Goal: Task Accomplishment & Management: Use online tool/utility

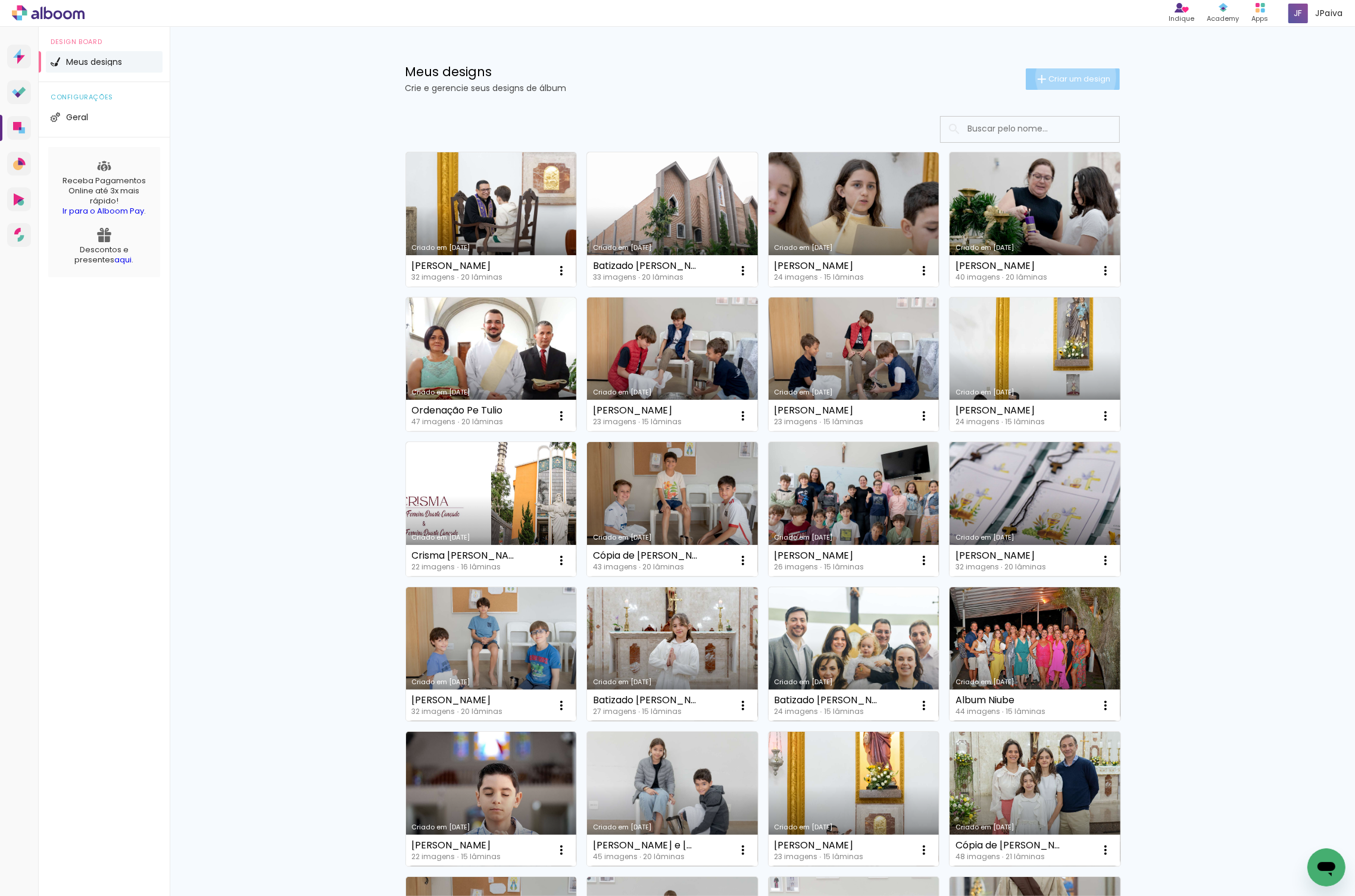
click at [1074, 77] on span "Criar um design" at bounding box center [1080, 78] width 62 height 8
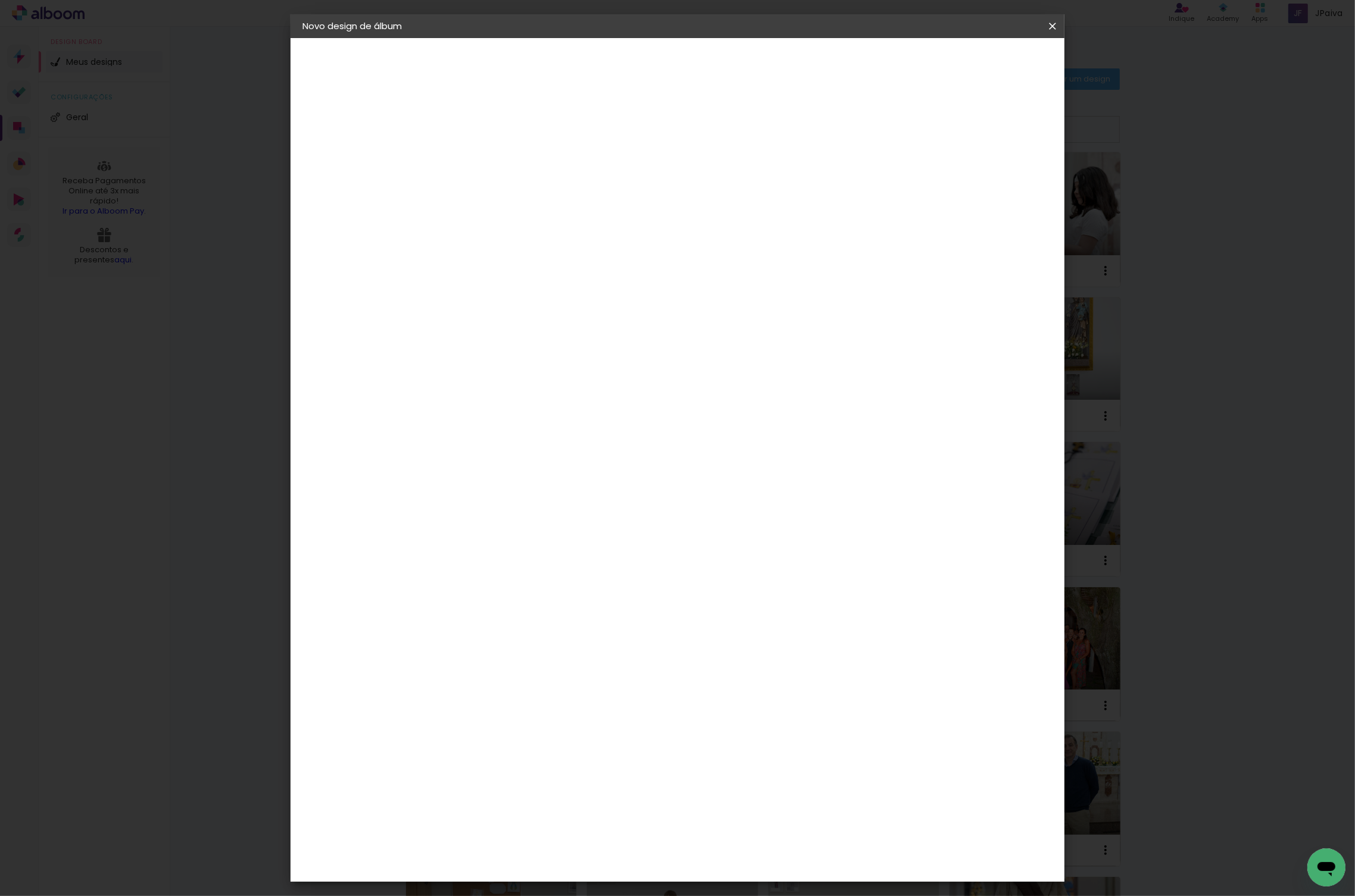
click at [498, 161] on input at bounding box center [498, 160] width 0 height 19
type input "Batizado [PERSON_NAME]"
type paper-input "Batizado [PERSON_NAME]"
click at [0, 0] on slot "Avançar" at bounding box center [0, 0] width 0 height 0
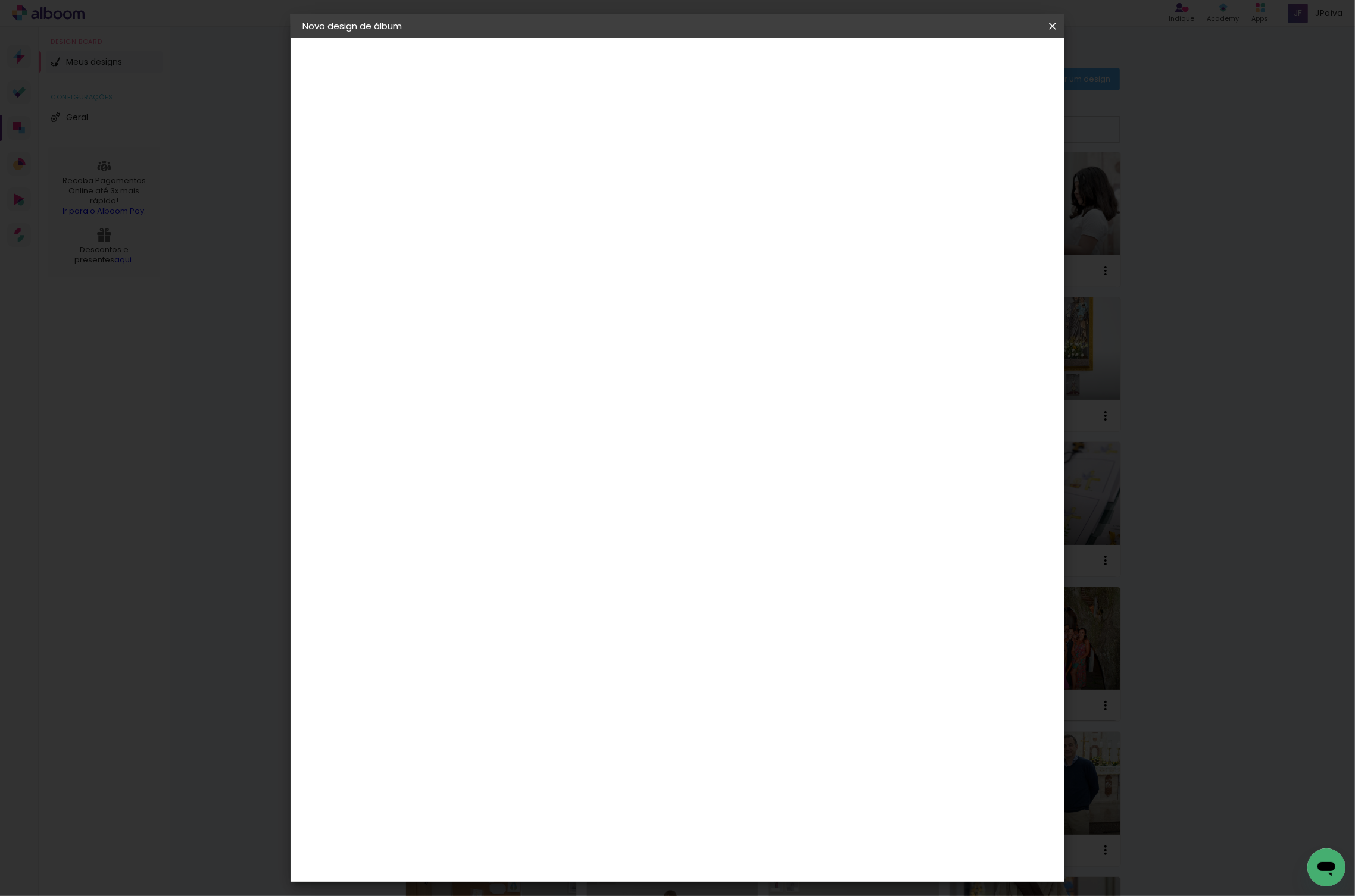
click at [509, 600] on div "Go image" at bounding box center [504, 609] width 29 height 19
click at [0, 0] on slot "Avançar" at bounding box center [0, 0] width 0 height 0
click at [562, 193] on paper-input-container "Linha" at bounding box center [528, 208] width 69 height 30
click at [0, 0] on slot "Fastbook 400g" at bounding box center [0, 0] width 0 height 0
type input "Fastbook 400g"
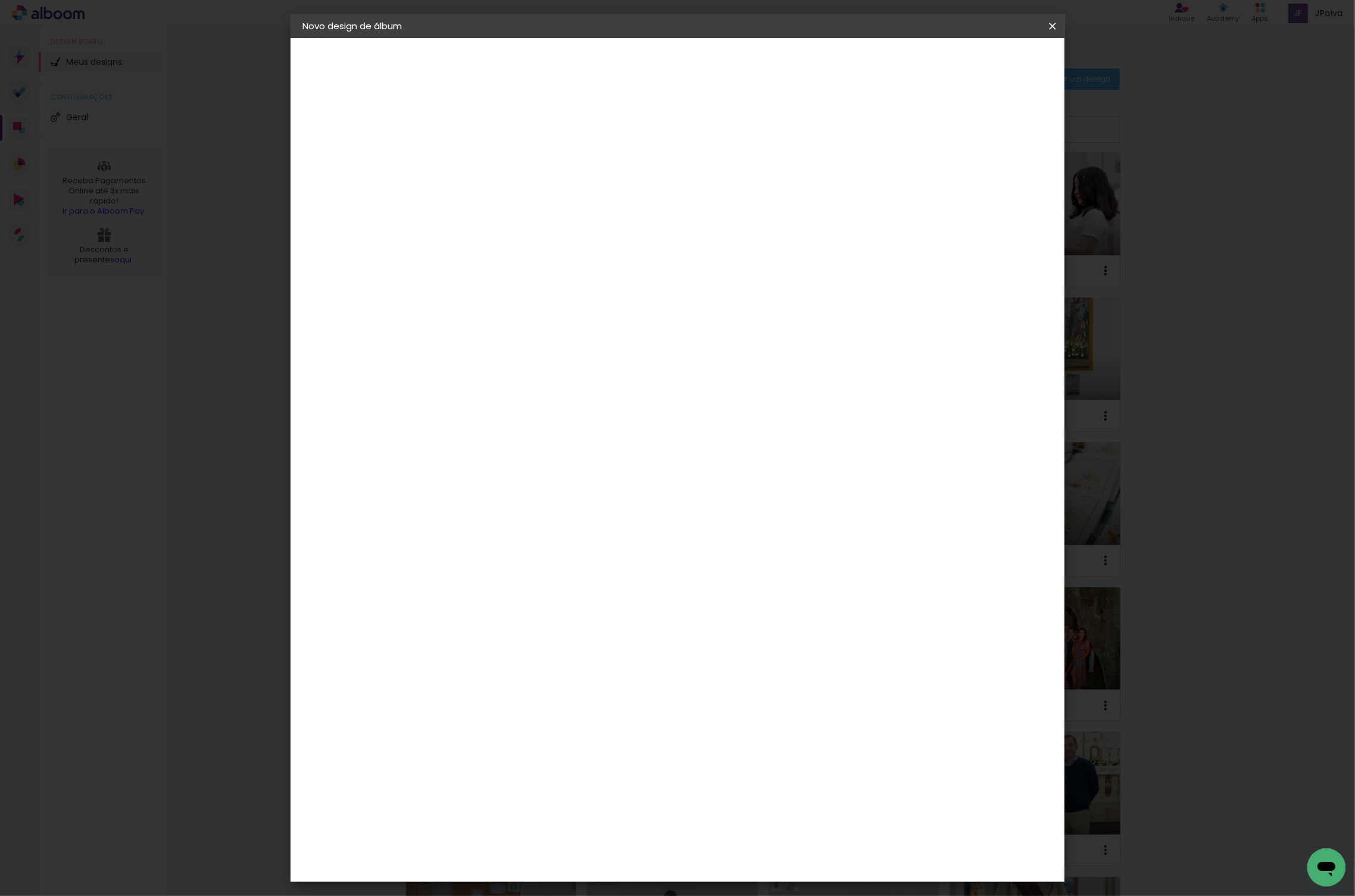
click at [578, 549] on span "20 × 20" at bounding box center [550, 568] width 56 height 39
click at [0, 0] on slot "Avançar" at bounding box center [0, 0] width 0 height 0
click at [987, 59] on span "Iniciar design" at bounding box center [960, 63] width 54 height 8
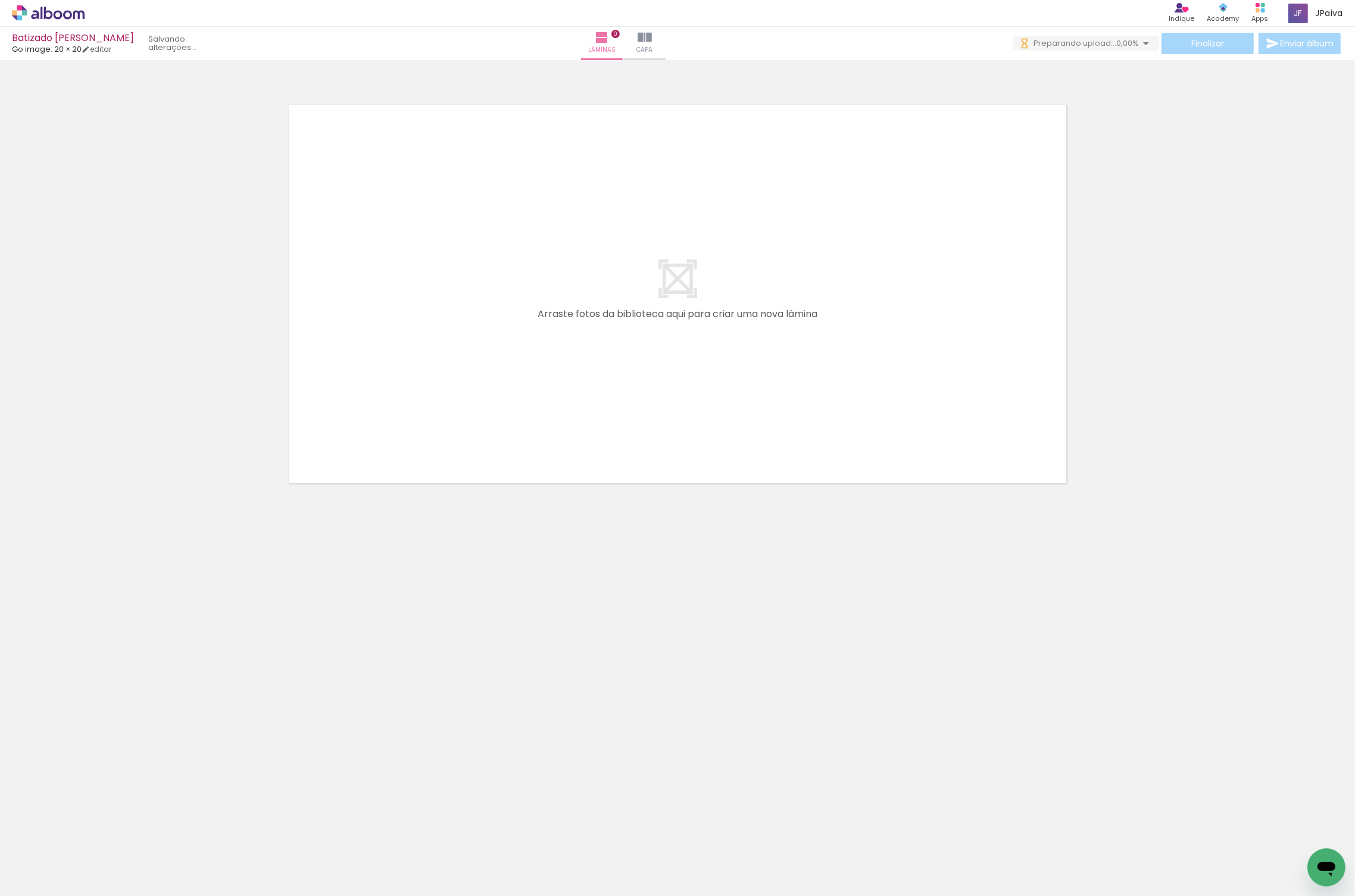
scroll to position [0, 1146]
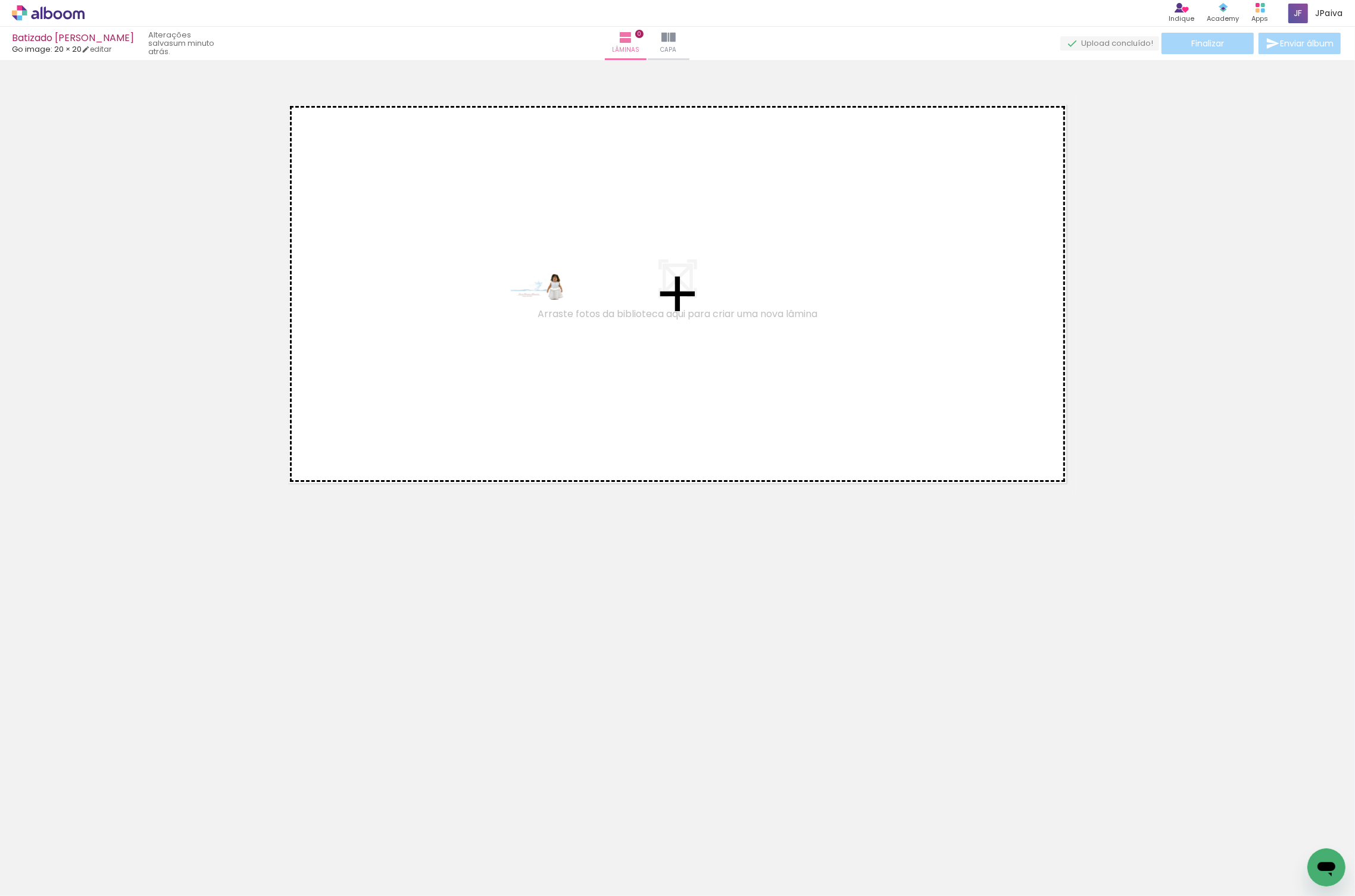
drag, startPoint x: 1301, startPoint y: 863, endPoint x: 547, endPoint y: 309, distance: 935.6
click at [547, 309] on quentale-workspace at bounding box center [678, 448] width 1355 height 896
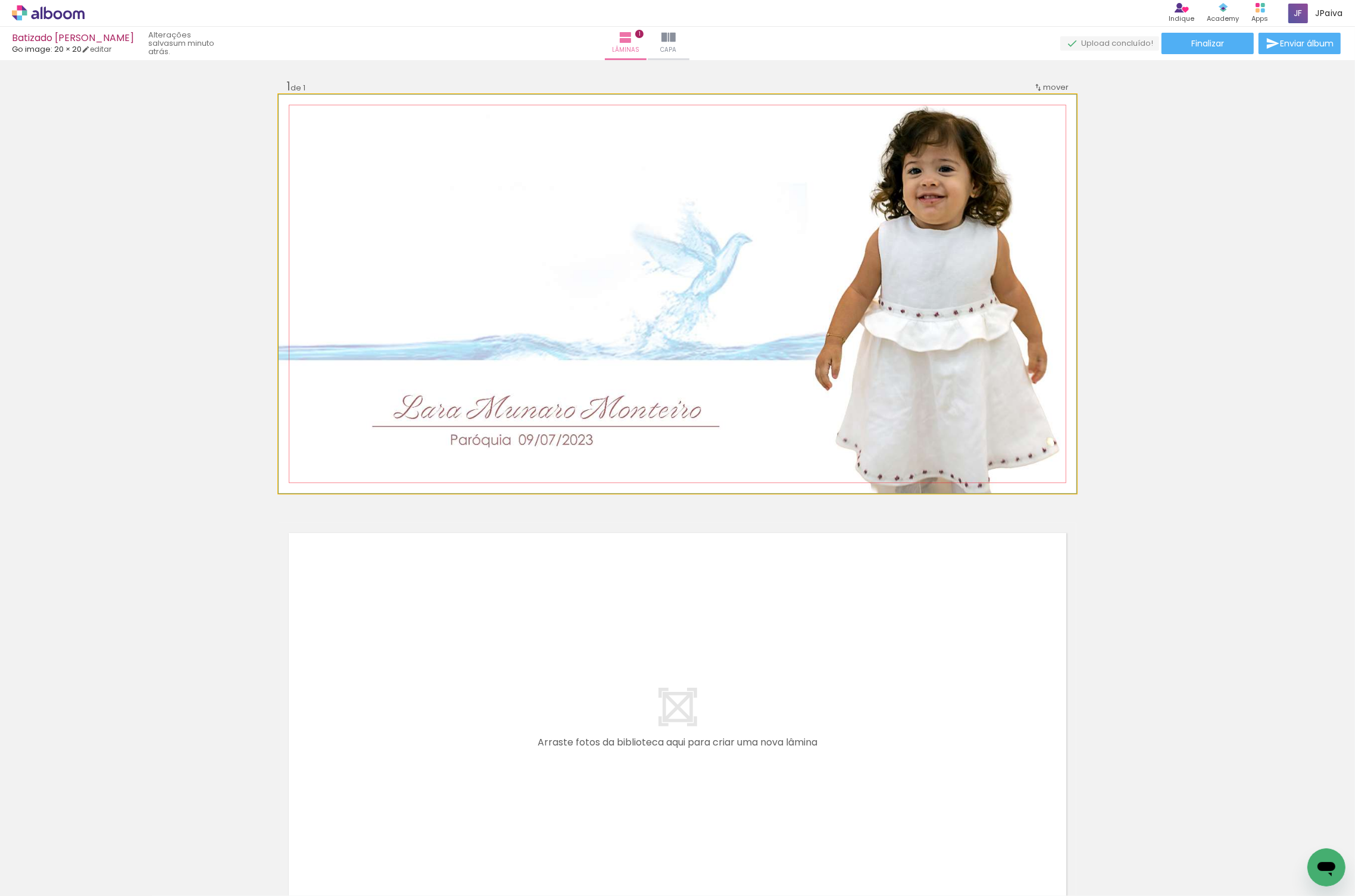
drag, startPoint x: 887, startPoint y: 352, endPoint x: 889, endPoint y: 382, distance: 30.1
drag, startPoint x: 862, startPoint y: 353, endPoint x: 862, endPoint y: 373, distance: 20.0
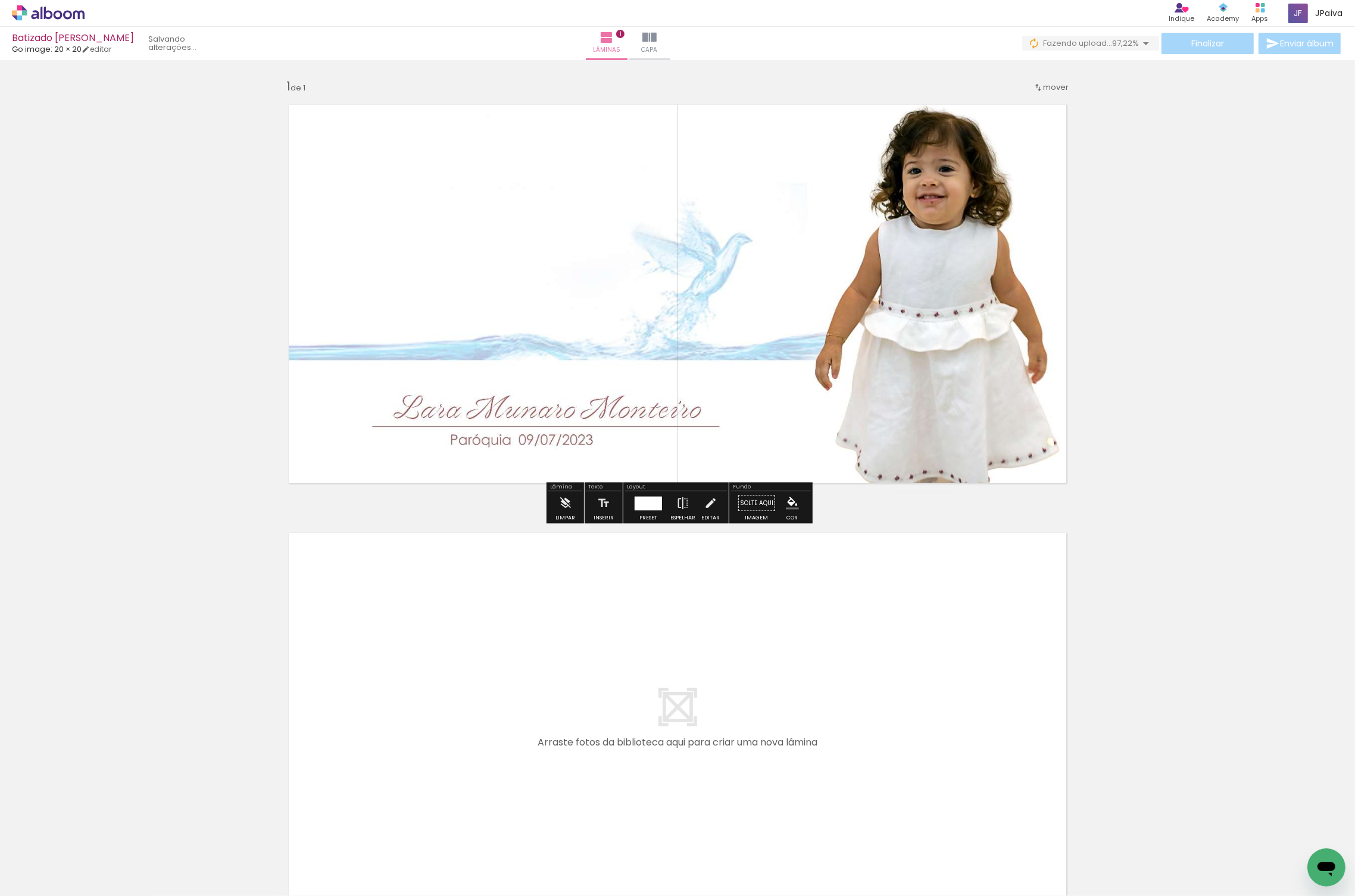
scroll to position [1, 0]
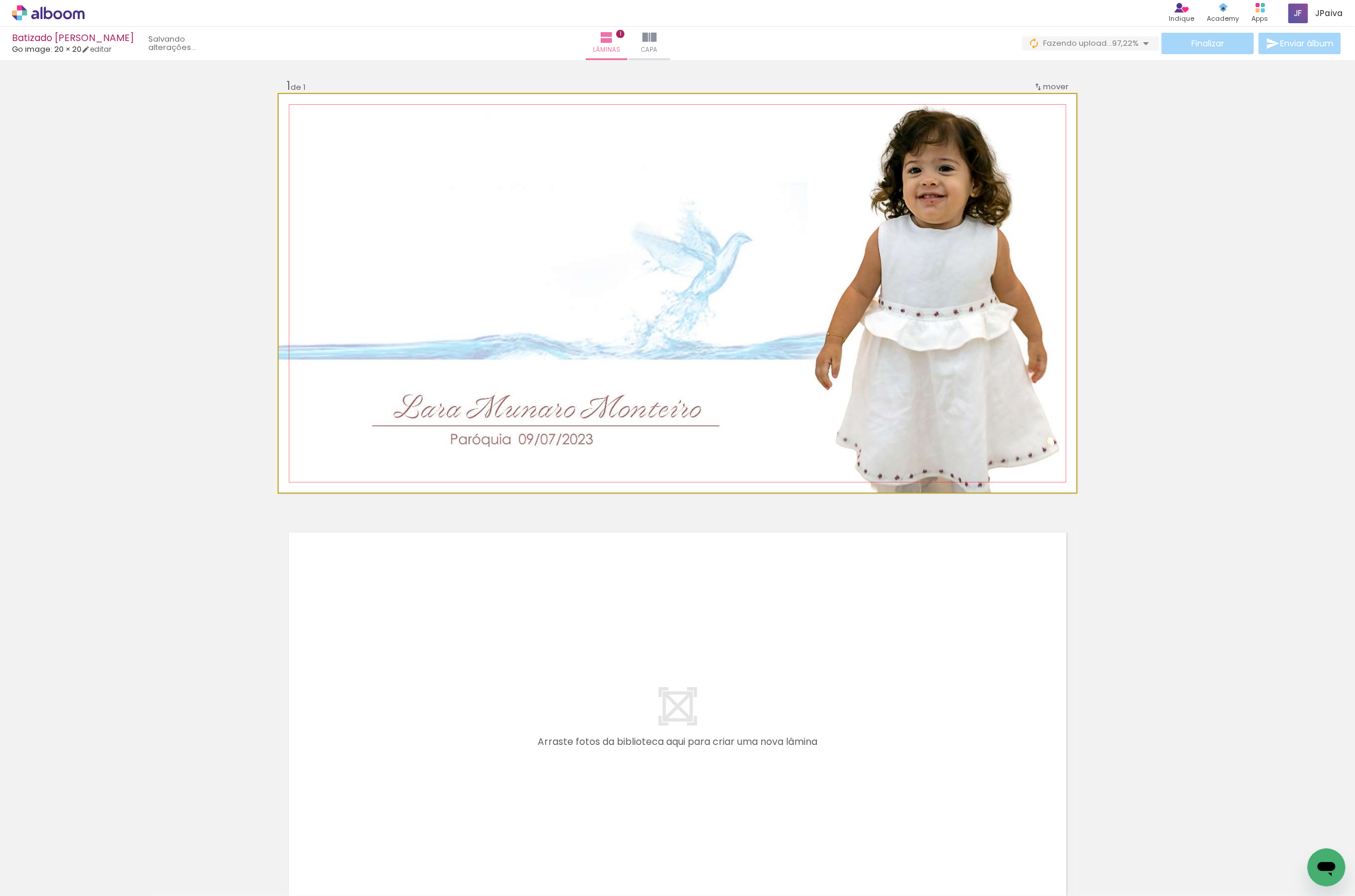
click at [851, 388] on quentale-photo at bounding box center [678, 294] width 797 height 399
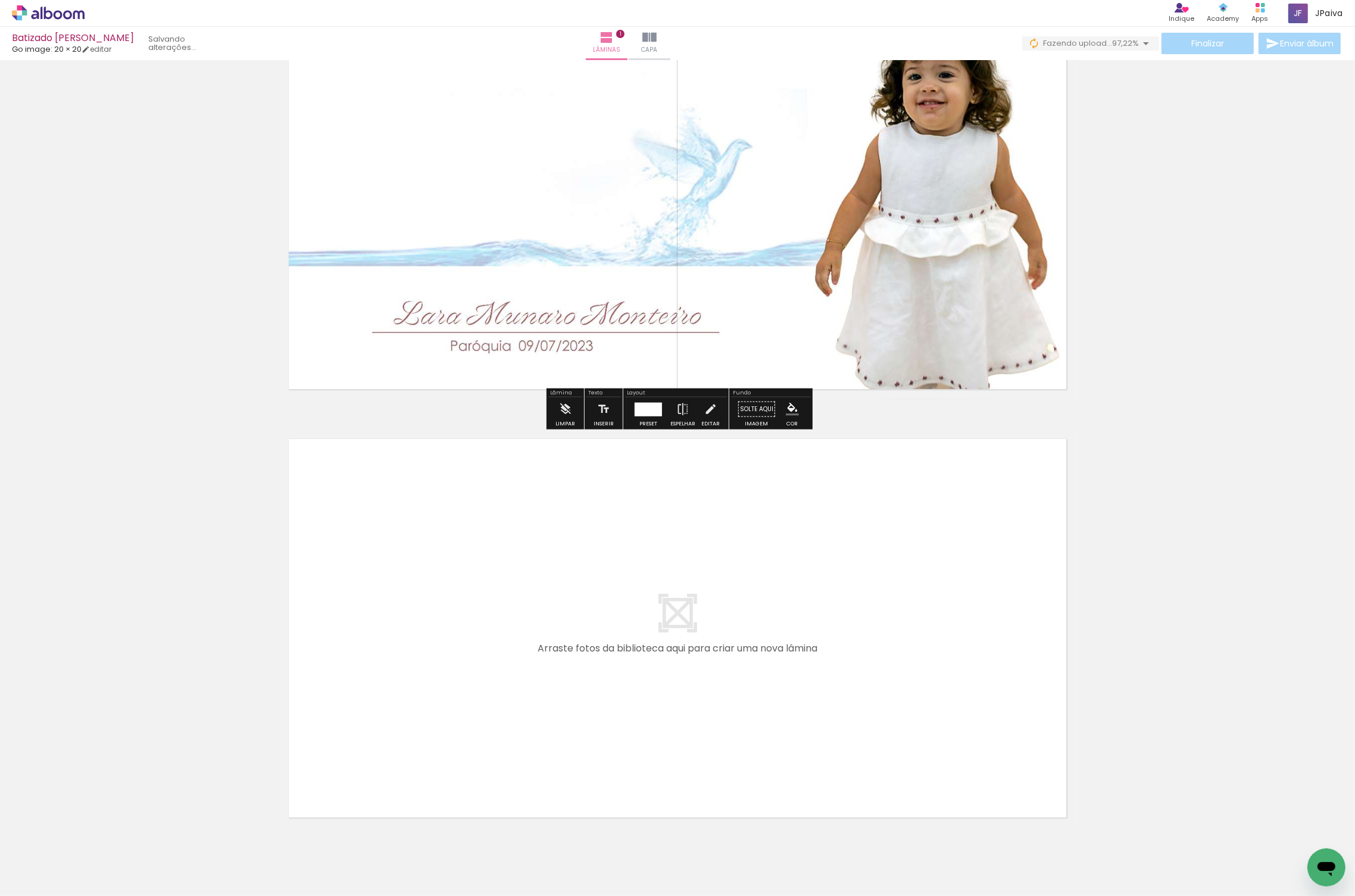
scroll to position [141, 0]
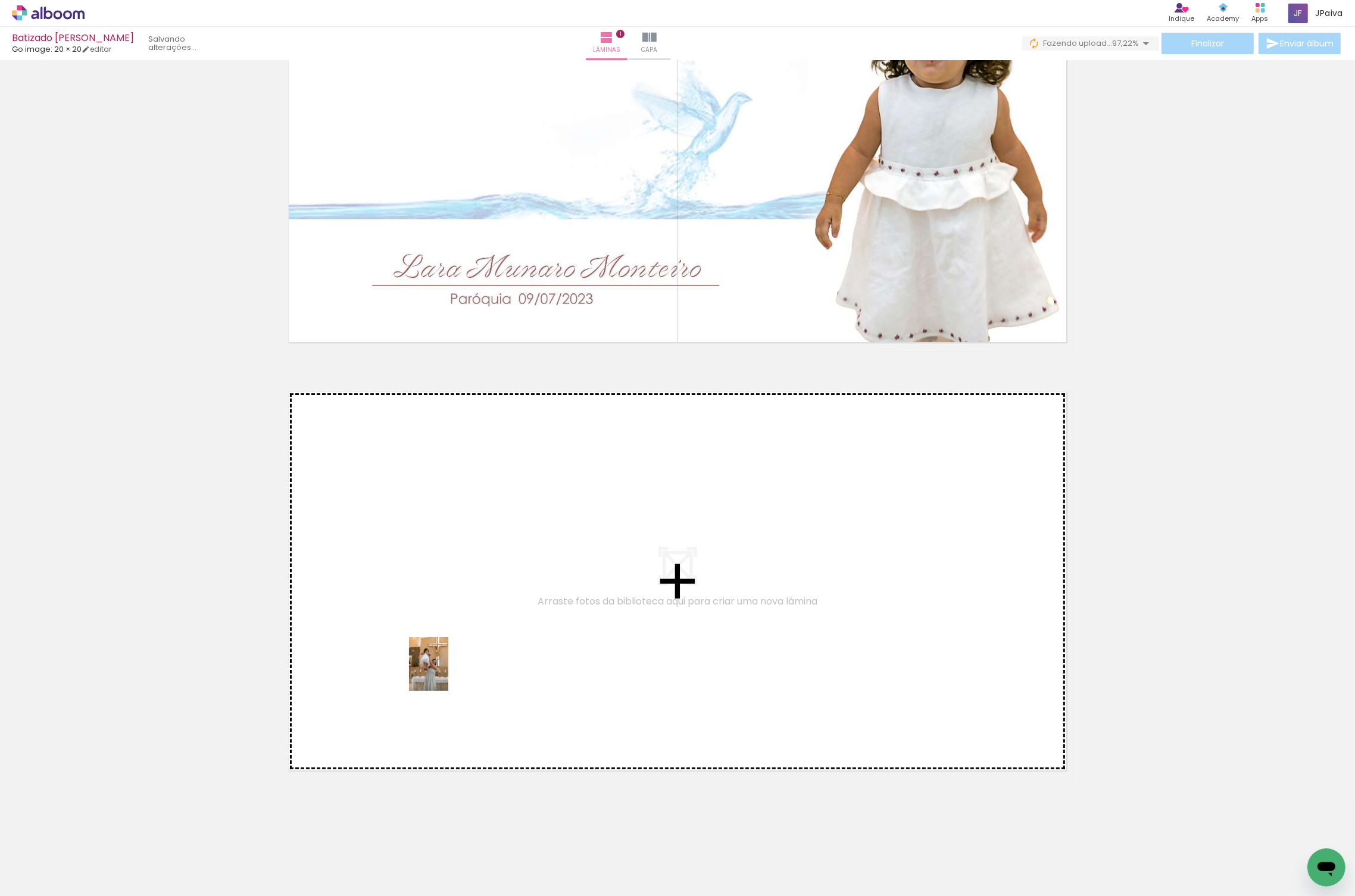
click at [511, 647] on quentale-workspace at bounding box center [678, 448] width 1355 height 896
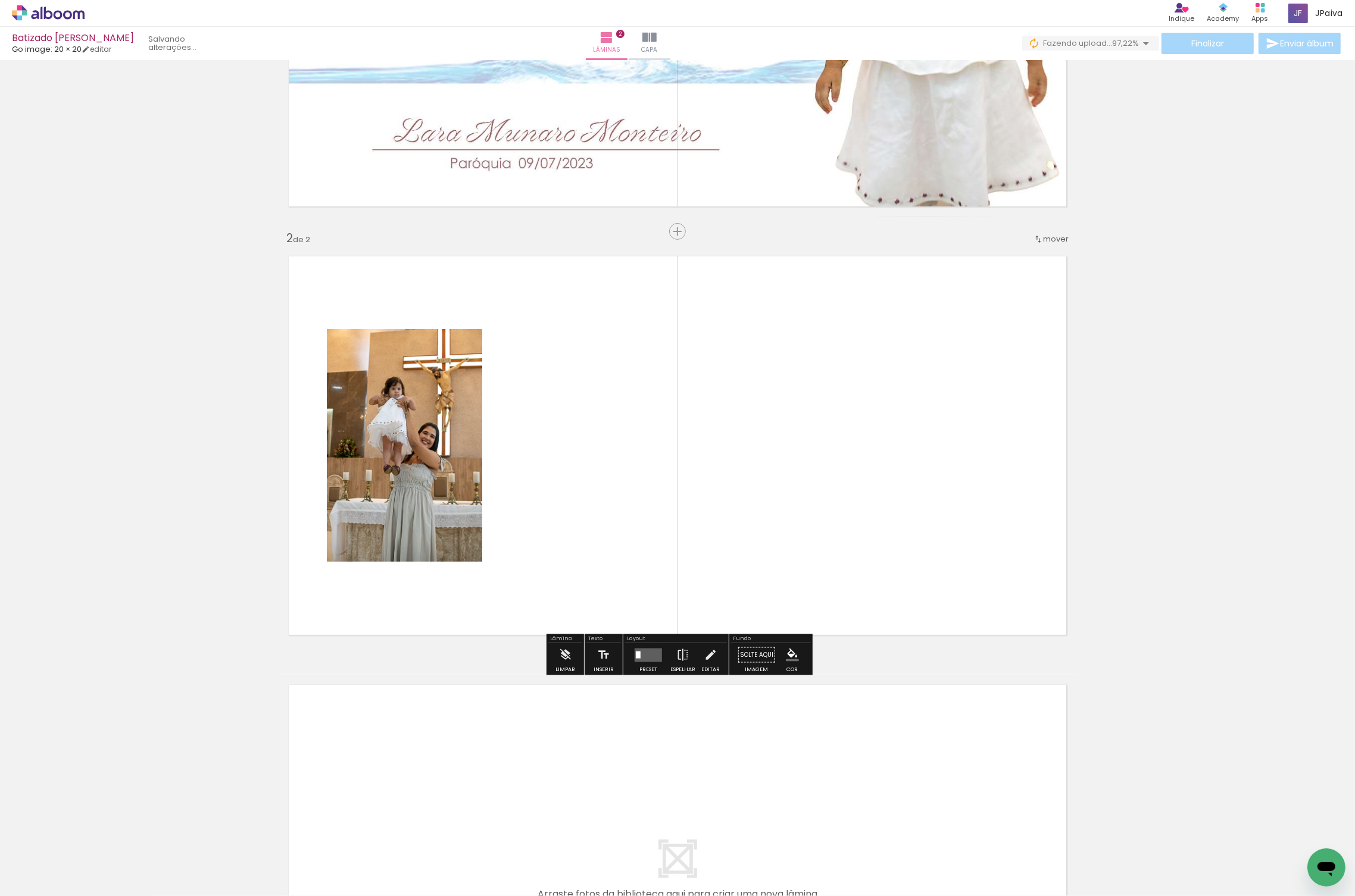
scroll to position [281, 0]
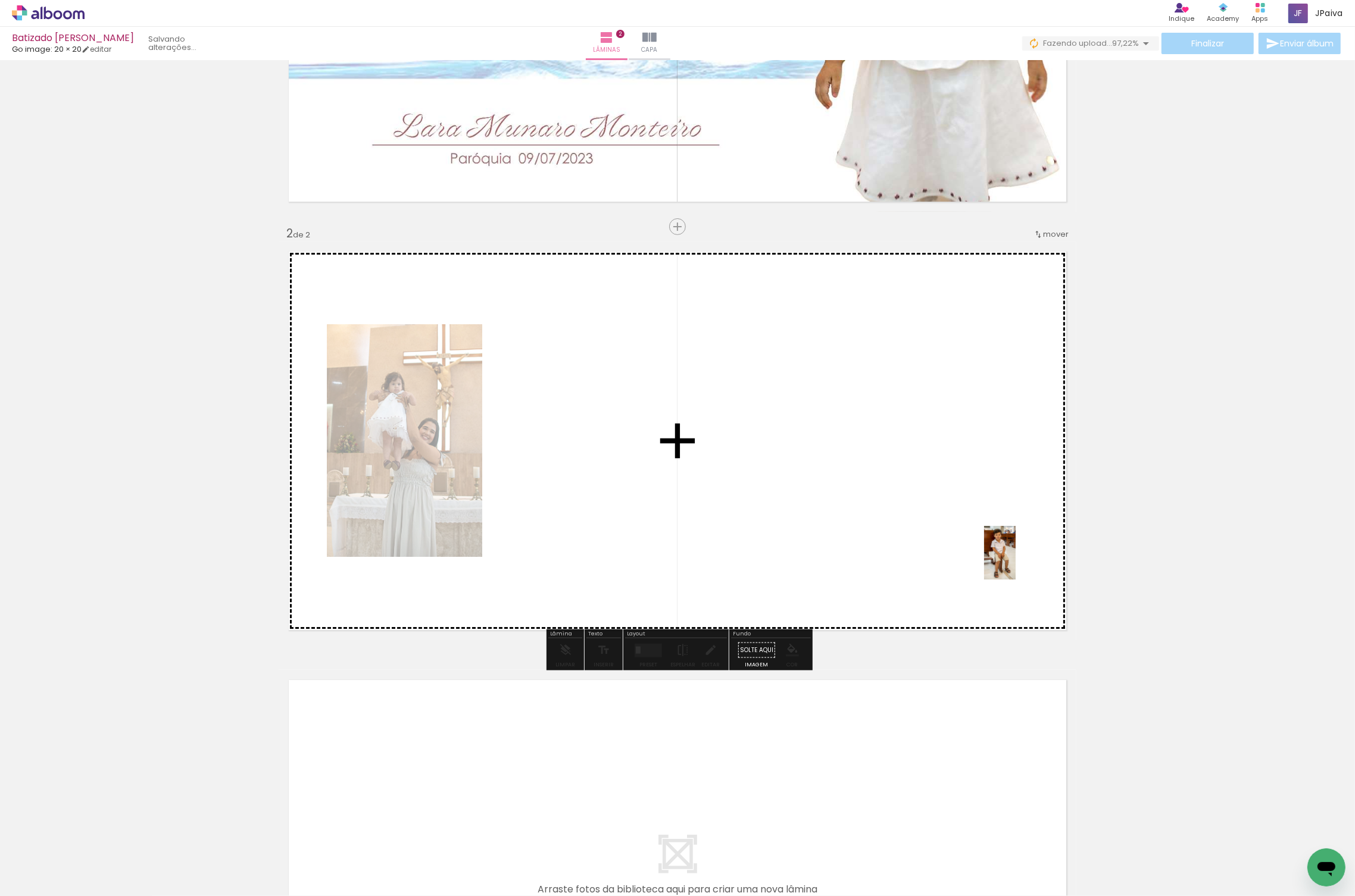
drag, startPoint x: 243, startPoint y: 831, endPoint x: 1020, endPoint y: 562, distance: 822.2
click at [1020, 562] on quentale-workspace at bounding box center [678, 448] width 1355 height 896
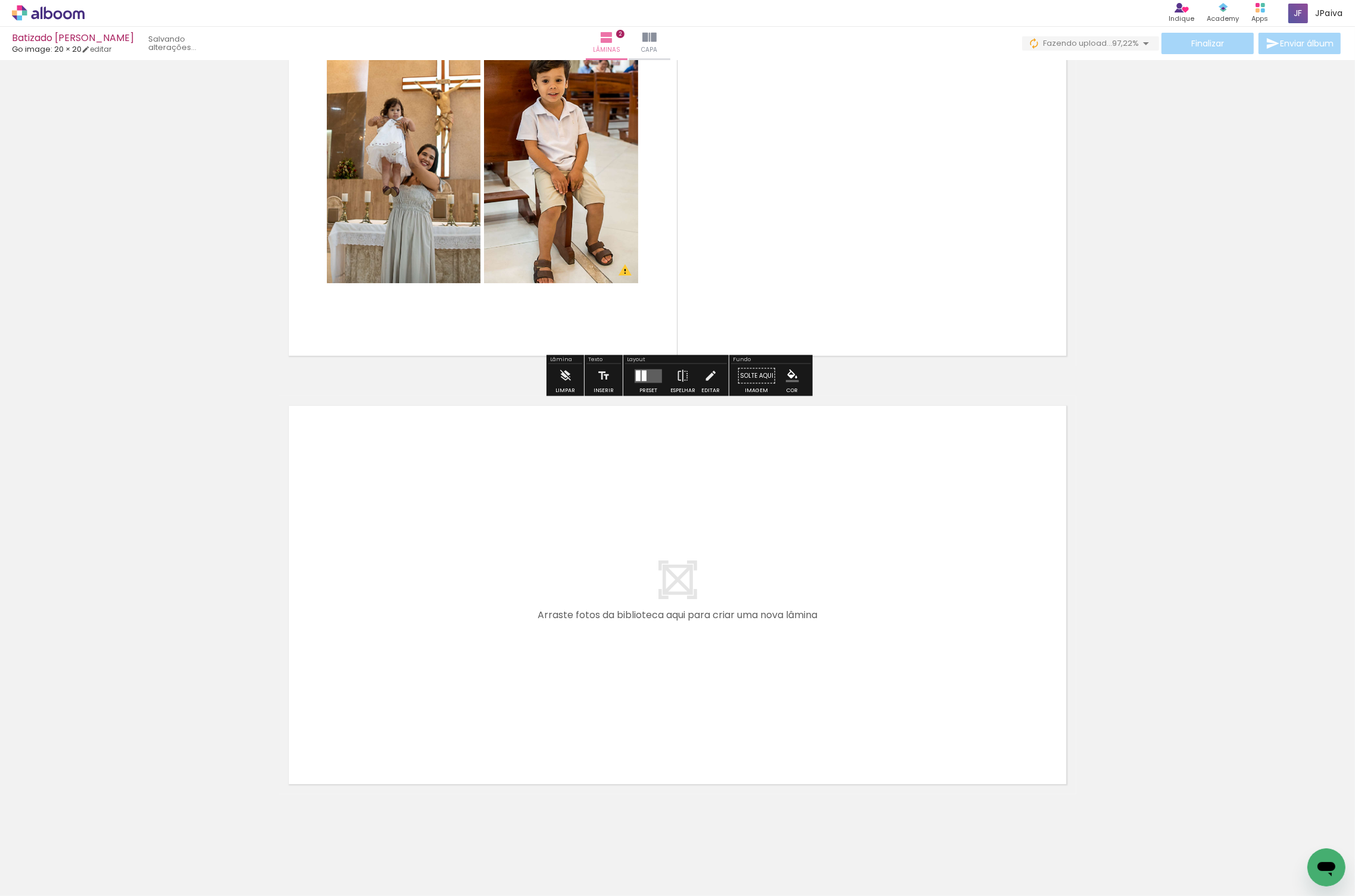
scroll to position [570, 0]
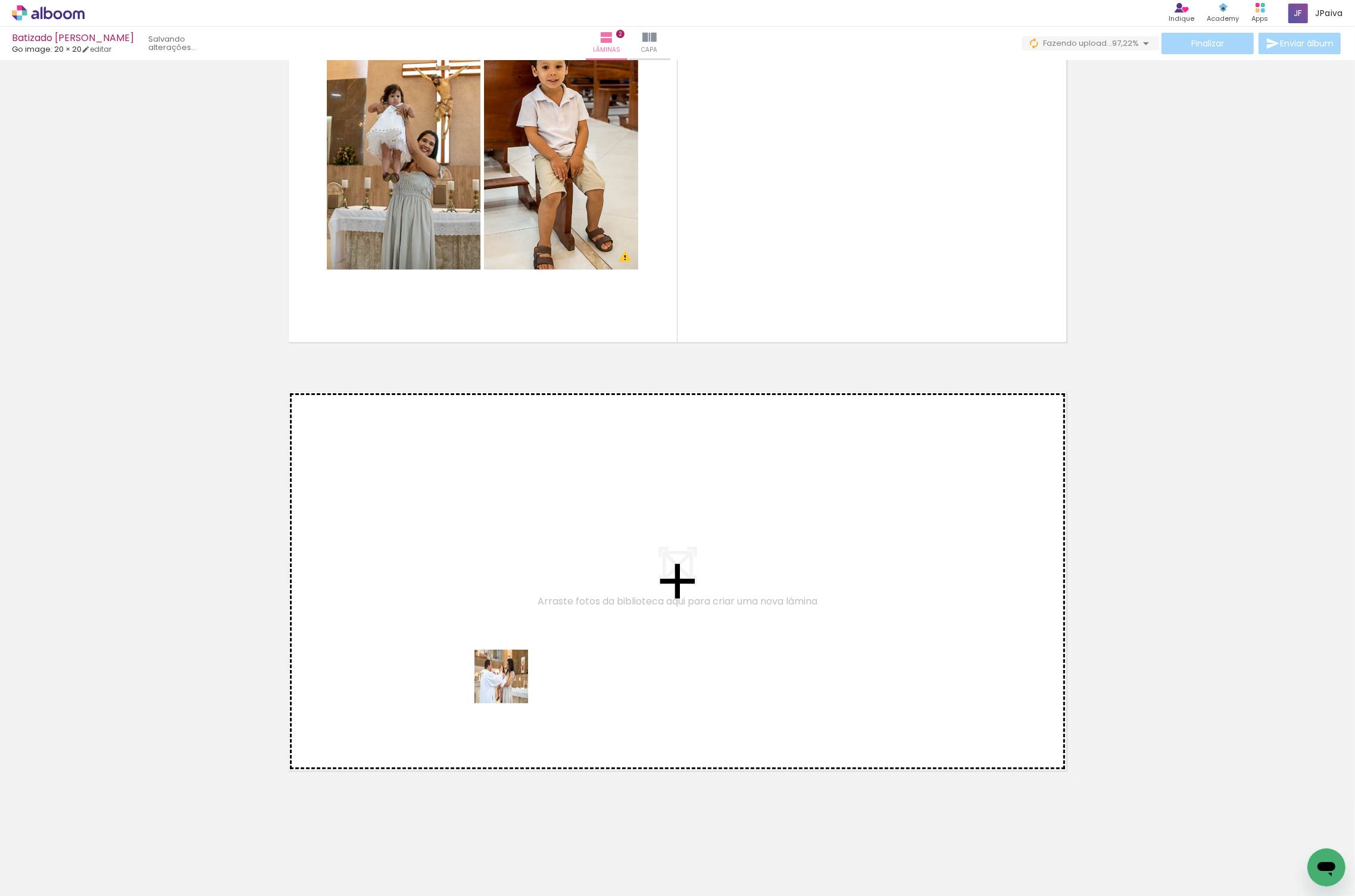
drag, startPoint x: 257, startPoint y: 856, endPoint x: 585, endPoint y: 586, distance: 424.8
click at [585, 586] on quentale-workspace at bounding box center [678, 448] width 1355 height 896
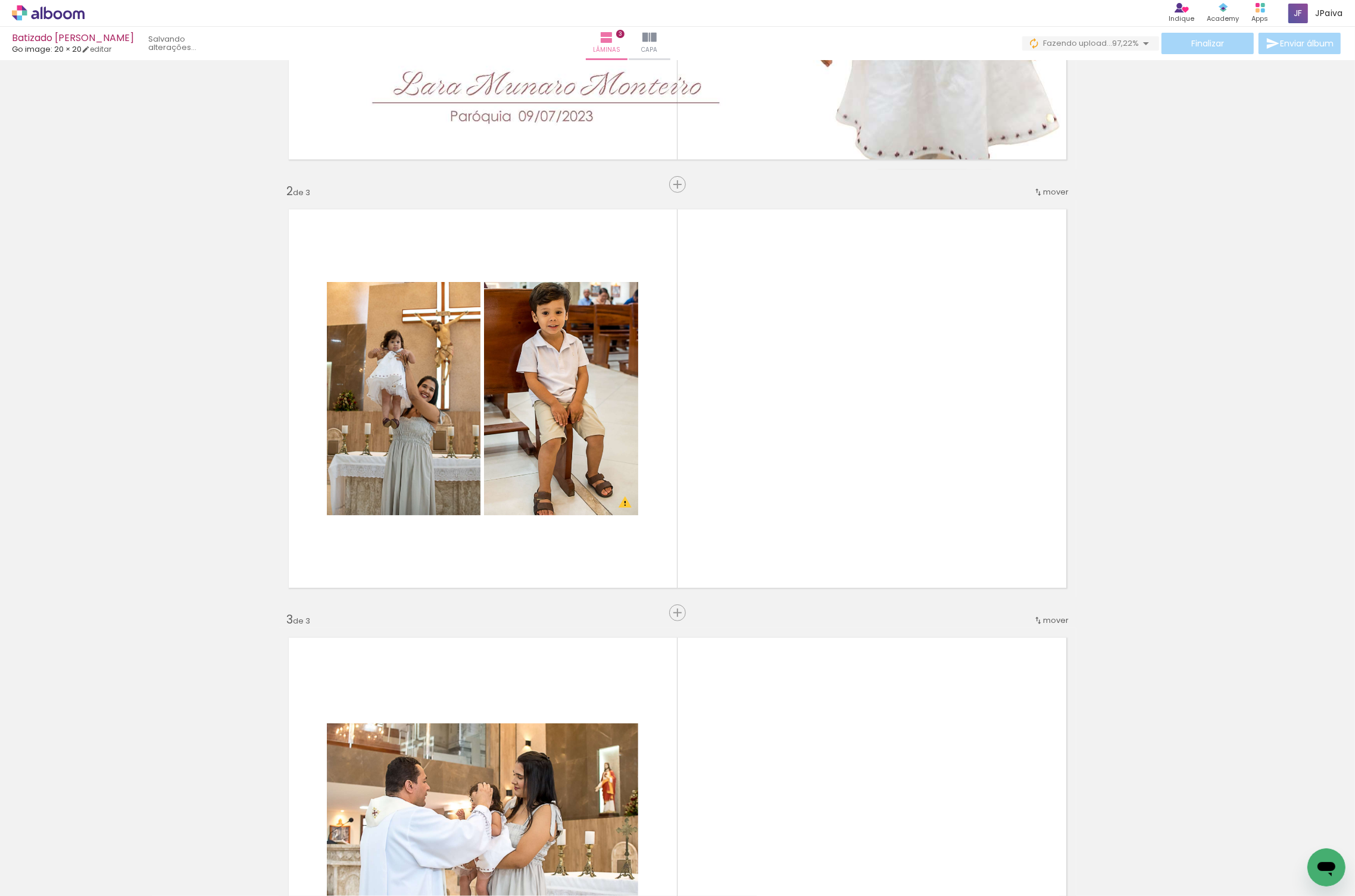
scroll to position [323, 0]
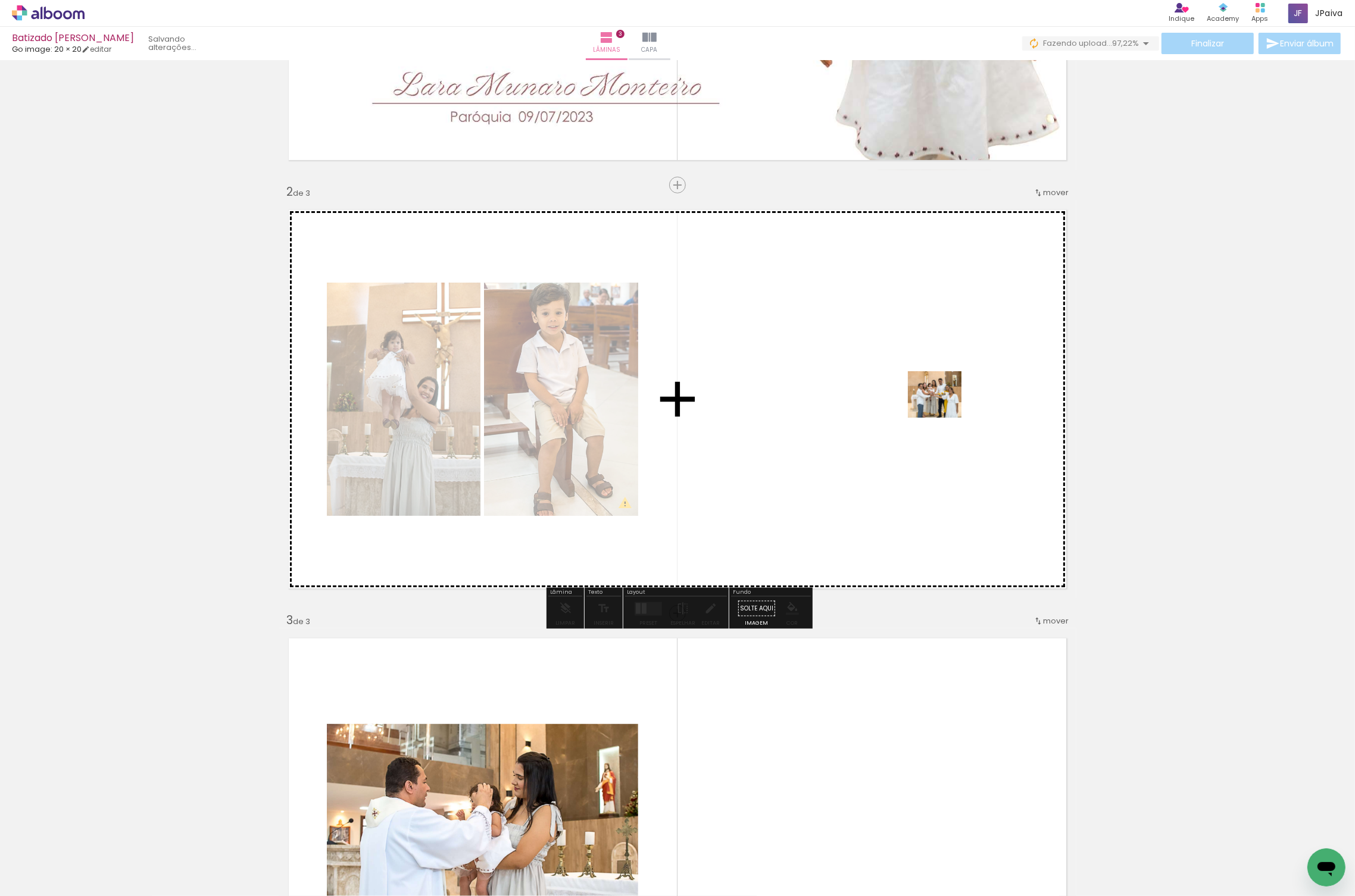
drag, startPoint x: 313, startPoint y: 869, endPoint x: 966, endPoint y: 384, distance: 813.4
click at [966, 384] on quentale-workspace at bounding box center [678, 448] width 1355 height 896
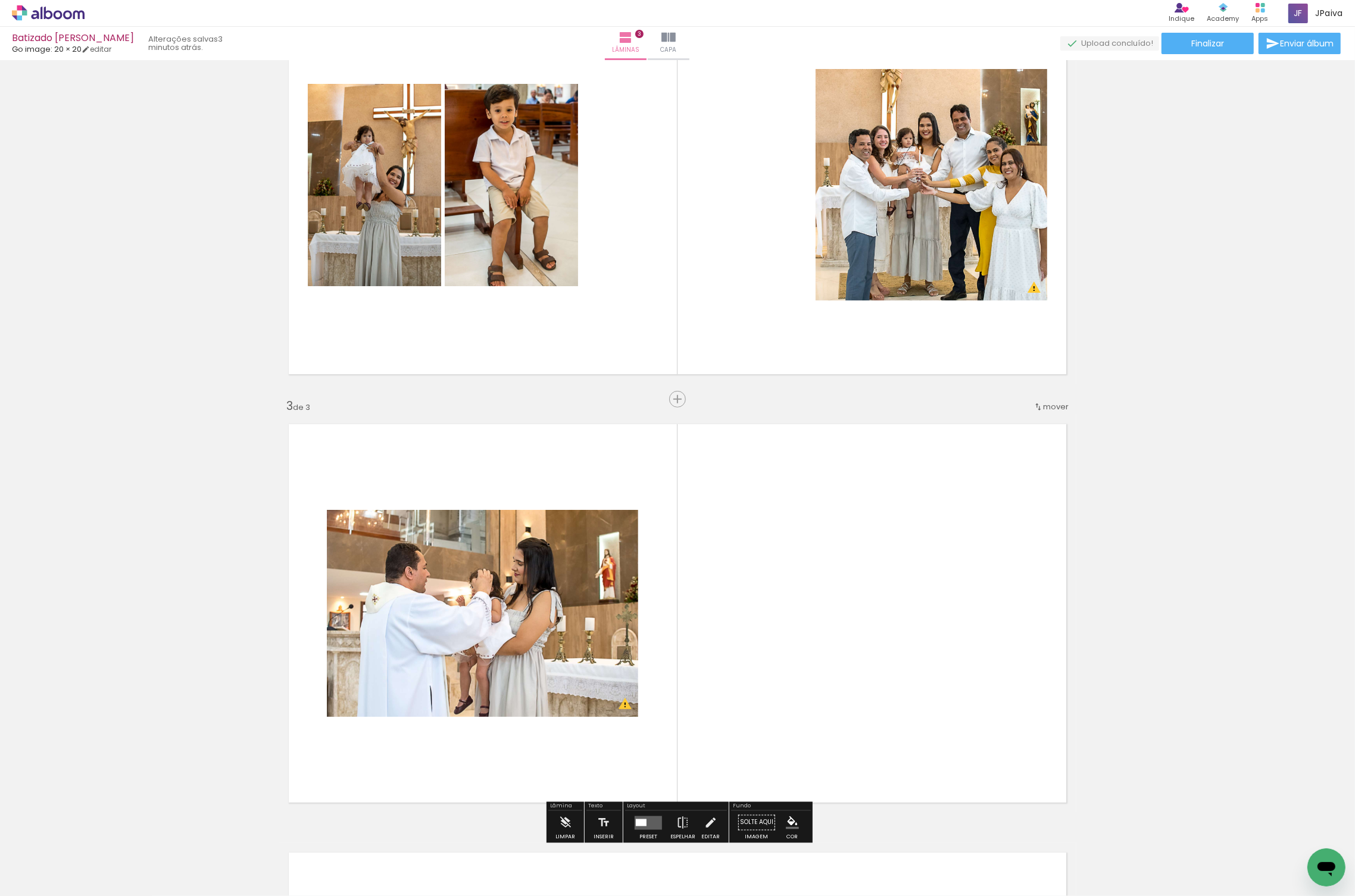
scroll to position [538, 0]
click at [69, 862] on div "Biblioteca 36 fotos Todas as fotos Não utilizadas Adicionar Fotos" at bounding box center [37, 859] width 74 height 59
click at [65, 862] on iron-icon at bounding box center [60, 861] width 10 height 10
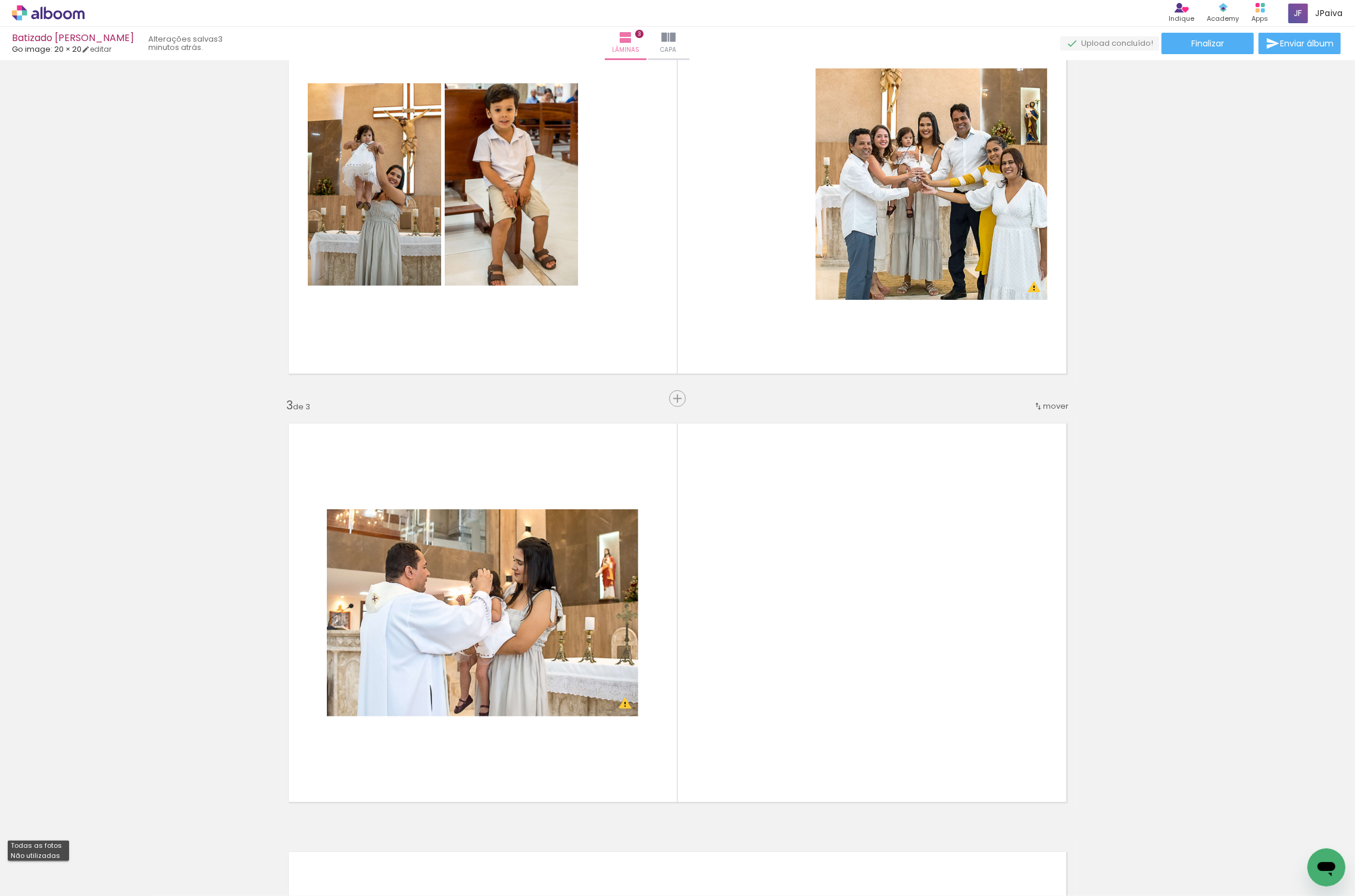
click at [0, 0] on slot "Não utilizadas" at bounding box center [0, 0] width 0 height 0
type input "Não utilizadas"
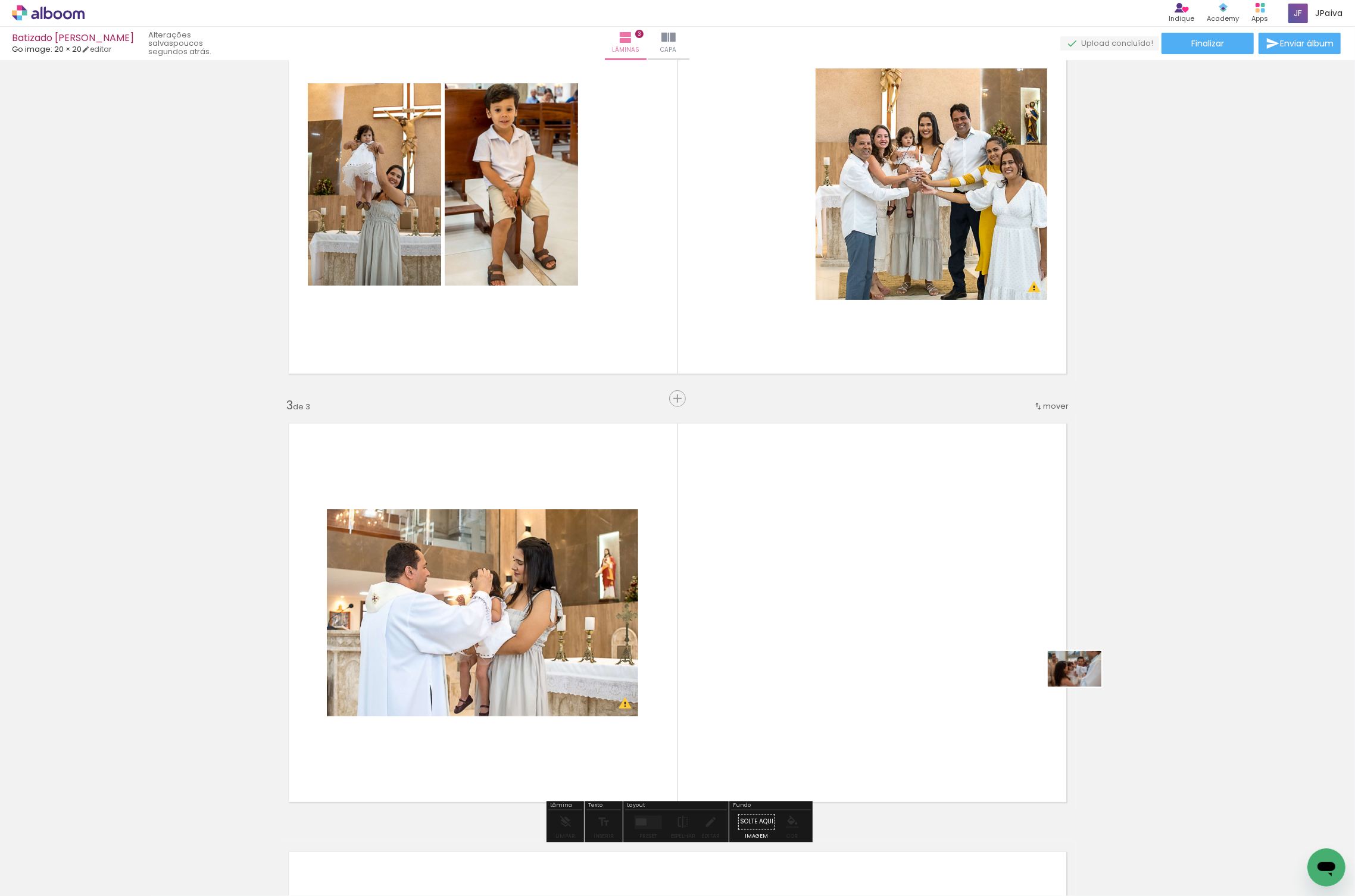
drag, startPoint x: 114, startPoint y: 858, endPoint x: 1012, endPoint y: 667, distance: 918.1
click at [1012, 667] on quentale-workspace at bounding box center [678, 448] width 1355 height 896
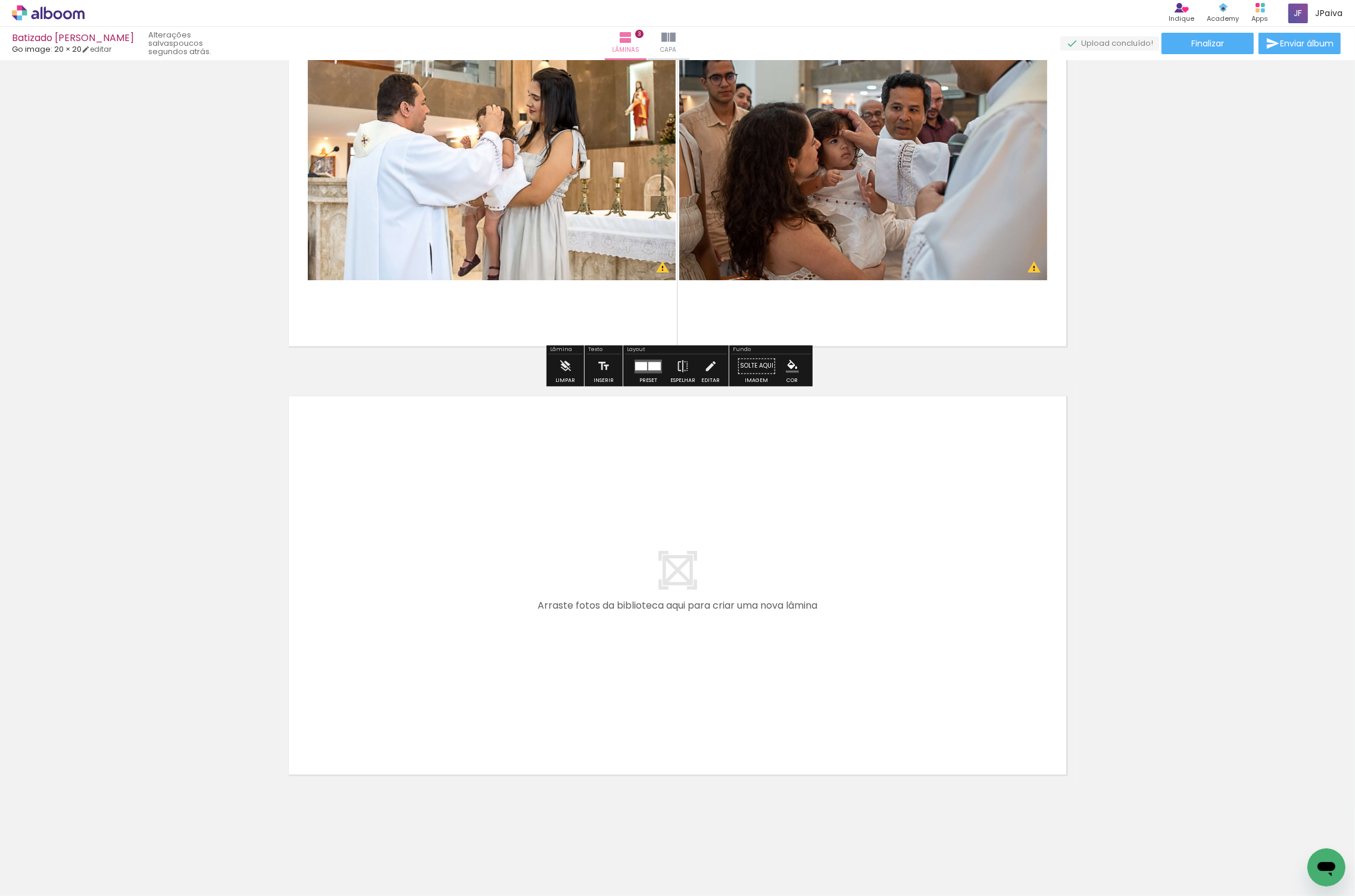
scroll to position [998, 0]
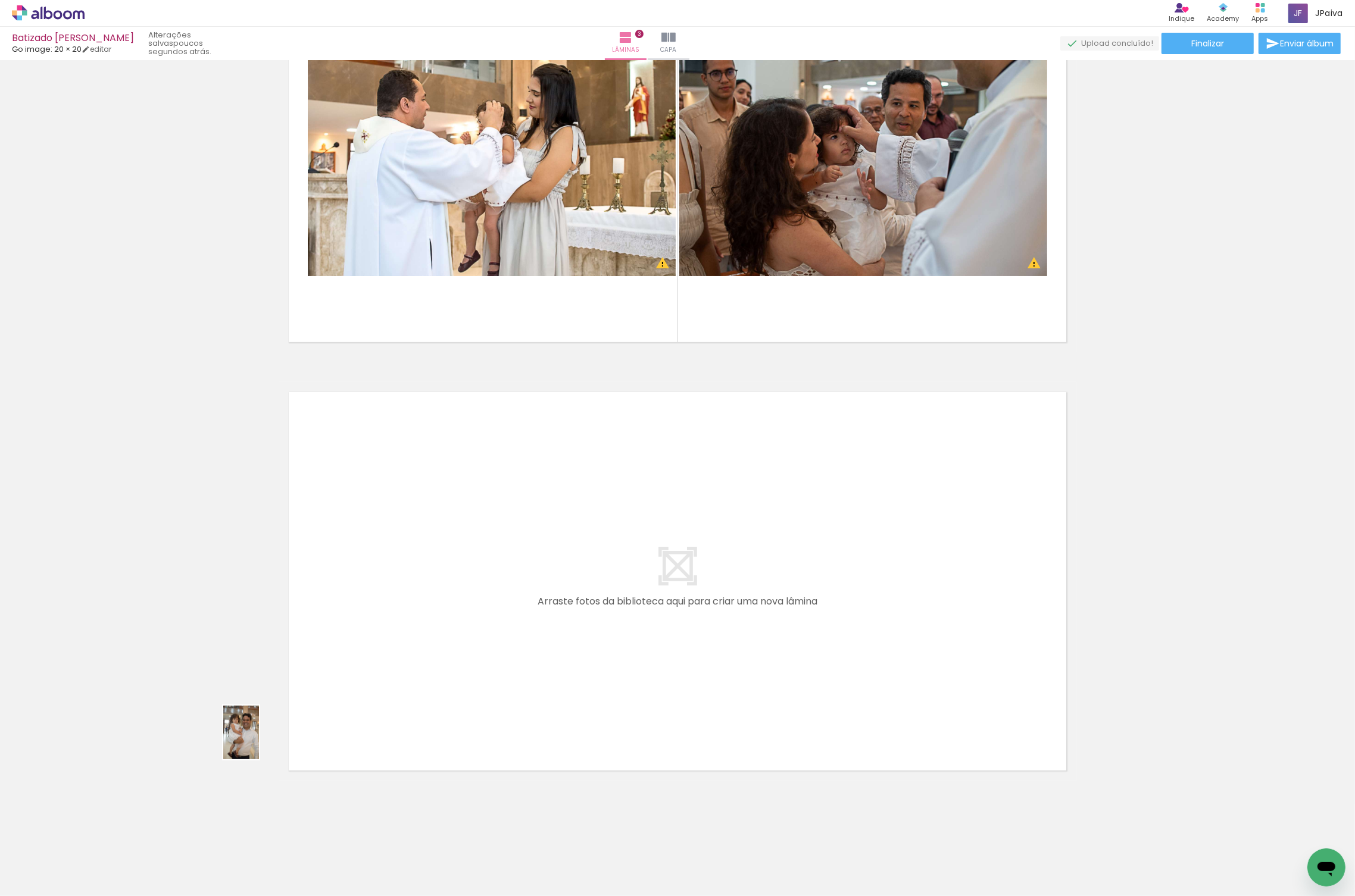
drag, startPoint x: 121, startPoint y: 857, endPoint x: 462, endPoint y: 648, distance: 400.0
click at [462, 648] on quentale-workspace at bounding box center [678, 448] width 1355 height 896
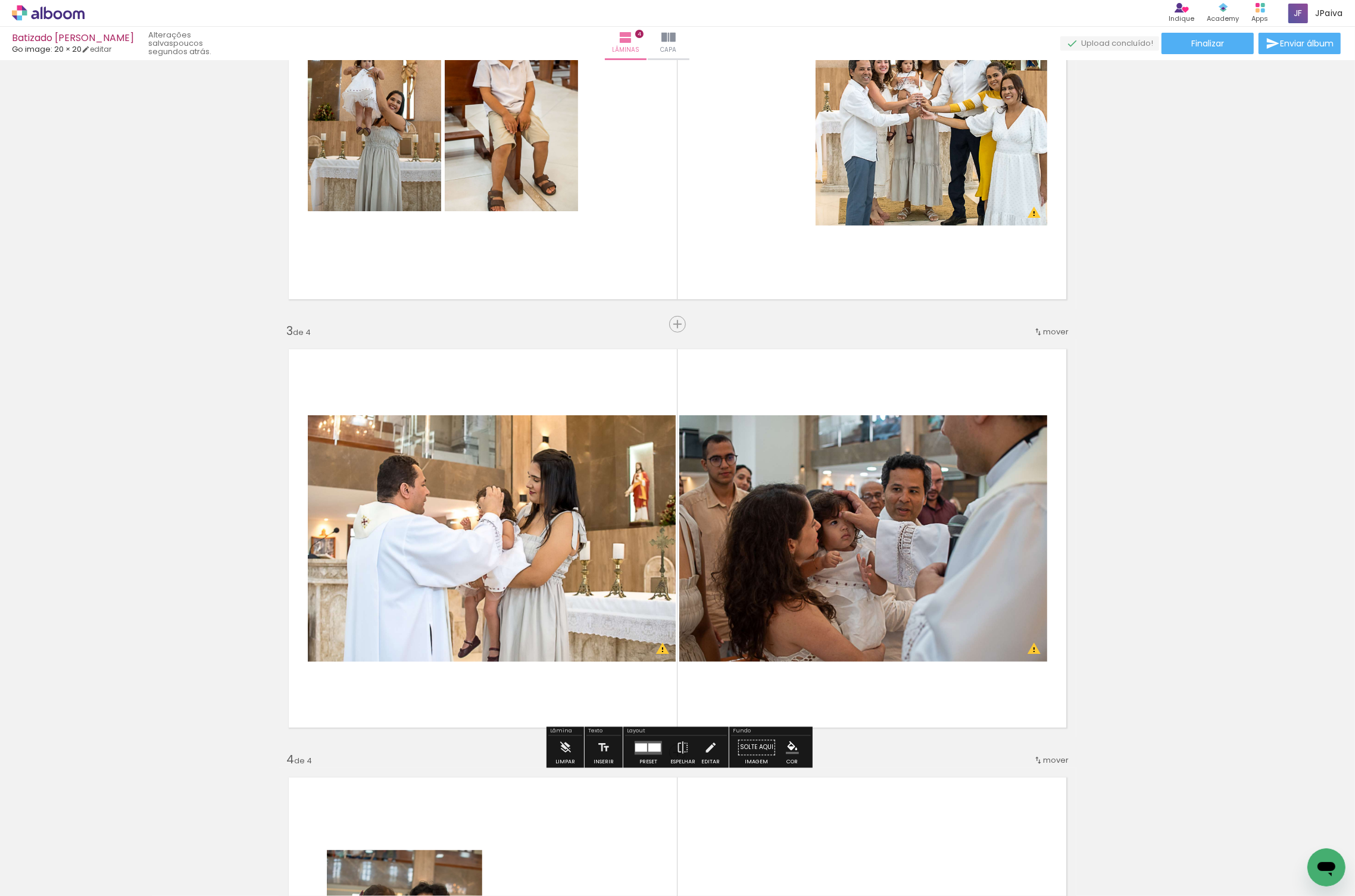
scroll to position [589, 0]
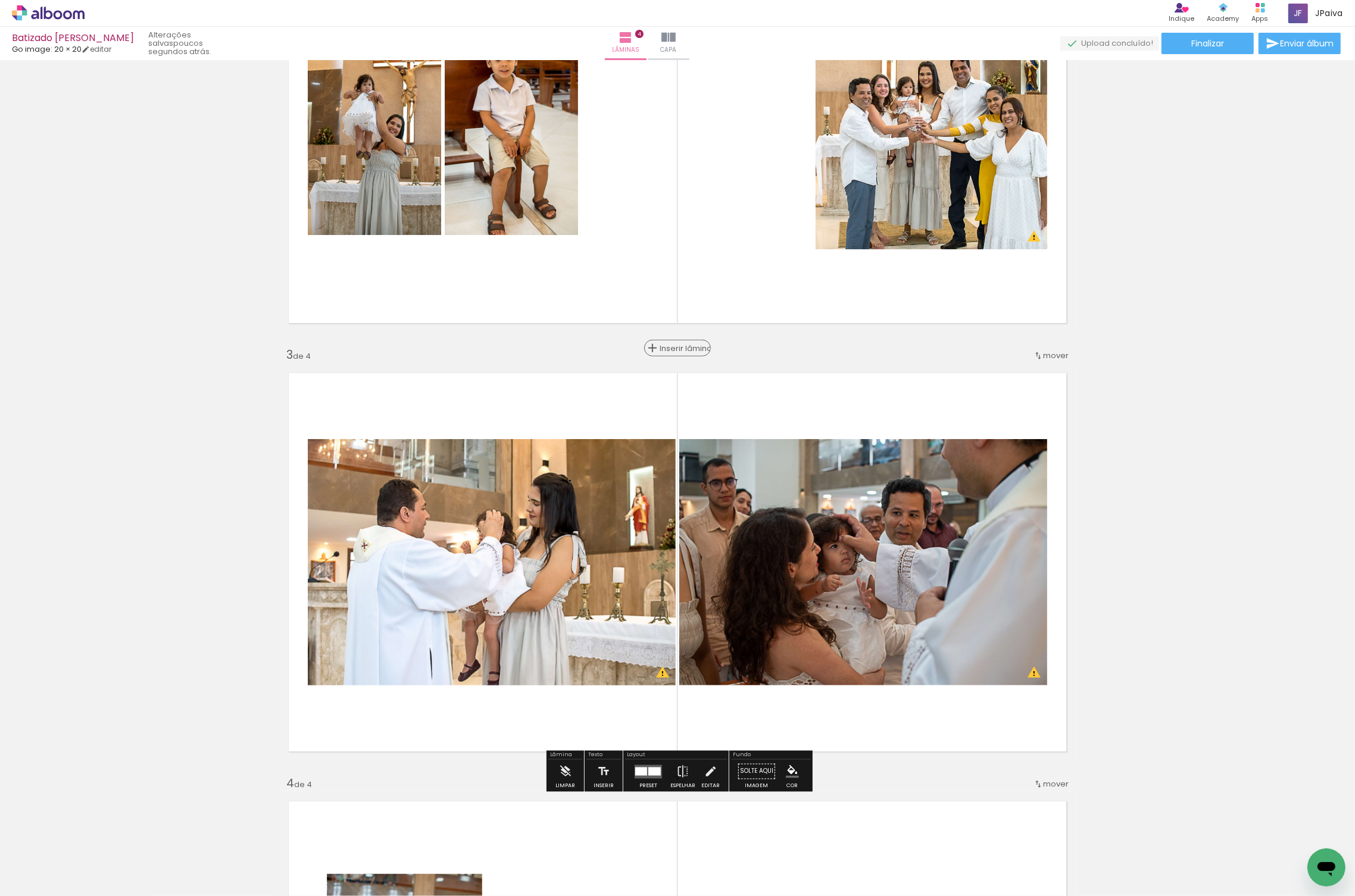
click at [674, 351] on span "Inserir lâmina" at bounding box center [683, 348] width 47 height 8
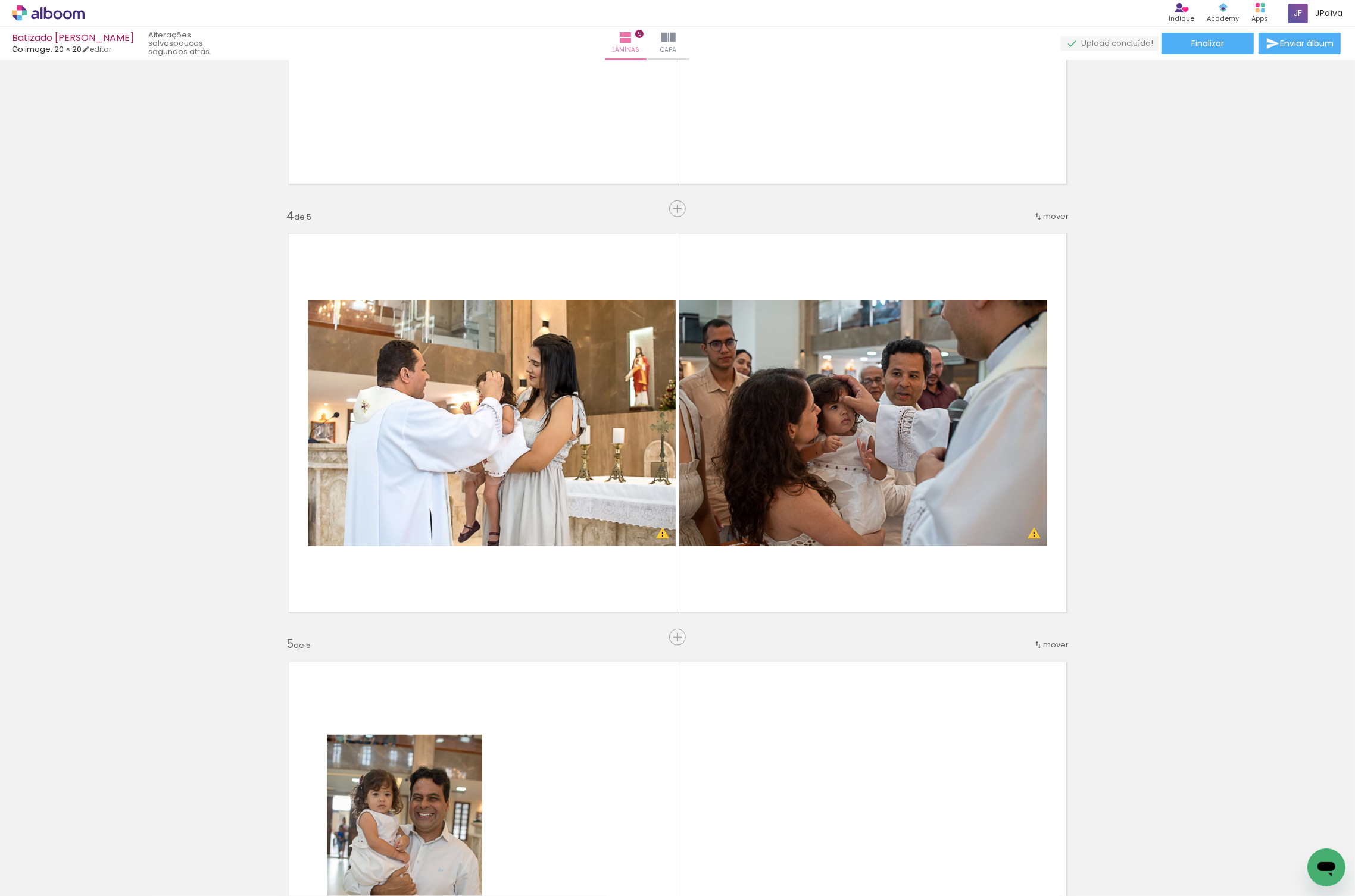
scroll to position [1161, 0]
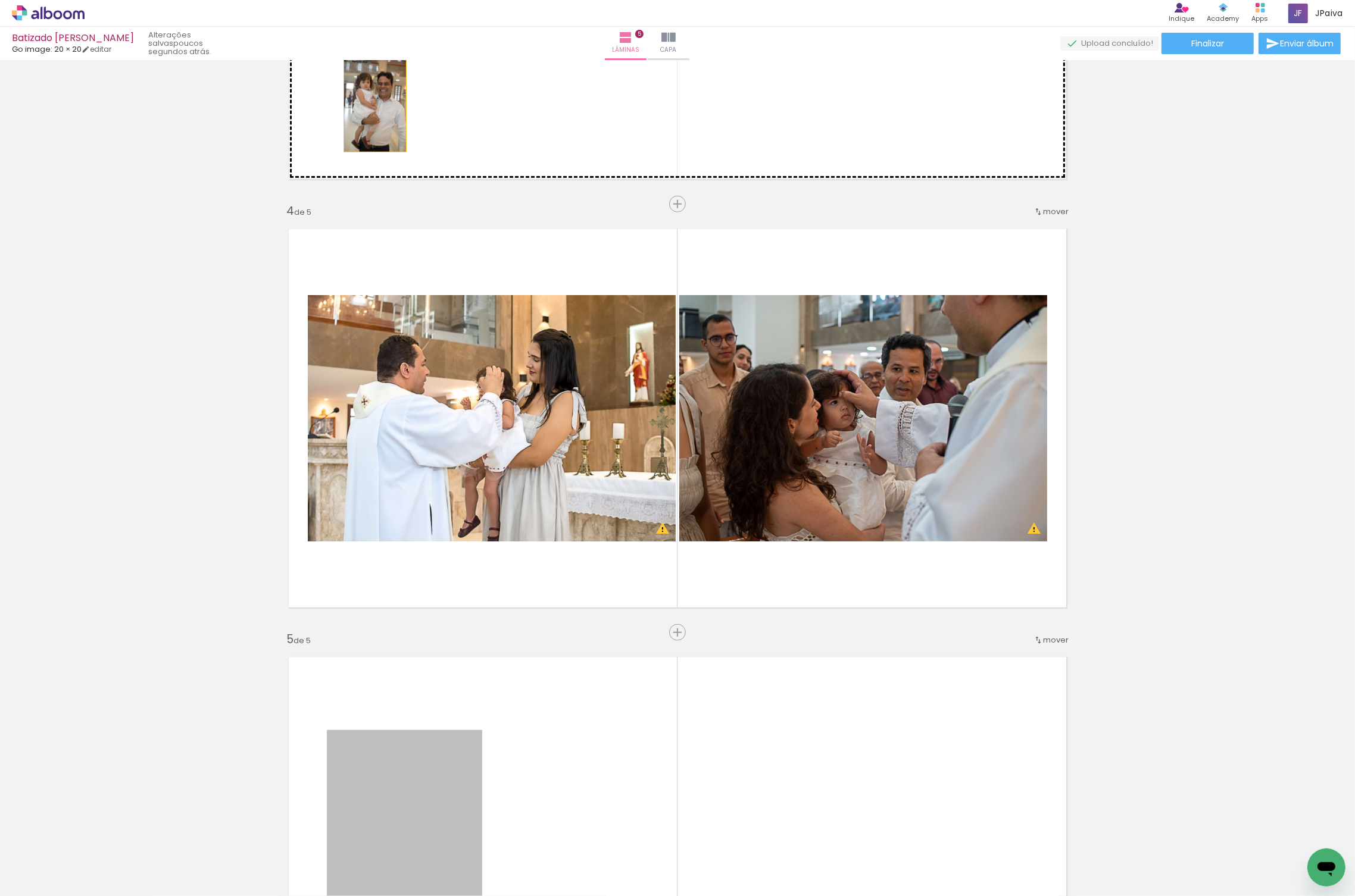
drag, startPoint x: 381, startPoint y: 767, endPoint x: 375, endPoint y: 105, distance: 662.0
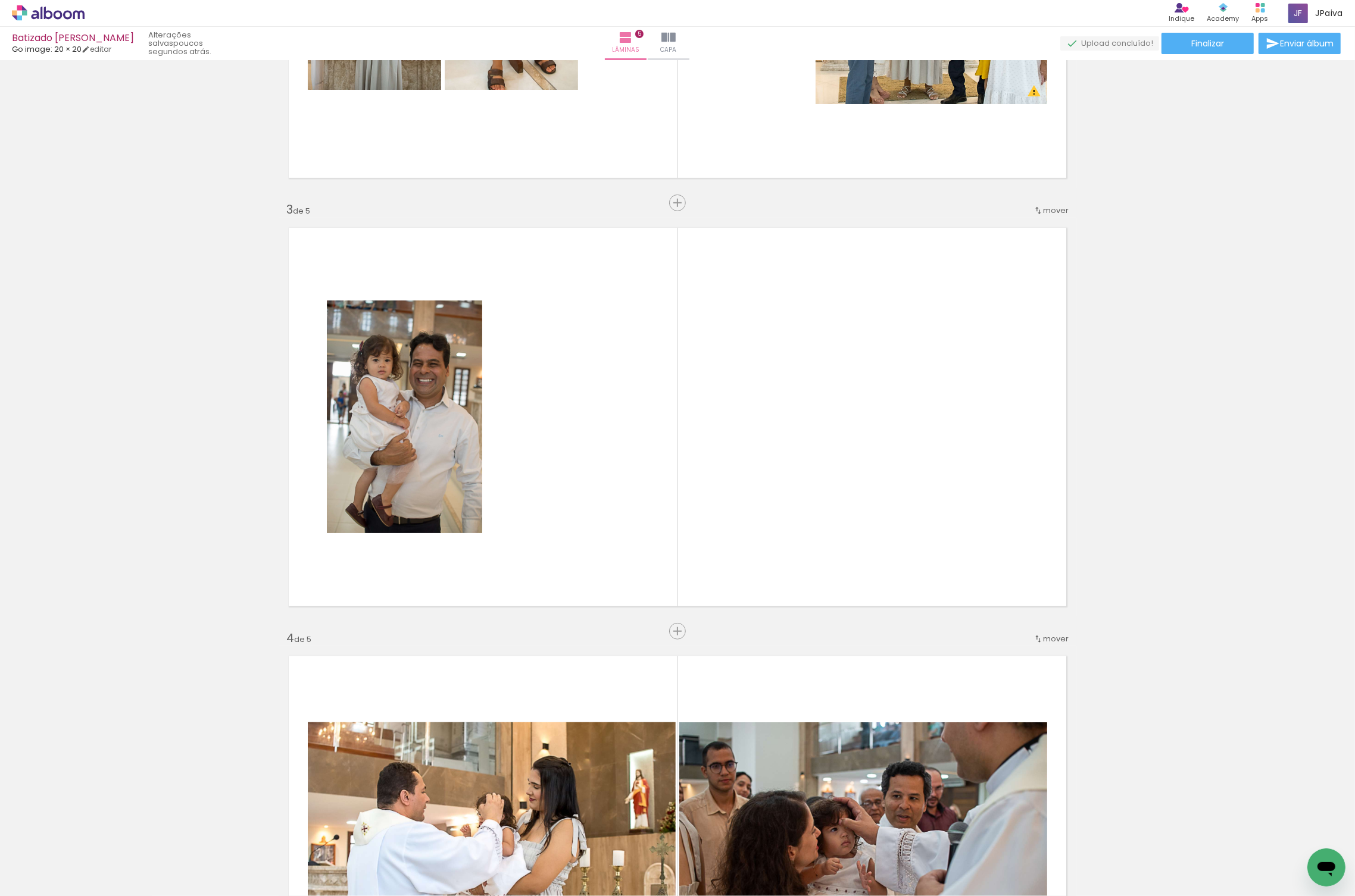
scroll to position [735, 0]
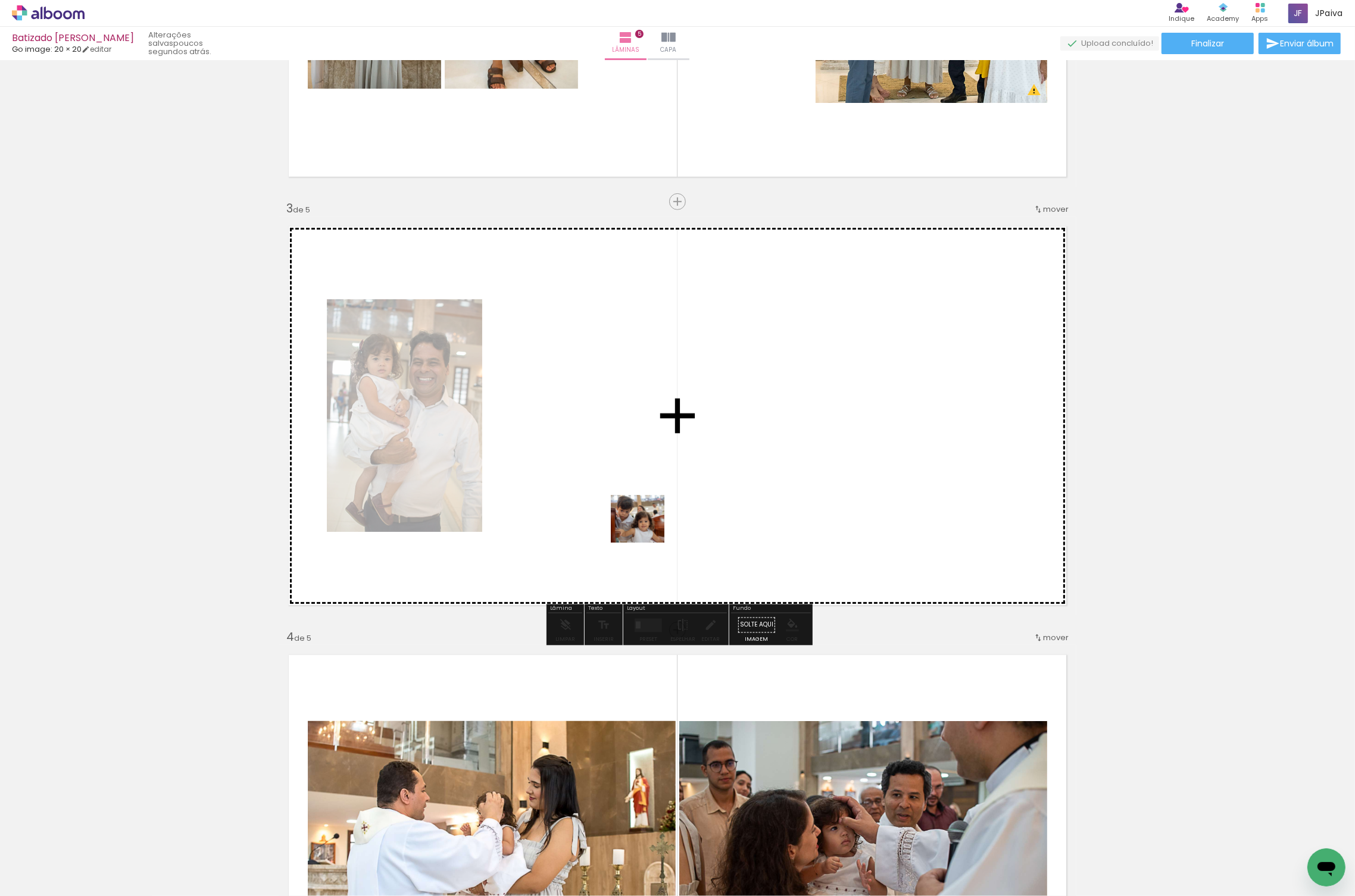
drag, startPoint x: 110, startPoint y: 858, endPoint x: 954, endPoint y: 468, distance: 929.8
click at [820, 481] on quentale-workspace at bounding box center [678, 448] width 1355 height 896
click at [954, 468] on quentale-layouter at bounding box center [678, 416] width 797 height 399
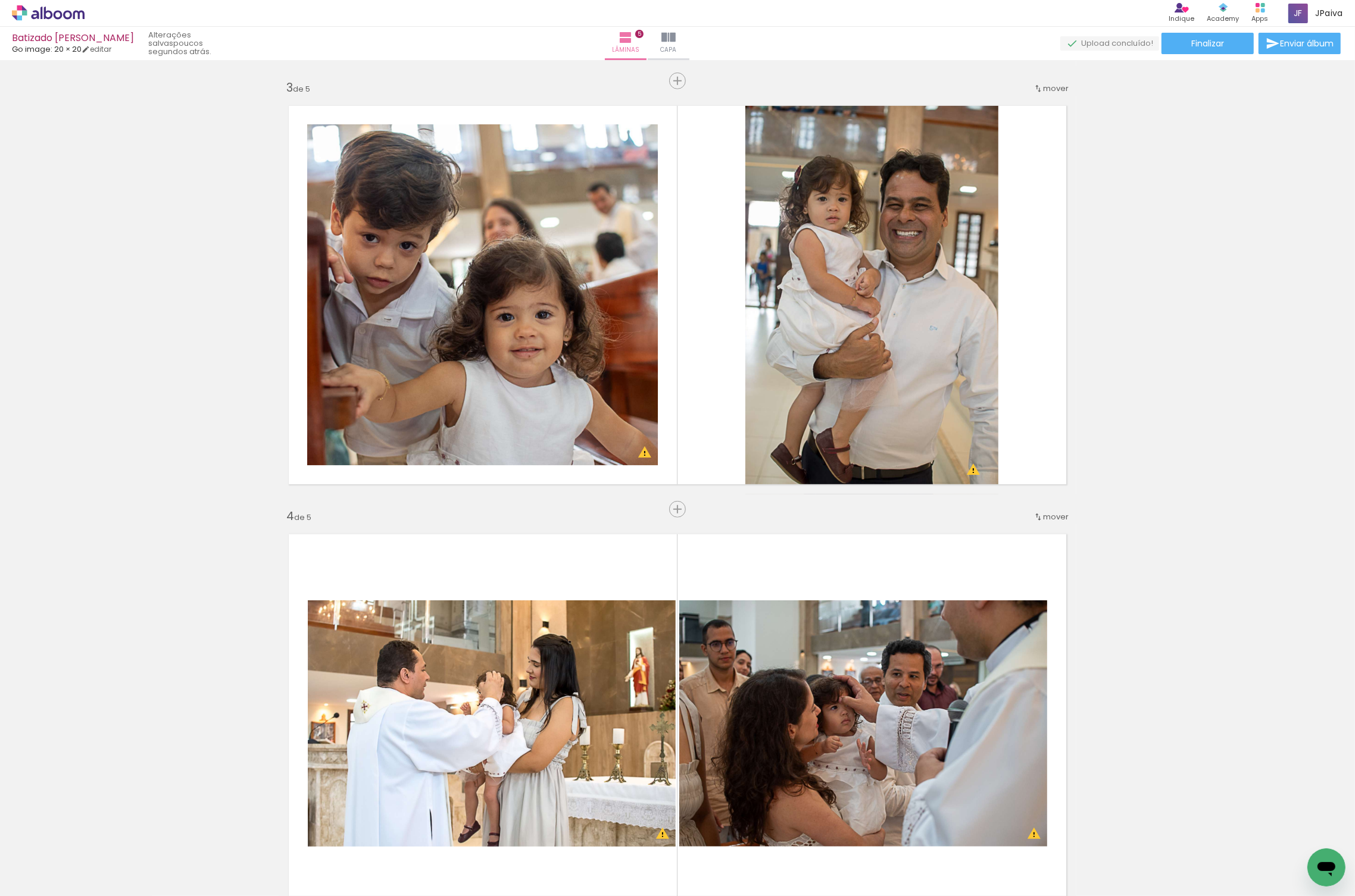
scroll to position [841, 0]
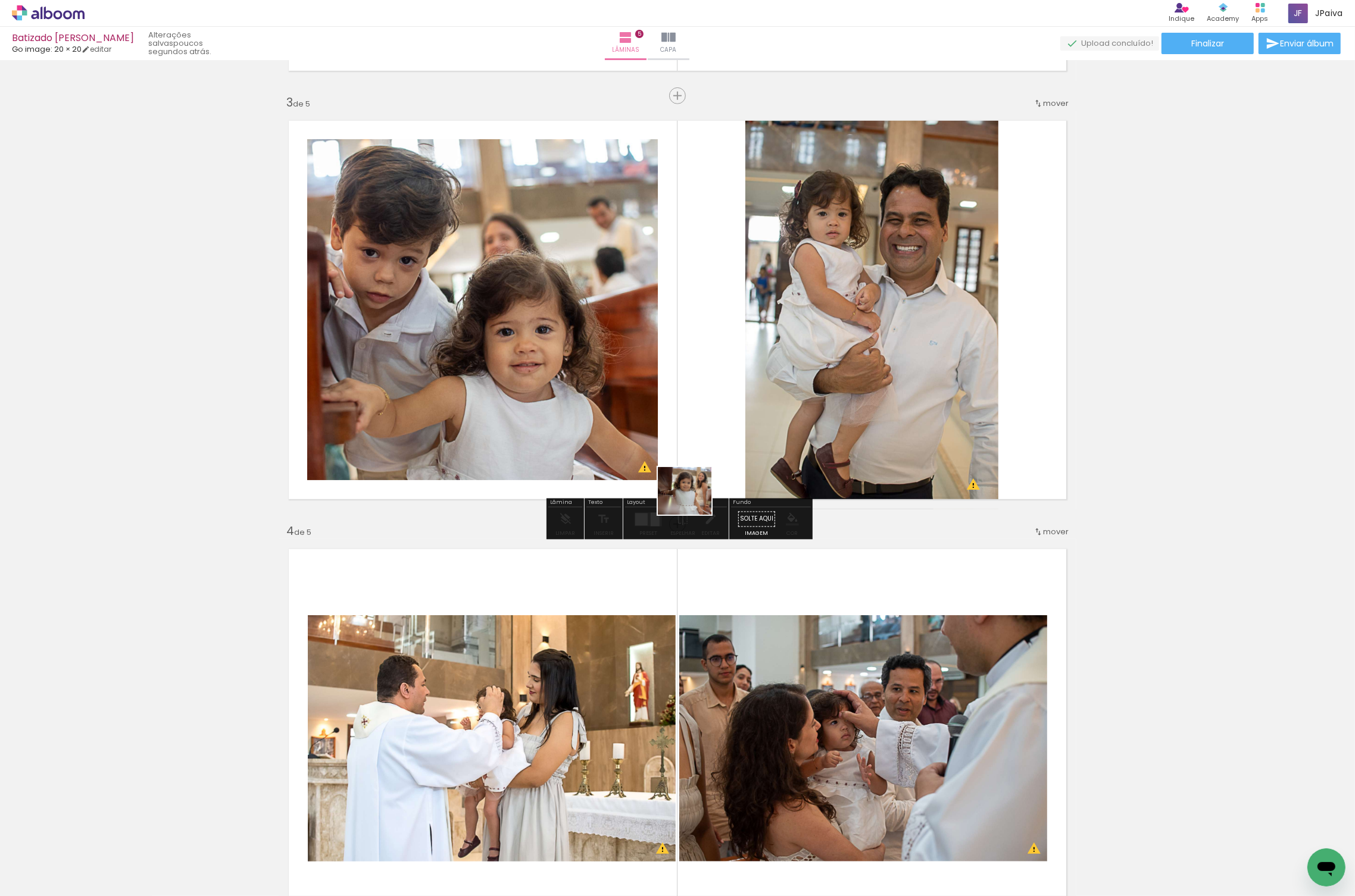
drag, startPoint x: 111, startPoint y: 845, endPoint x: 695, endPoint y: 496, distance: 680.3
click at [696, 500] on quentale-workspace at bounding box center [678, 448] width 1355 height 896
click at [696, 493] on quentale-layouter at bounding box center [678, 310] width 797 height 399
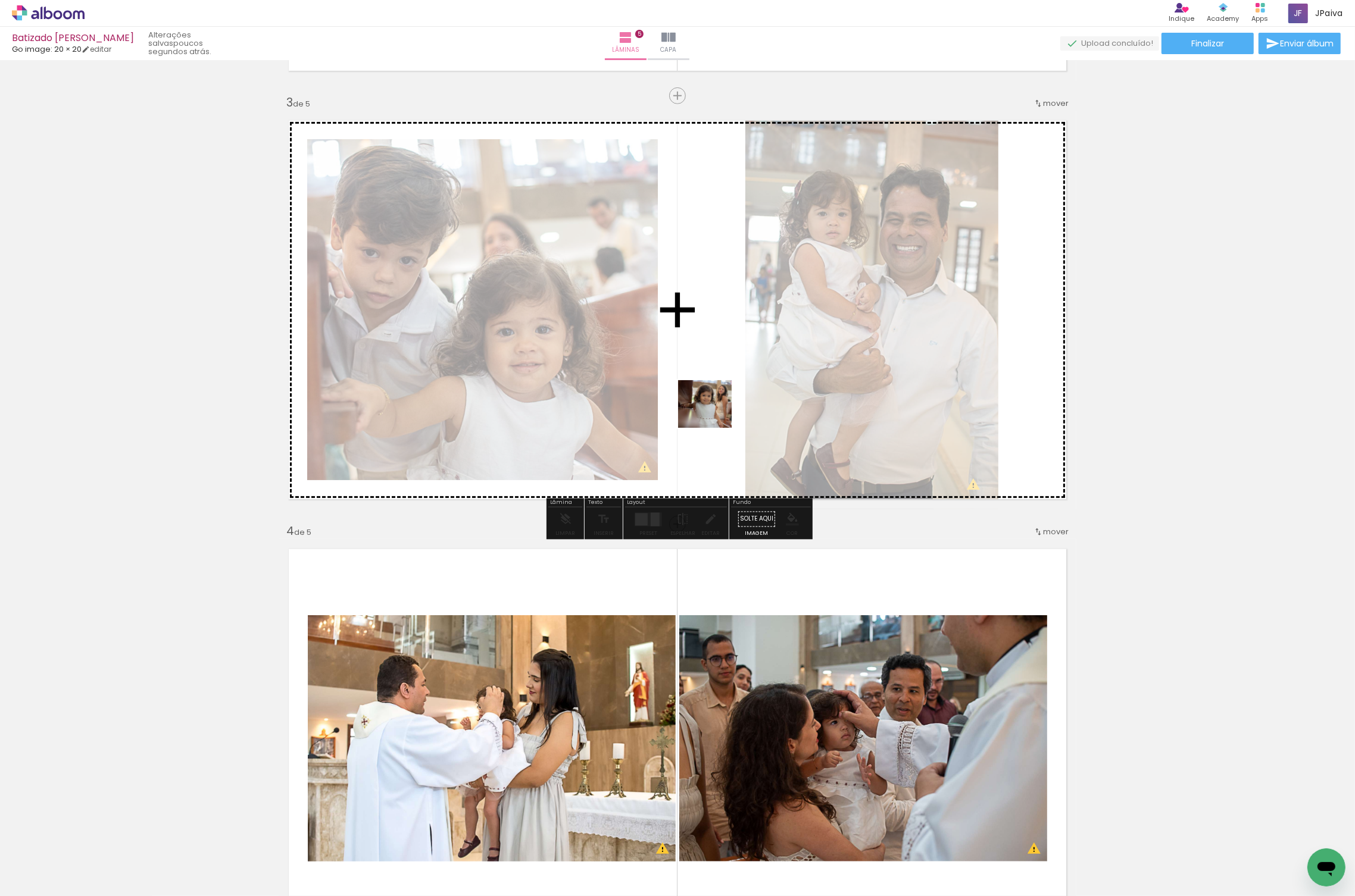
drag, startPoint x: 118, startPoint y: 848, endPoint x: 771, endPoint y: 401, distance: 791.3
click at [770, 402] on quentale-workspace at bounding box center [678, 448] width 1355 height 896
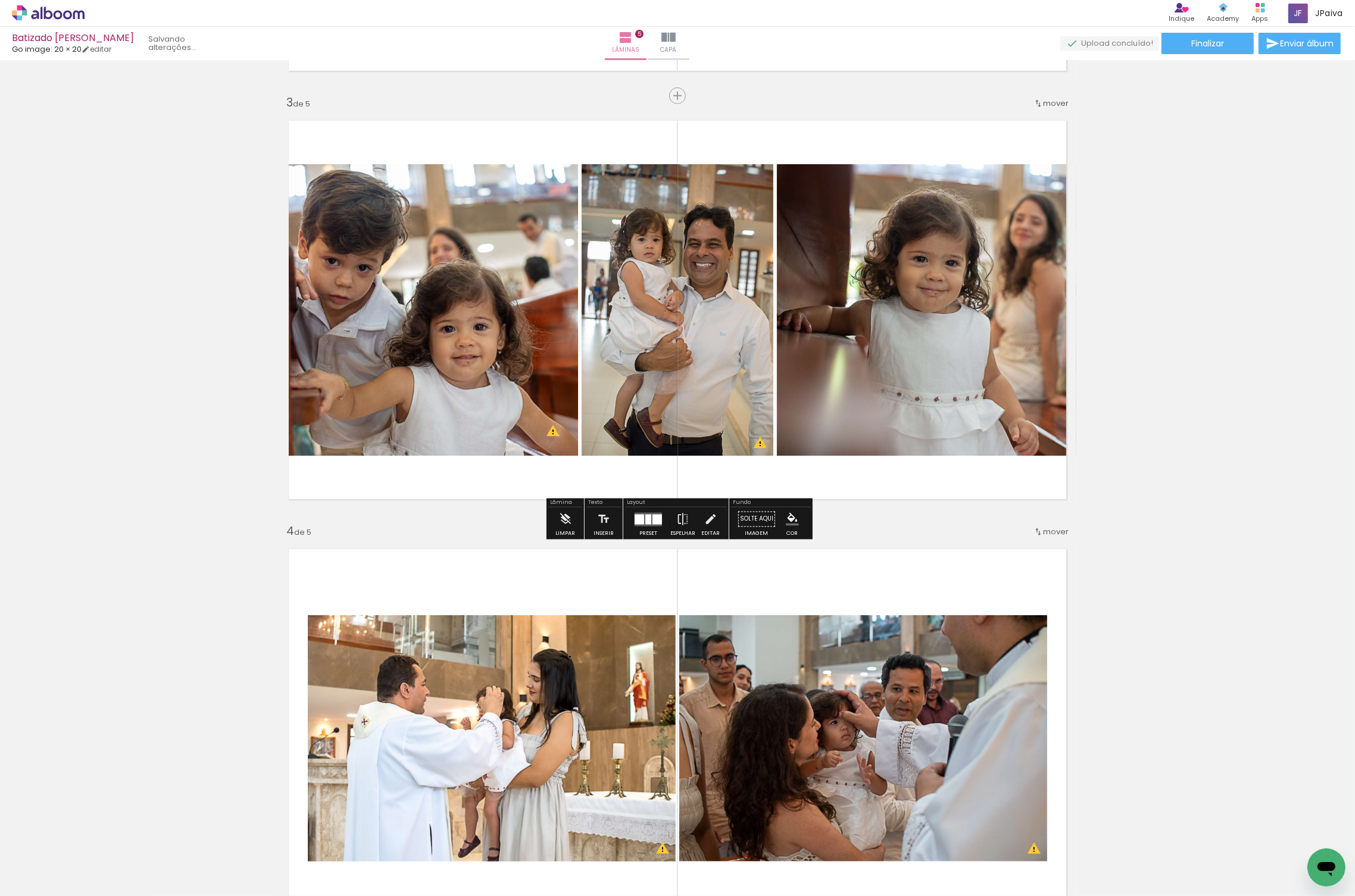
scroll to position [0, 546]
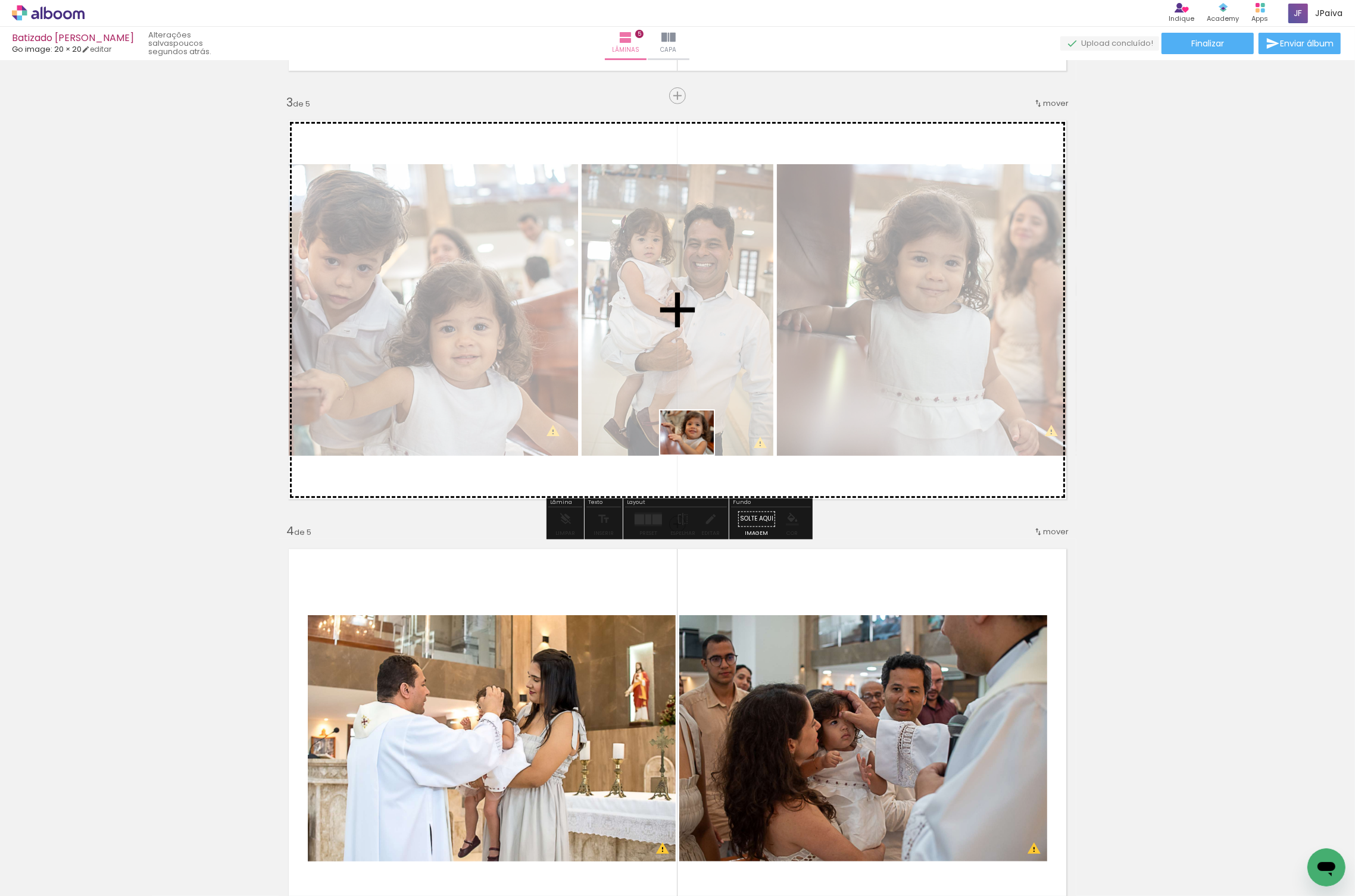
drag, startPoint x: 101, startPoint y: 858, endPoint x: 838, endPoint y: 392, distance: 872.0
click at [838, 392] on quentale-workspace at bounding box center [678, 448] width 1355 height 896
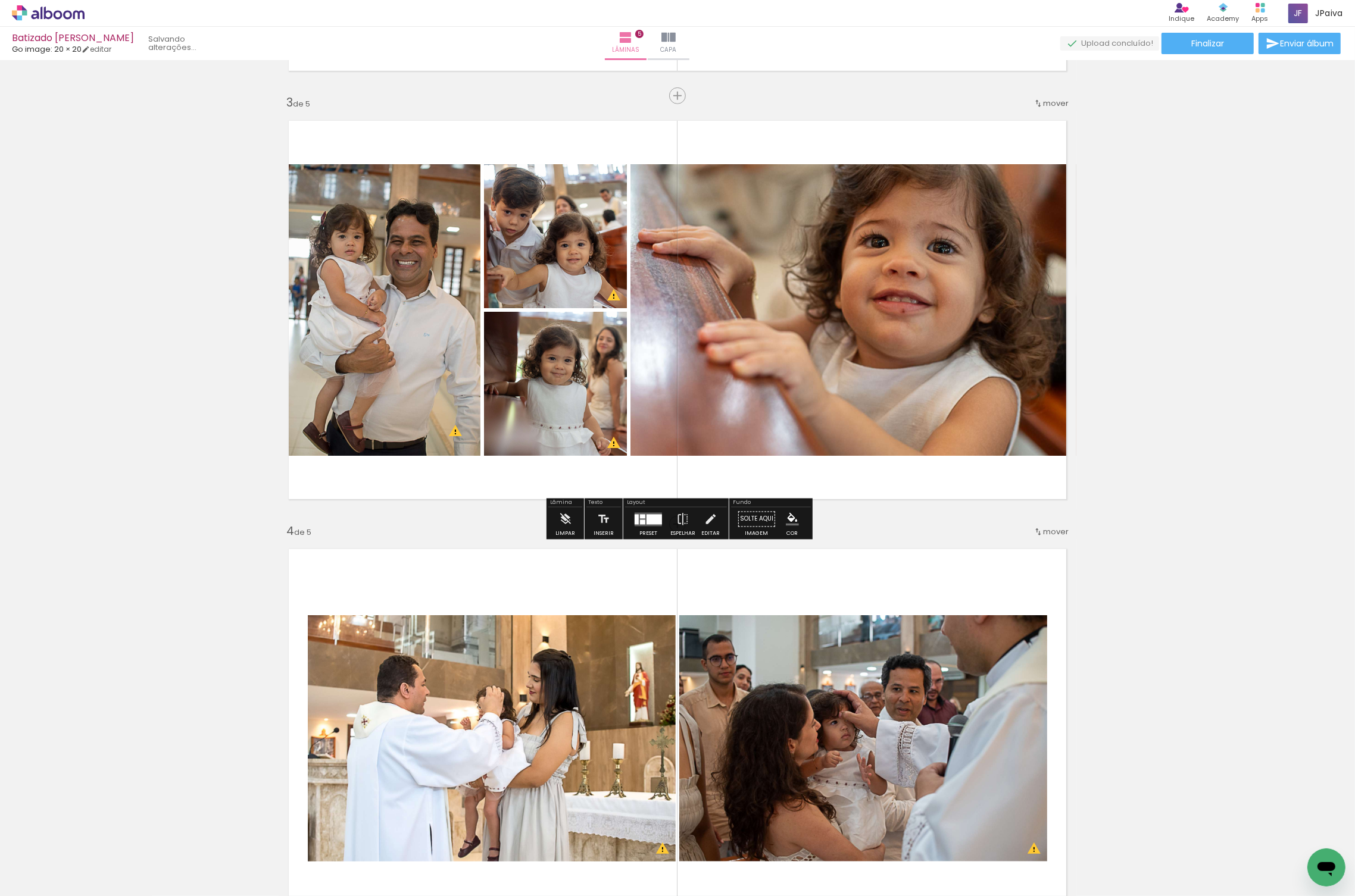
scroll to position [0, 479]
click at [647, 514] on div at bounding box center [655, 519] width 16 height 10
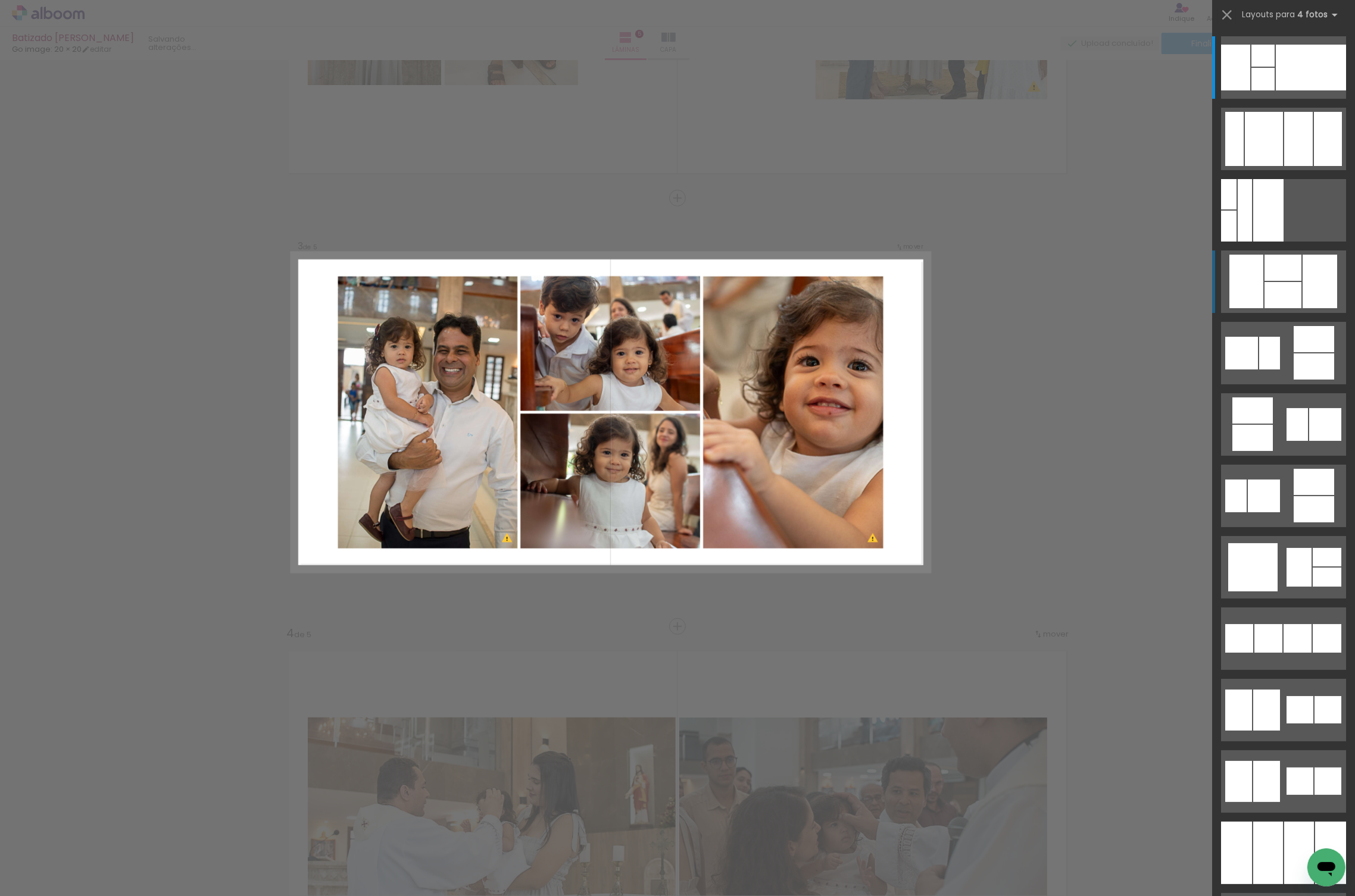
scroll to position [710, 0]
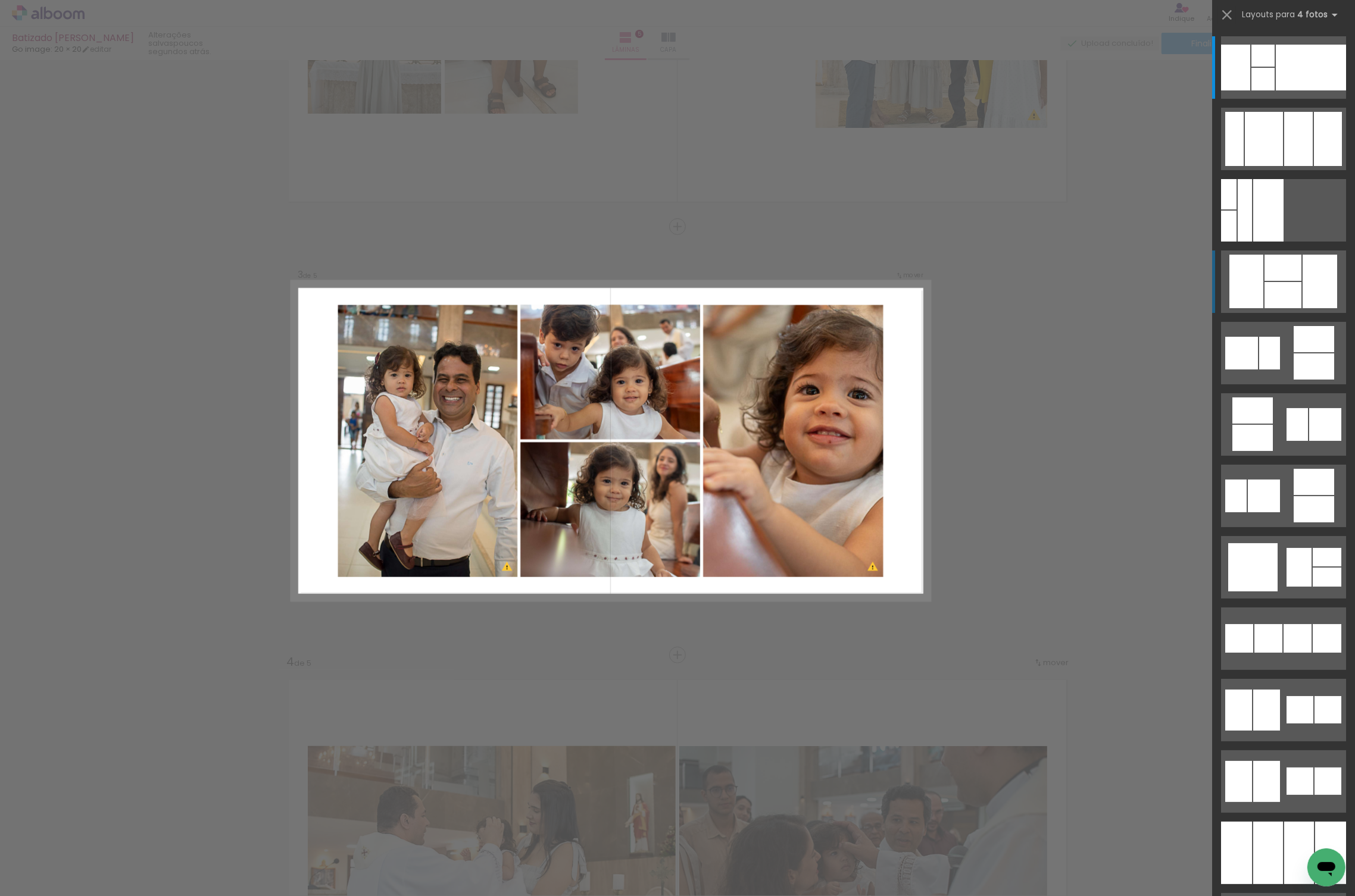
click at [1270, 272] on div at bounding box center [1284, 268] width 37 height 26
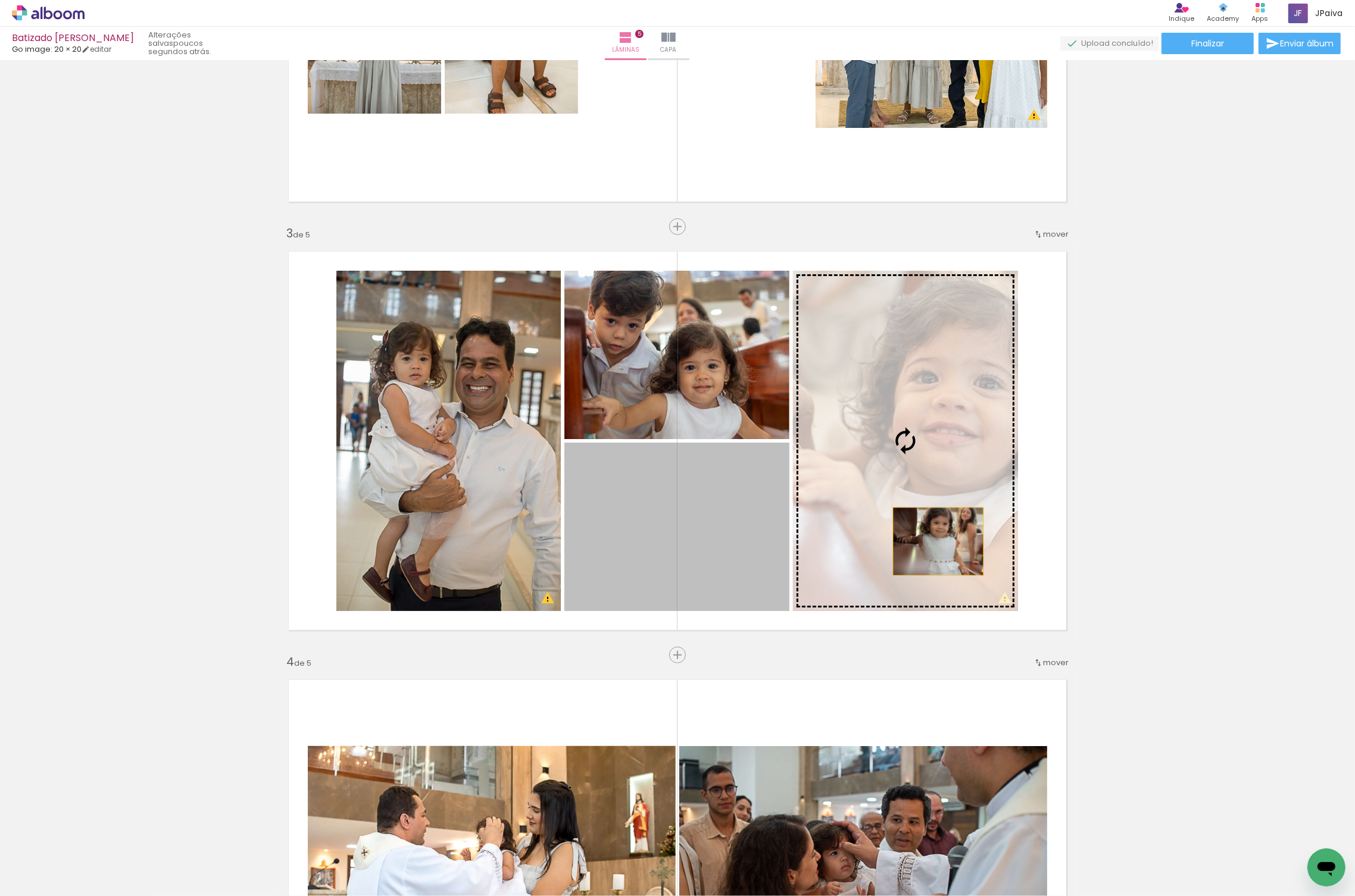
drag, startPoint x: 670, startPoint y: 565, endPoint x: 939, endPoint y: 541, distance: 270.1
click at [0, 0] on slot at bounding box center [0, 0] width 0 height 0
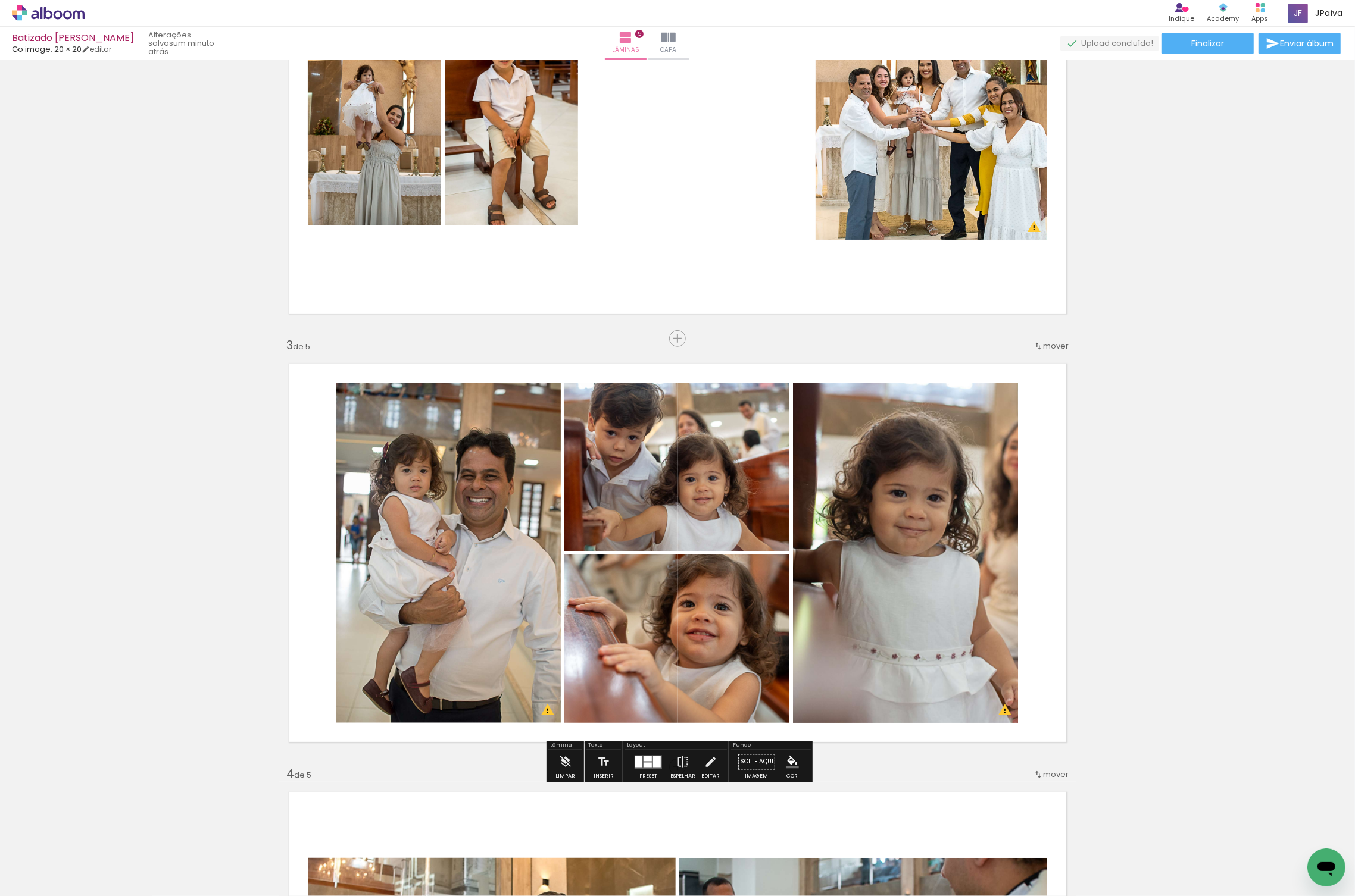
scroll to position [600, 0]
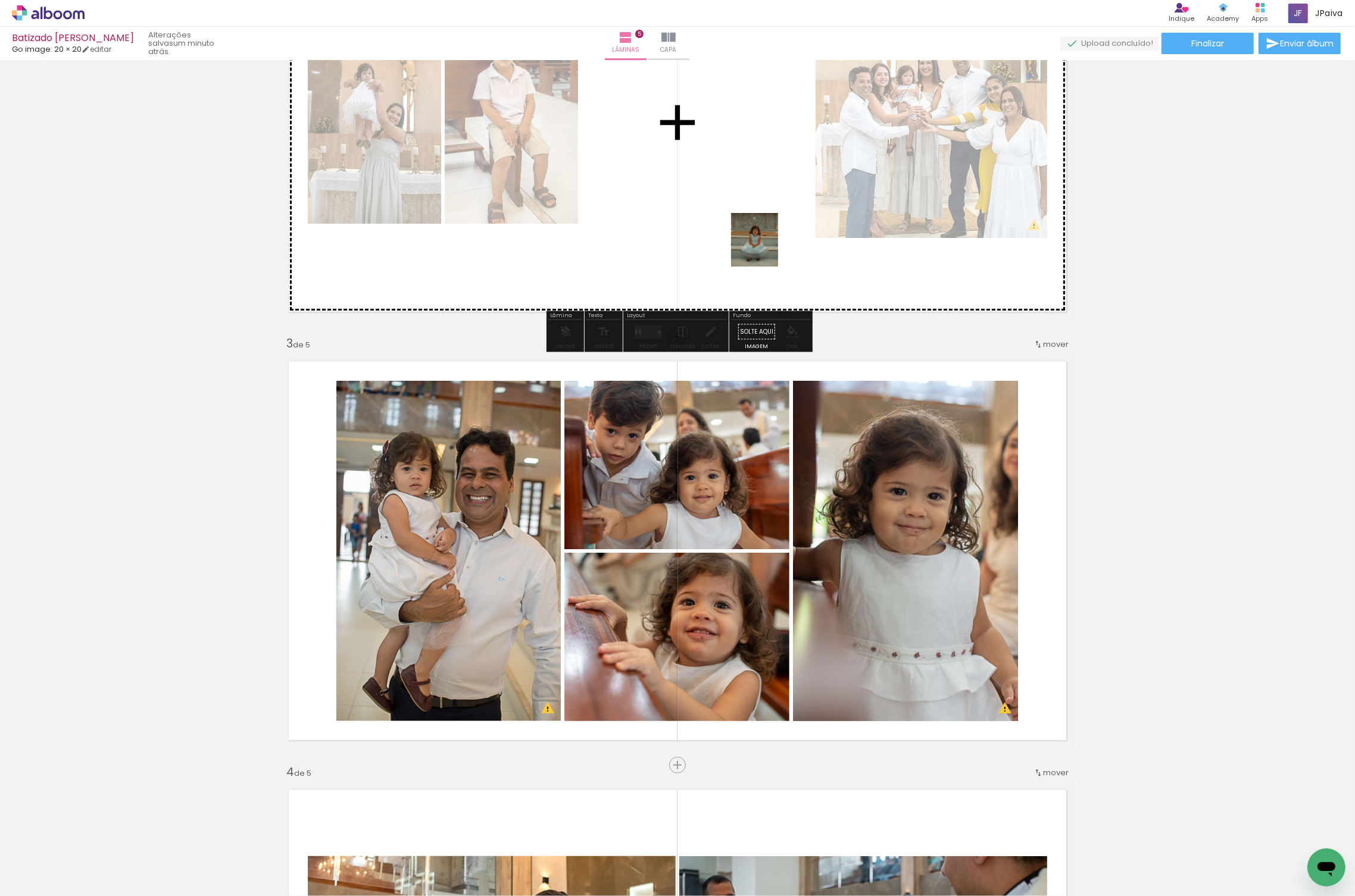
drag, startPoint x: 129, startPoint y: 836, endPoint x: 787, endPoint y: 210, distance: 908.2
click at [787, 210] on quentale-workspace at bounding box center [678, 448] width 1355 height 896
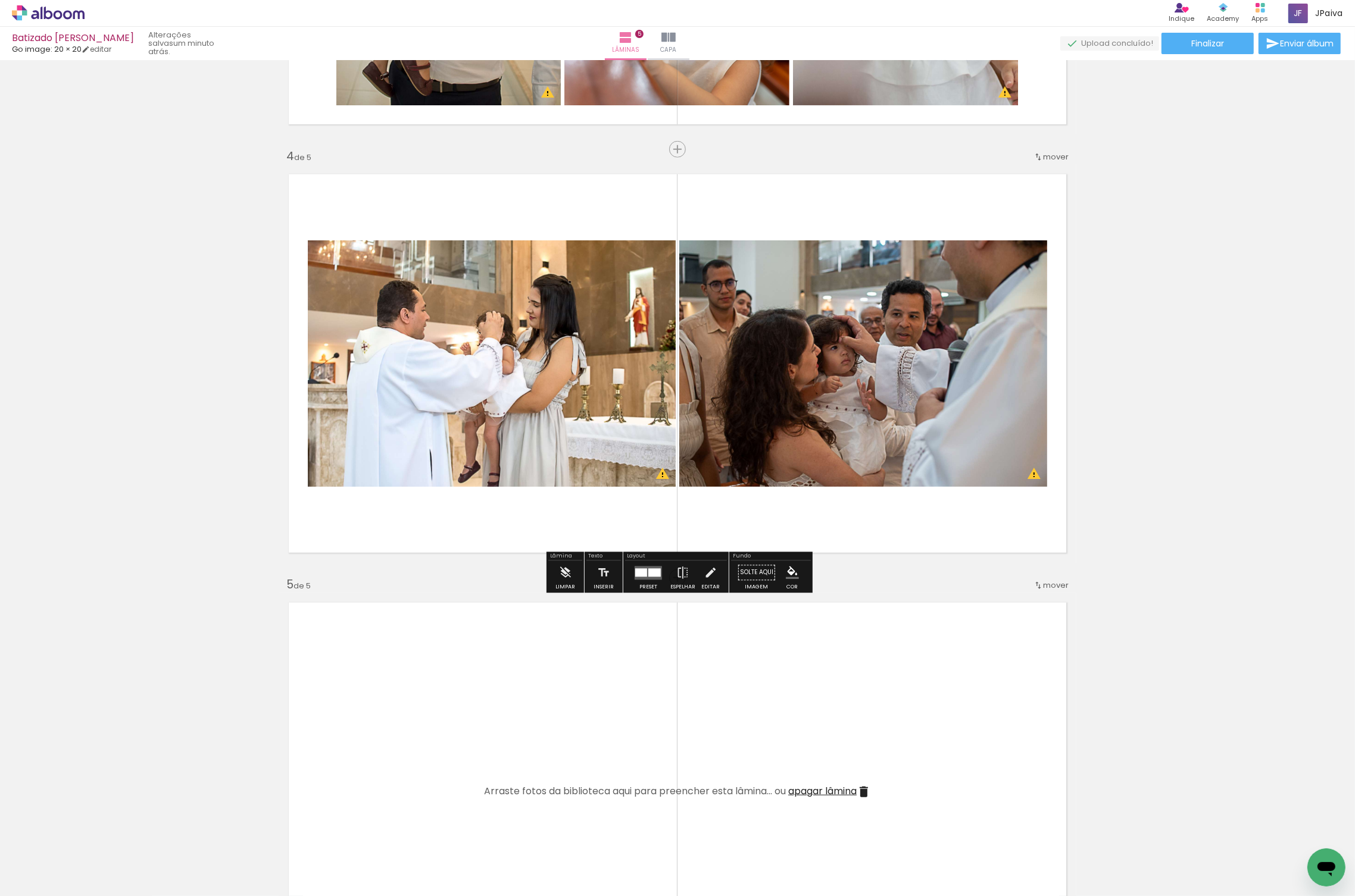
scroll to position [1217, 0]
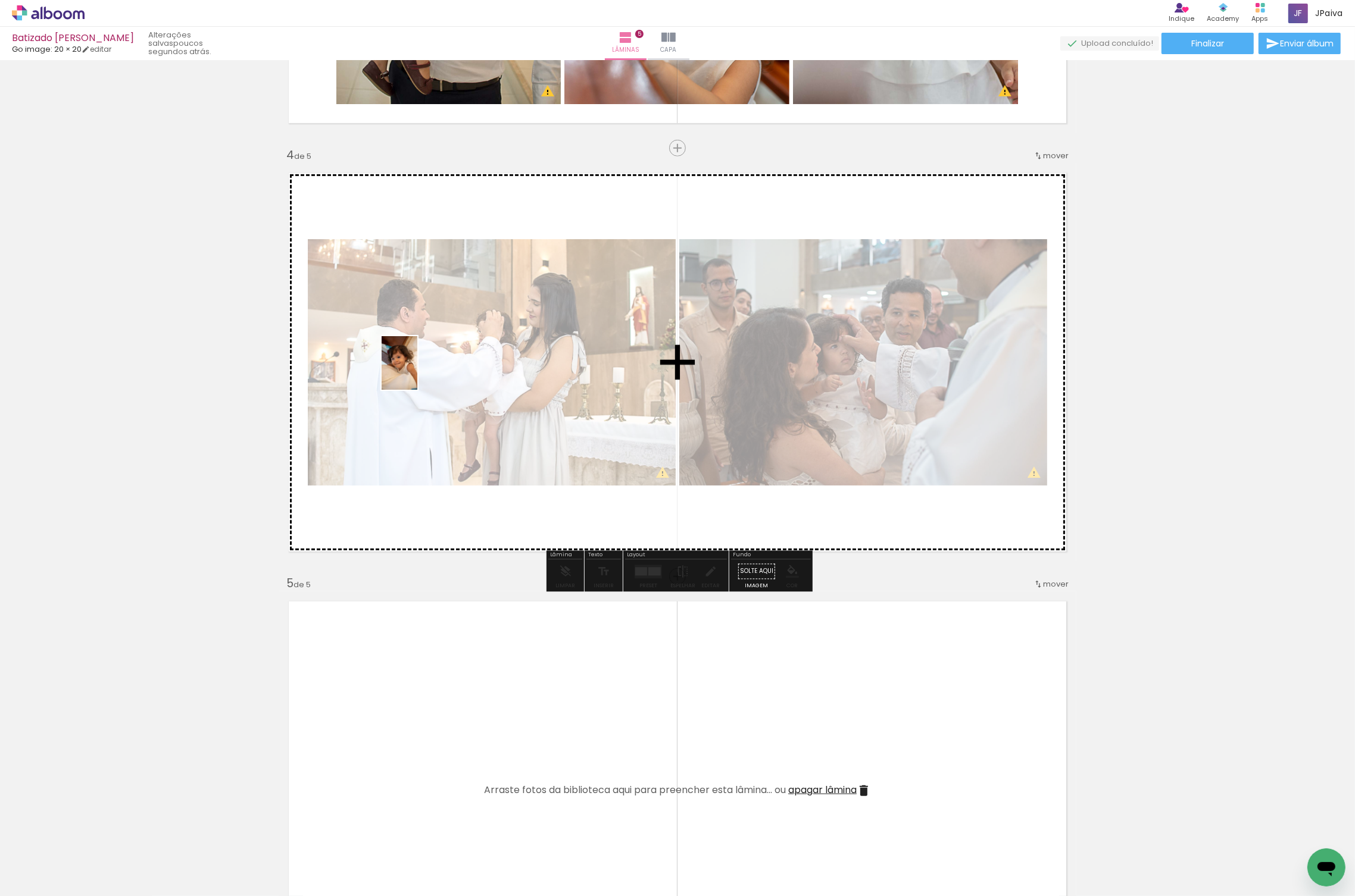
drag, startPoint x: 105, startPoint y: 869, endPoint x: 417, endPoint y: 372, distance: 586.8
click at [417, 372] on quentale-workspace at bounding box center [678, 448] width 1355 height 896
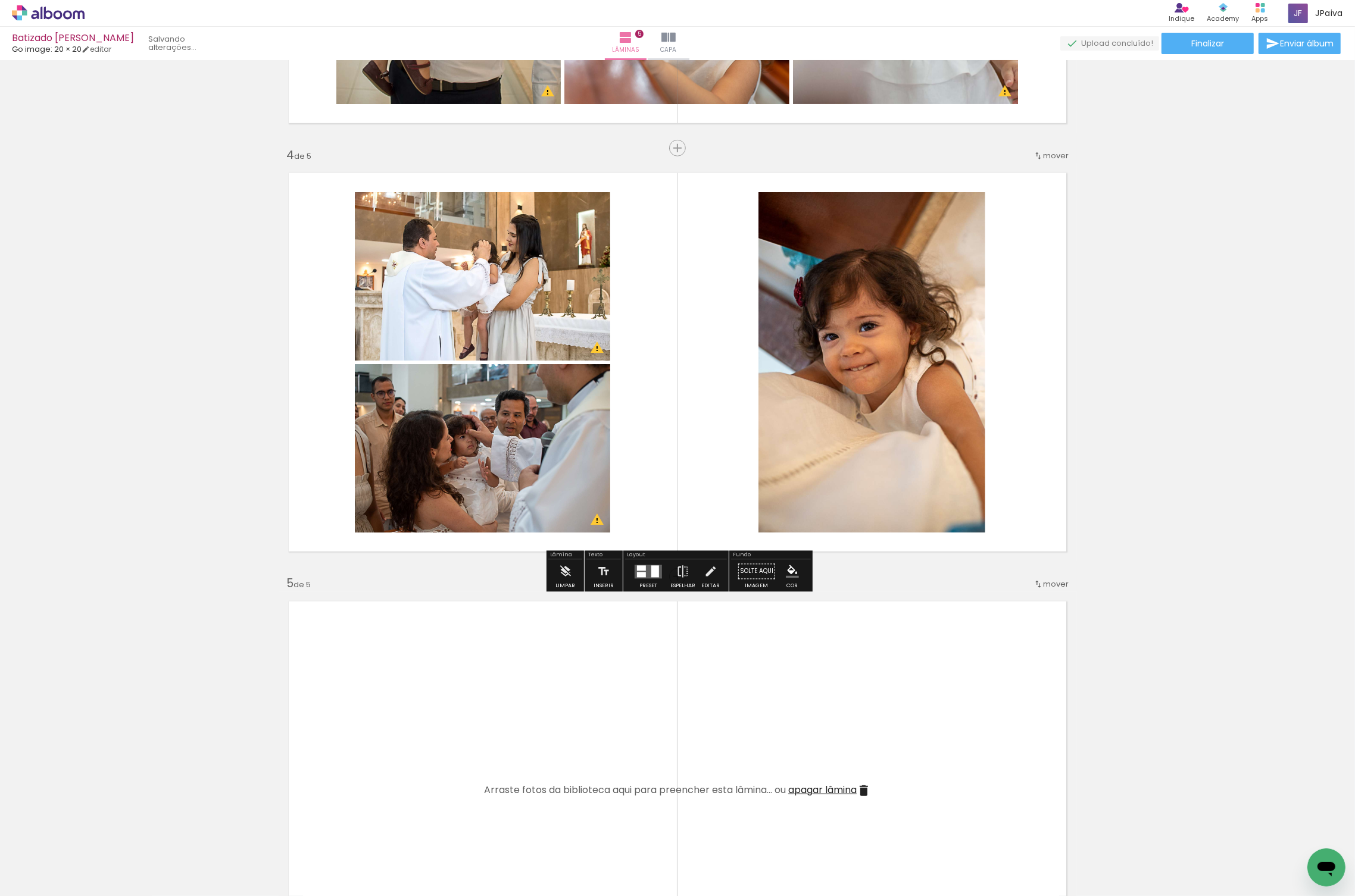
scroll to position [0, 346]
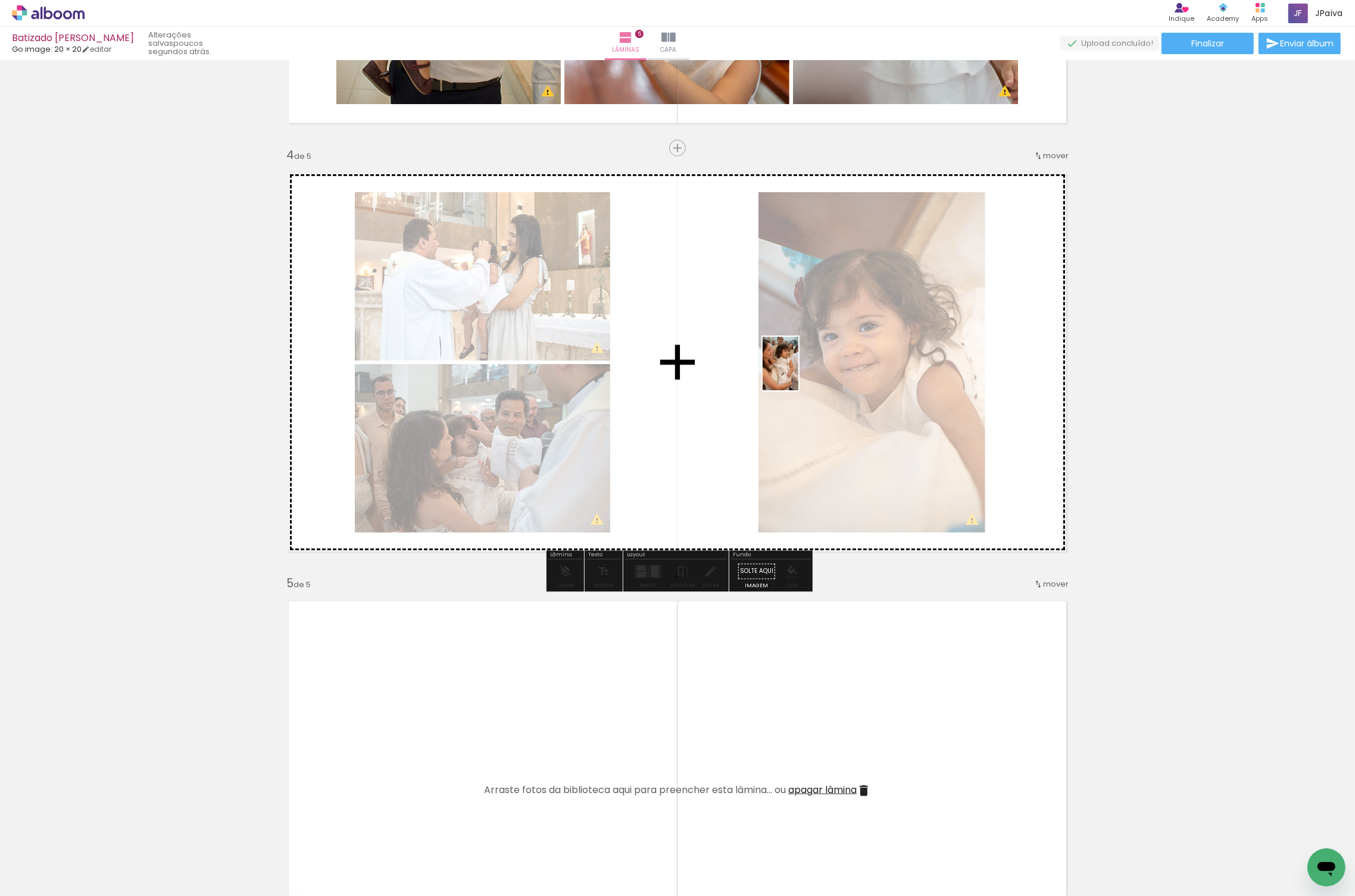
drag, startPoint x: 176, startPoint y: 865, endPoint x: 824, endPoint y: 353, distance: 825.9
click at [823, 353] on quentale-workspace at bounding box center [678, 448] width 1355 height 896
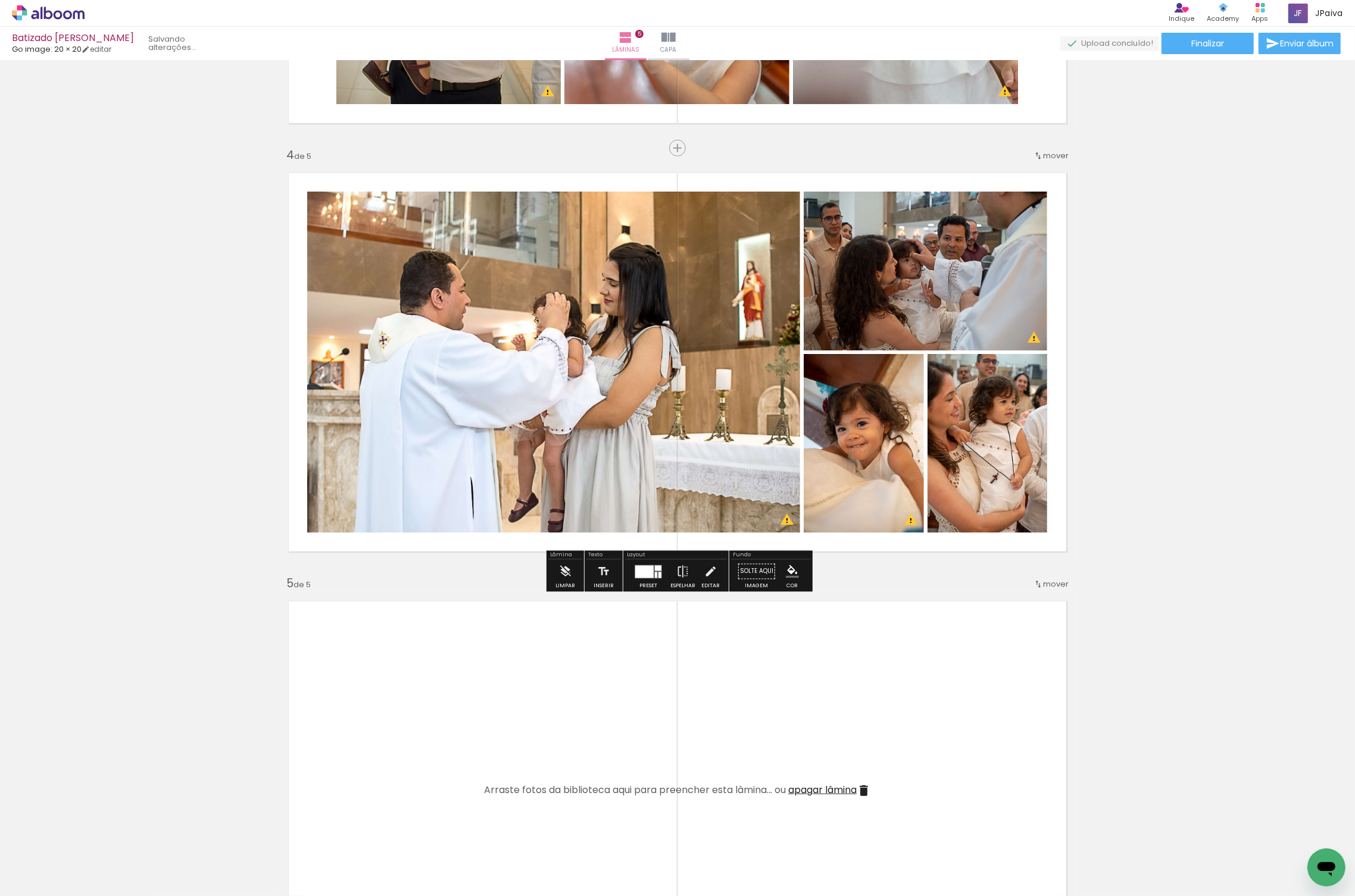
scroll to position [0, 280]
click at [641, 567] on div at bounding box center [644, 571] width 19 height 12
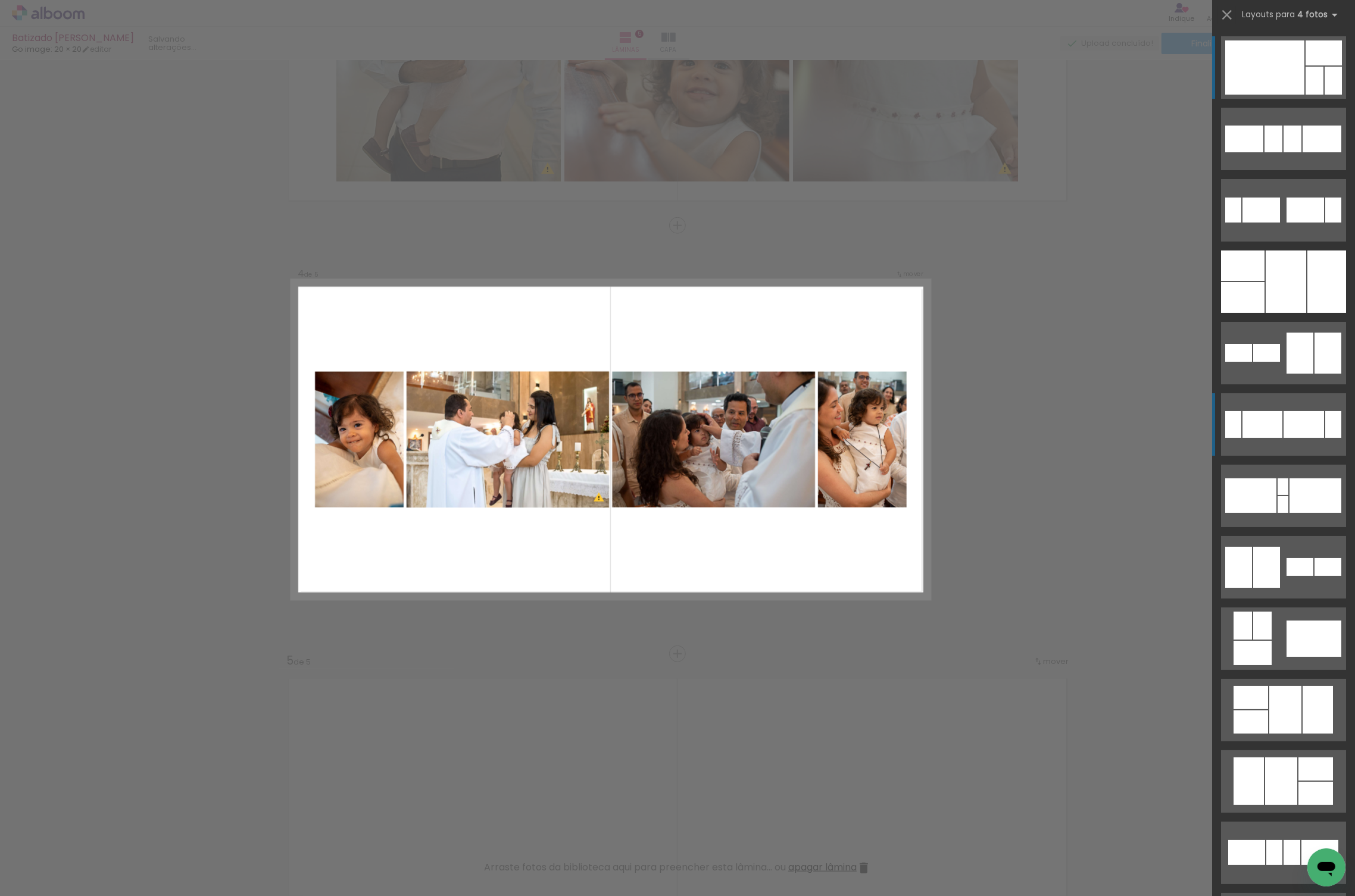
scroll to position [1139, 0]
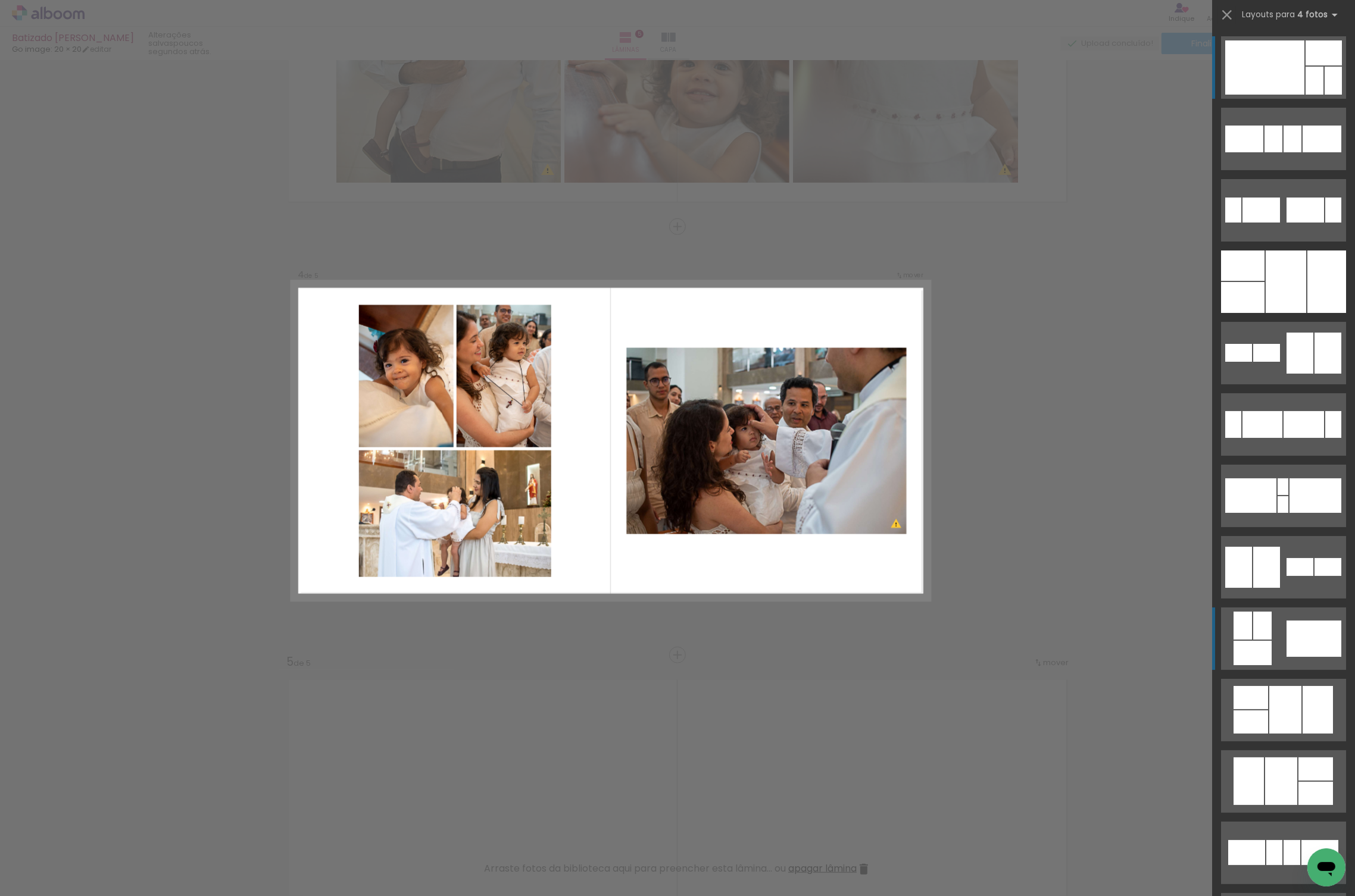
click at [1292, 629] on div at bounding box center [1314, 638] width 55 height 36
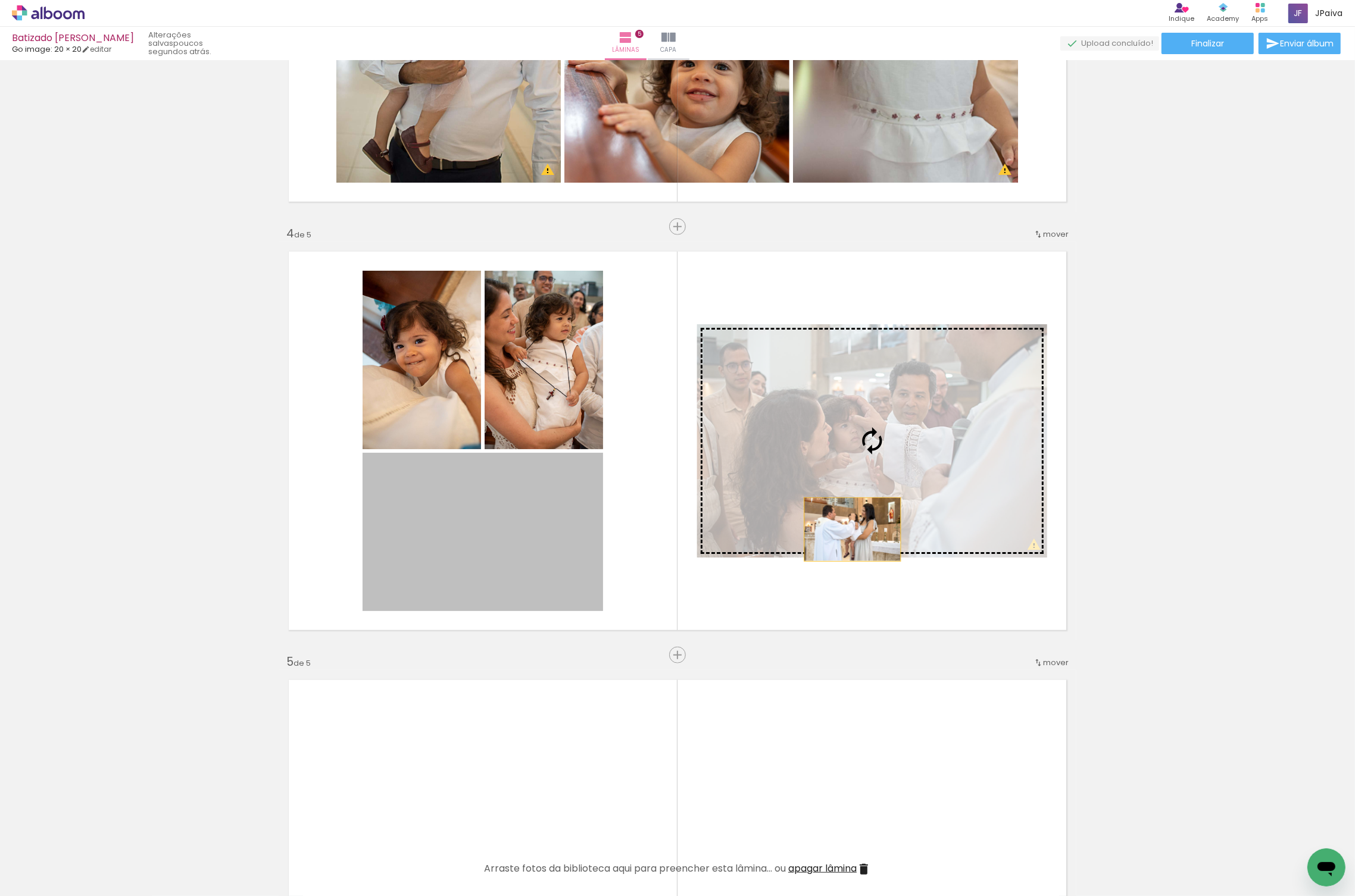
drag, startPoint x: 477, startPoint y: 552, endPoint x: 891, endPoint y: 525, distance: 414.9
click at [0, 0] on slot at bounding box center [0, 0] width 0 height 0
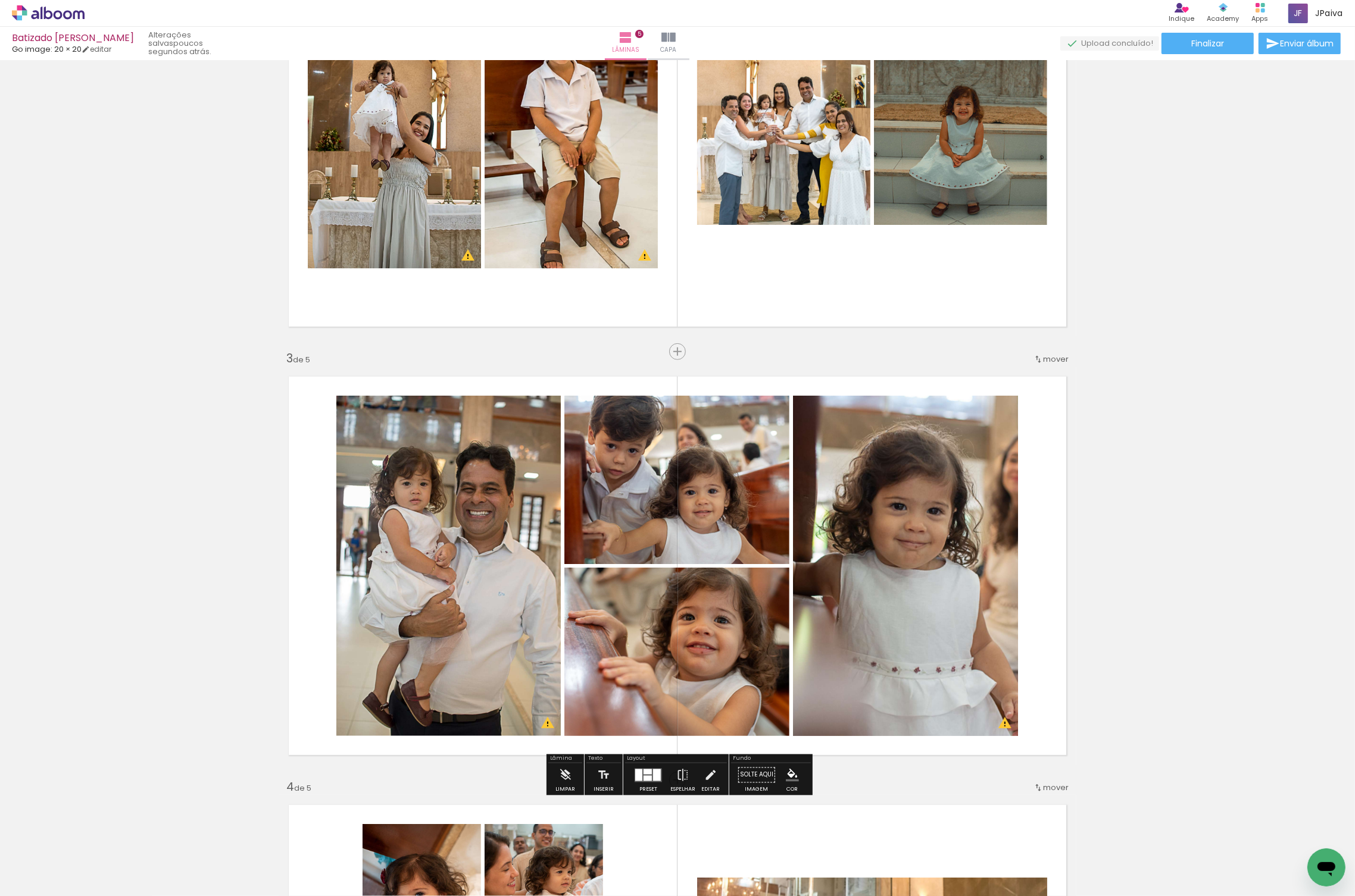
scroll to position [590, 0]
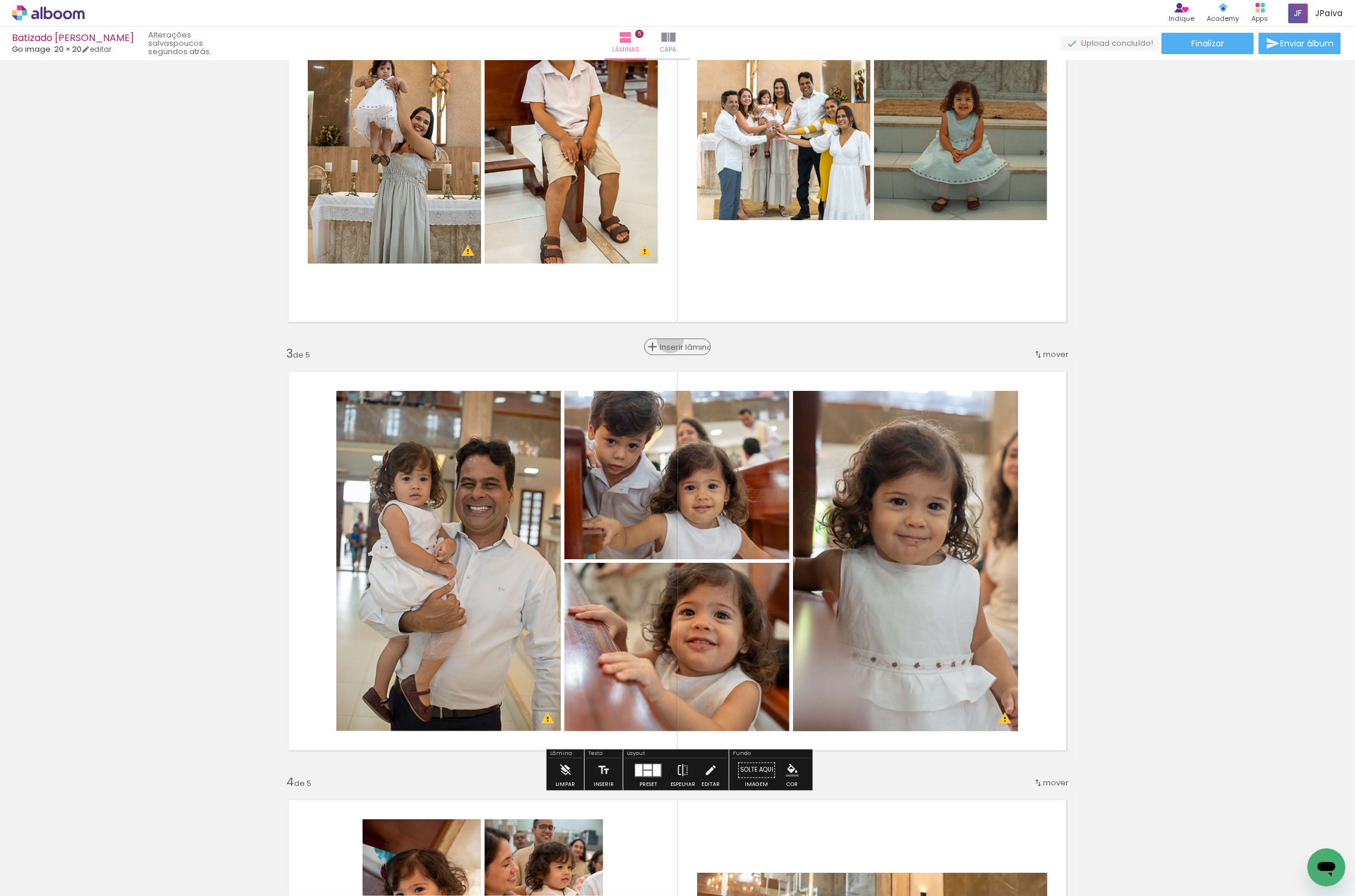
click at [675, 340] on div "Inserir lâmina" at bounding box center [678, 347] width 64 height 14
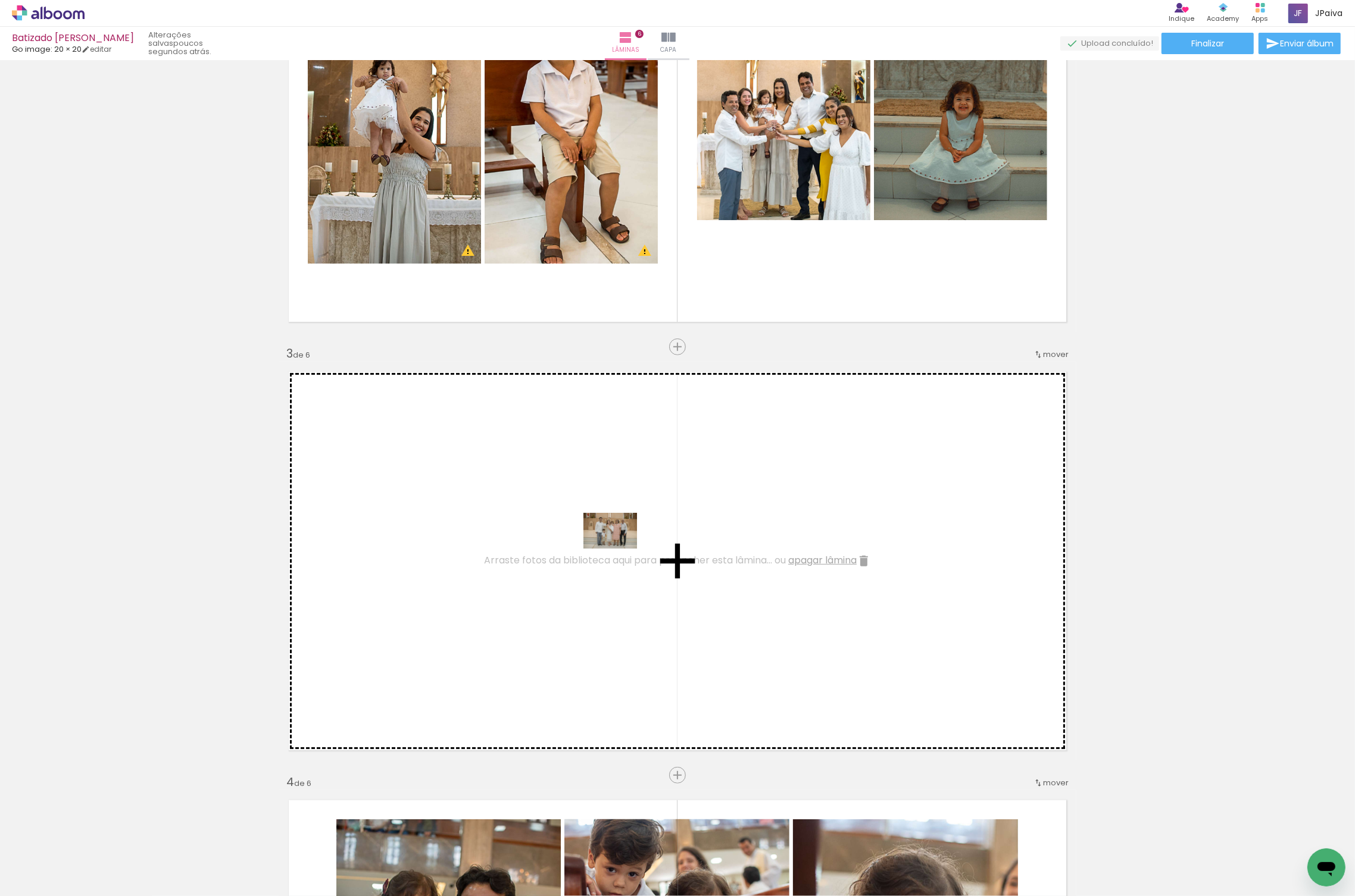
click at [627, 541] on quentale-workspace at bounding box center [678, 448] width 1355 height 896
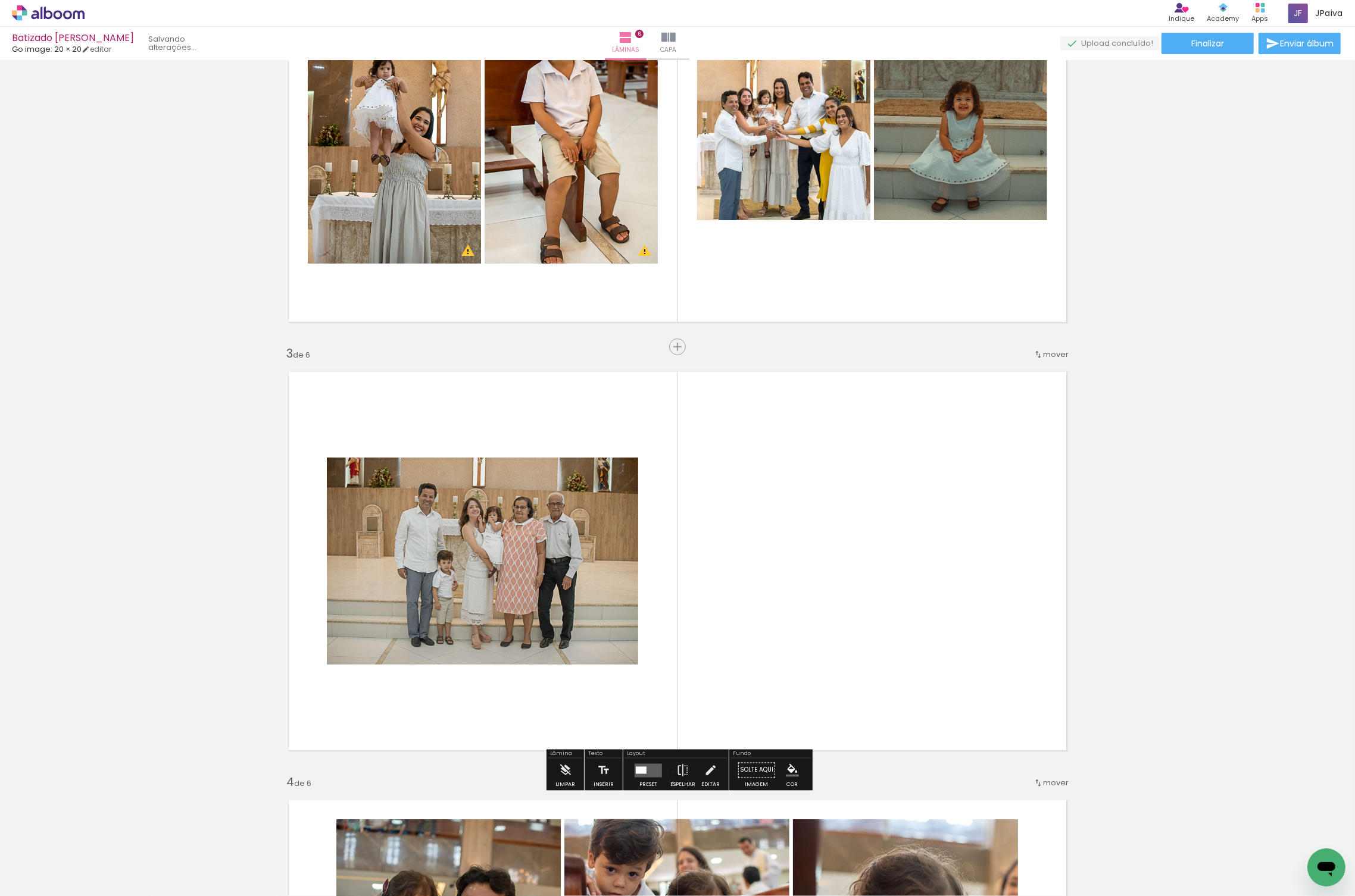
scroll to position [0, 213]
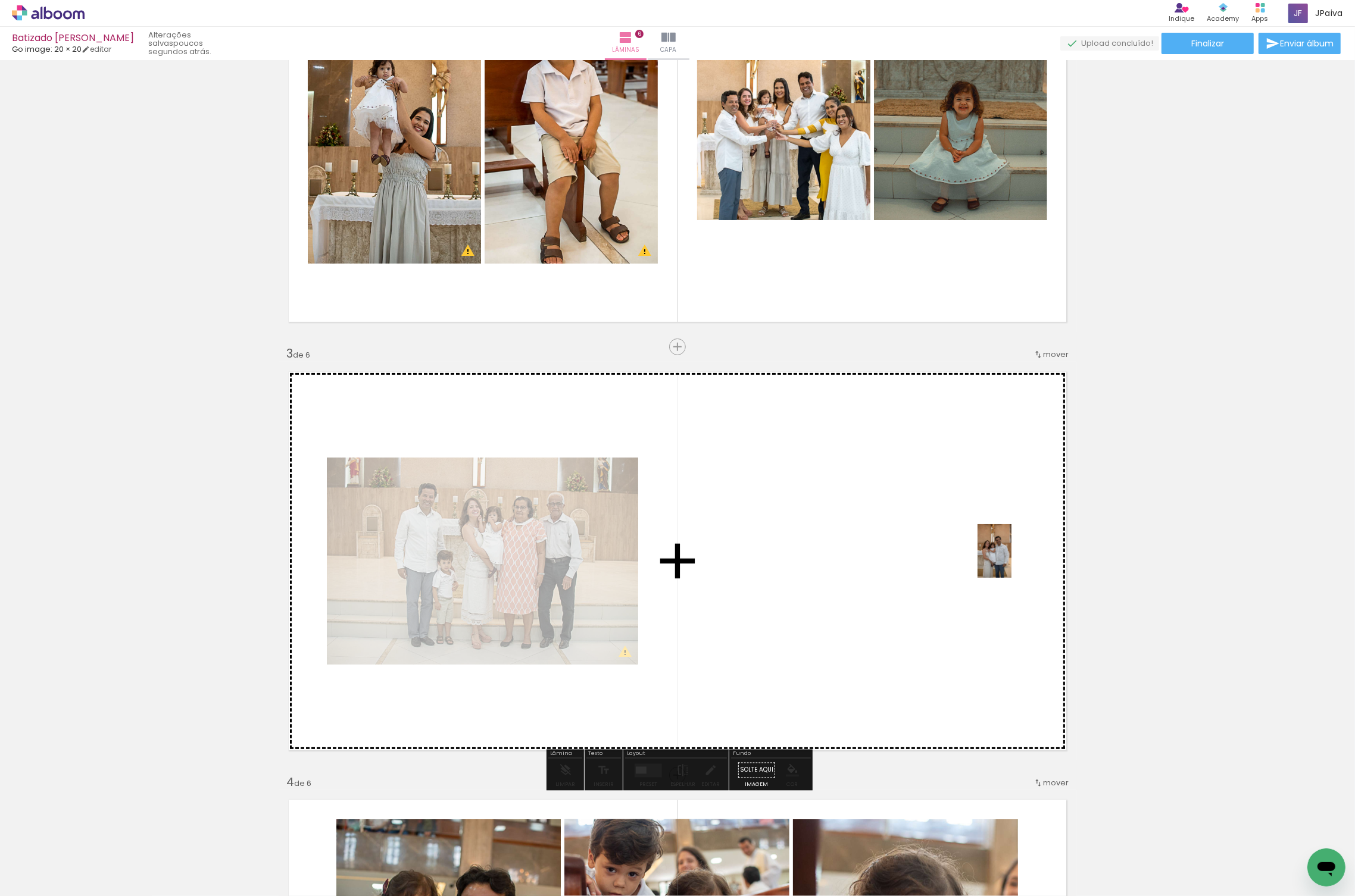
drag, startPoint x: 228, startPoint y: 803, endPoint x: 1014, endPoint y: 560, distance: 822.7
click at [1014, 560] on quentale-workspace at bounding box center [678, 448] width 1355 height 896
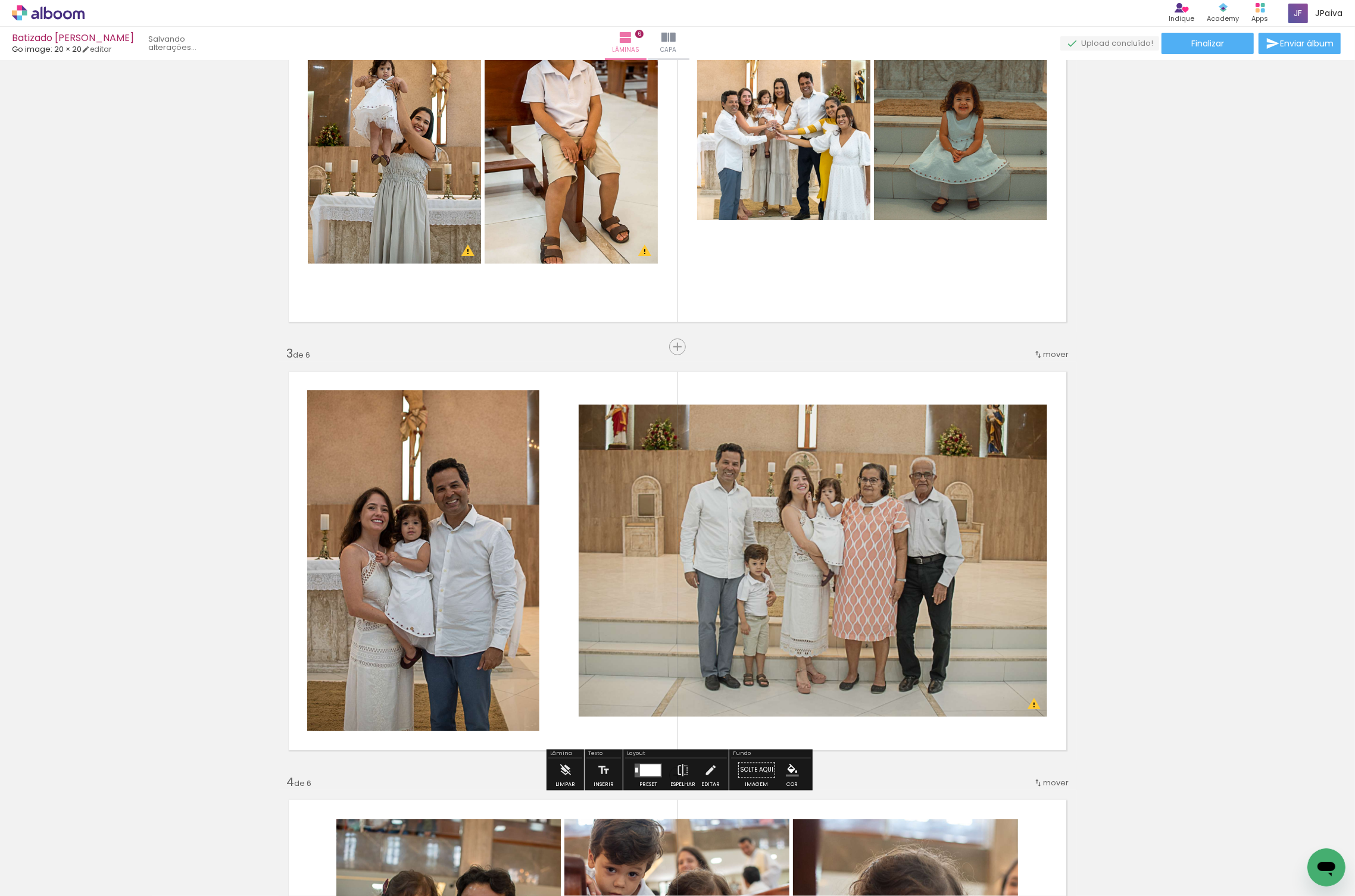
scroll to position [0, 146]
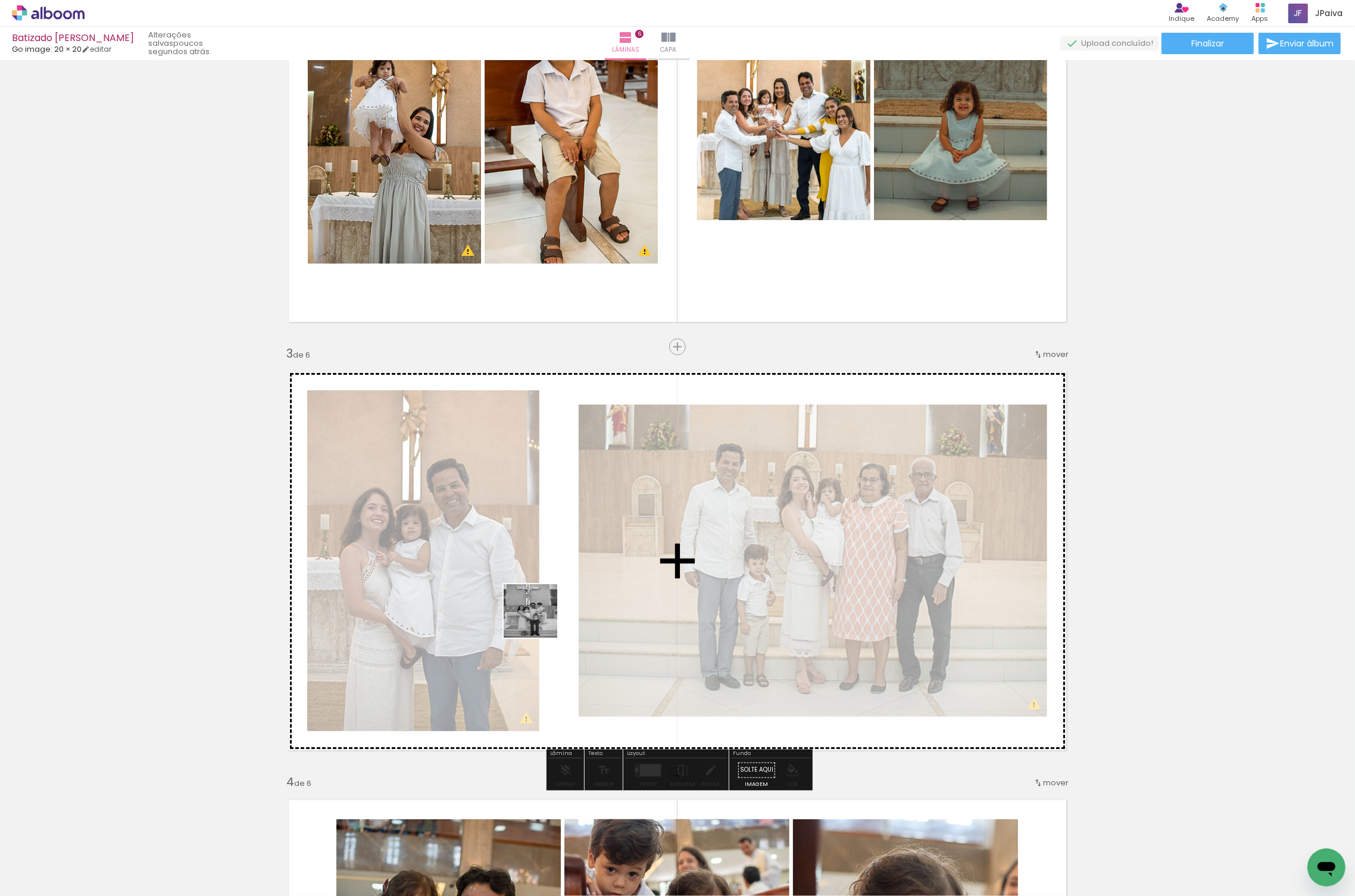
drag, startPoint x: 115, startPoint y: 860, endPoint x: 543, endPoint y: 618, distance: 491.7
click at [543, 618] on quentale-workspace at bounding box center [678, 448] width 1355 height 896
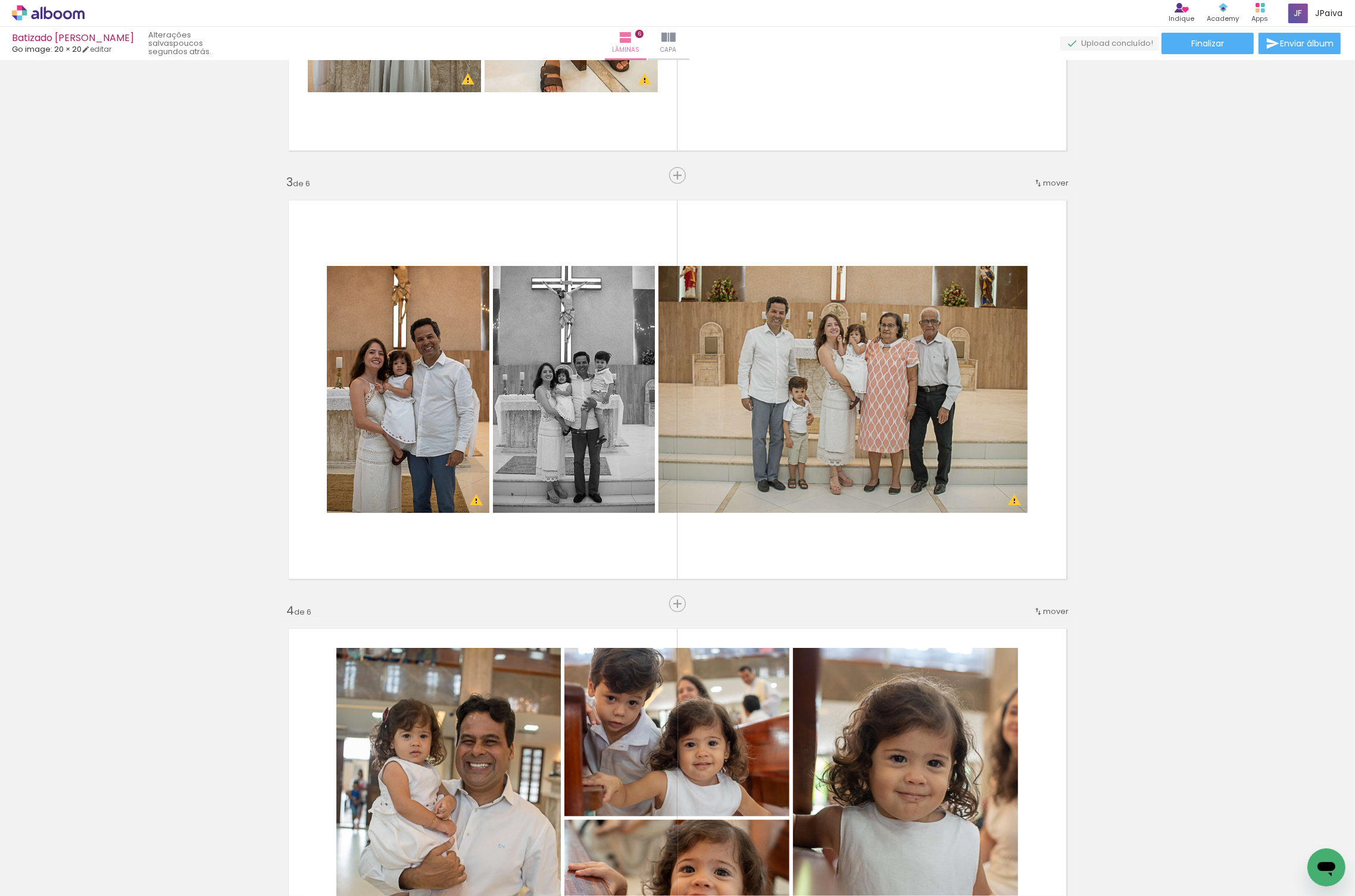
scroll to position [773, 0]
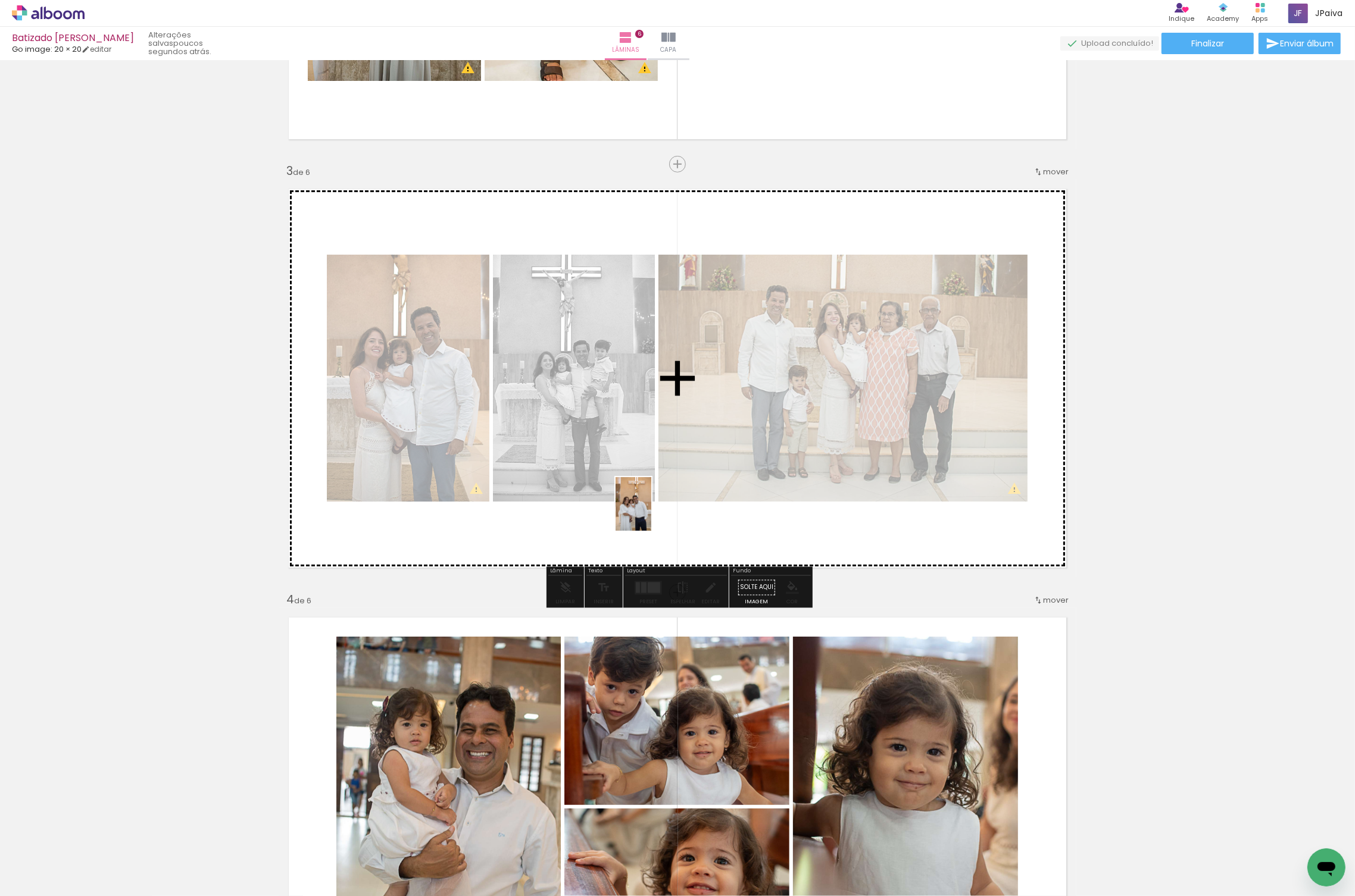
drag, startPoint x: 132, startPoint y: 845, endPoint x: 692, endPoint y: 488, distance: 664.1
click at [692, 490] on quentale-workspace at bounding box center [678, 448] width 1355 height 896
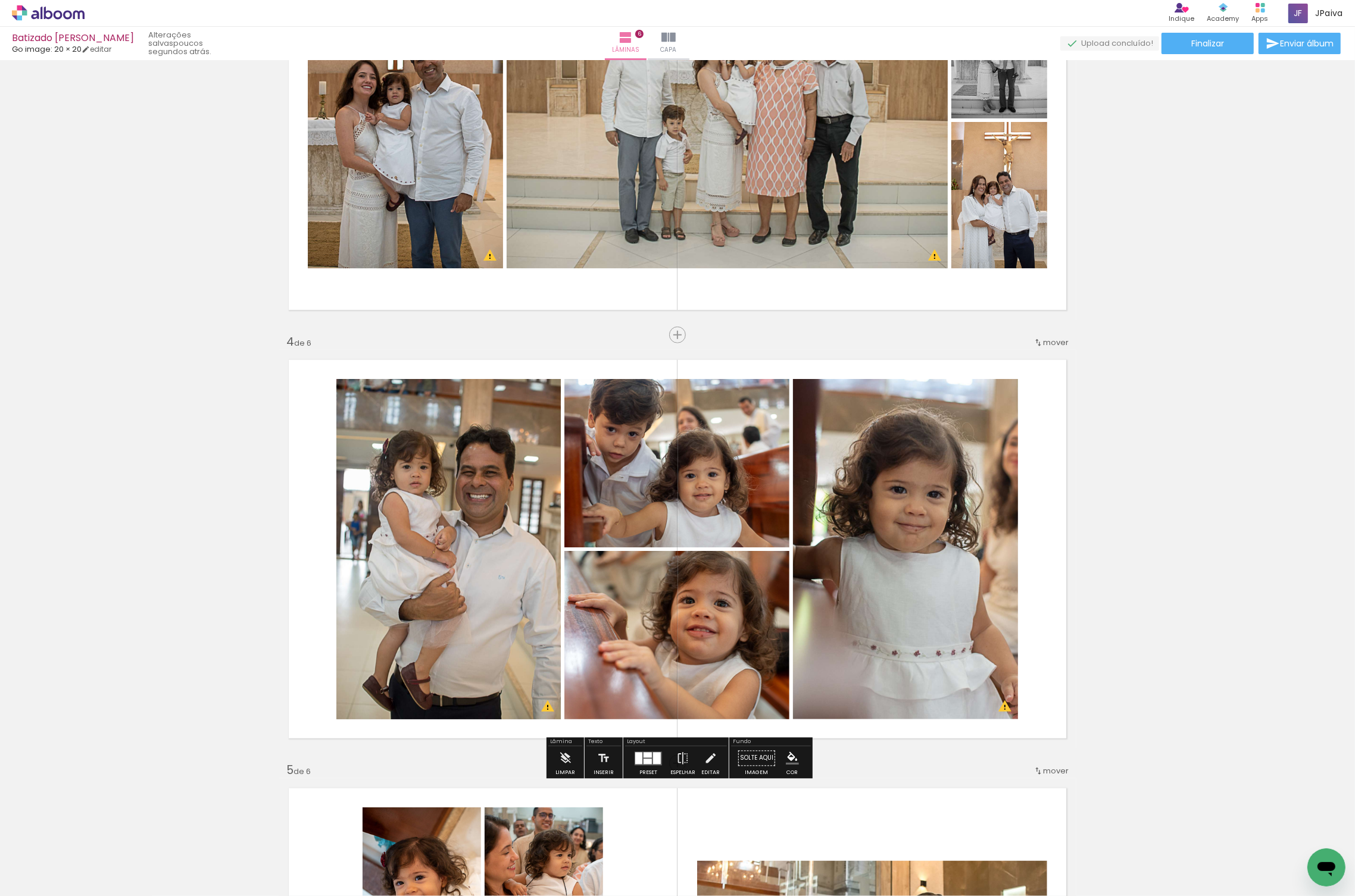
scroll to position [1042, 0]
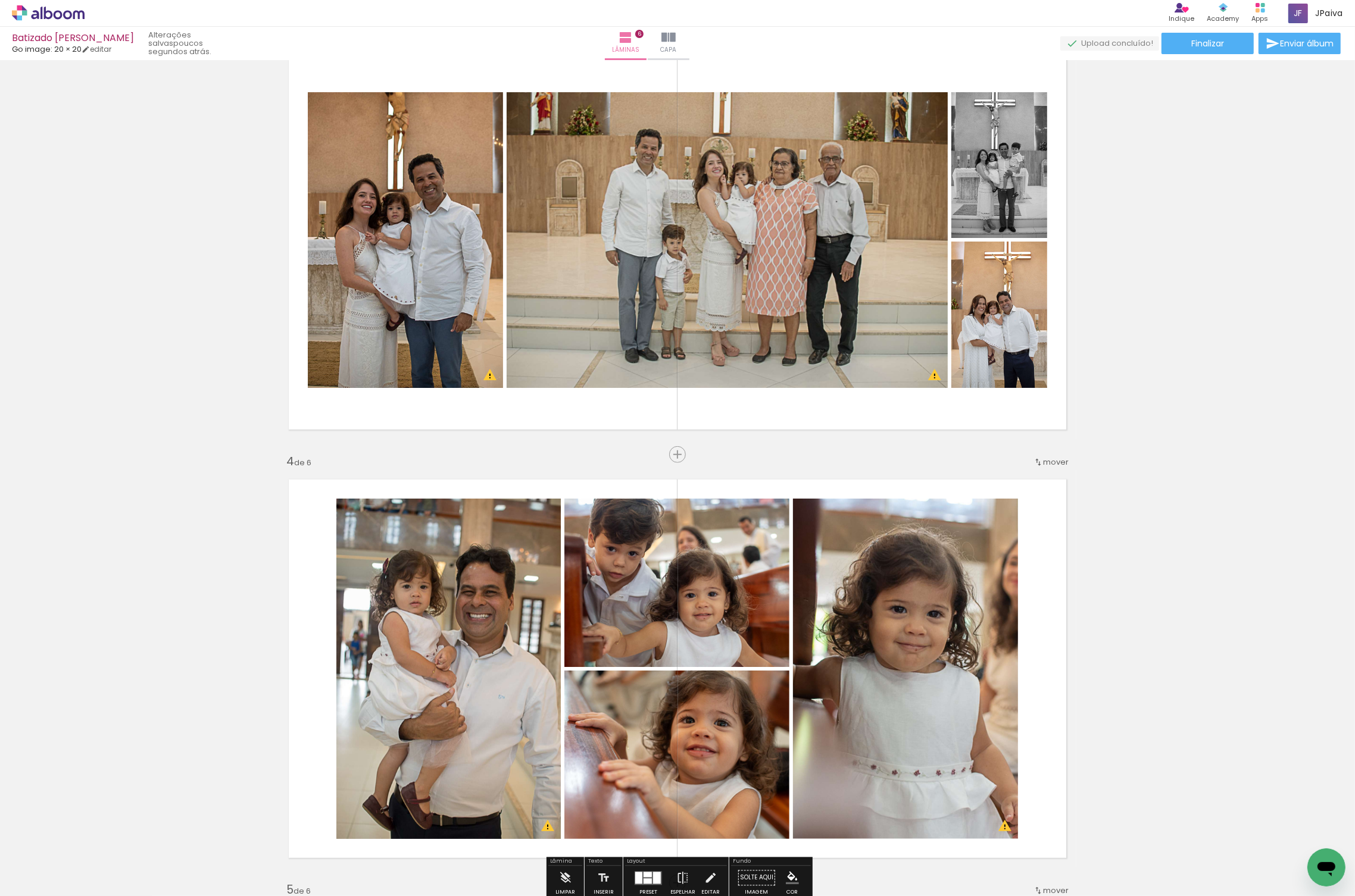
scroll to position [0, 12]
click at [682, 455] on span "Inserir lâmina" at bounding box center [683, 455] width 47 height 8
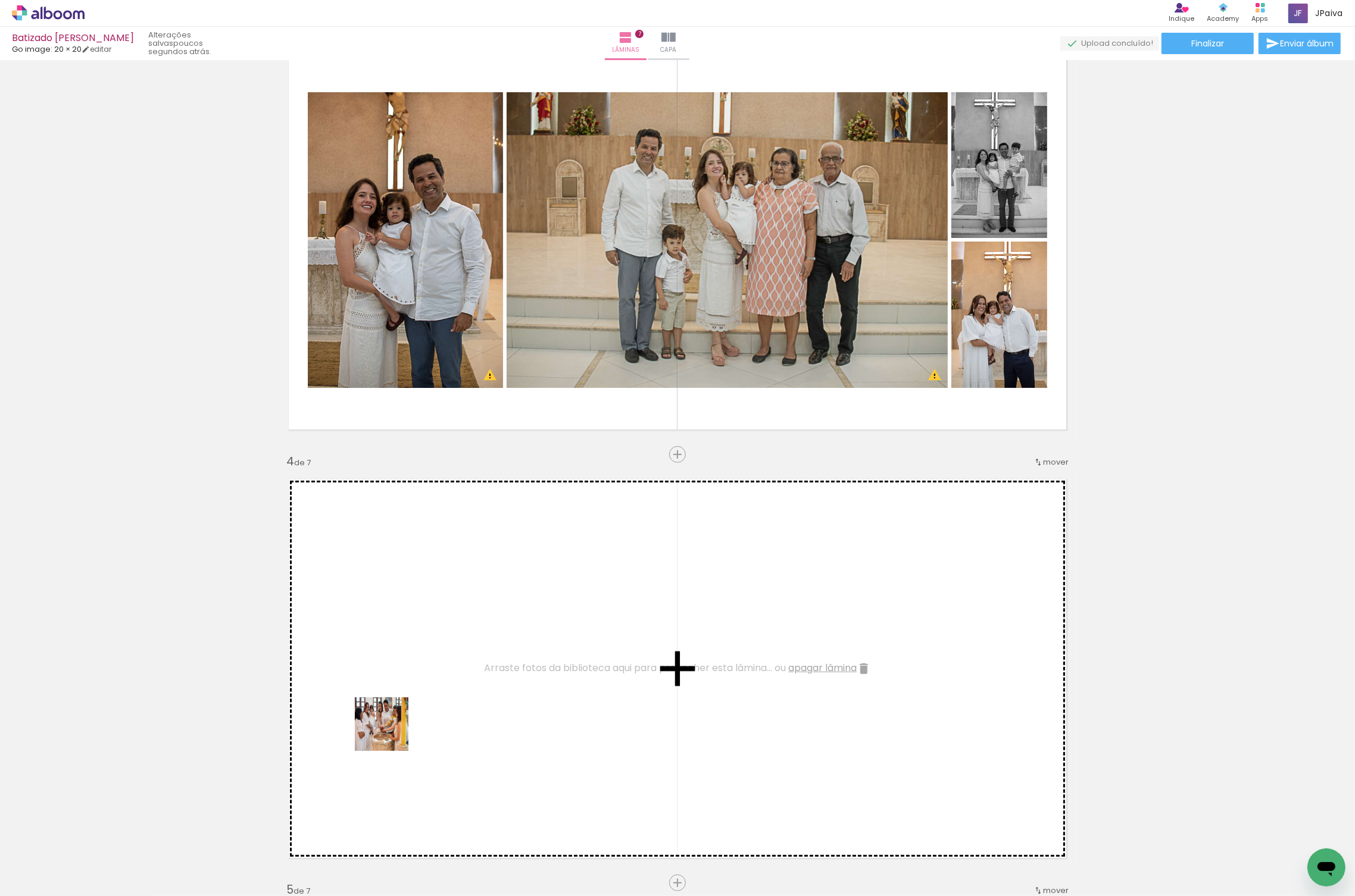
drag, startPoint x: 98, startPoint y: 862, endPoint x: 706, endPoint y: 619, distance: 654.8
click at [707, 618] on quentale-workspace at bounding box center [678, 448] width 1355 height 896
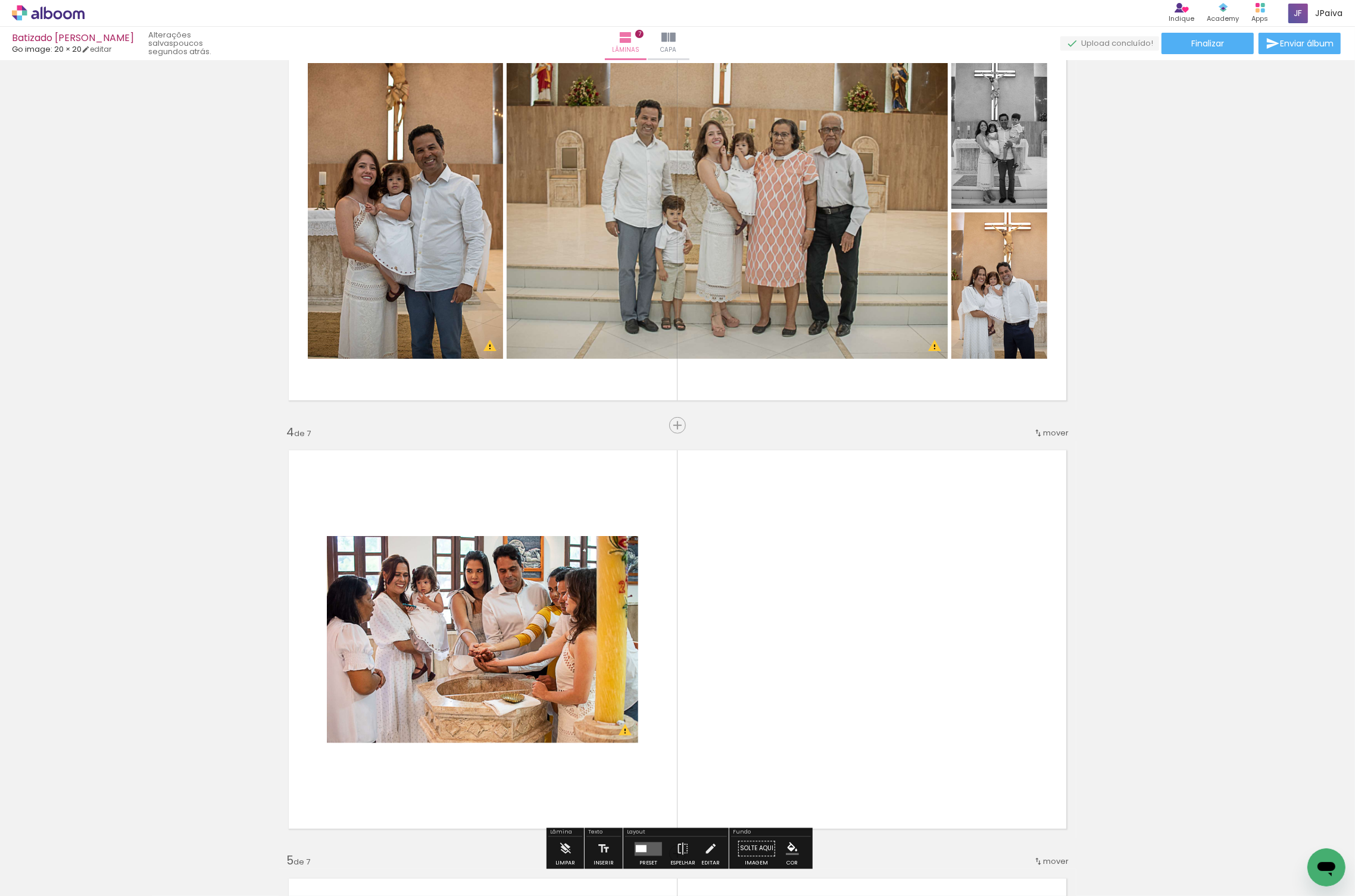
scroll to position [956, 0]
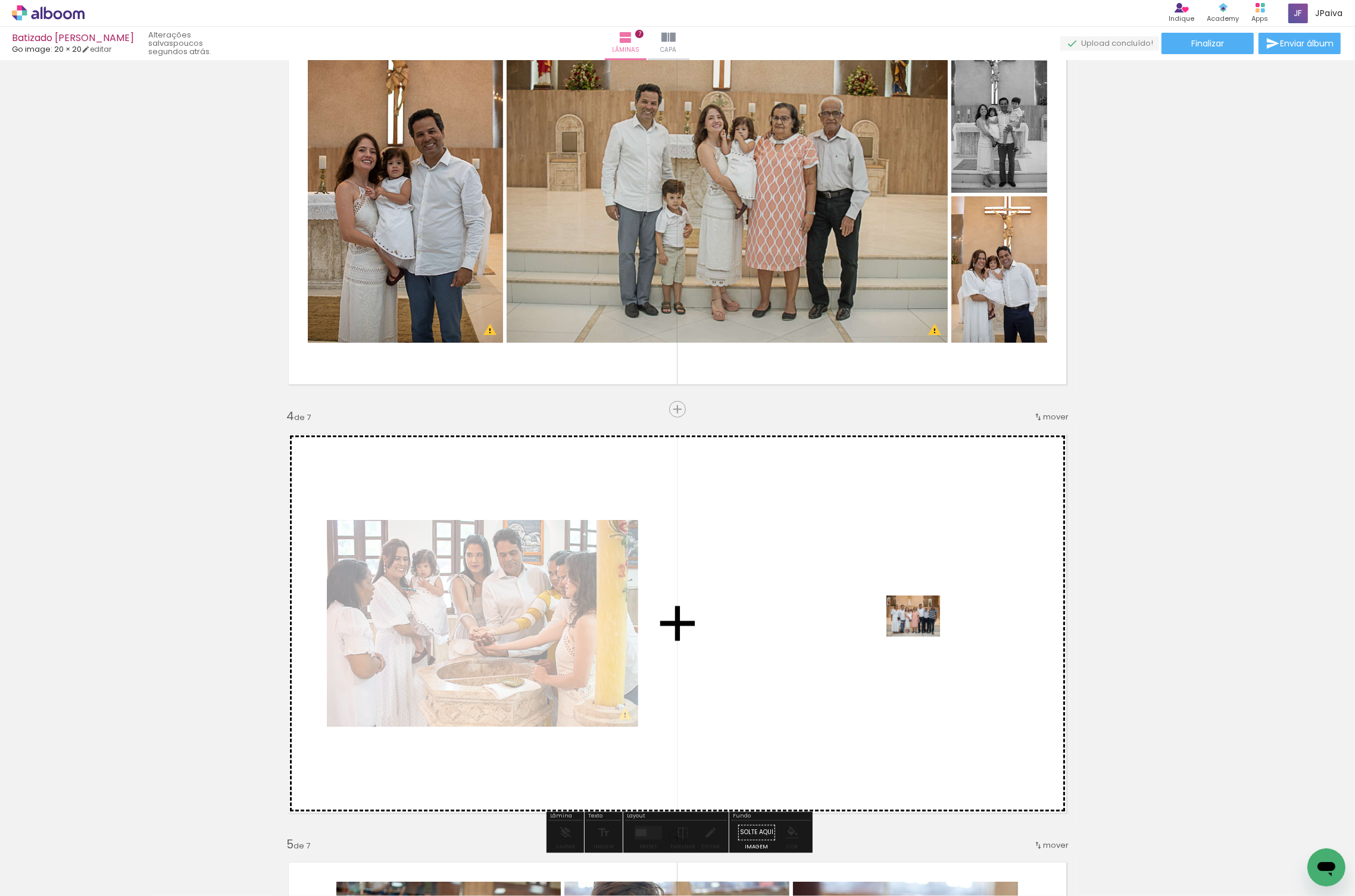
click at [922, 631] on quentale-workspace at bounding box center [678, 448] width 1355 height 896
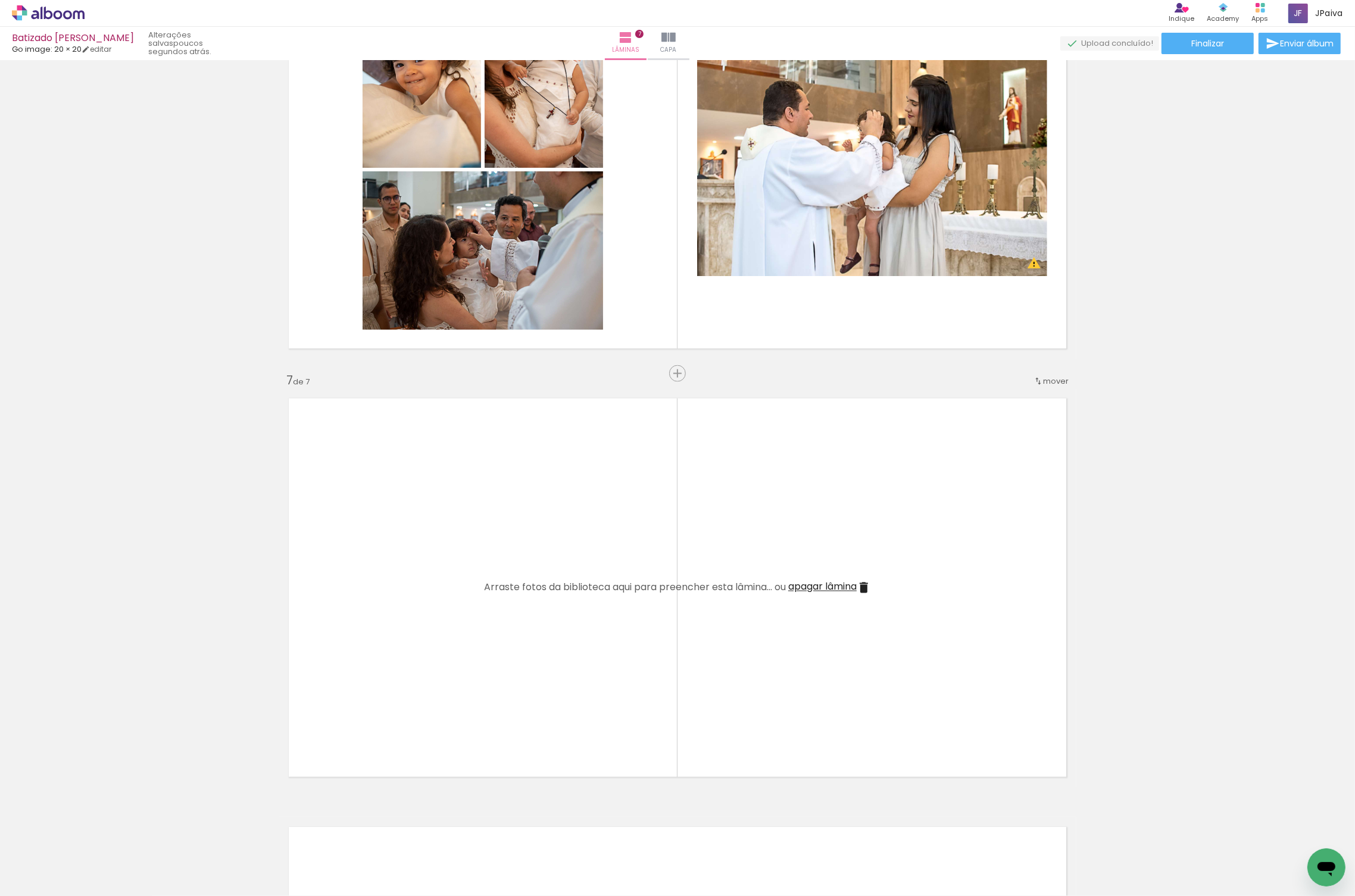
scroll to position [2201, 0]
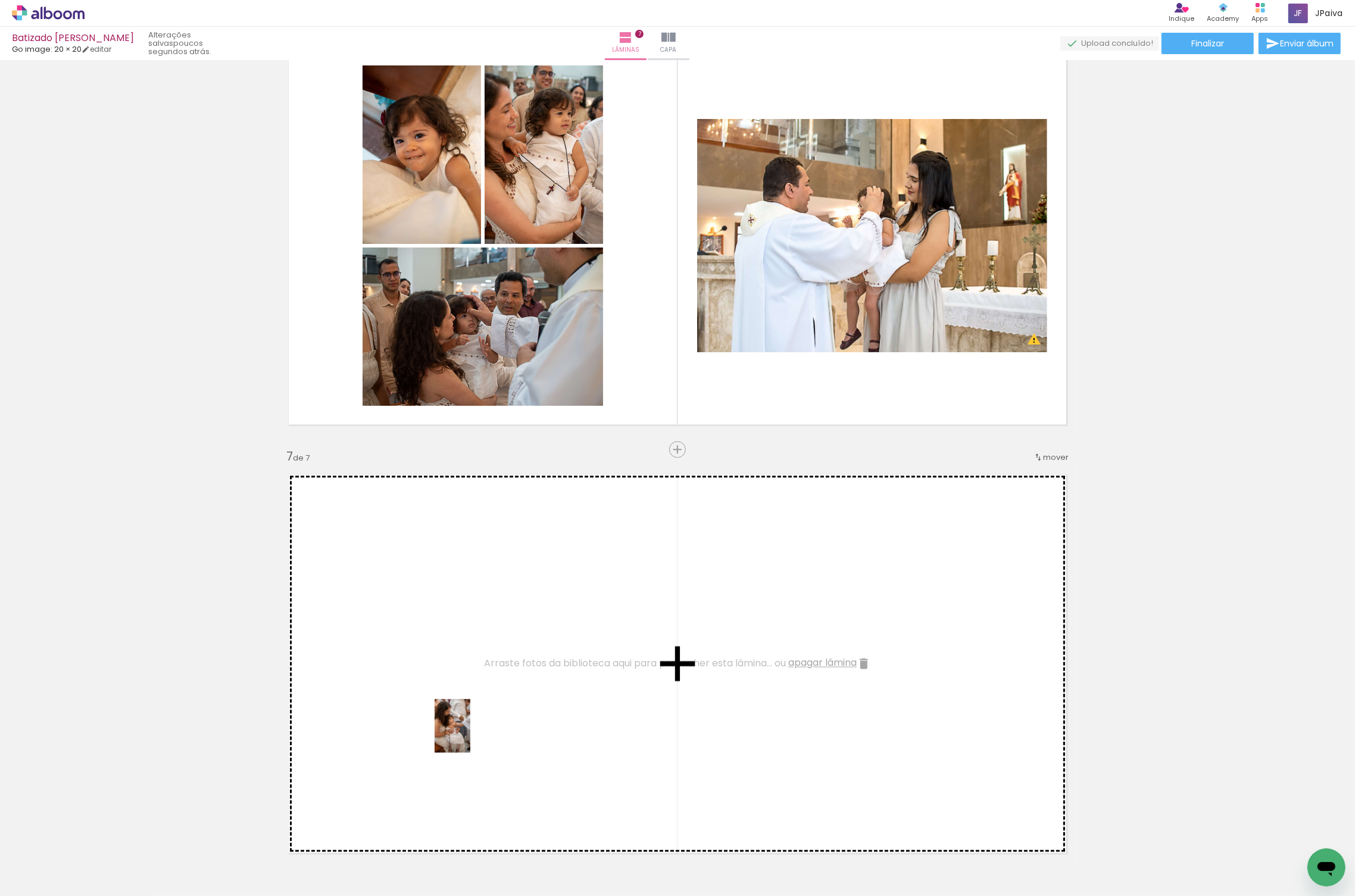
drag, startPoint x: 126, startPoint y: 866, endPoint x: 475, endPoint y: 734, distance: 373.1
click at [475, 734] on quentale-workspace at bounding box center [678, 448] width 1355 height 896
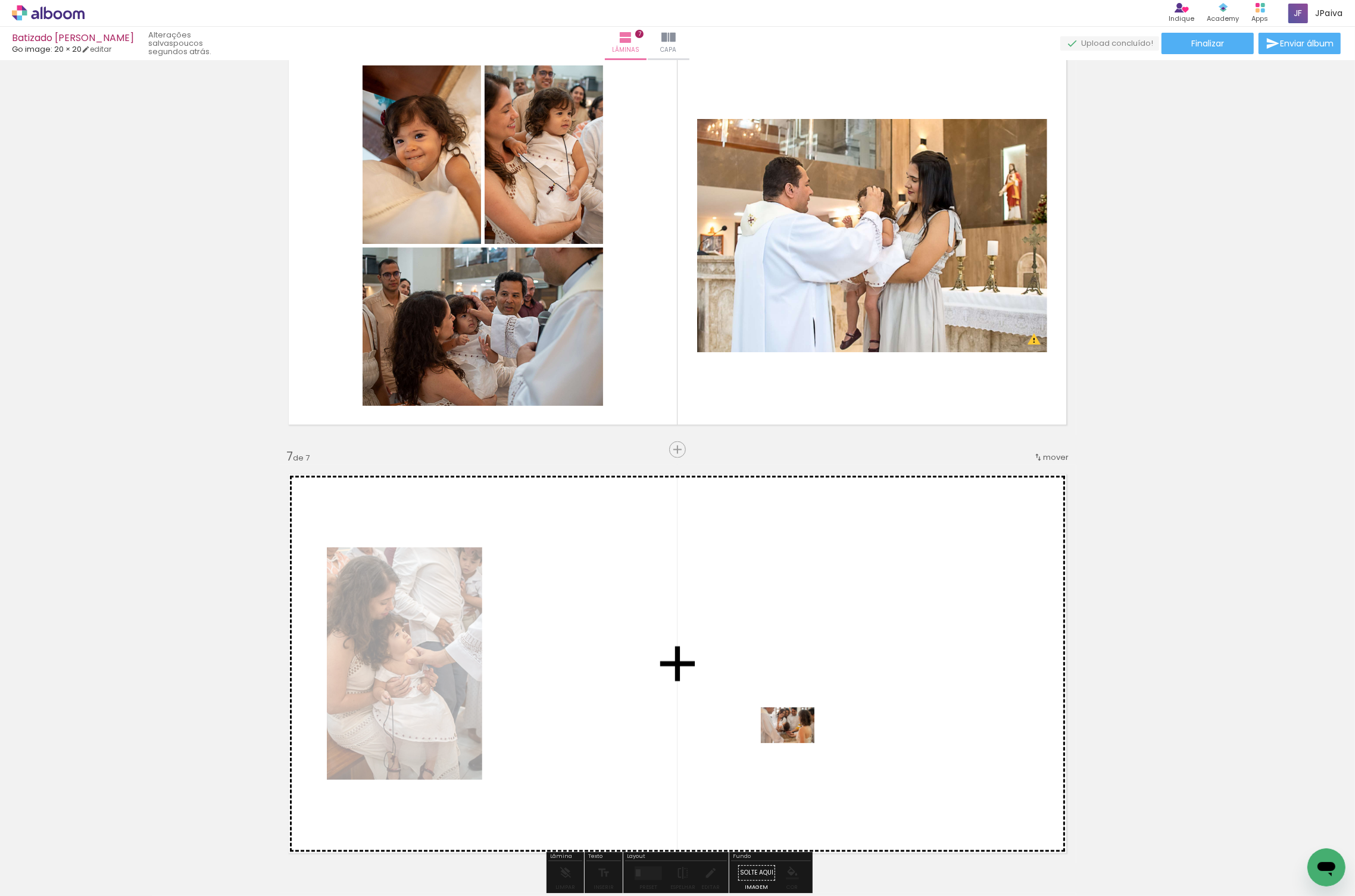
drag, startPoint x: 140, startPoint y: 865, endPoint x: 800, endPoint y: 742, distance: 671.4
click at [800, 742] on quentale-workspace at bounding box center [678, 448] width 1355 height 896
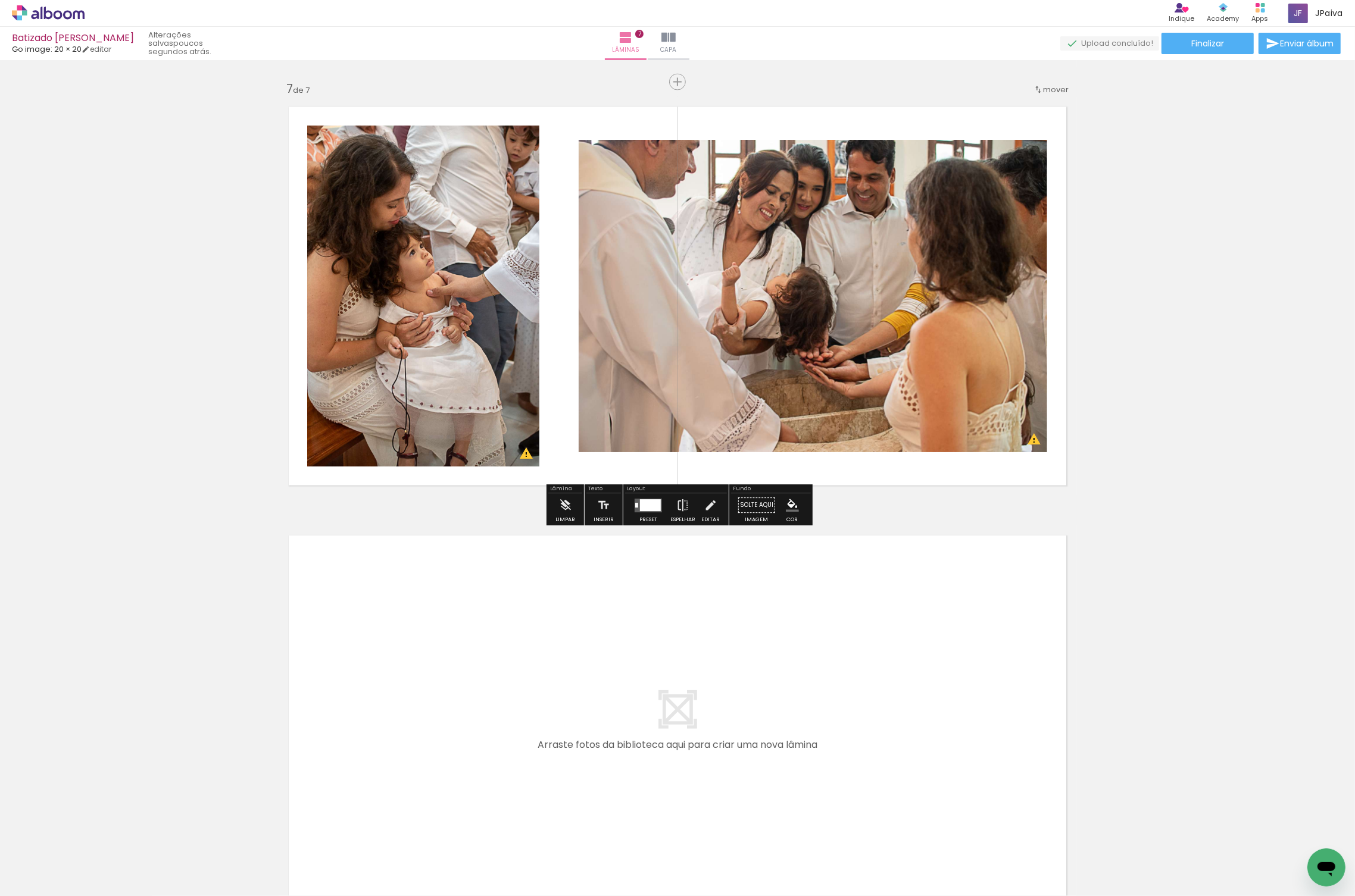
scroll to position [2579, 0]
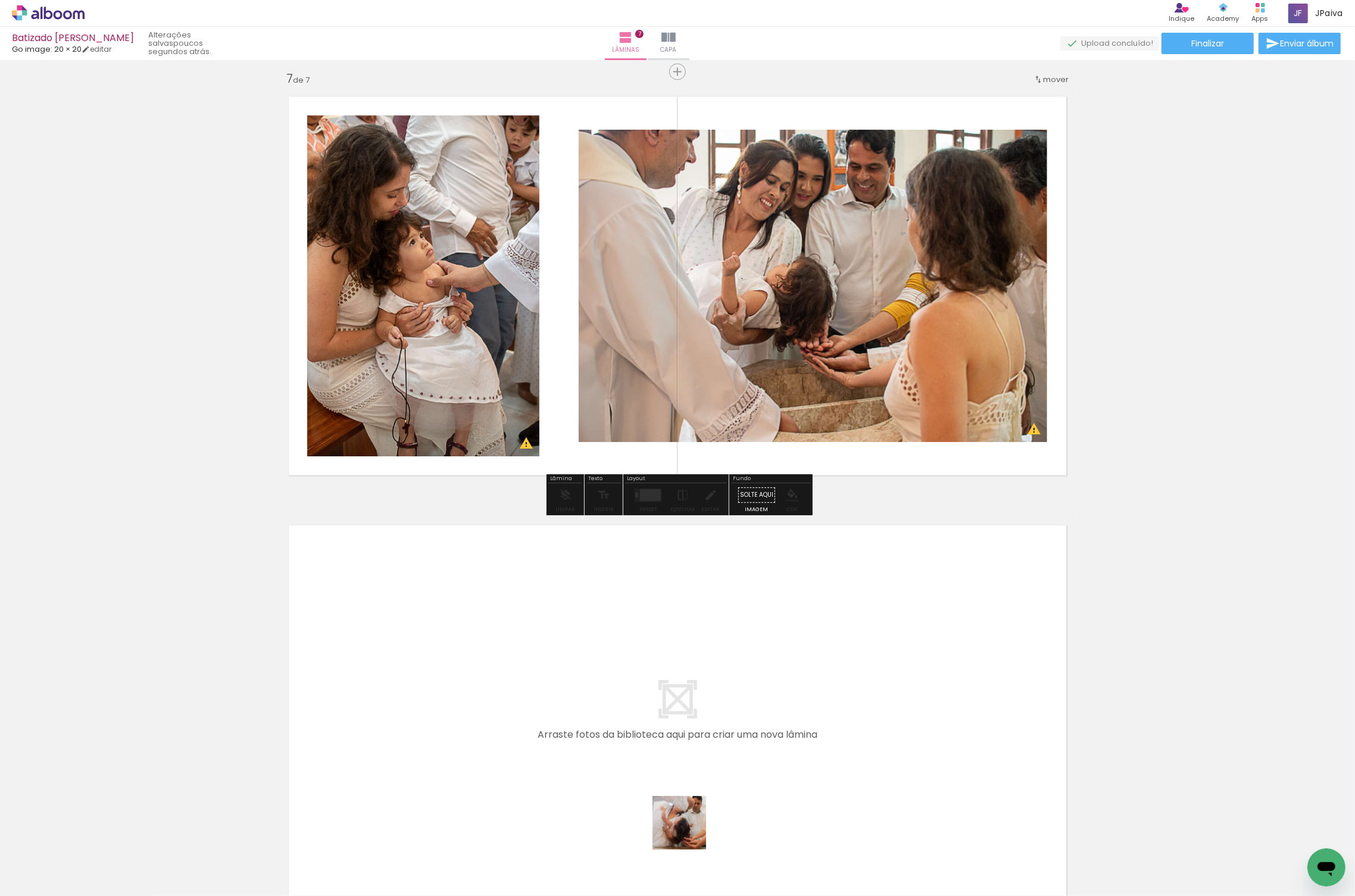
drag, startPoint x: 140, startPoint y: 855, endPoint x: 895, endPoint y: 818, distance: 755.9
click at [895, 818] on quentale-workspace at bounding box center [678, 448] width 1355 height 896
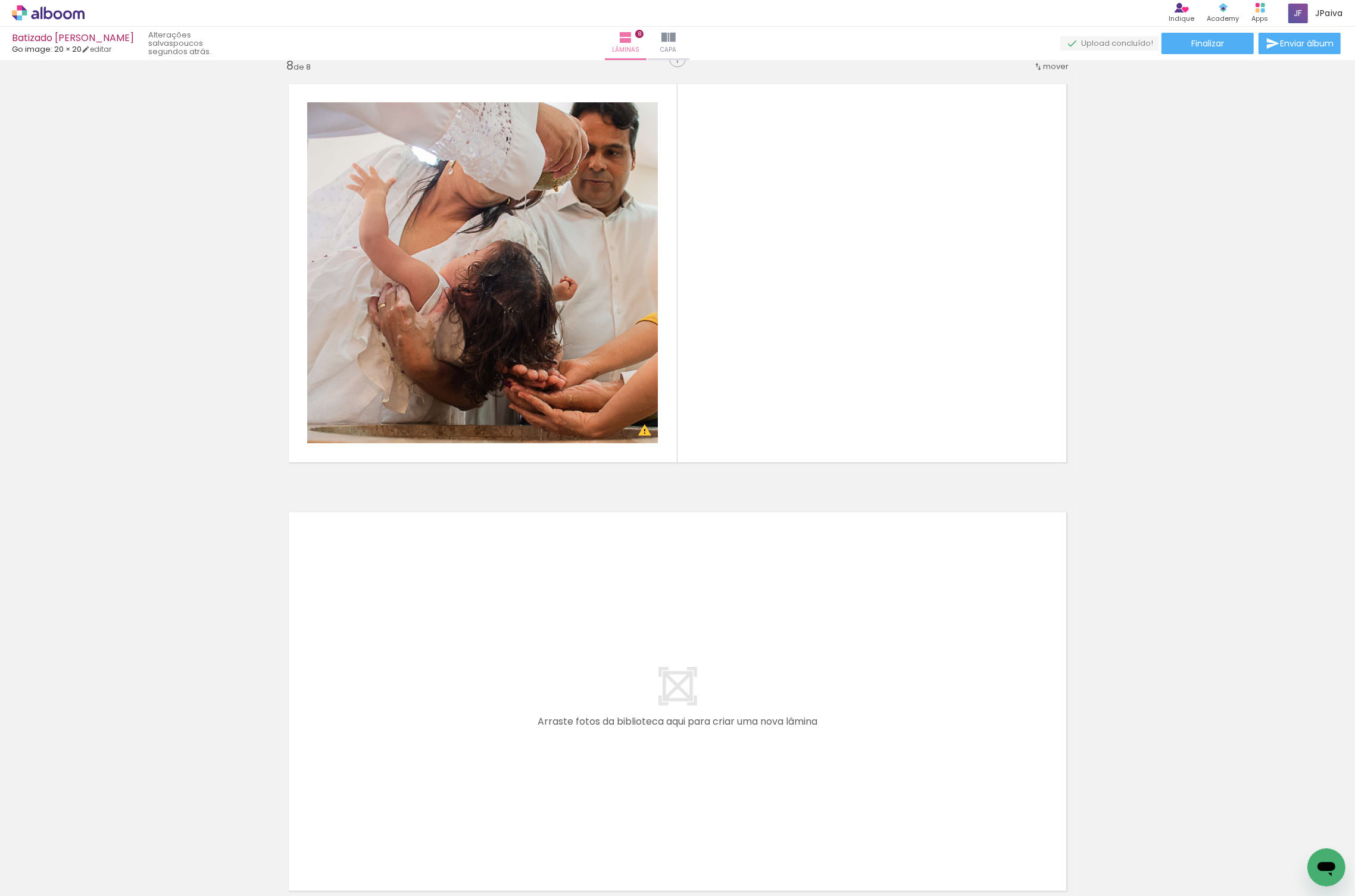
scroll to position [3021, 0]
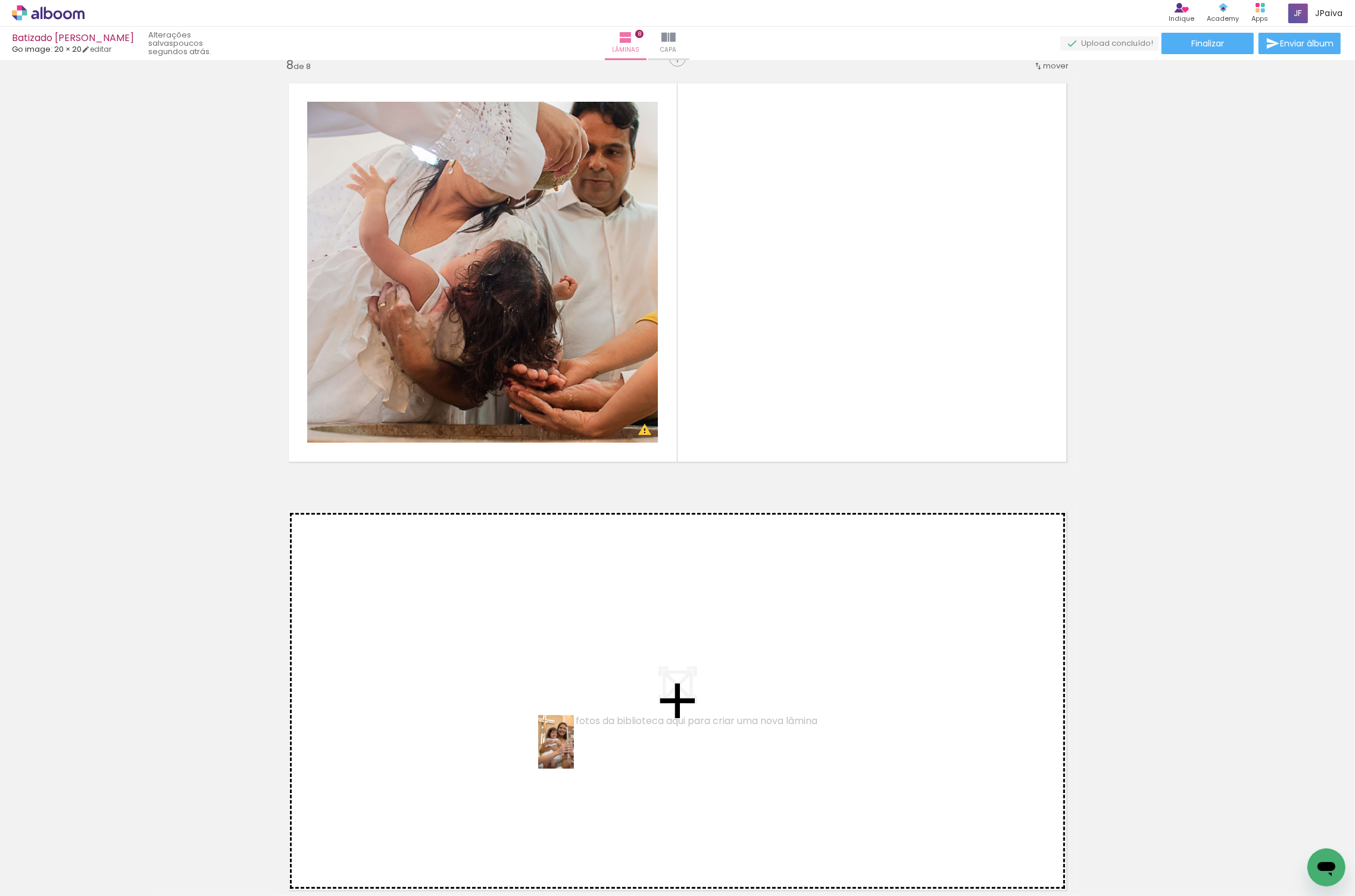
drag, startPoint x: 136, startPoint y: 861, endPoint x: 574, endPoint y: 751, distance: 451.6
click at [574, 751] on quentale-workspace at bounding box center [678, 448] width 1355 height 896
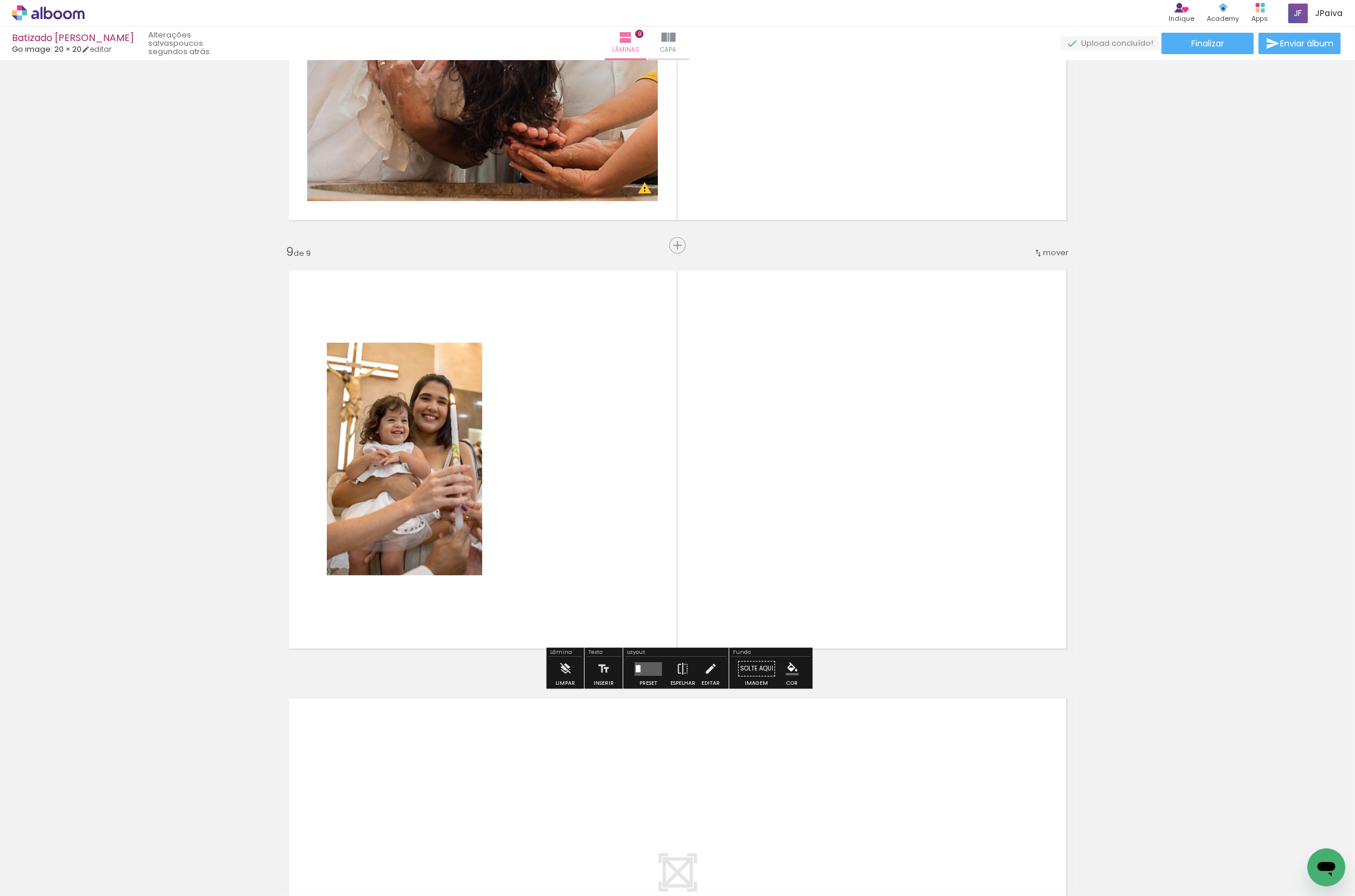
scroll to position [3282, 0]
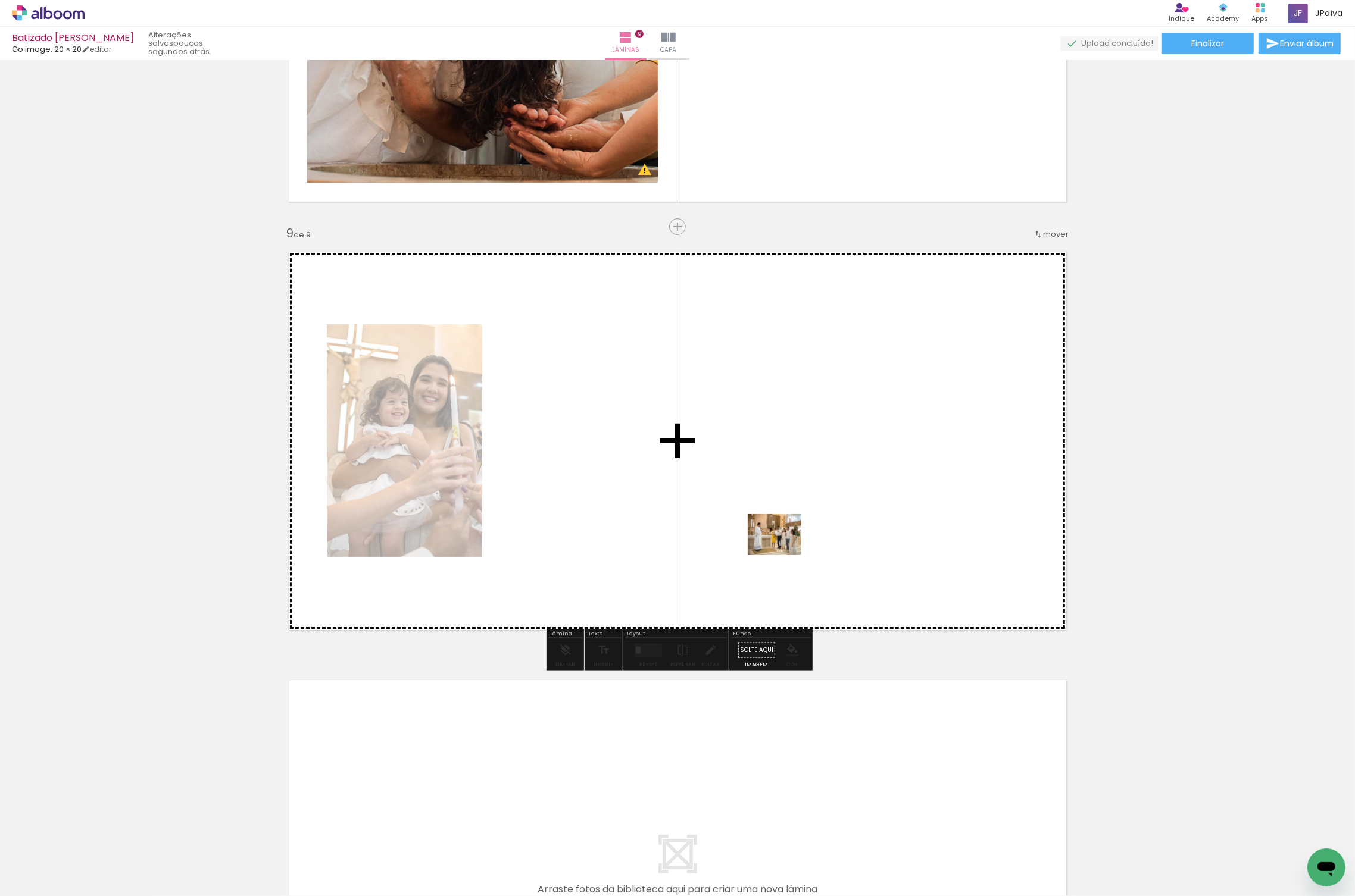
drag, startPoint x: 122, startPoint y: 867, endPoint x: 824, endPoint y: 520, distance: 783.1
click at [824, 520] on quentale-workspace at bounding box center [678, 448] width 1355 height 896
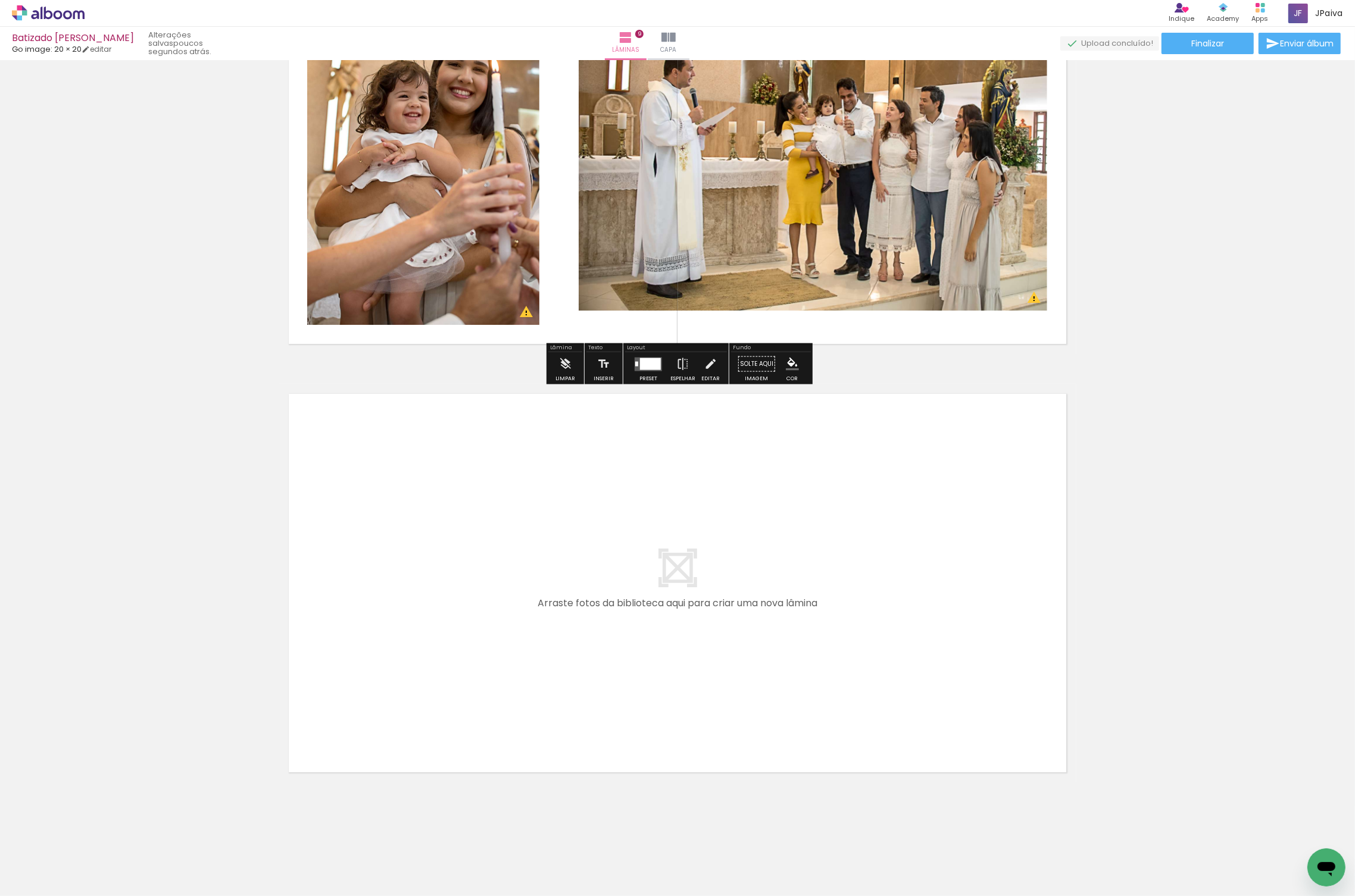
scroll to position [3570, 0]
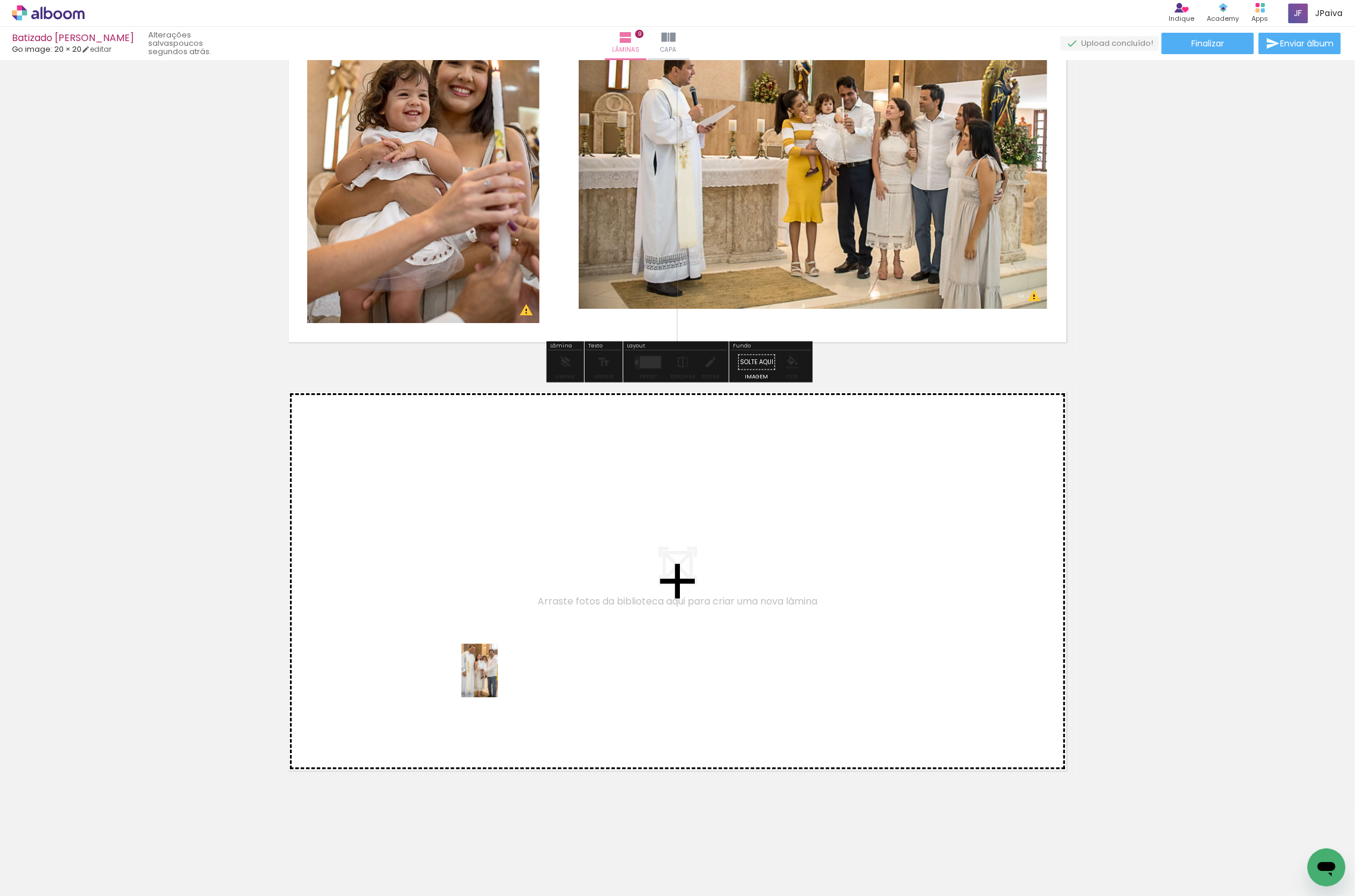
drag, startPoint x: 134, startPoint y: 852, endPoint x: 583, endPoint y: 636, distance: 498.3
click at [583, 636] on quentale-workspace at bounding box center [678, 448] width 1355 height 896
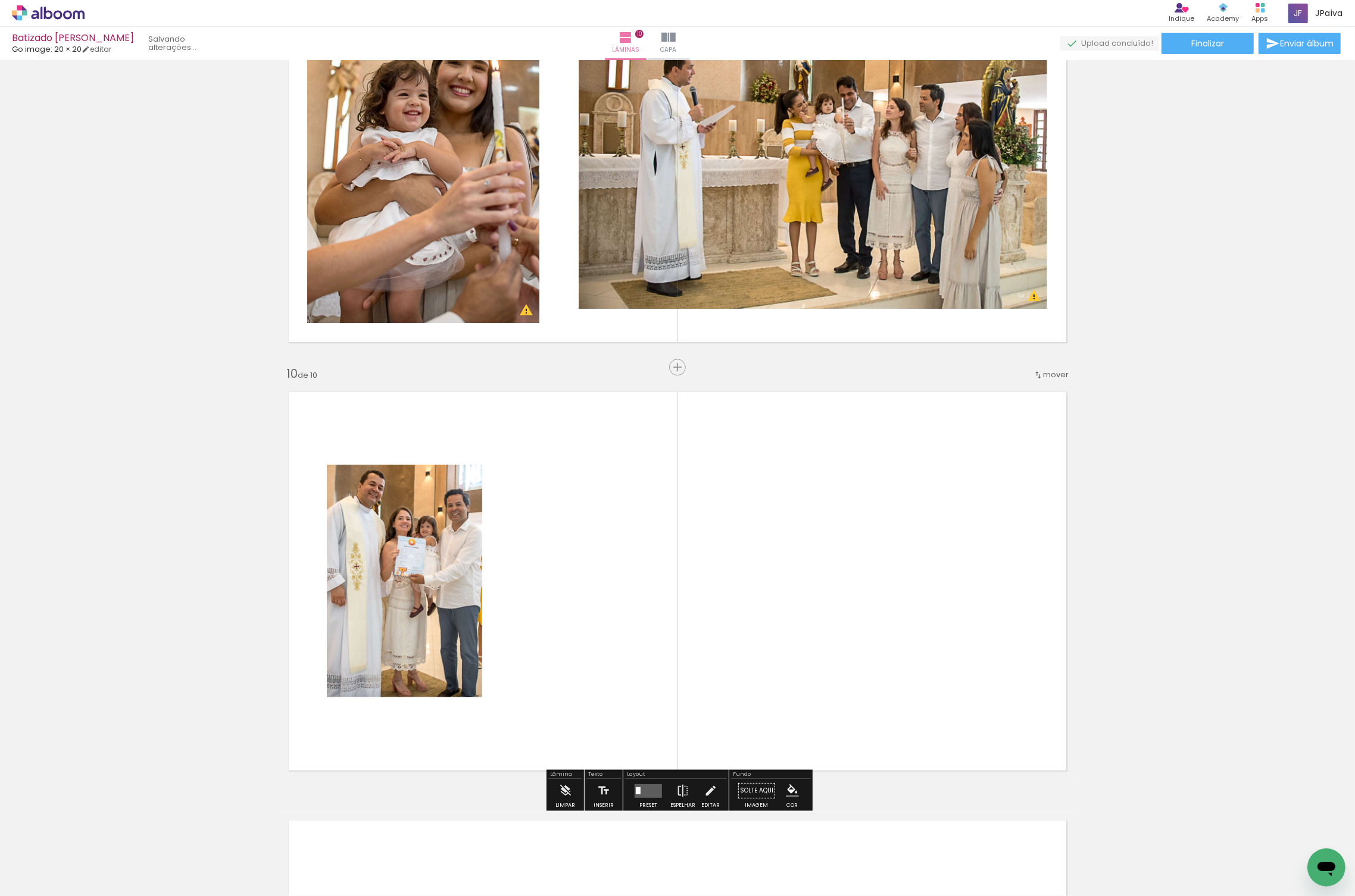
scroll to position [3710, 0]
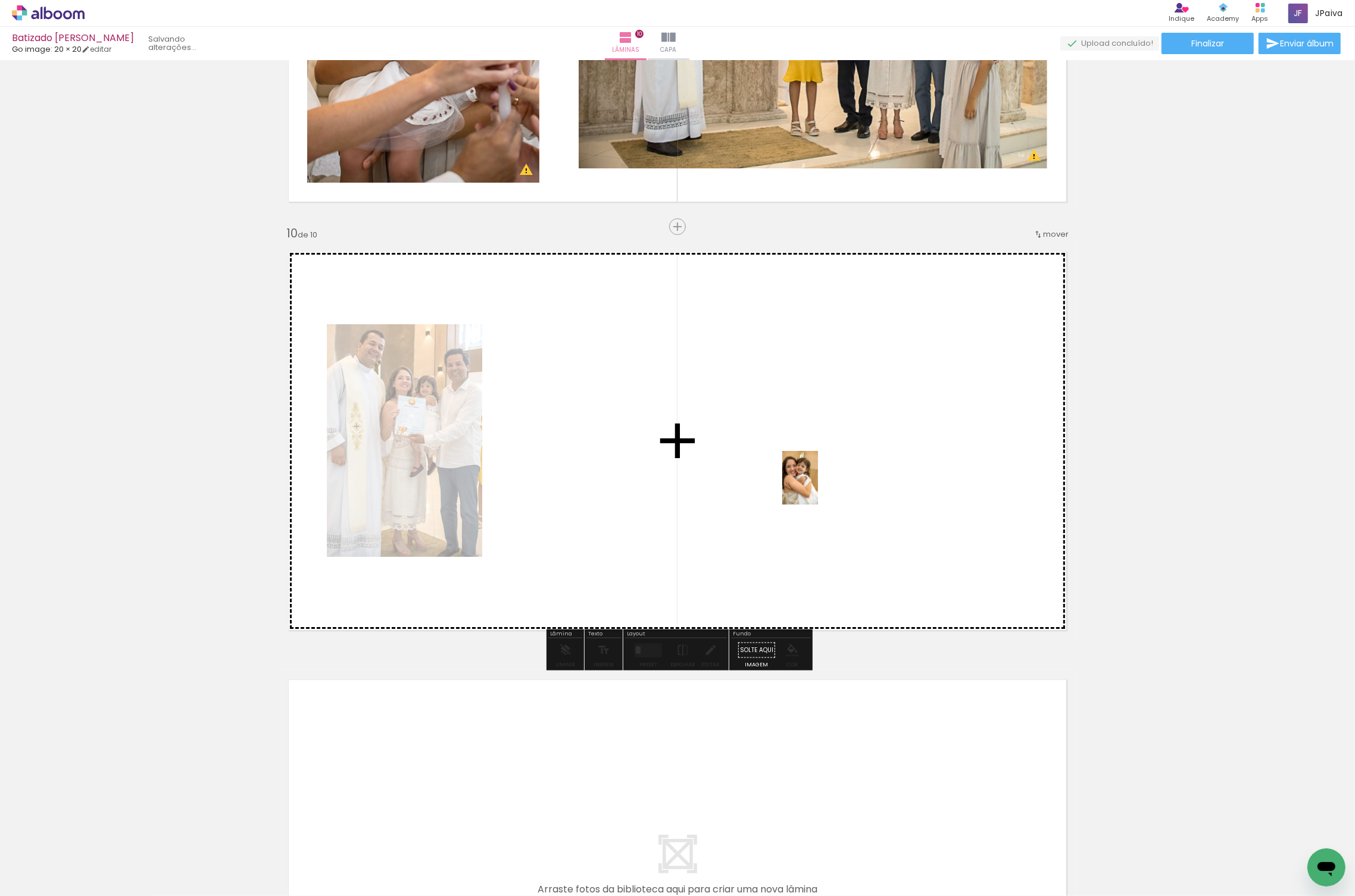
drag, startPoint x: 138, startPoint y: 862, endPoint x: 818, endPoint y: 484, distance: 778.0
click at [818, 487] on quentale-workspace at bounding box center [678, 448] width 1355 height 896
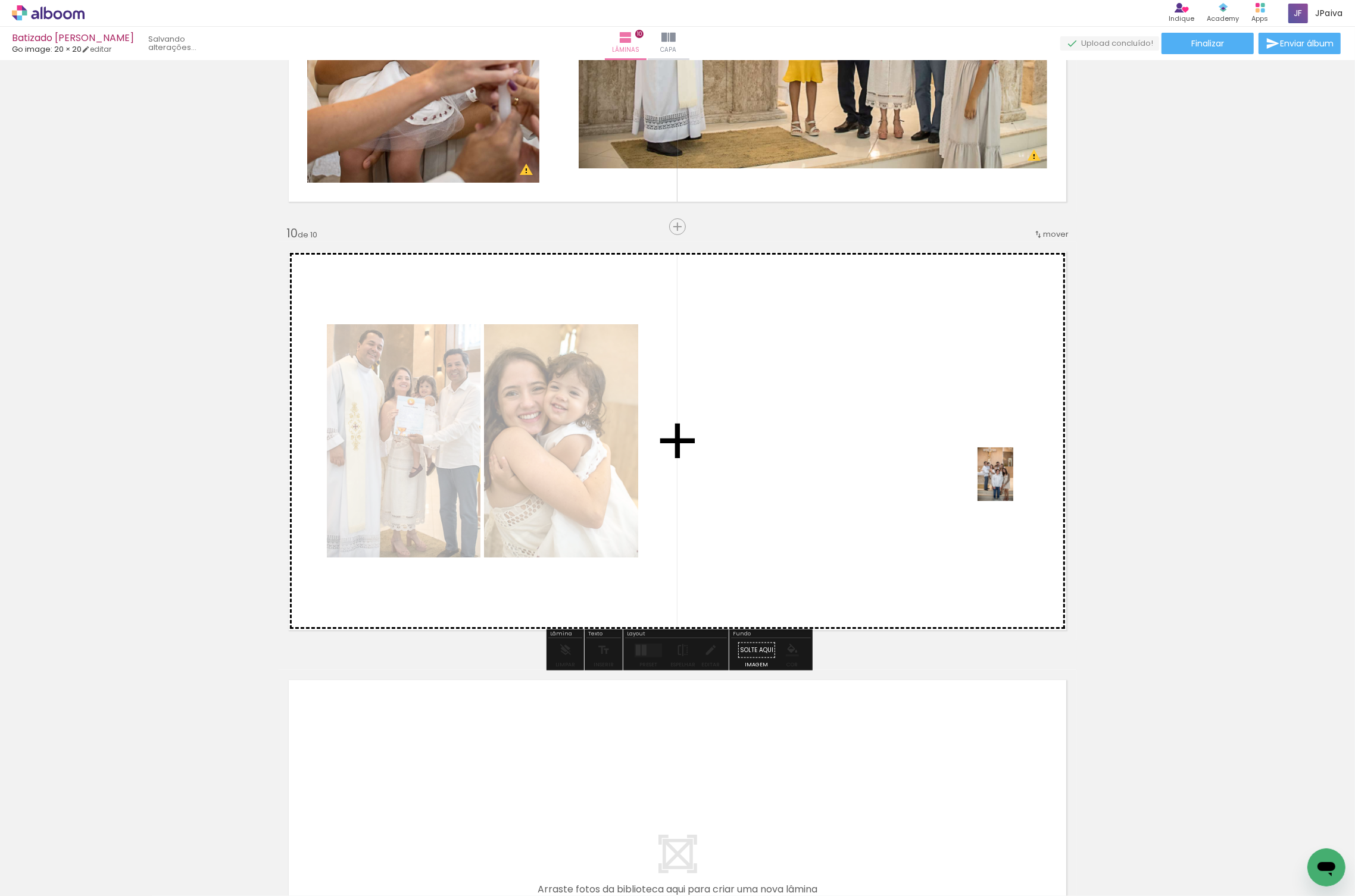
drag, startPoint x: 128, startPoint y: 858, endPoint x: 1014, endPoint y: 483, distance: 962.1
click at [1014, 483] on quentale-workspace at bounding box center [678, 448] width 1355 height 896
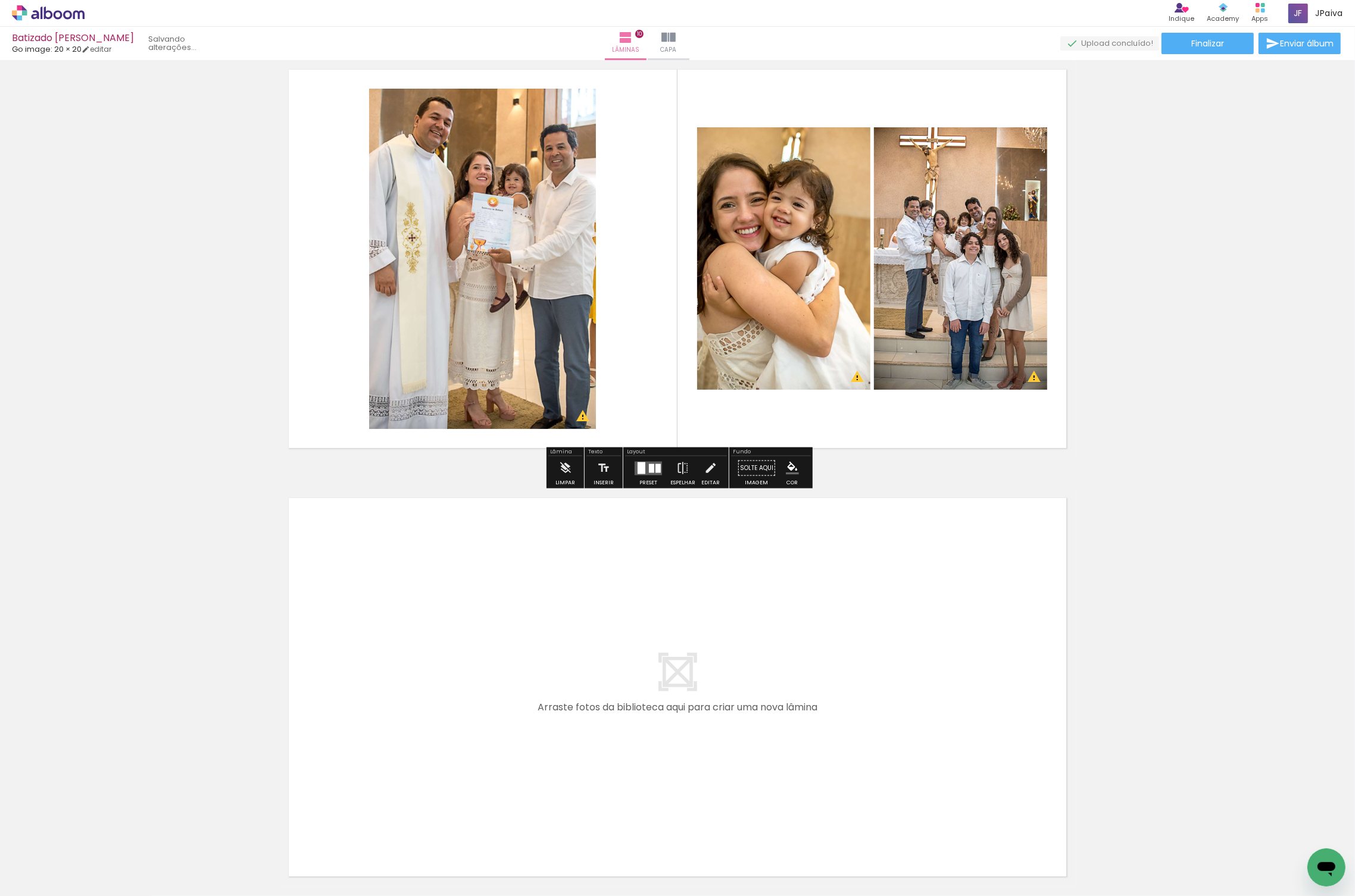
scroll to position [3998, 0]
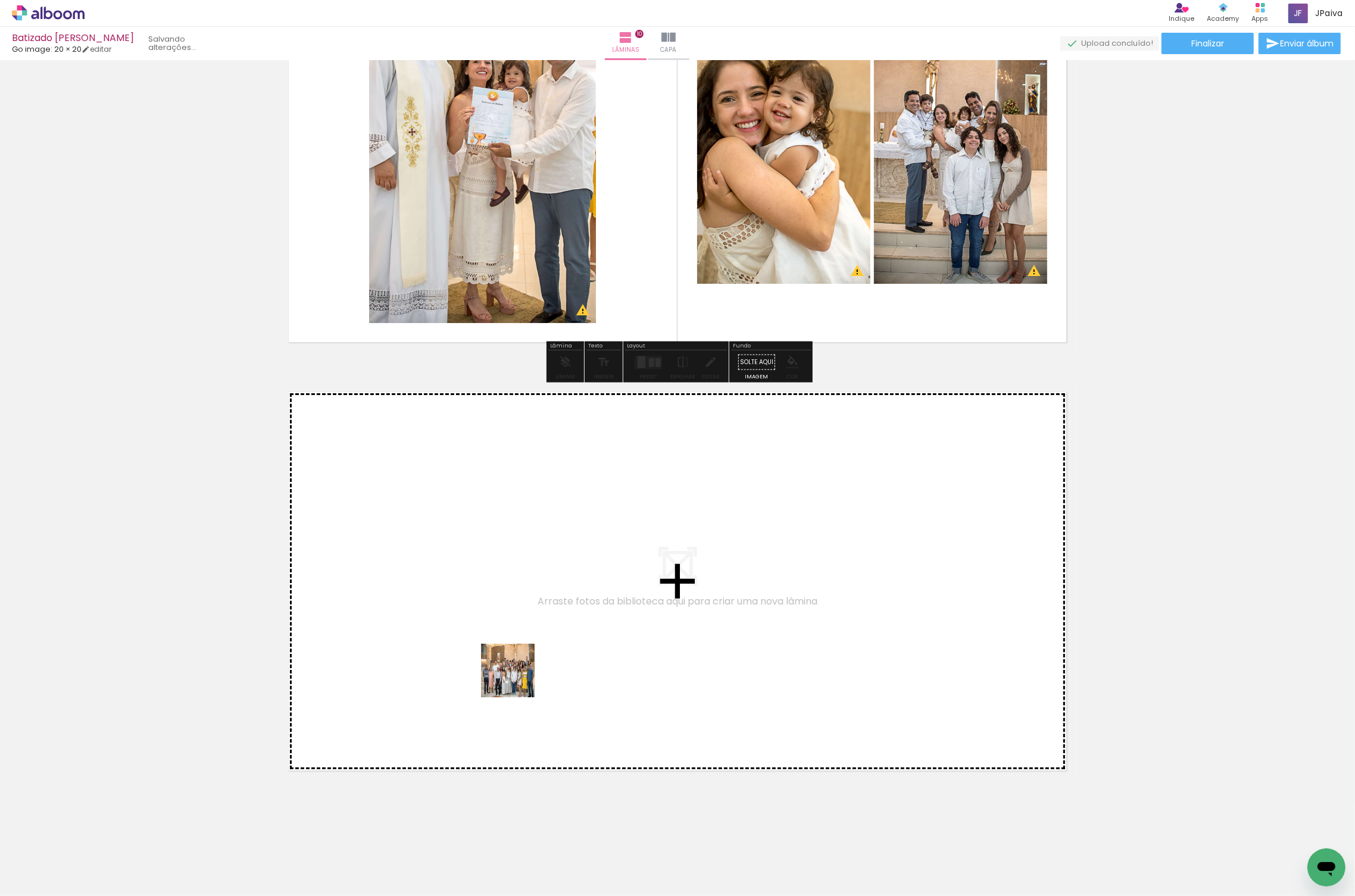
drag, startPoint x: 127, startPoint y: 847, endPoint x: 532, endPoint y: 668, distance: 442.8
click at [532, 668] on quentale-workspace at bounding box center [678, 448] width 1355 height 896
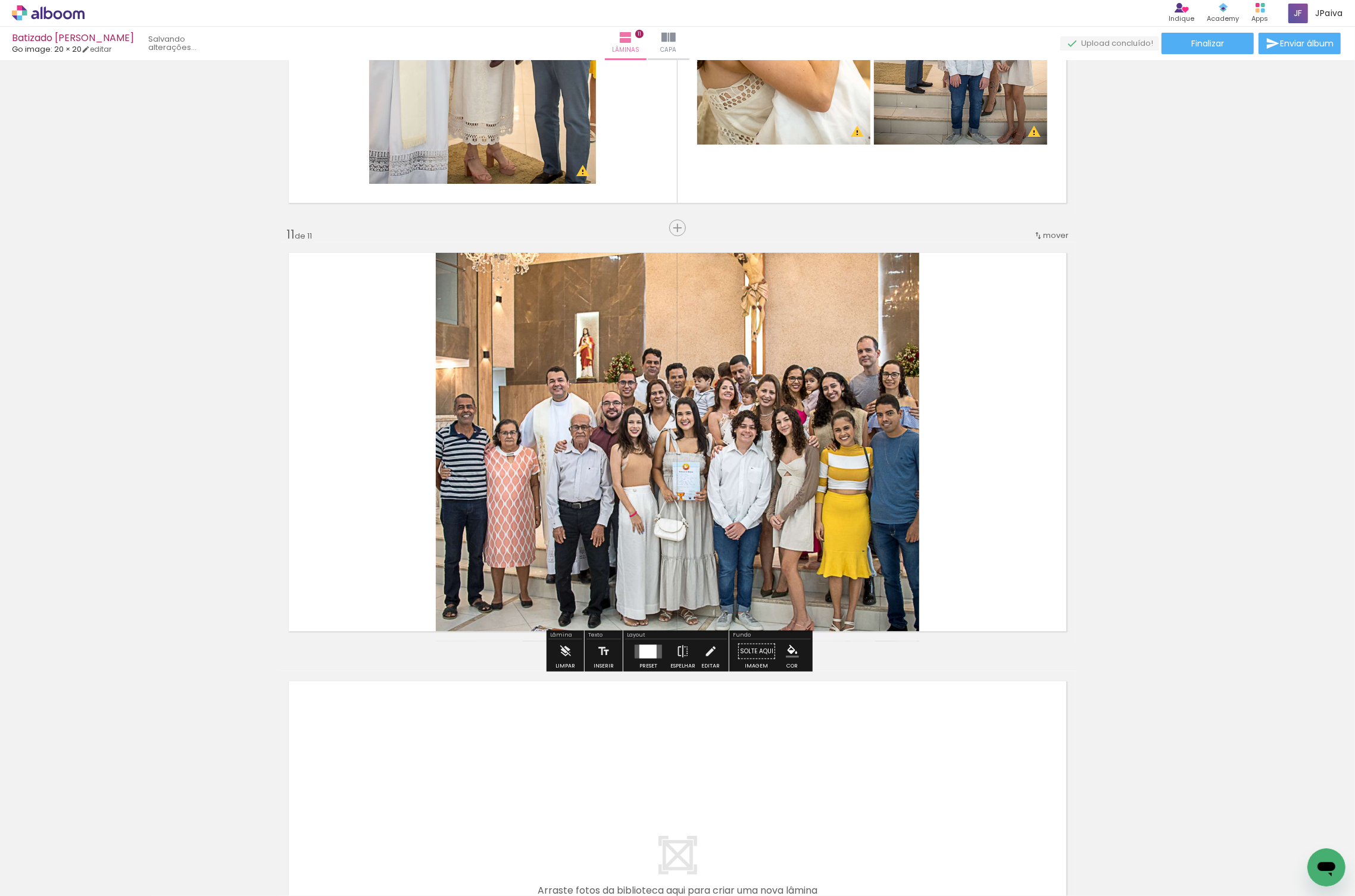
scroll to position [4139, 0]
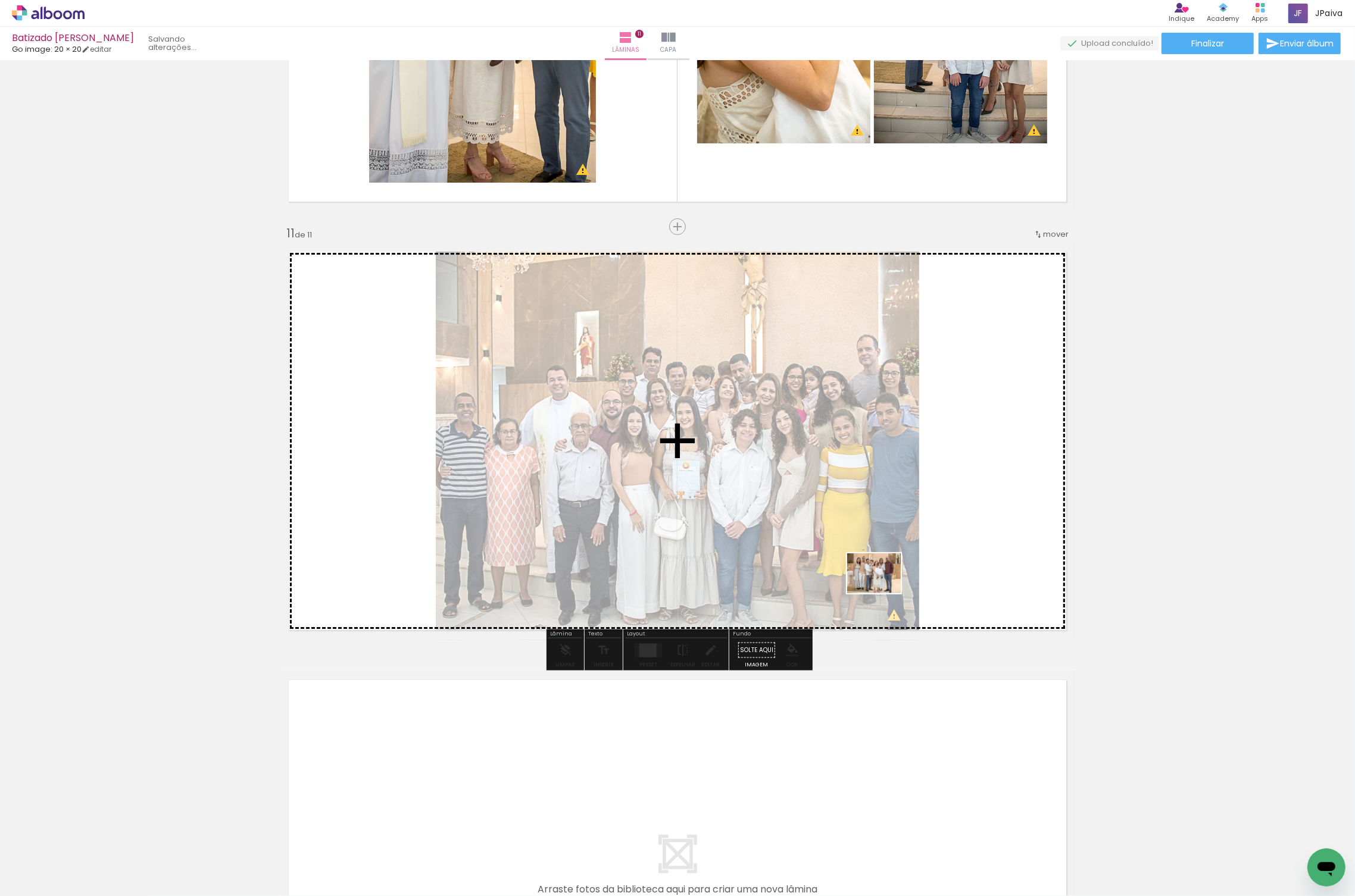
drag, startPoint x: 143, startPoint y: 852, endPoint x: 937, endPoint y: 550, distance: 849.5
click at [937, 550] on quentale-workspace at bounding box center [678, 448] width 1355 height 896
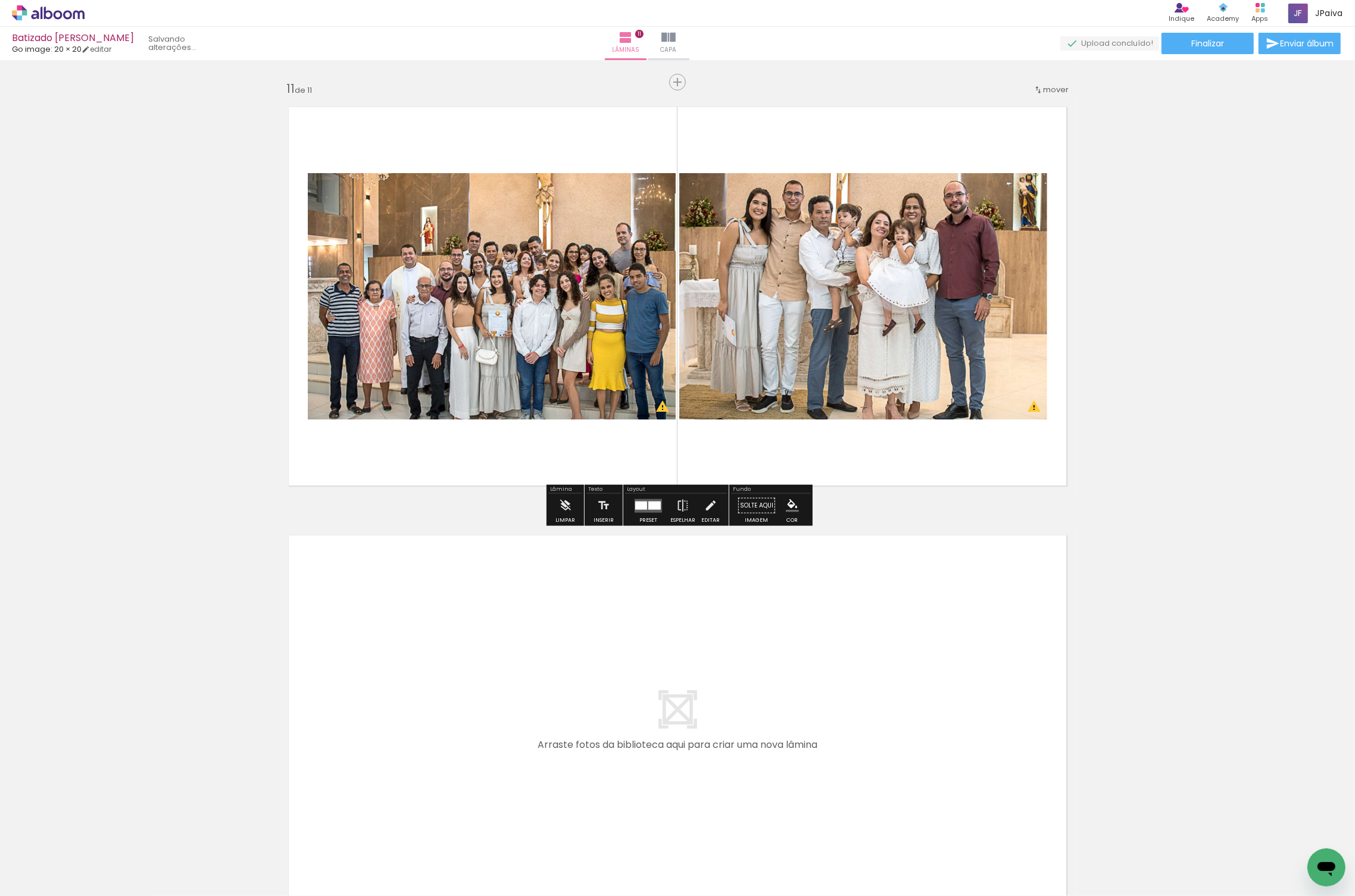
scroll to position [4290, 0]
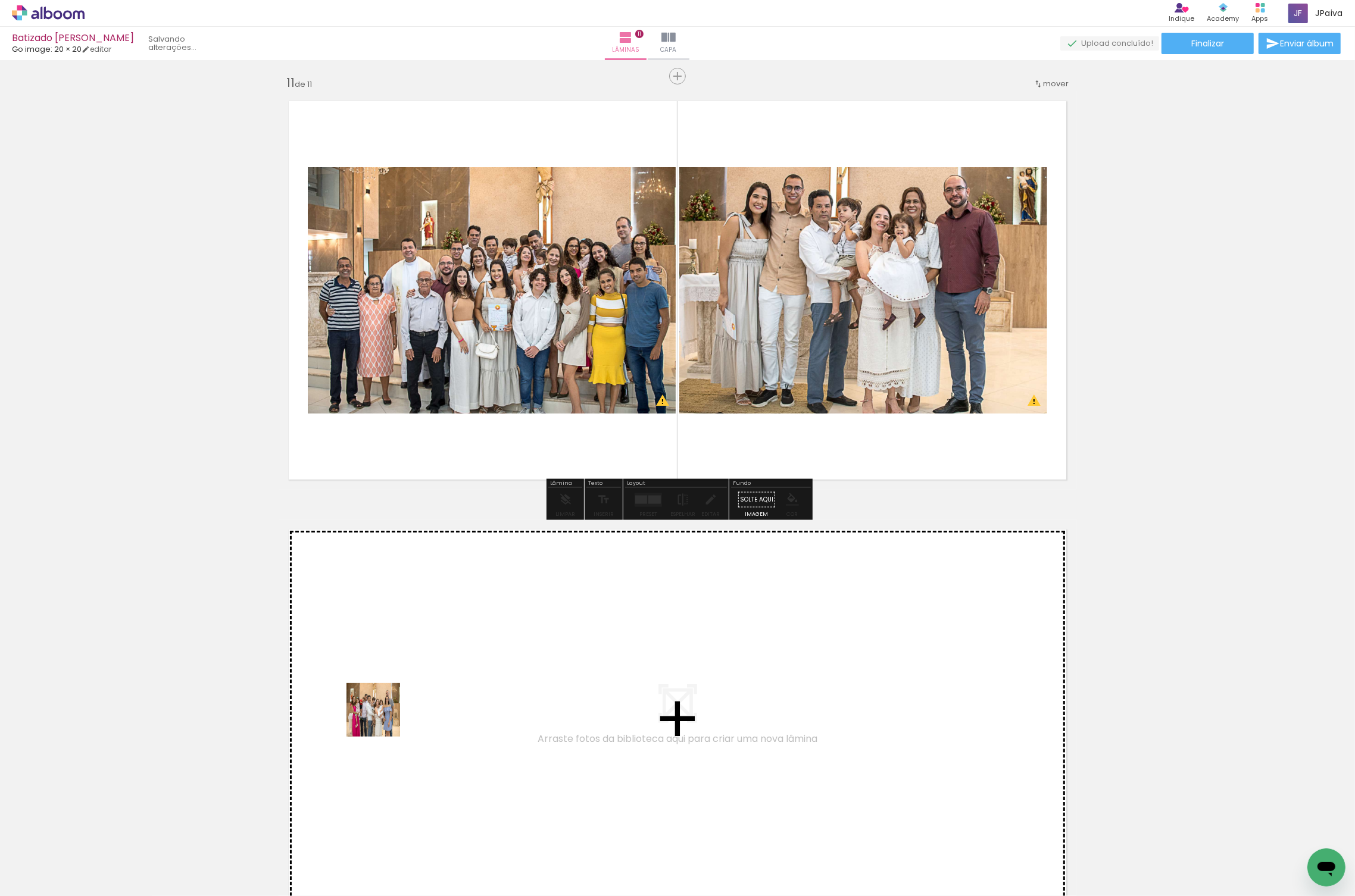
drag, startPoint x: 120, startPoint y: 853, endPoint x: 430, endPoint y: 688, distance: 351.2
click at [430, 688] on quentale-workspace at bounding box center [678, 448] width 1355 height 896
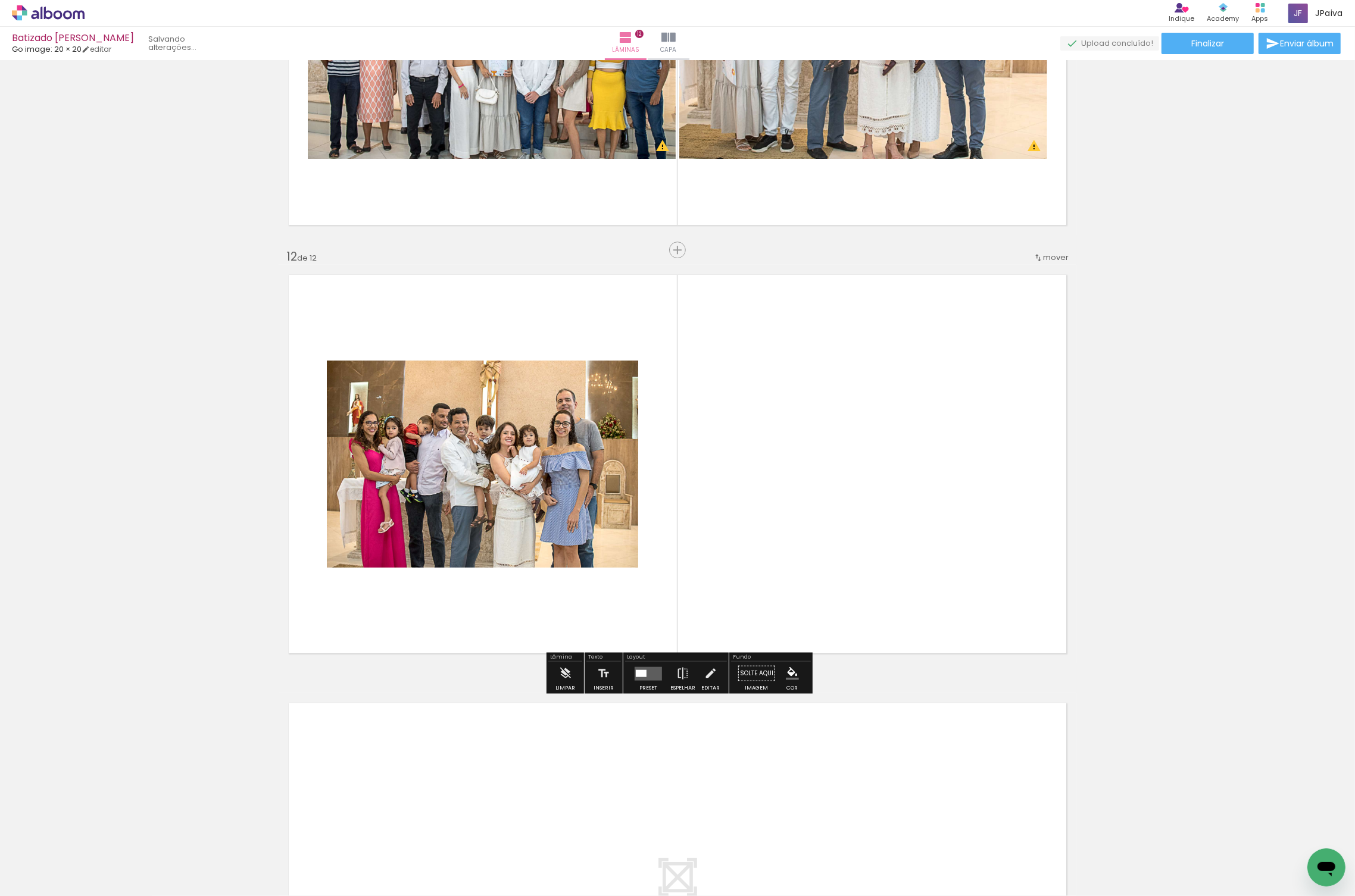
scroll to position [4567, 0]
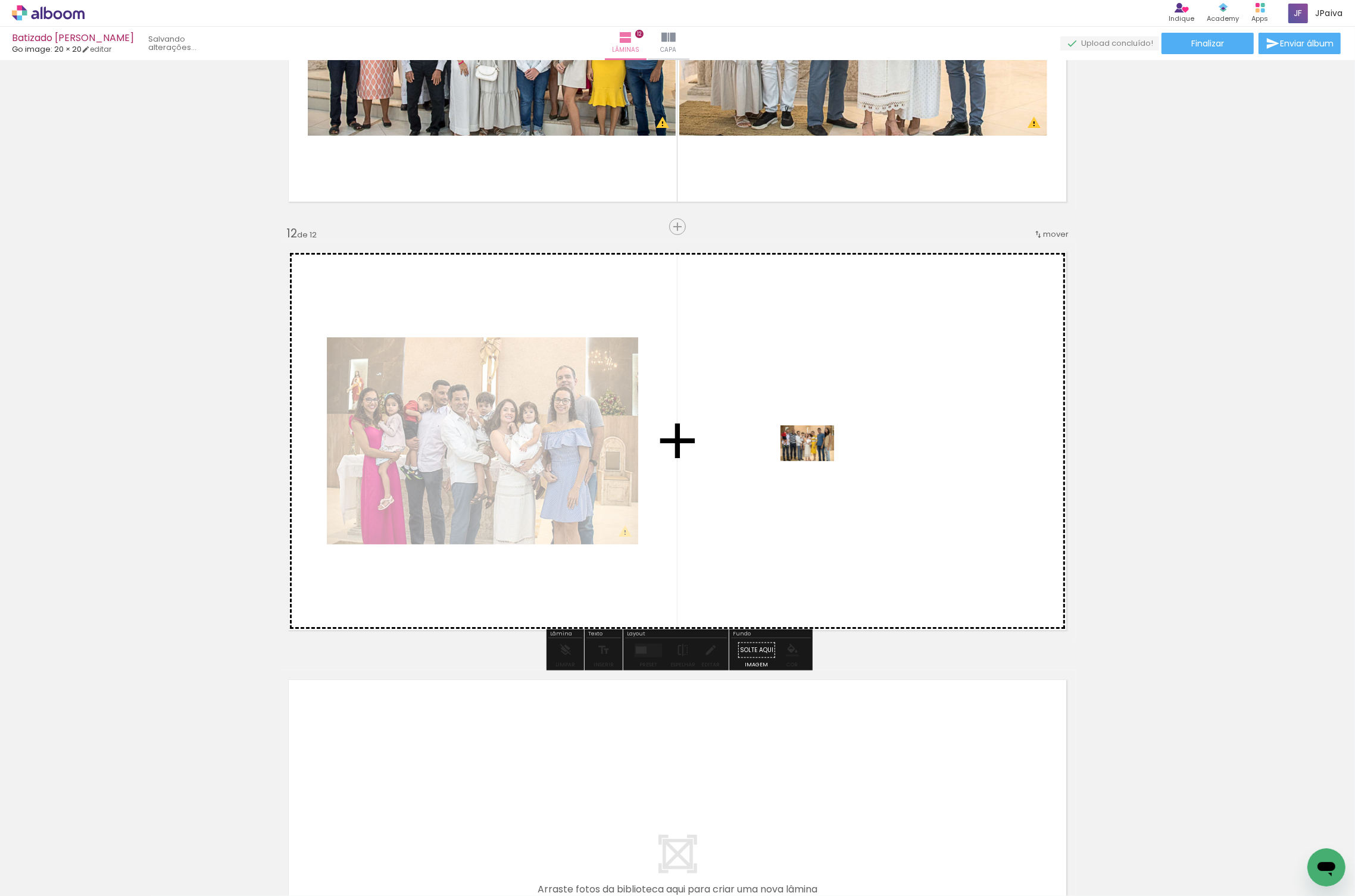
drag, startPoint x: 126, startPoint y: 856, endPoint x: 816, endPoint y: 461, distance: 795.1
click at [816, 461] on quentale-workspace at bounding box center [678, 448] width 1355 height 896
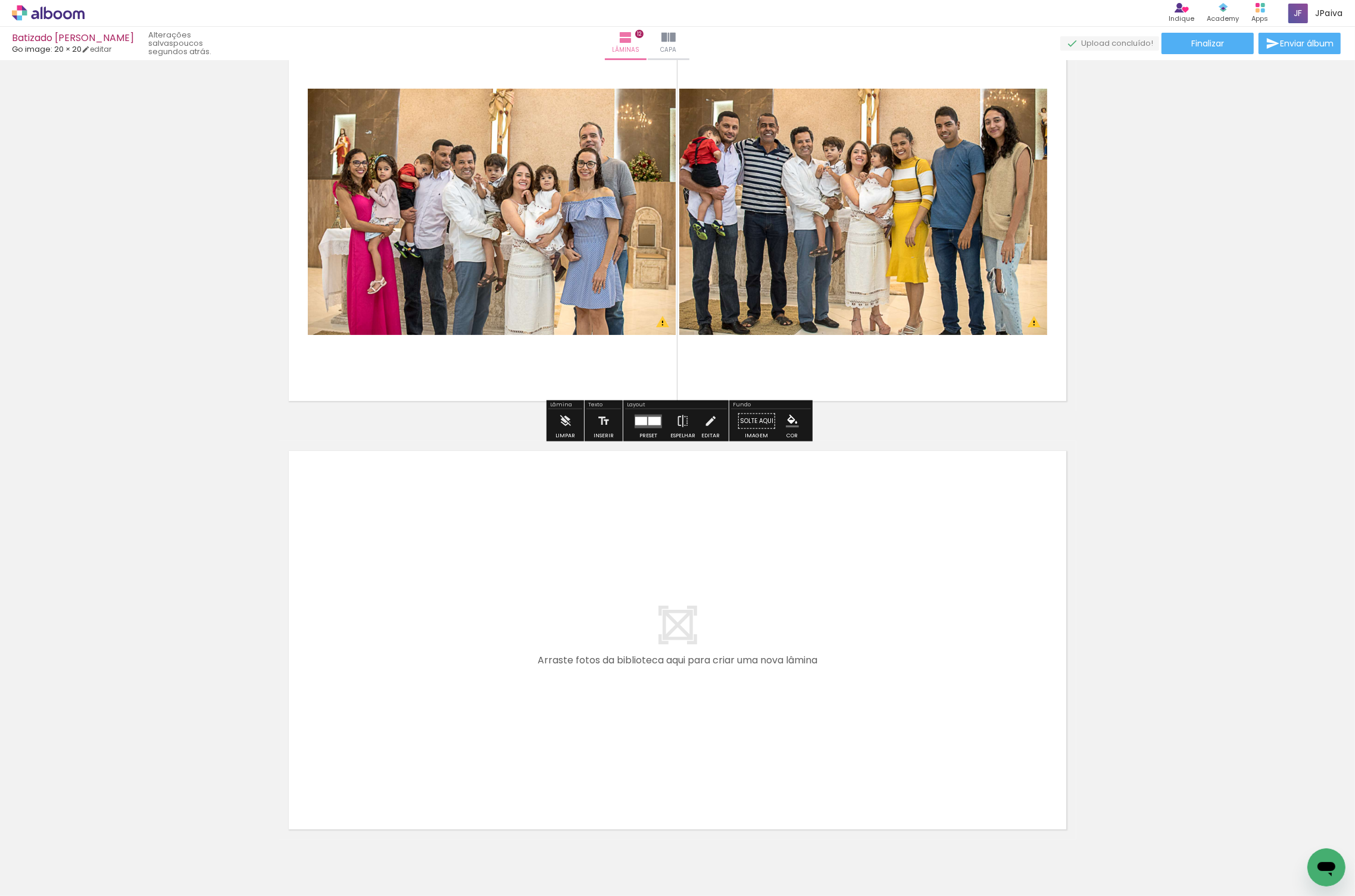
scroll to position [4806, 0]
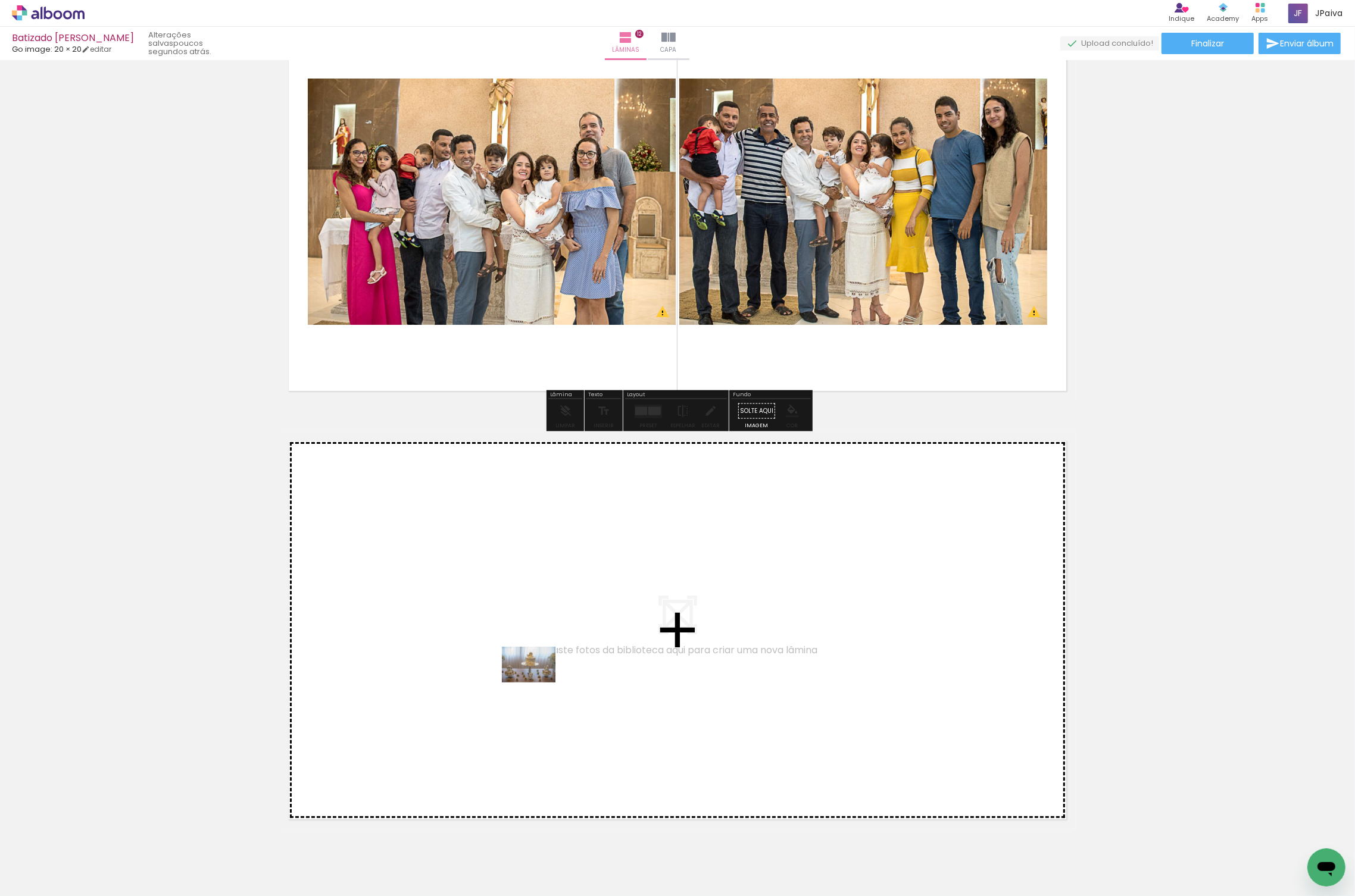
drag, startPoint x: 130, startPoint y: 856, endPoint x: 545, endPoint y: 681, distance: 450.4
click at [545, 681] on quentale-workspace at bounding box center [678, 448] width 1355 height 896
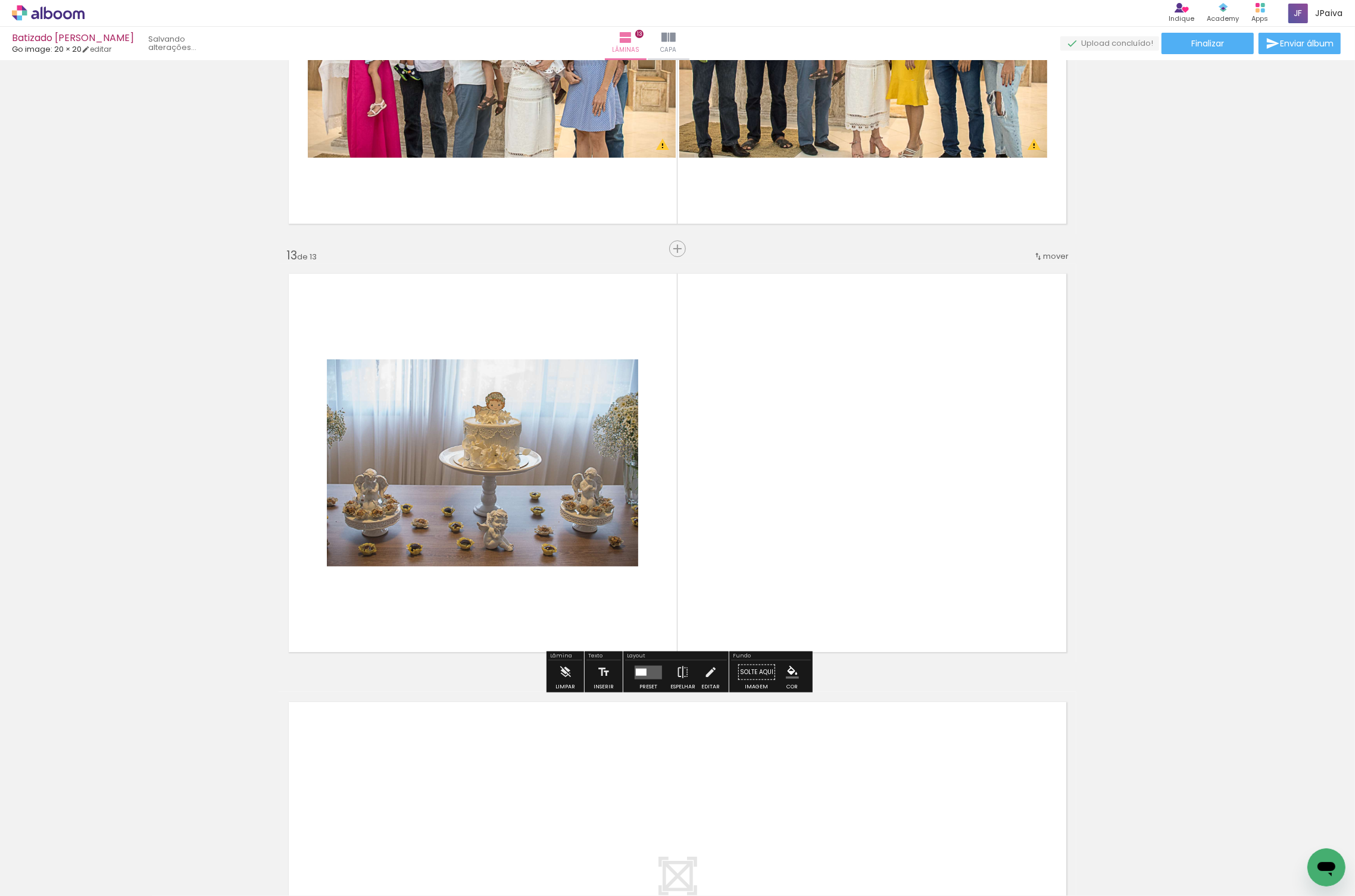
scroll to position [4996, 0]
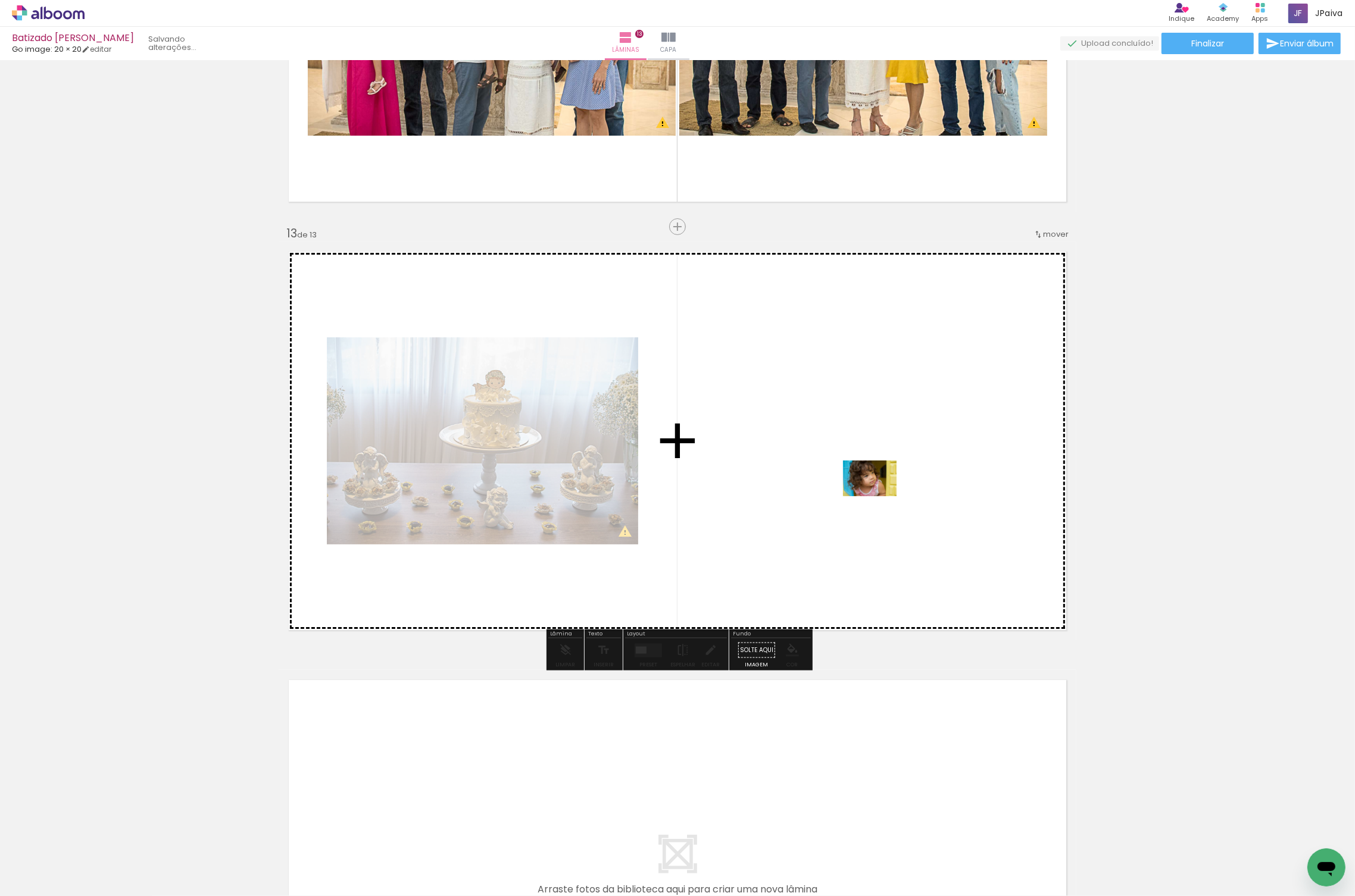
drag, startPoint x: 131, startPoint y: 855, endPoint x: 880, endPoint y: 496, distance: 830.6
click at [880, 496] on quentale-workspace at bounding box center [678, 448] width 1355 height 896
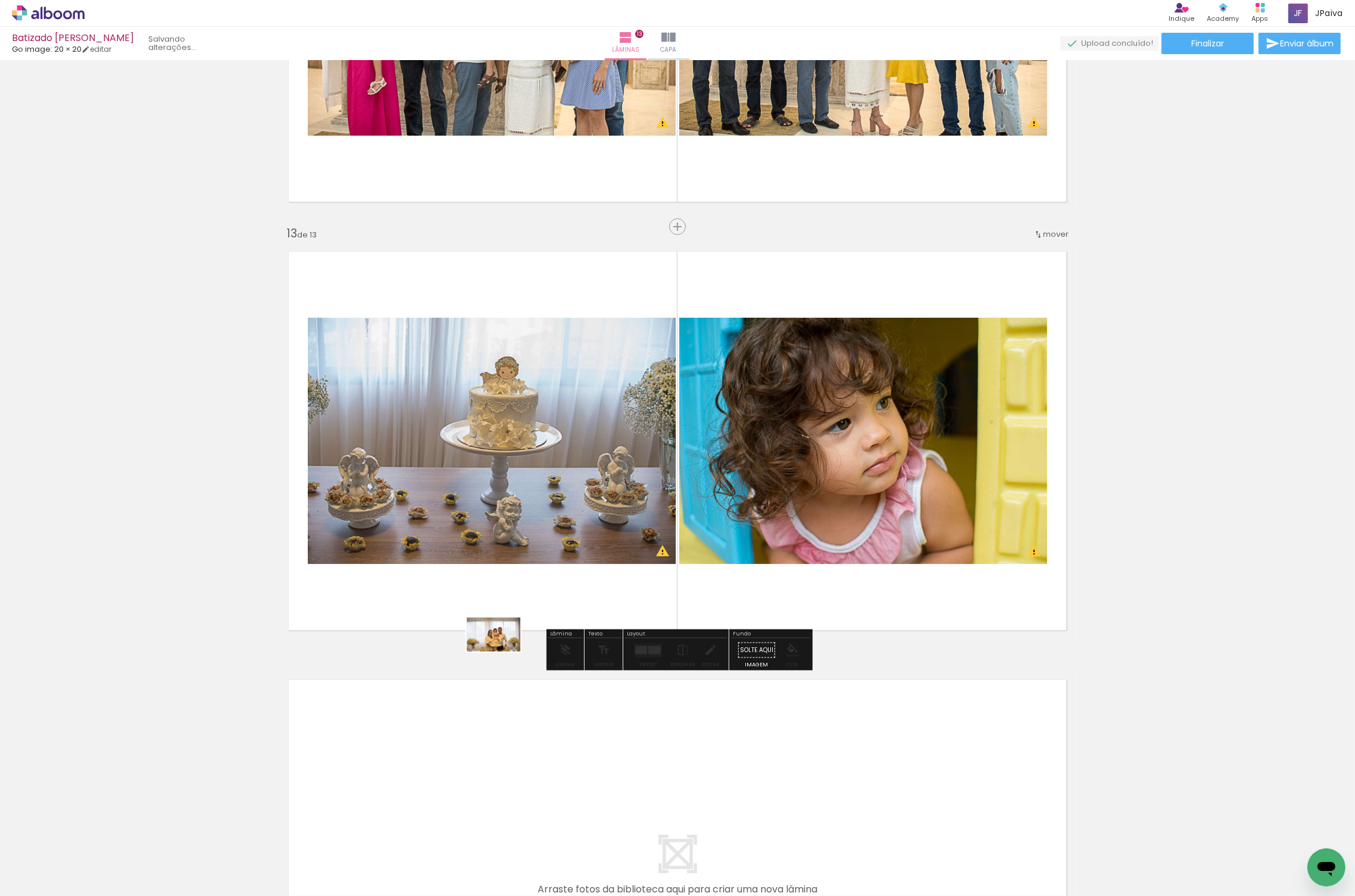
drag, startPoint x: 133, startPoint y: 870, endPoint x: 632, endPoint y: 565, distance: 584.8
click at [632, 565] on quentale-workspace at bounding box center [678, 448] width 1355 height 896
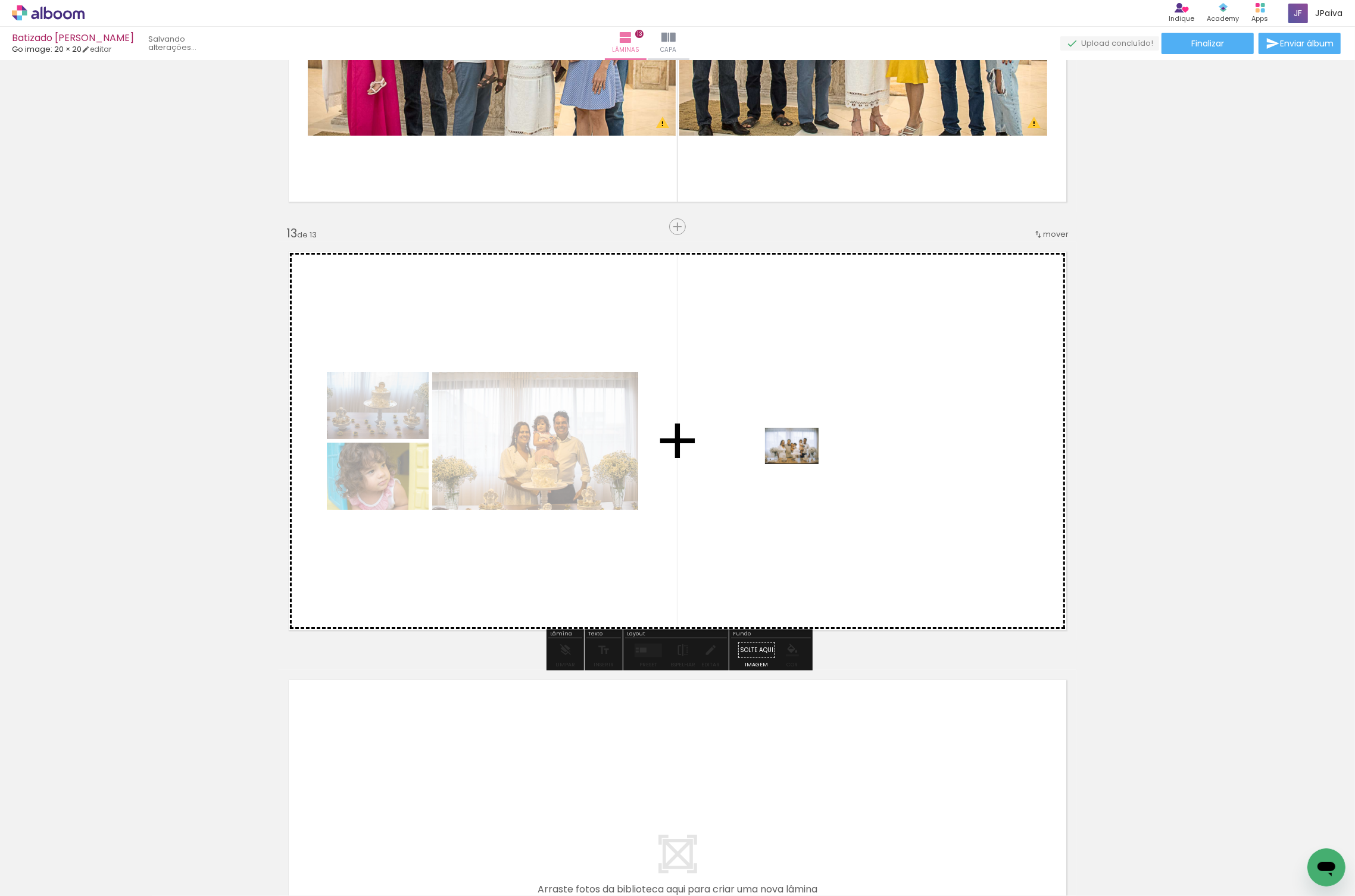
drag, startPoint x: 142, startPoint y: 858, endPoint x: 801, endPoint y: 464, distance: 767.8
click at [801, 464] on quentale-workspace at bounding box center [678, 448] width 1355 height 896
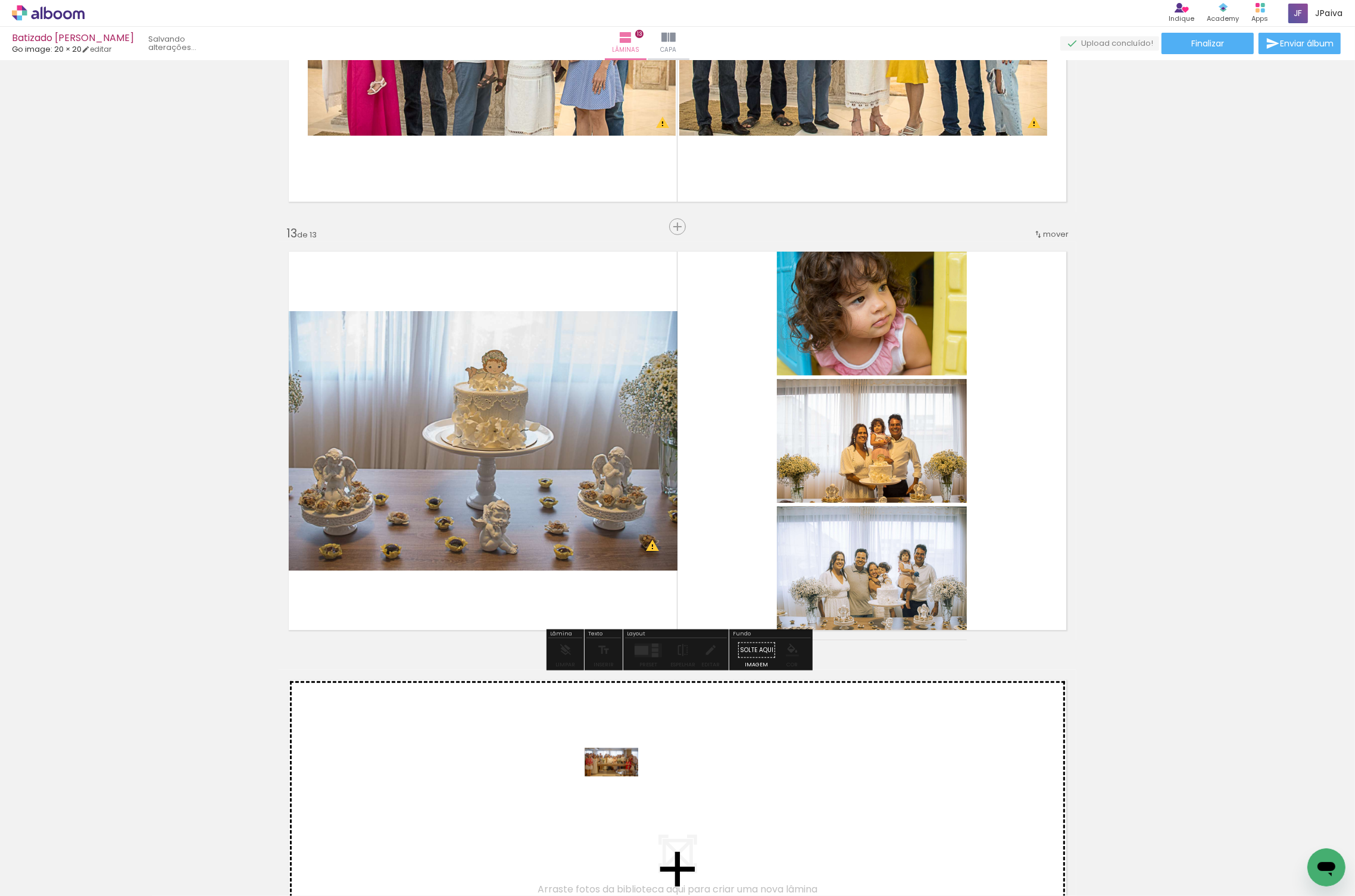
drag, startPoint x: 140, startPoint y: 846, endPoint x: 620, endPoint y: 784, distance: 484.0
click at [620, 784] on quentale-workspace at bounding box center [678, 448] width 1355 height 896
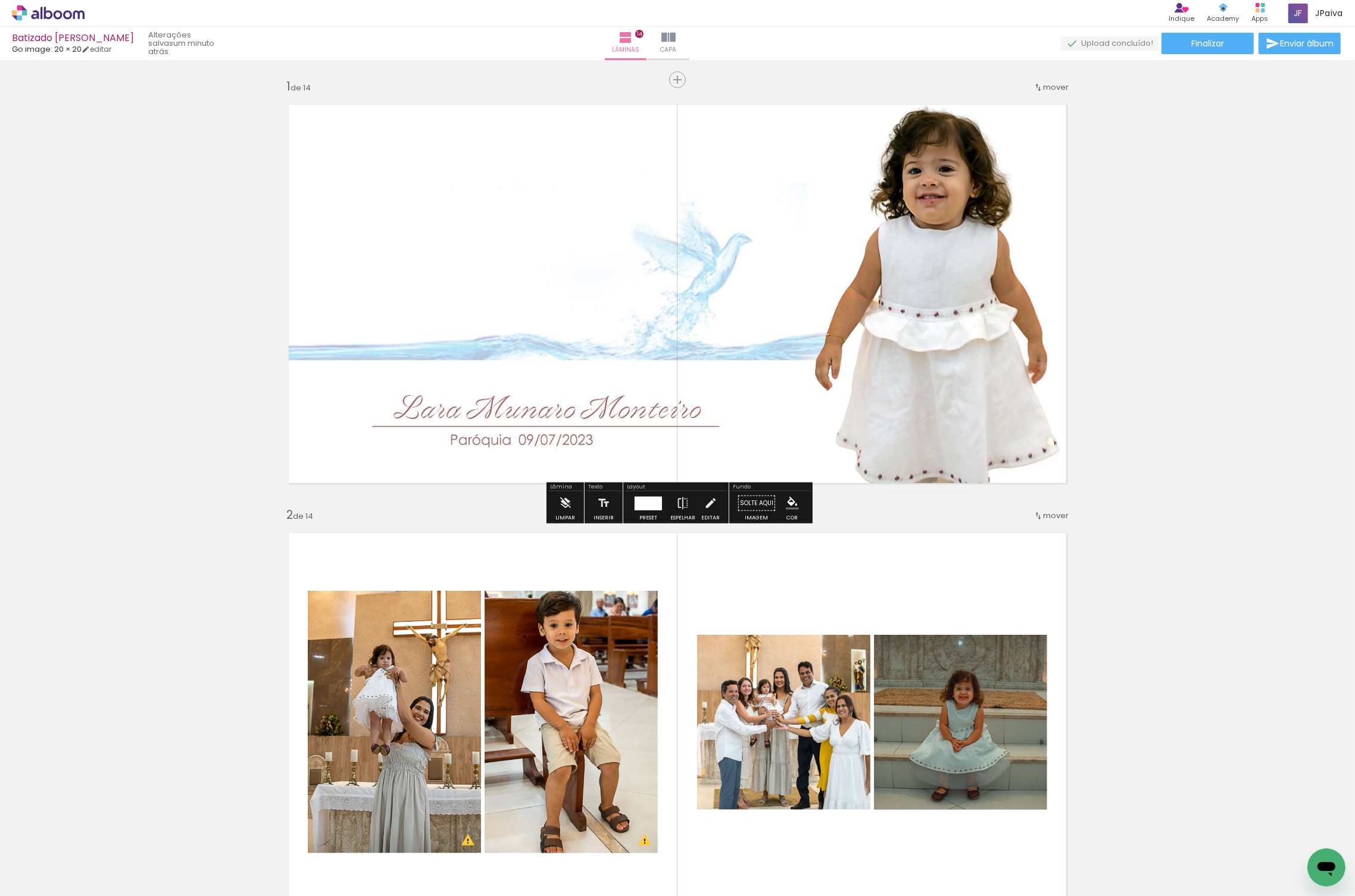
scroll to position [2, 0]
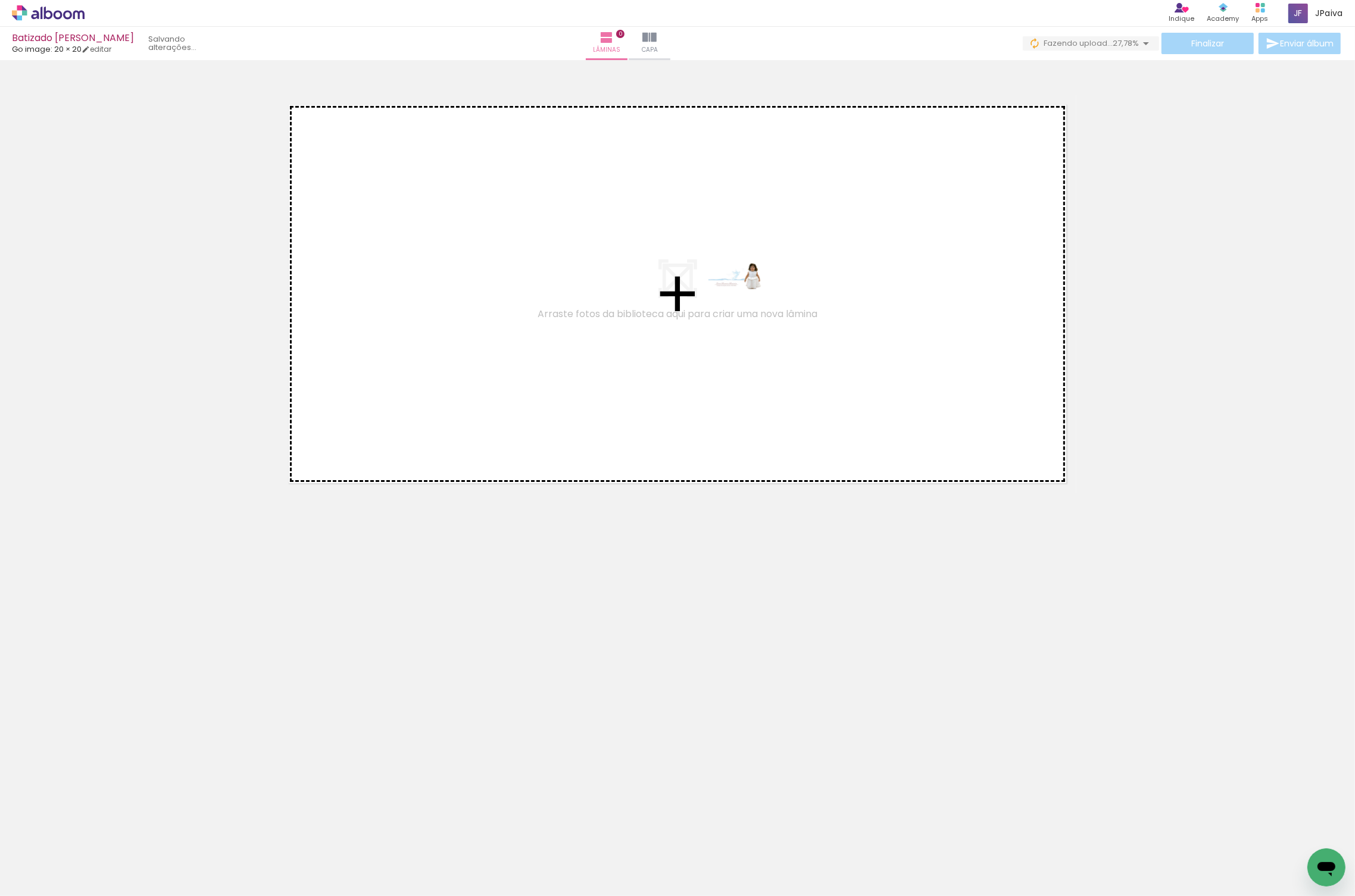
click at [745, 298] on quentale-workspace at bounding box center [678, 448] width 1355 height 896
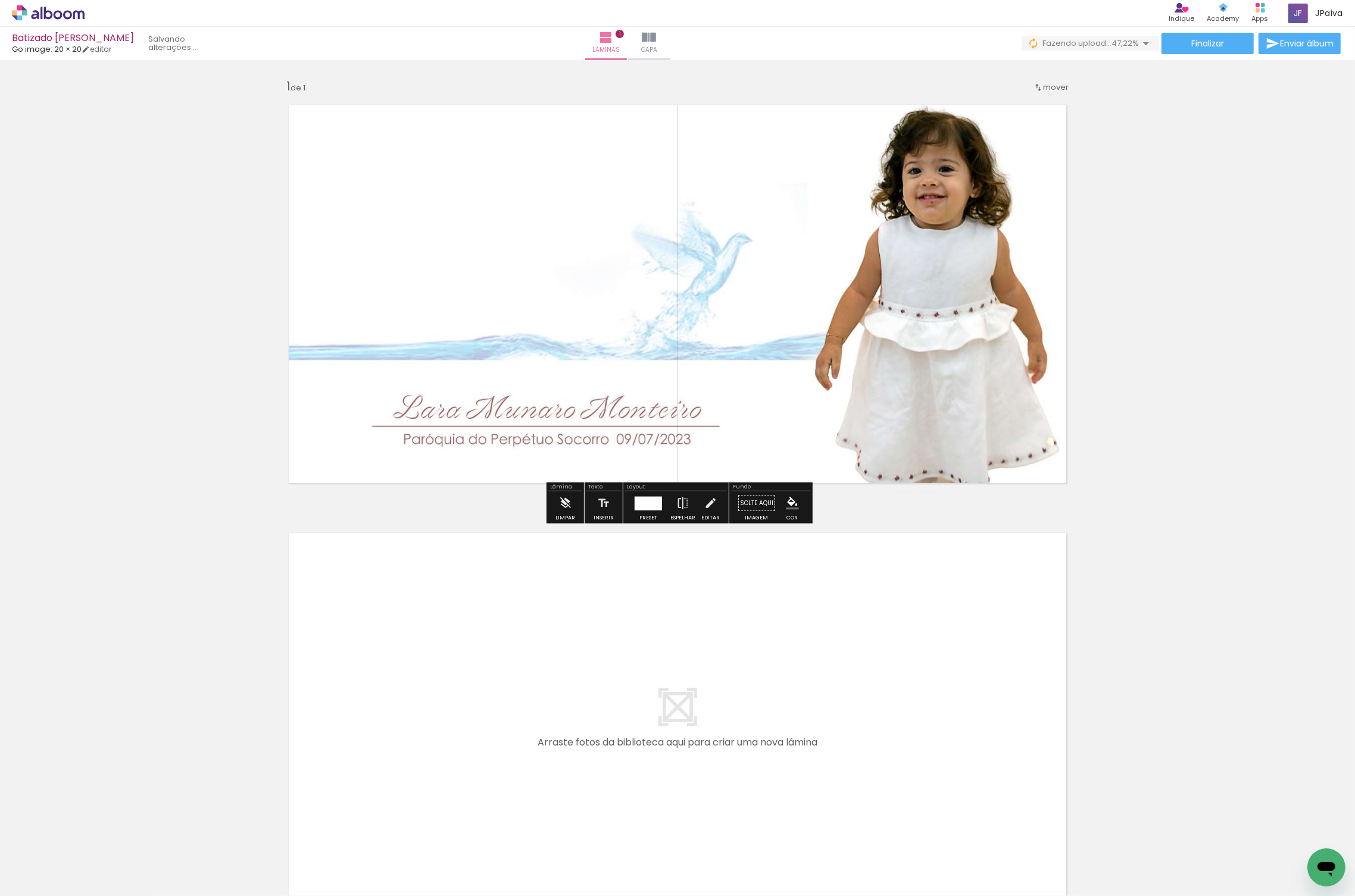
scroll to position [141, 0]
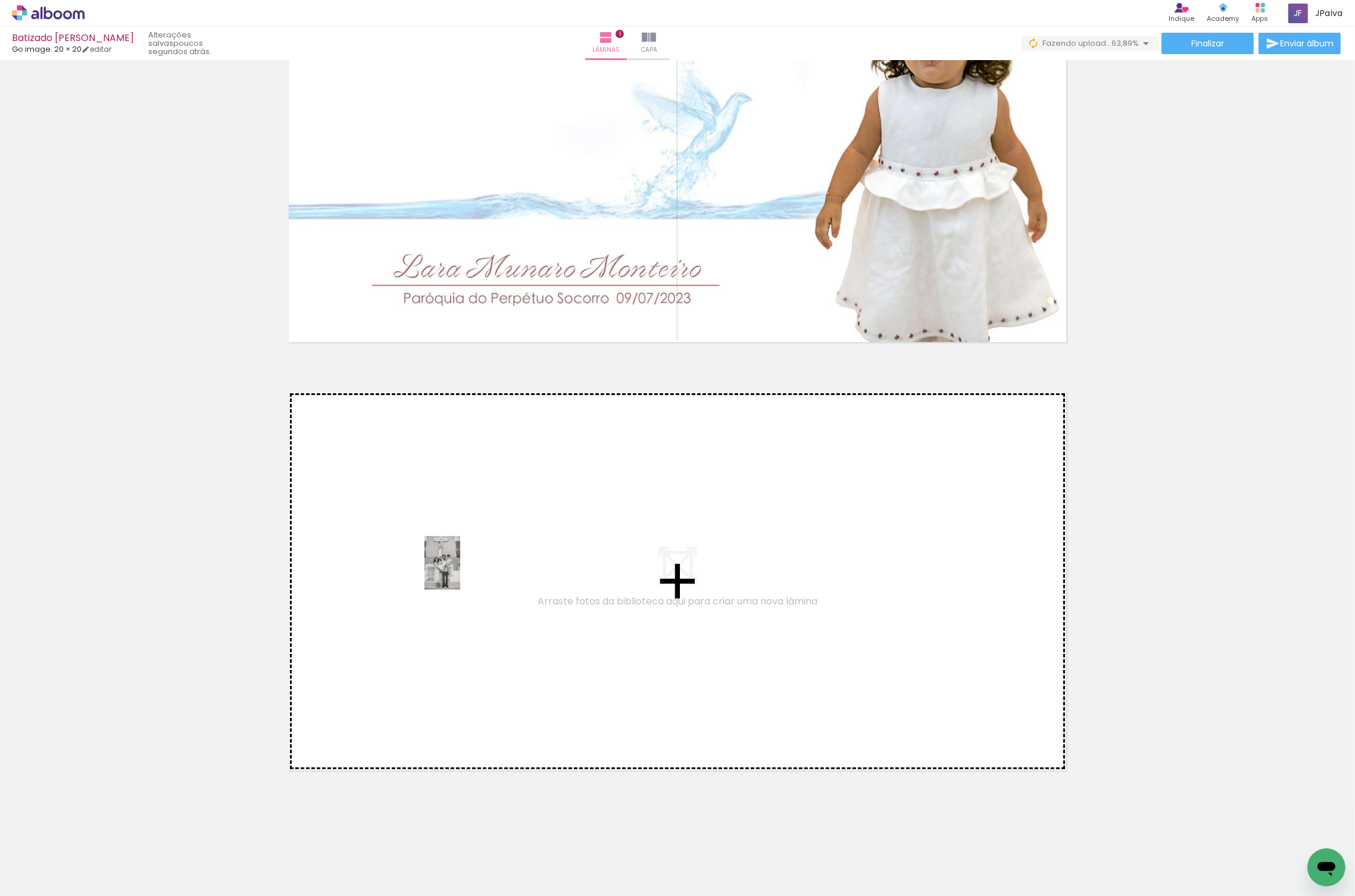
drag, startPoint x: 197, startPoint y: 860, endPoint x: 460, endPoint y: 572, distance: 390.0
click at [460, 572] on quentale-workspace at bounding box center [678, 448] width 1355 height 896
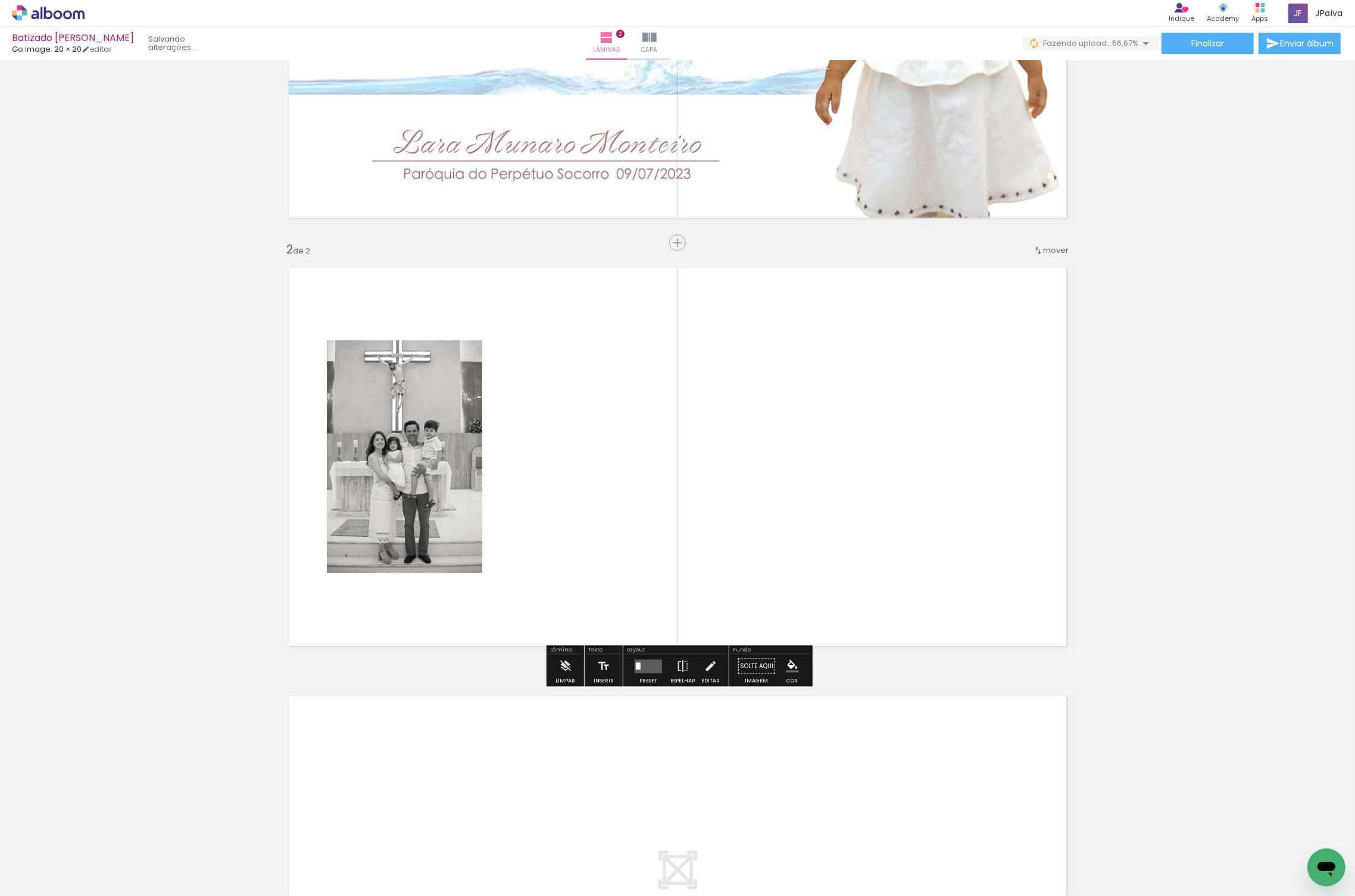
scroll to position [281, 0]
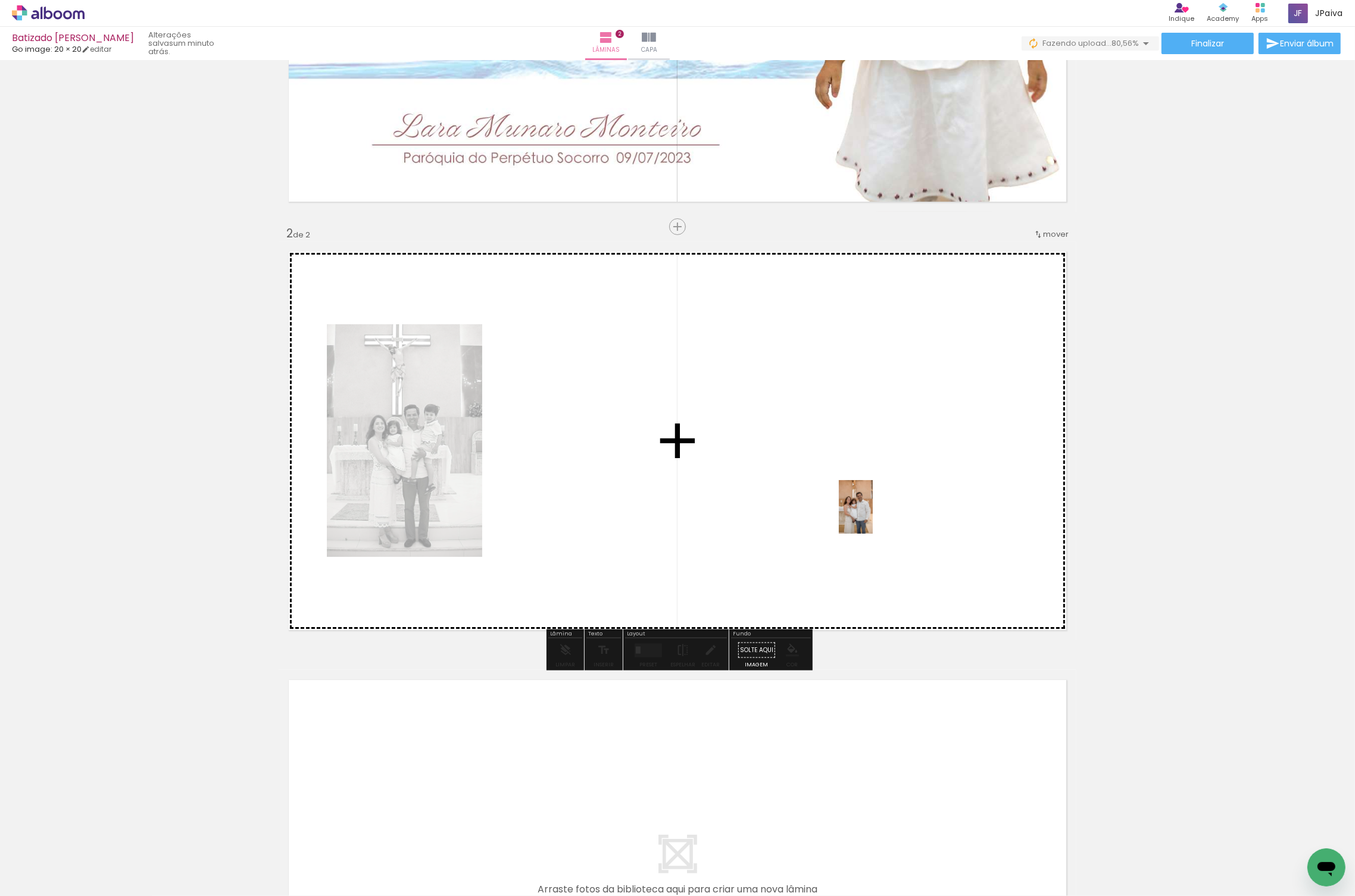
drag, startPoint x: 195, startPoint y: 862, endPoint x: 899, endPoint y: 504, distance: 789.8
click at [904, 504] on quentale-workspace at bounding box center [678, 448] width 1355 height 896
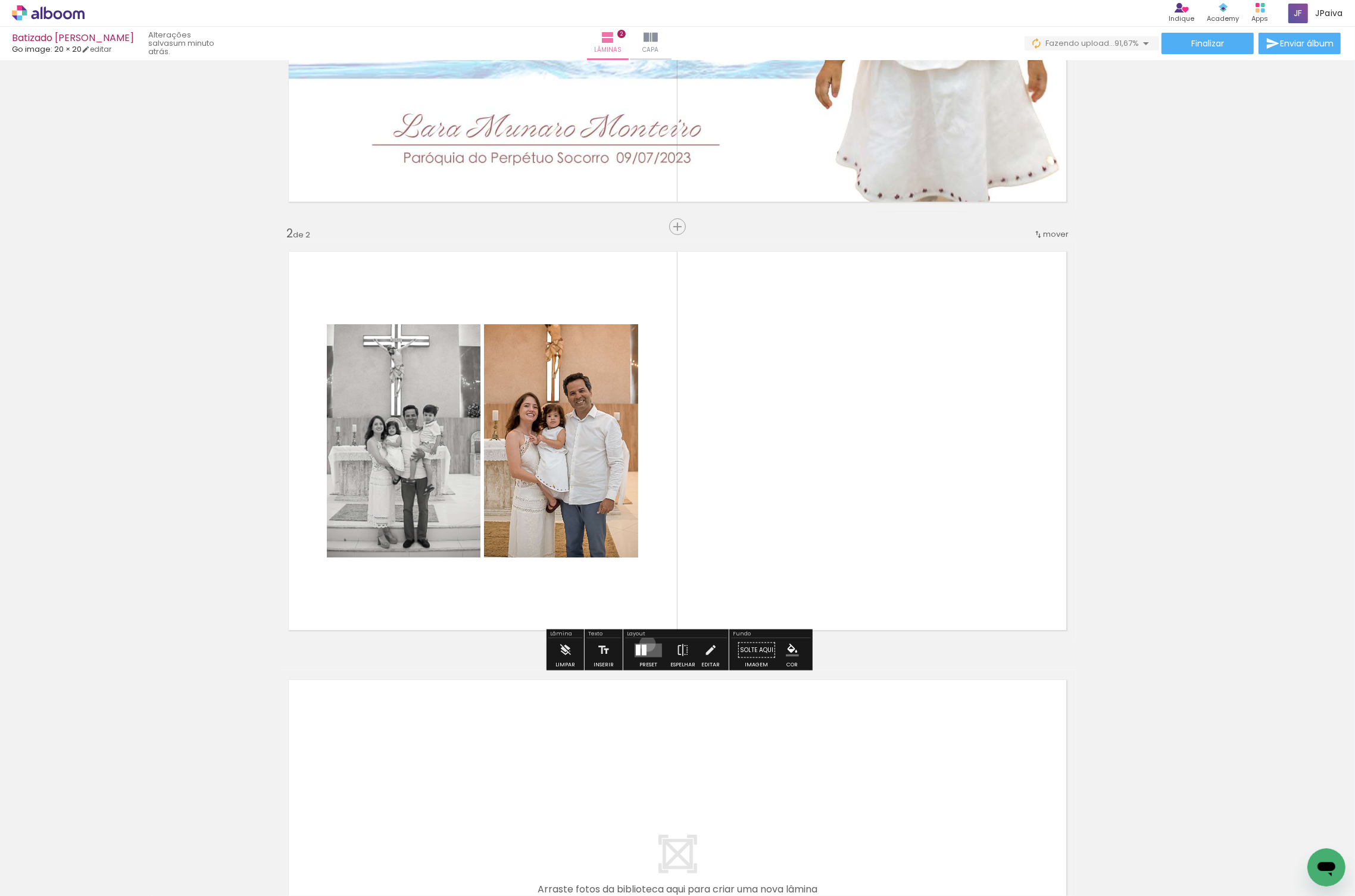
drag, startPoint x: 645, startPoint y: 644, endPoint x: 728, endPoint y: 602, distance: 93.0
click at [645, 644] on quentale-layouter at bounding box center [648, 651] width 27 height 14
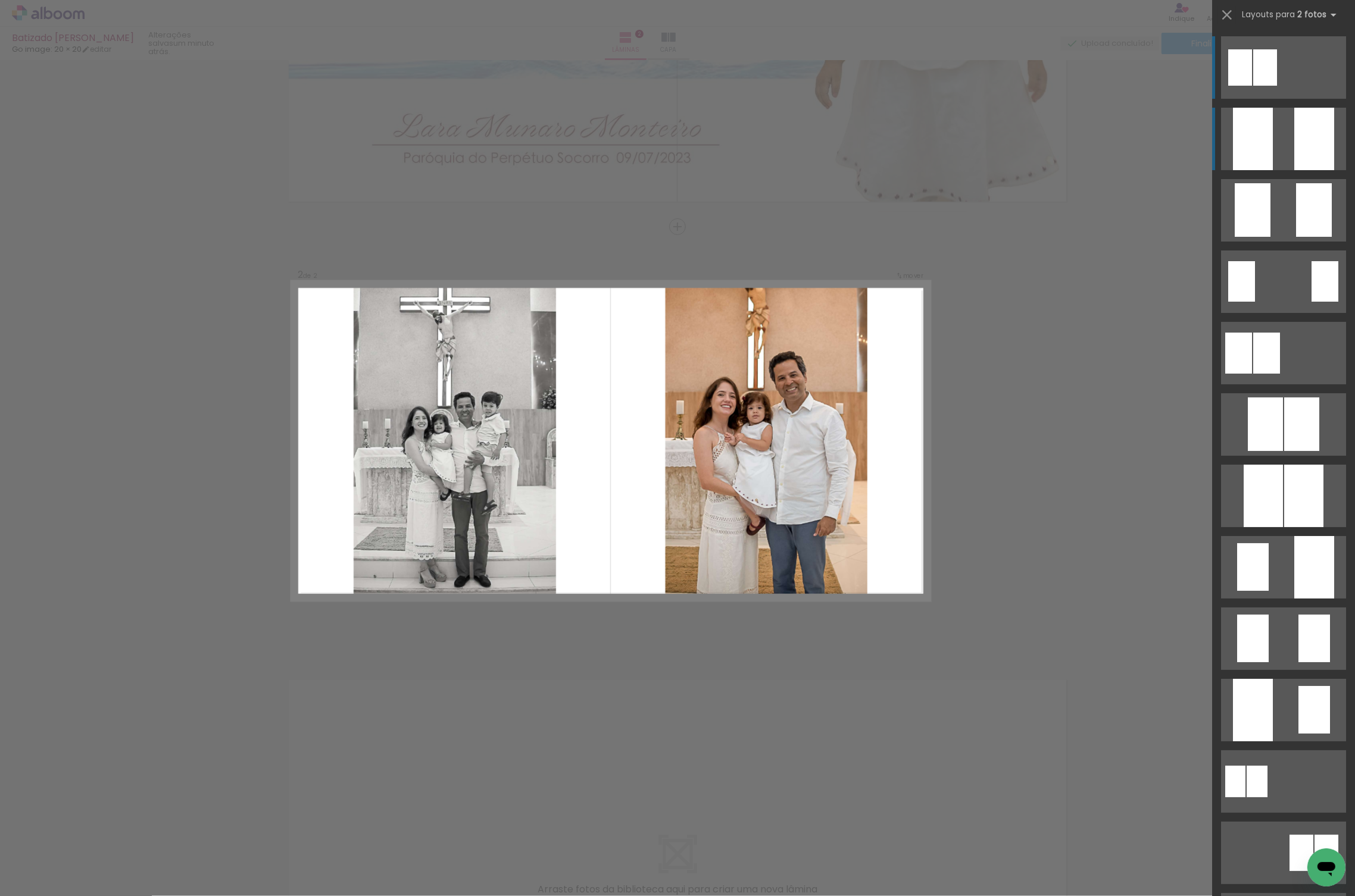
click at [1263, 154] on div at bounding box center [1253, 138] width 40 height 63
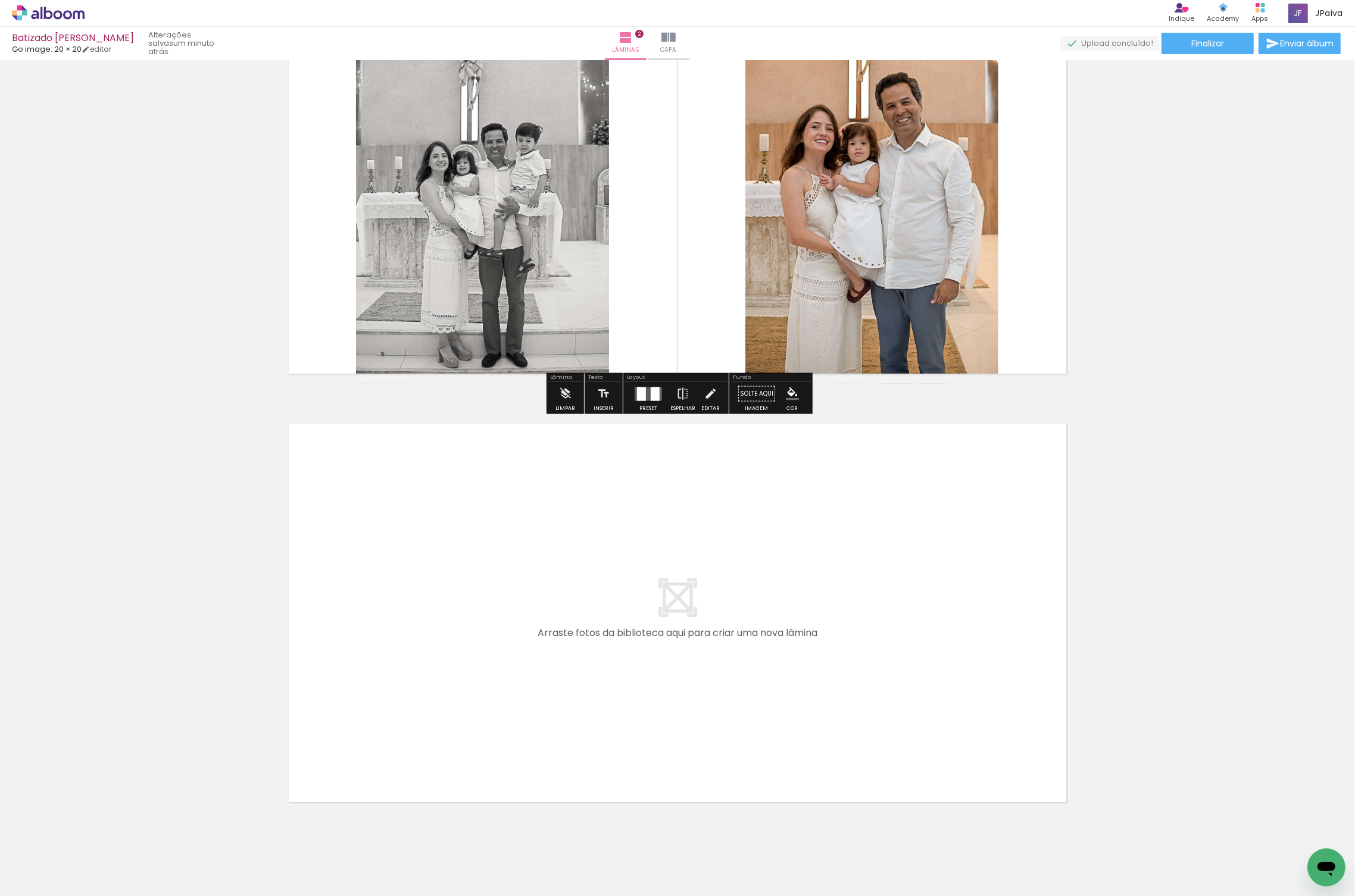
scroll to position [541, 0]
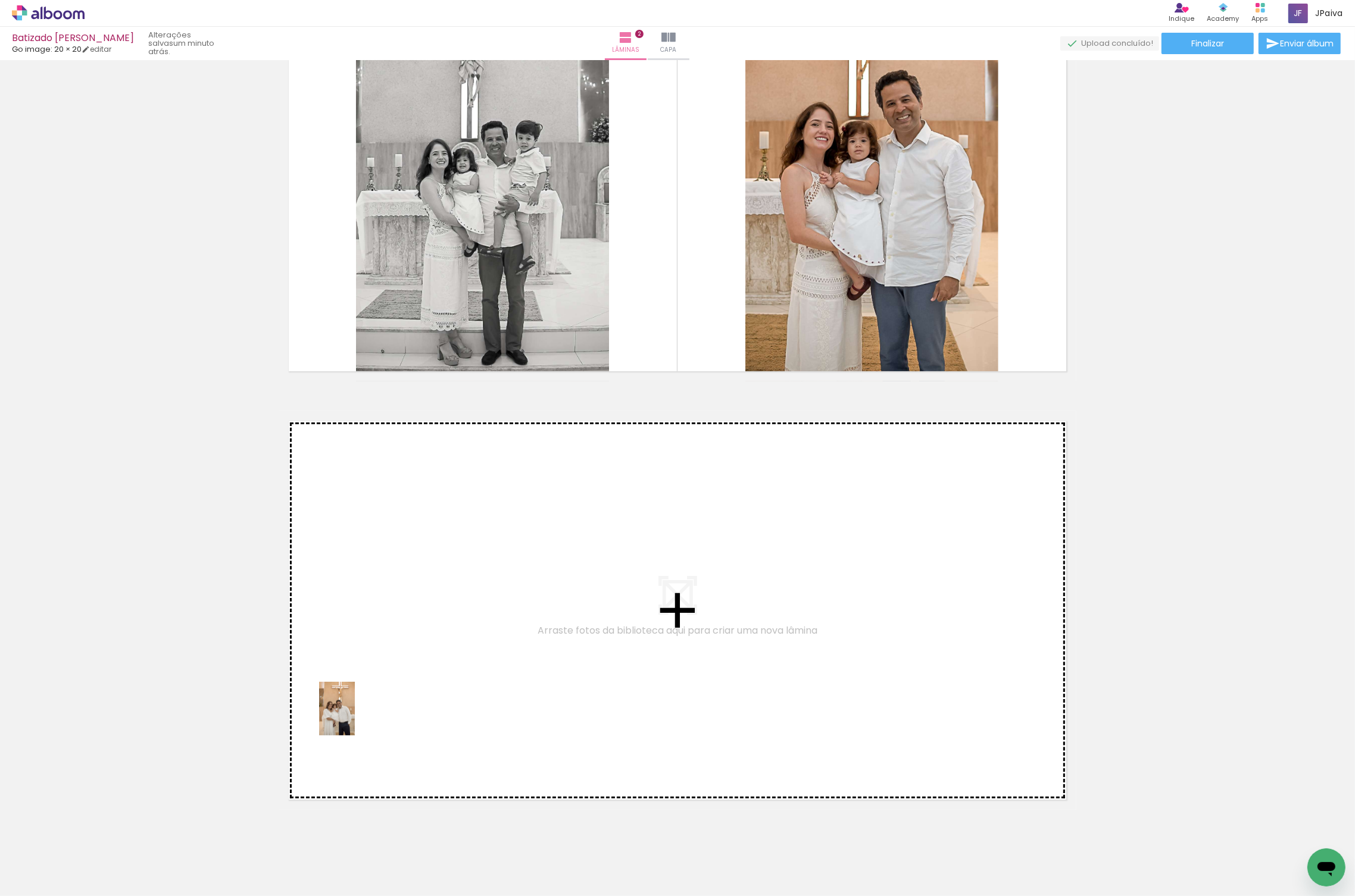
drag, startPoint x: 115, startPoint y: 858, endPoint x: 496, endPoint y: 640, distance: 439.0
click at [496, 640] on quentale-workspace at bounding box center [678, 448] width 1355 height 896
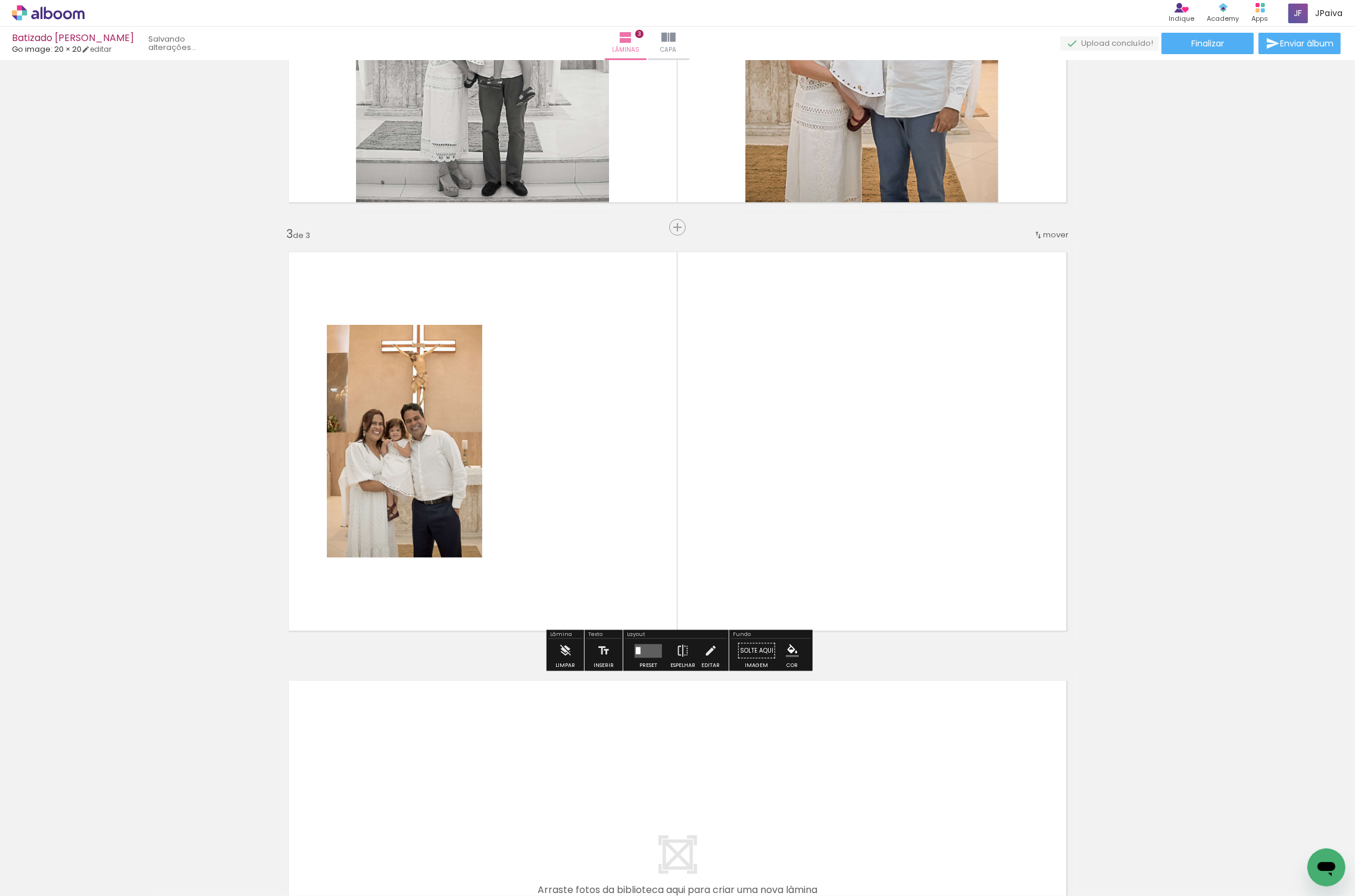
scroll to position [710, 0]
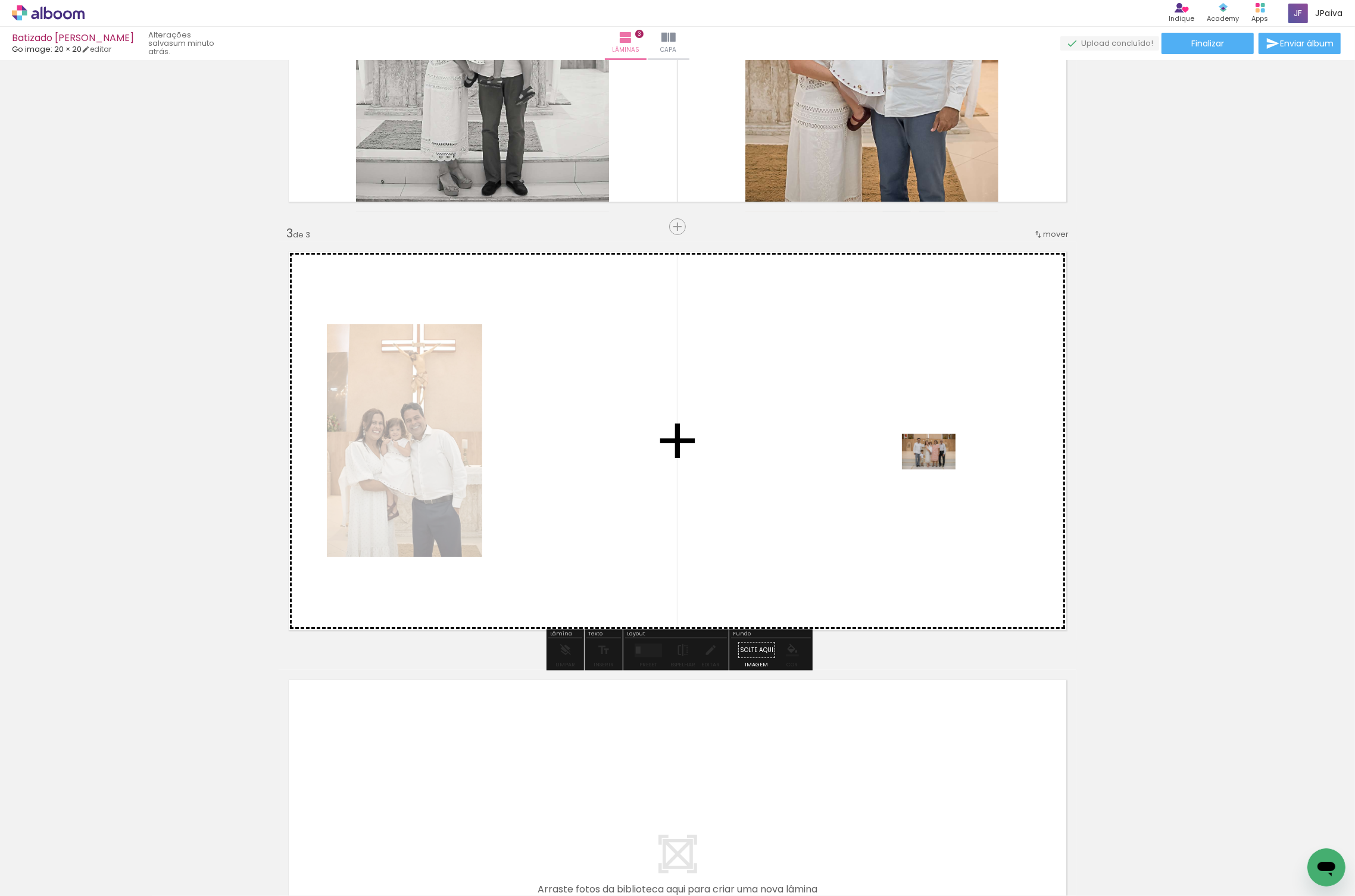
drag, startPoint x: 132, startPoint y: 856, endPoint x: 938, endPoint y: 470, distance: 893.7
click at [938, 470] on quentale-workspace at bounding box center [678, 448] width 1355 height 896
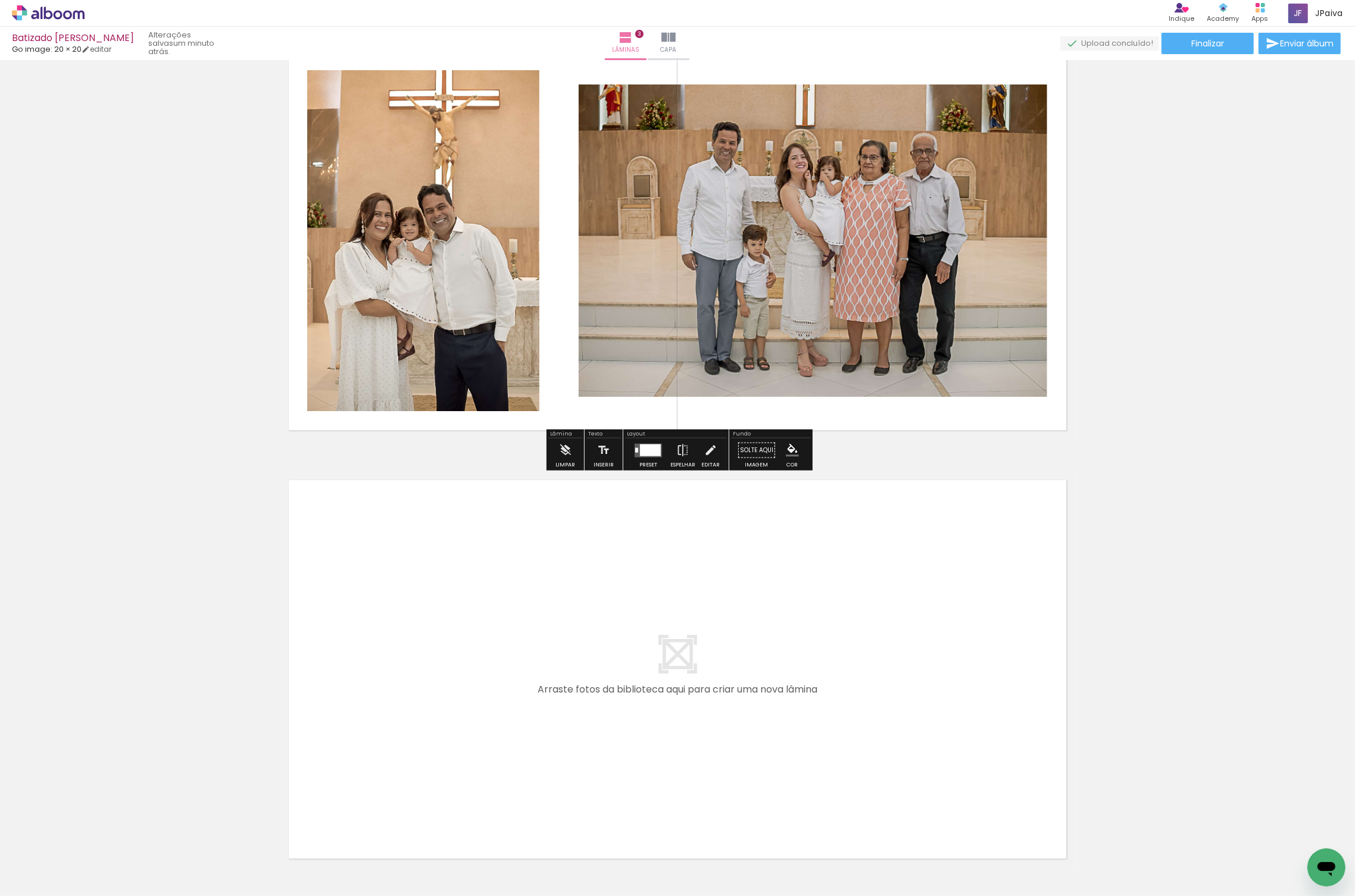
scroll to position [919, 0]
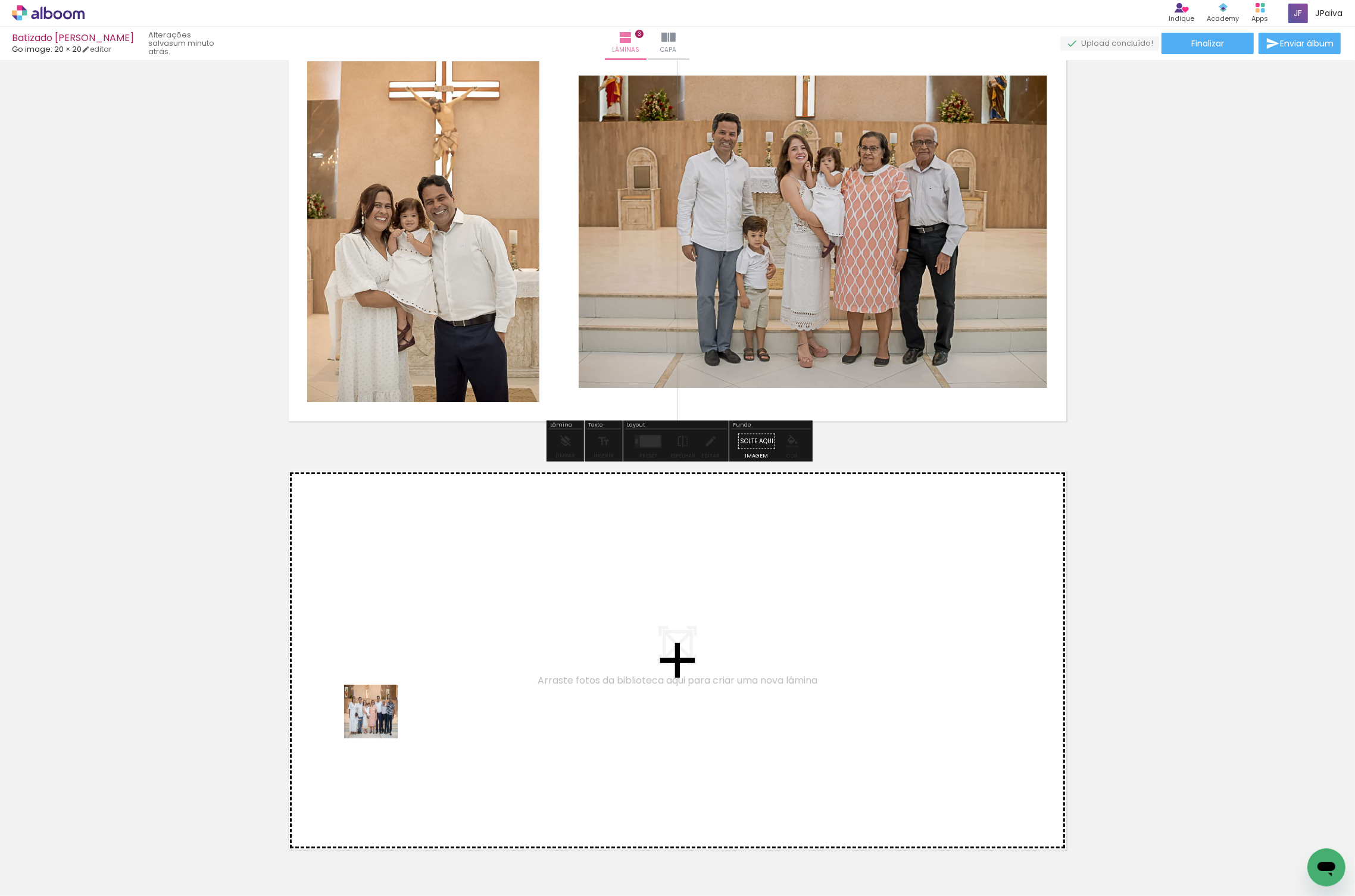
drag, startPoint x: 142, startPoint y: 841, endPoint x: 561, endPoint y: 648, distance: 461.3
click at [561, 648] on quentale-workspace at bounding box center [678, 448] width 1355 height 896
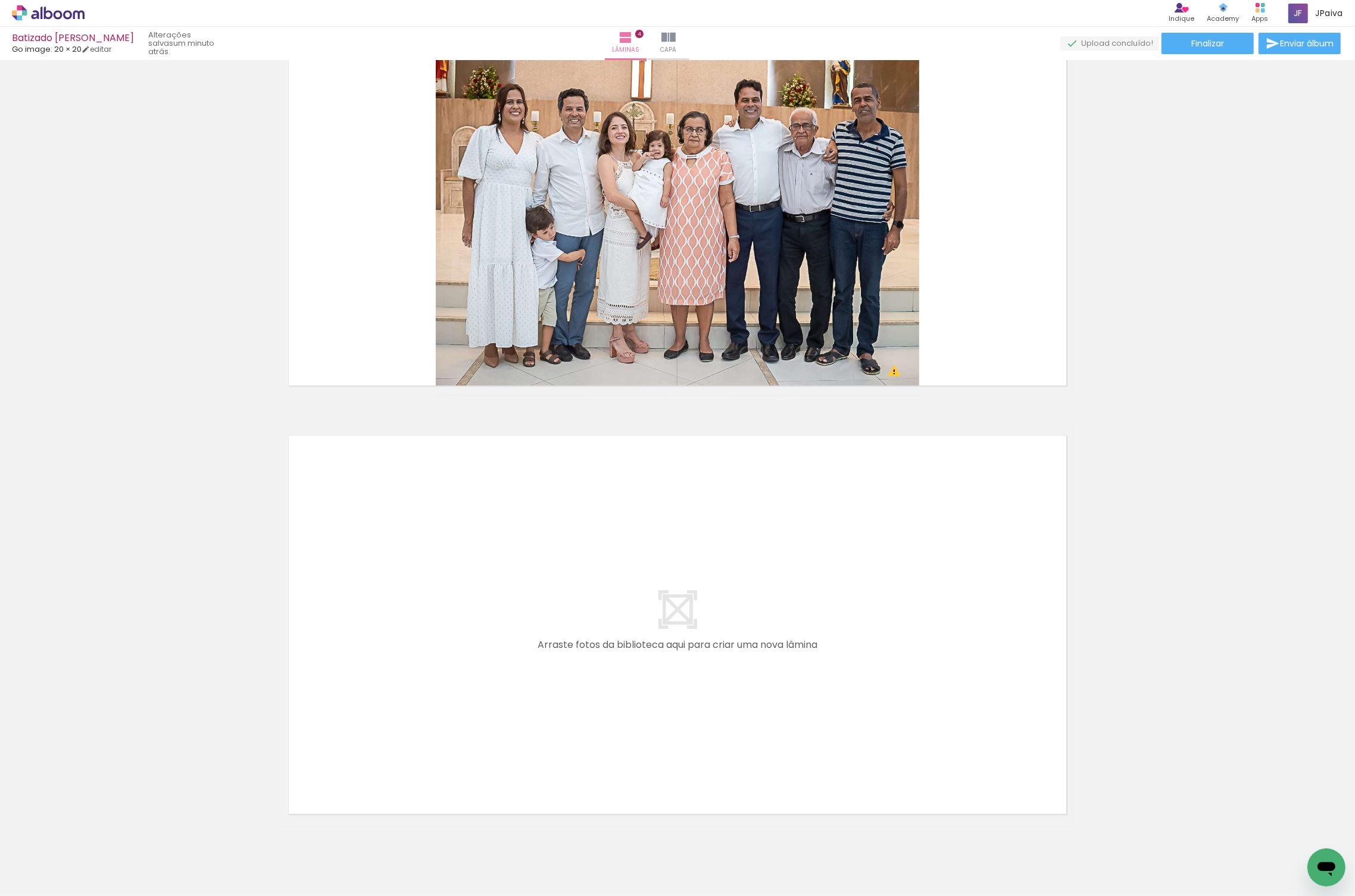
scroll to position [1385, 0]
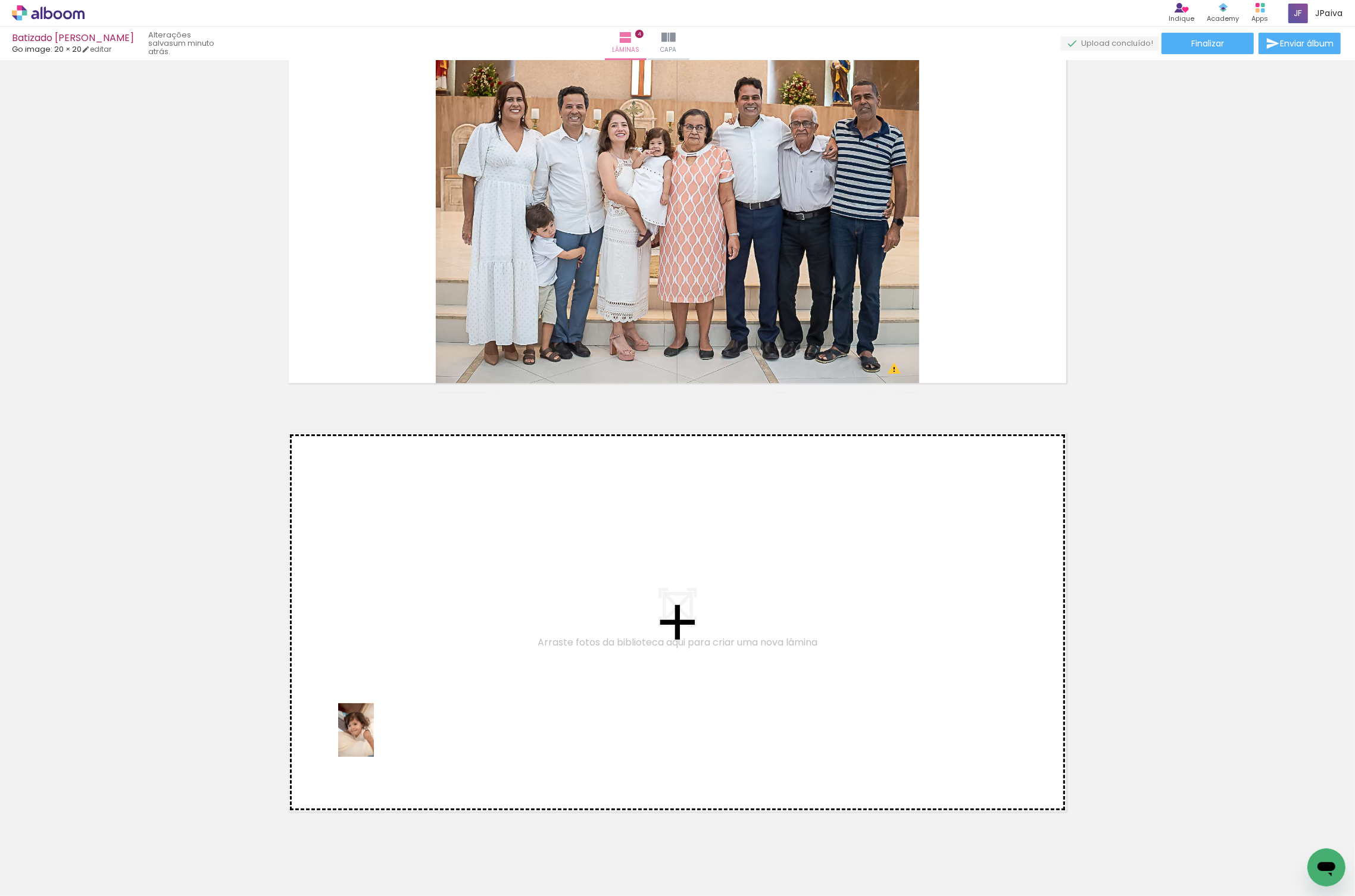
drag, startPoint x: 125, startPoint y: 852, endPoint x: 374, endPoint y: 739, distance: 273.4
click at [374, 739] on quentale-workspace at bounding box center [678, 448] width 1355 height 896
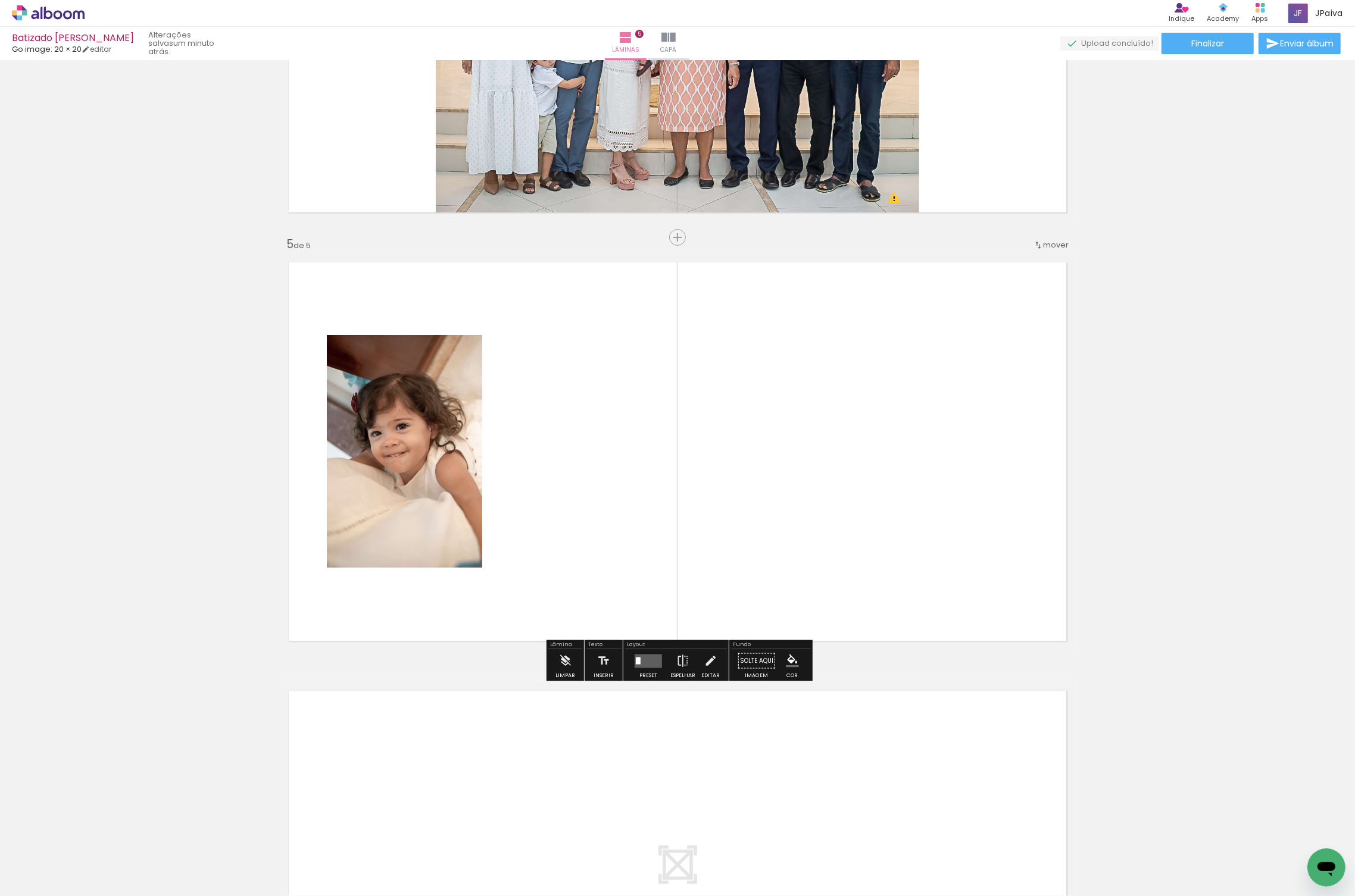
scroll to position [1567, 0]
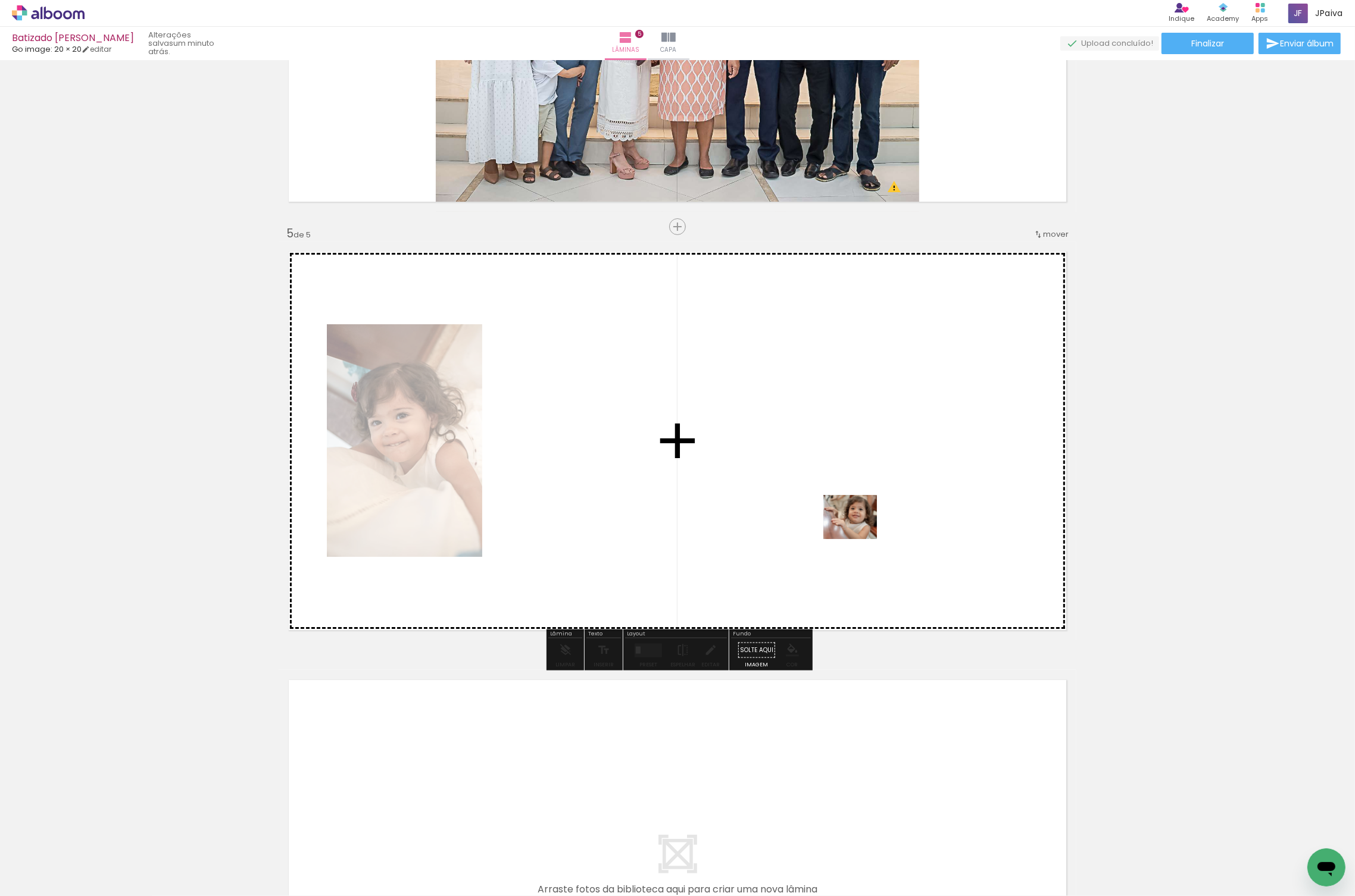
drag, startPoint x: 147, startPoint y: 847, endPoint x: 855, endPoint y: 535, distance: 773.7
click at [858, 532] on quentale-workspace at bounding box center [678, 448] width 1355 height 896
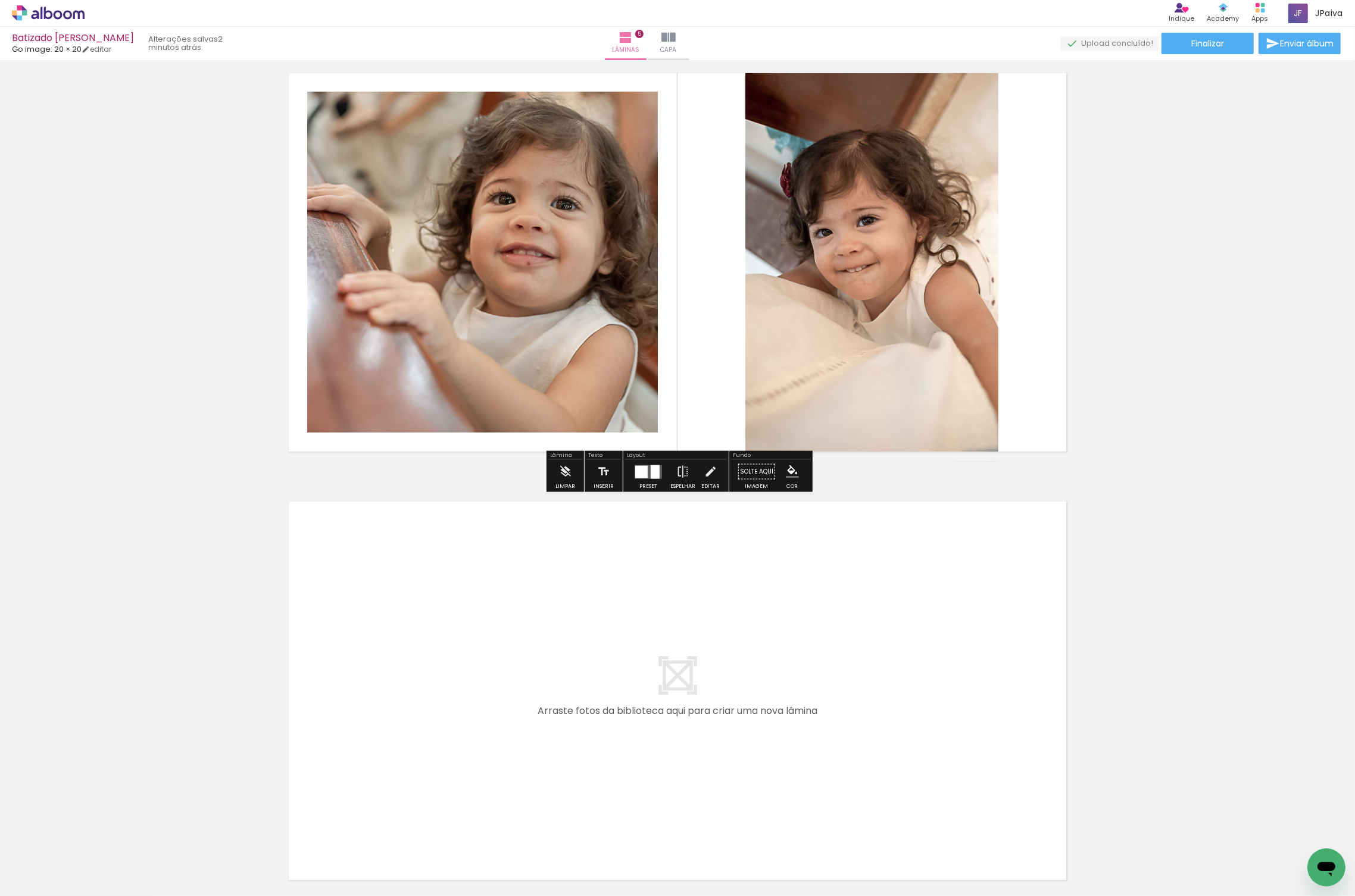
scroll to position [1855, 0]
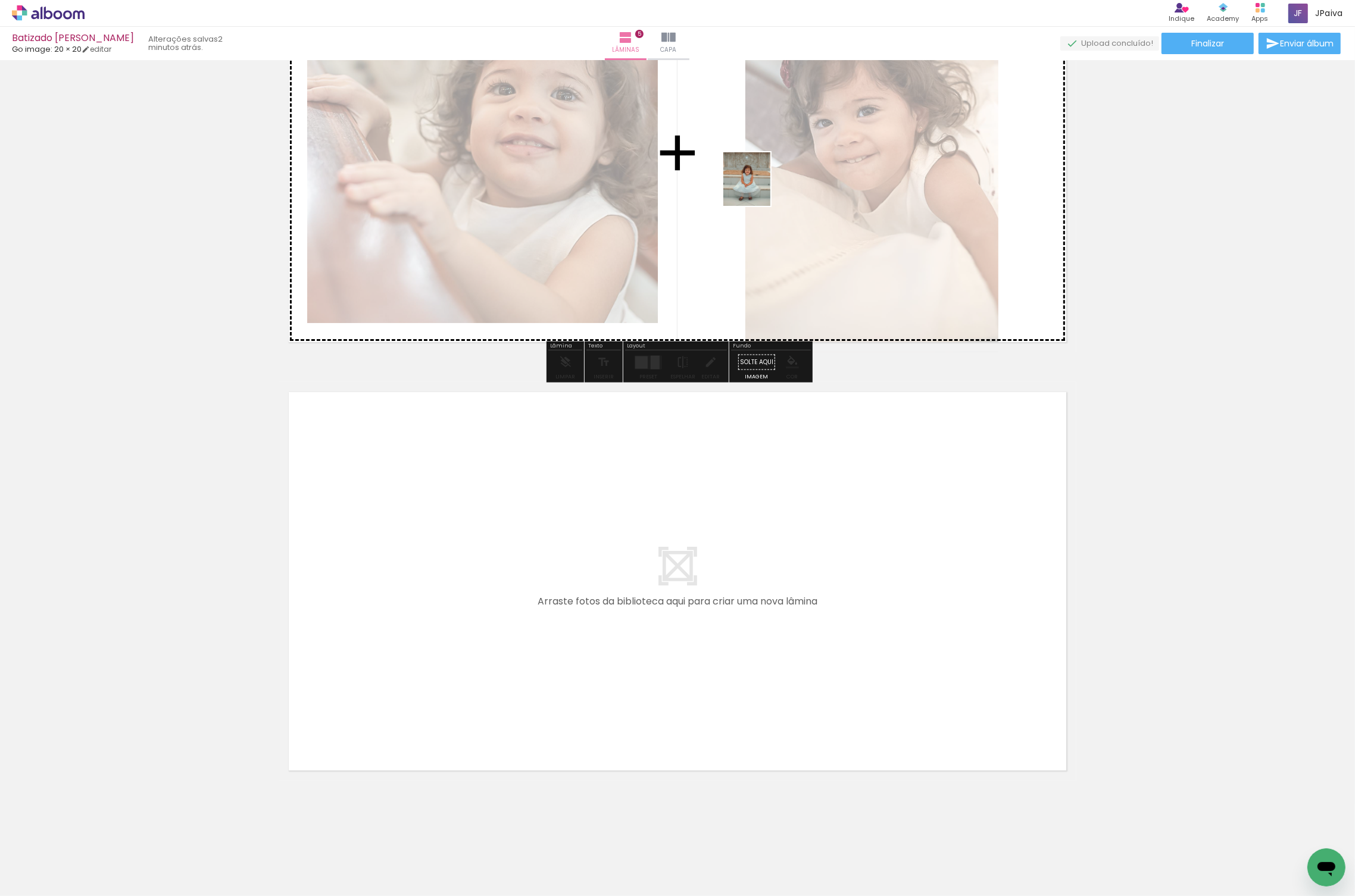
drag, startPoint x: 153, startPoint y: 833, endPoint x: 765, endPoint y: 177, distance: 897.2
click at [767, 177] on quentale-workspace at bounding box center [678, 448] width 1355 height 896
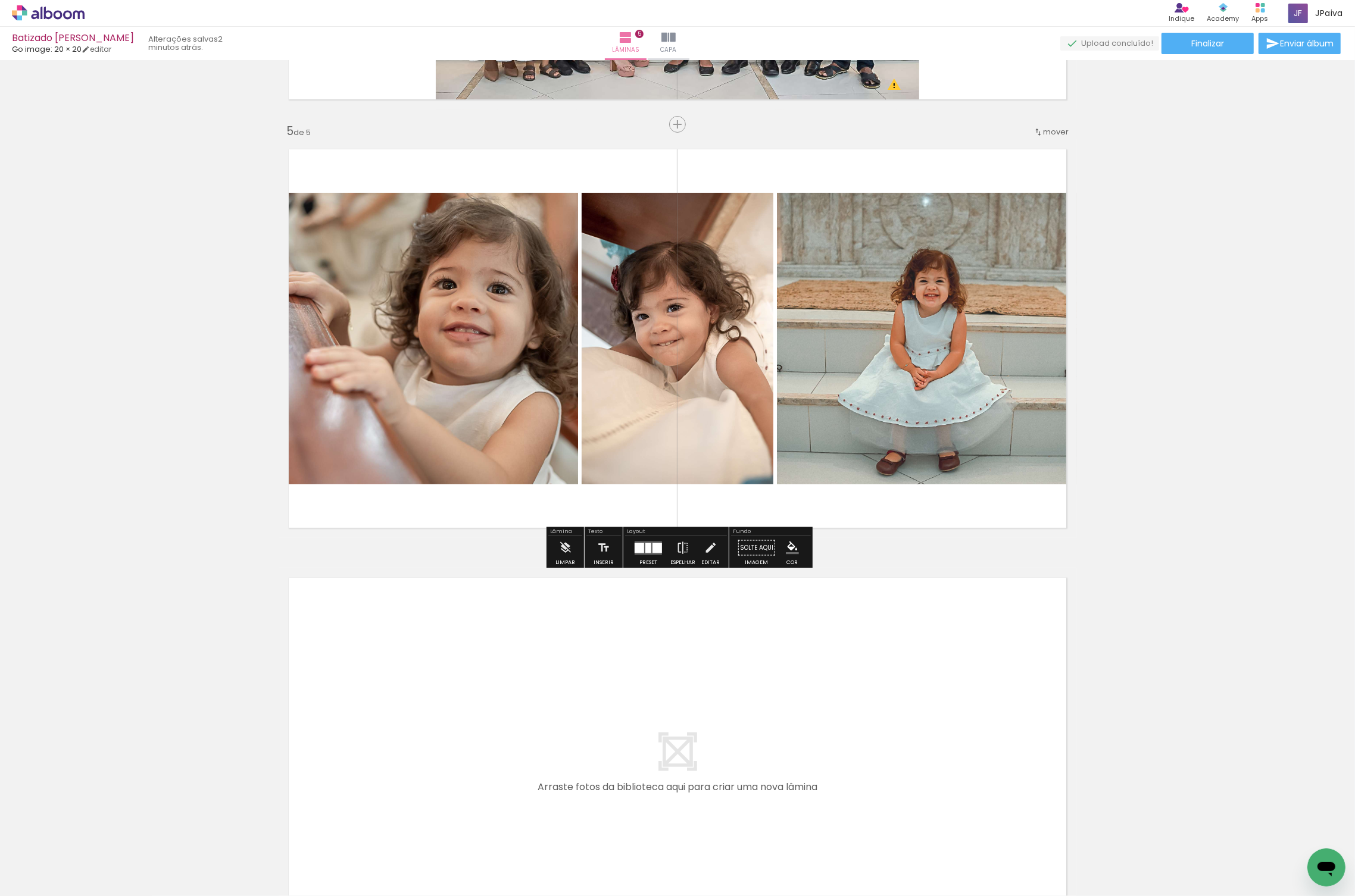
scroll to position [1665, 0]
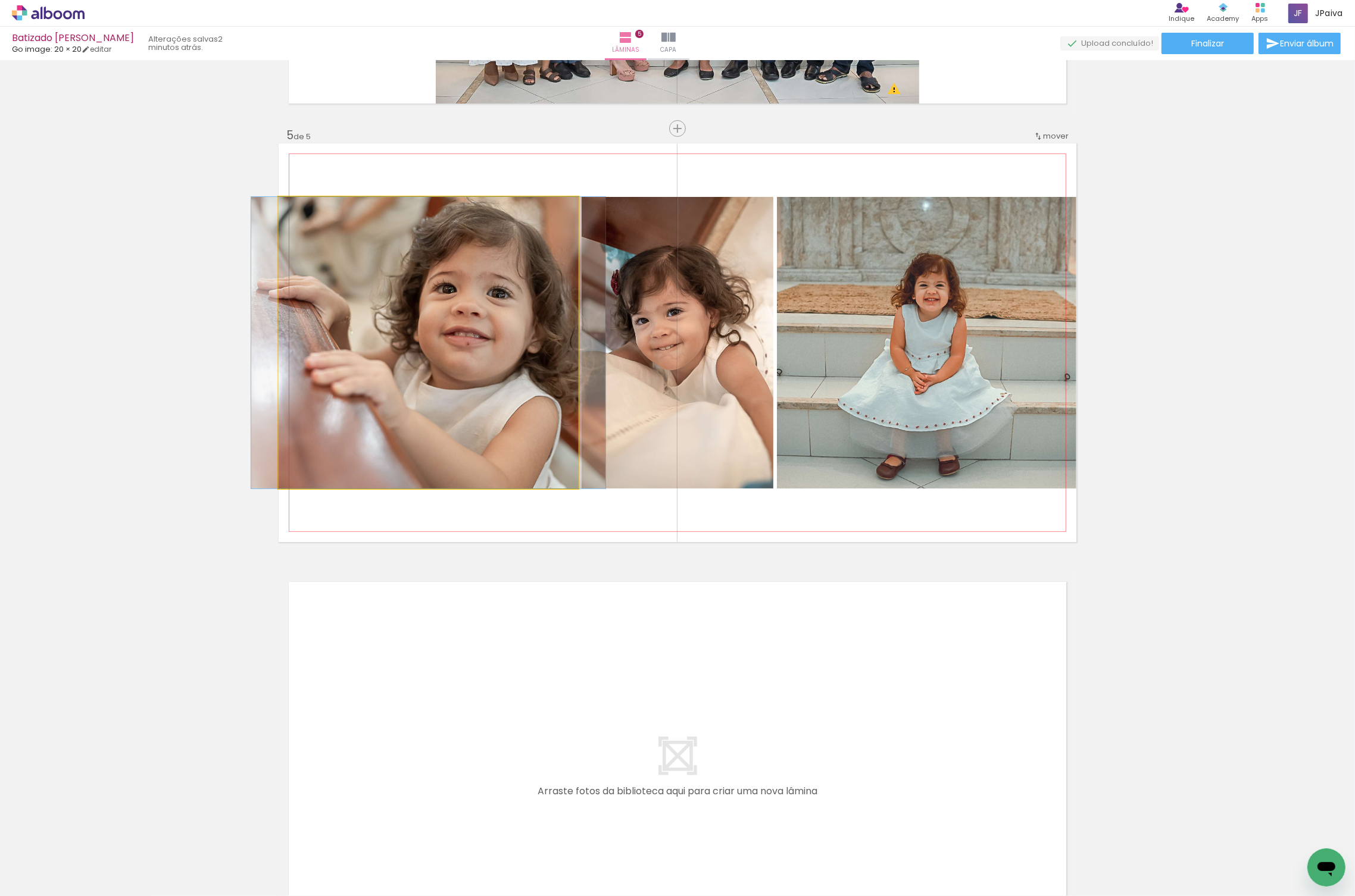
drag, startPoint x: 481, startPoint y: 328, endPoint x: 678, endPoint y: 294, distance: 199.9
click at [0, 0] on slot at bounding box center [0, 0] width 0 height 0
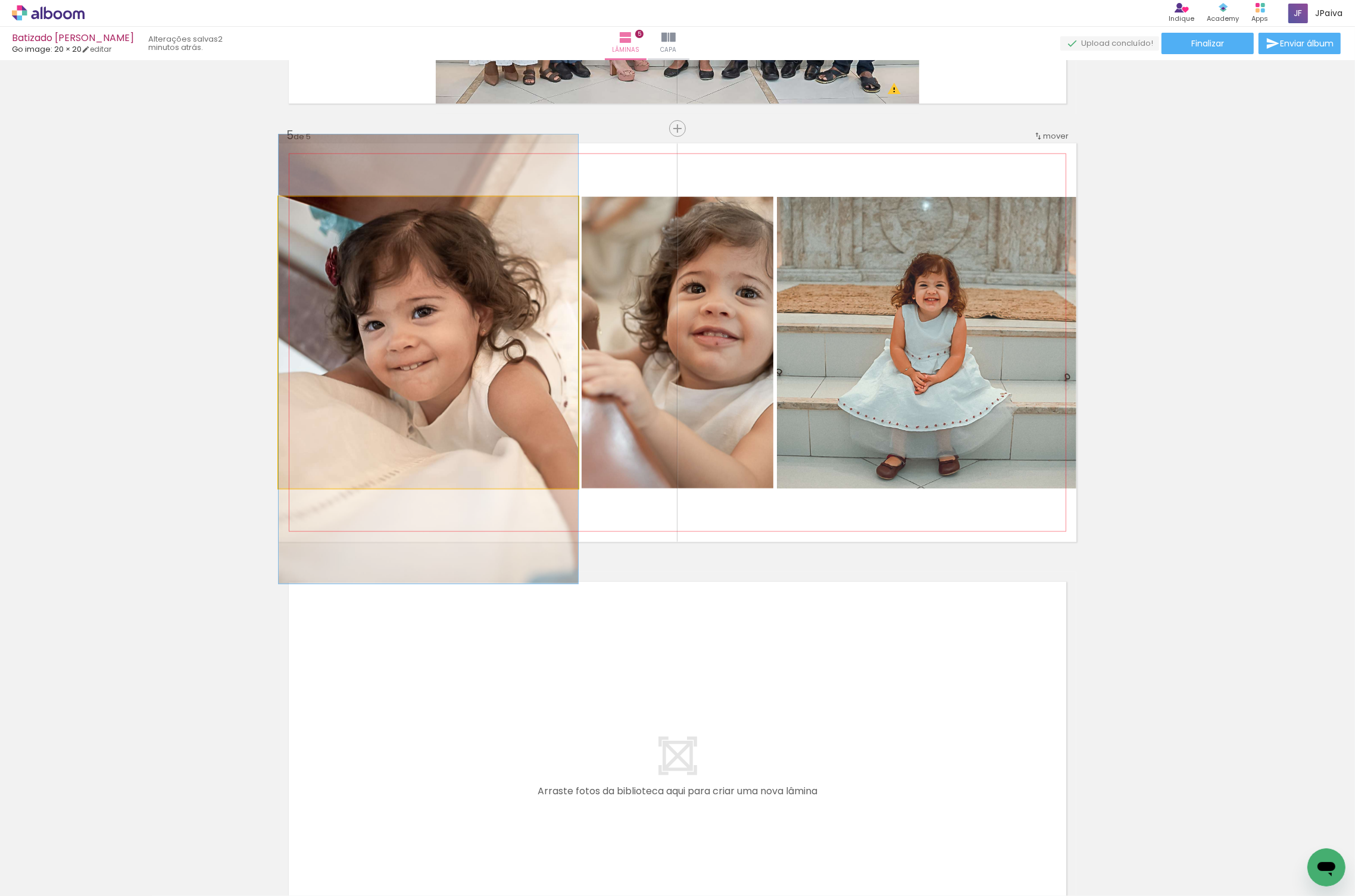
drag, startPoint x: 513, startPoint y: 331, endPoint x: 512, endPoint y: 347, distance: 16.0
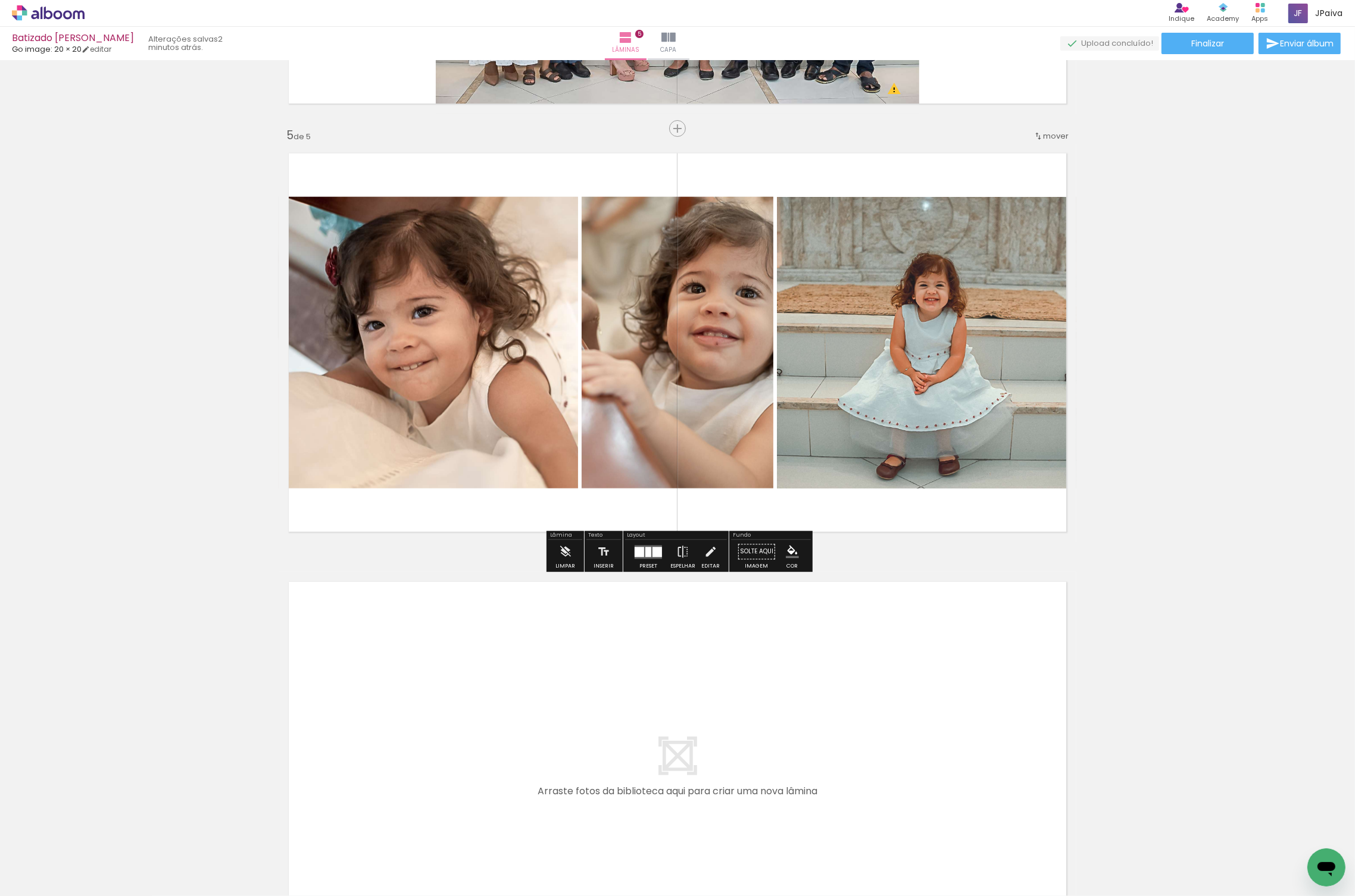
scroll to position [1855, 0]
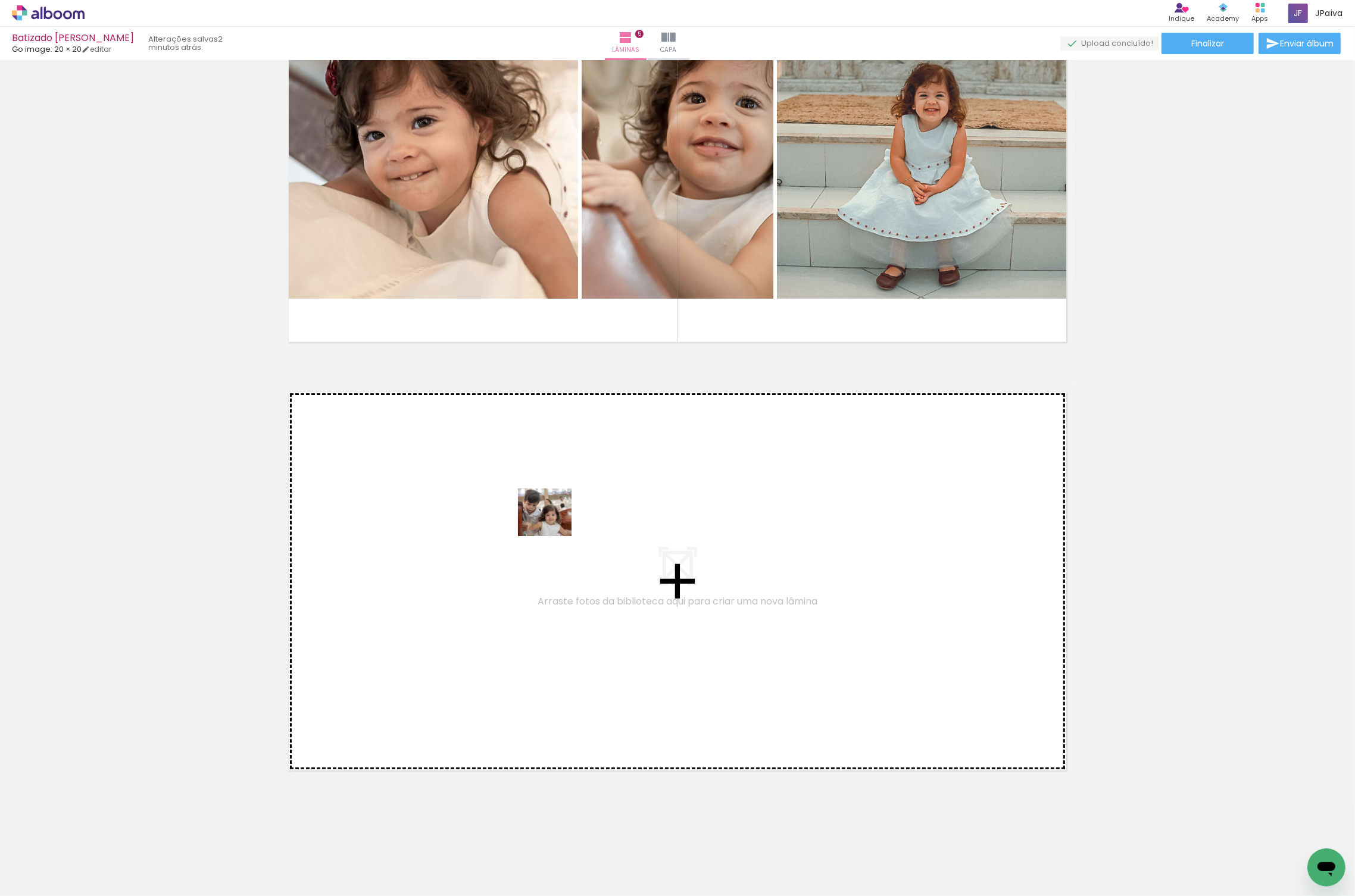
drag, startPoint x: 132, startPoint y: 860, endPoint x: 554, endPoint y: 524, distance: 539.4
click at [554, 524] on quentale-workspace at bounding box center [678, 448] width 1355 height 896
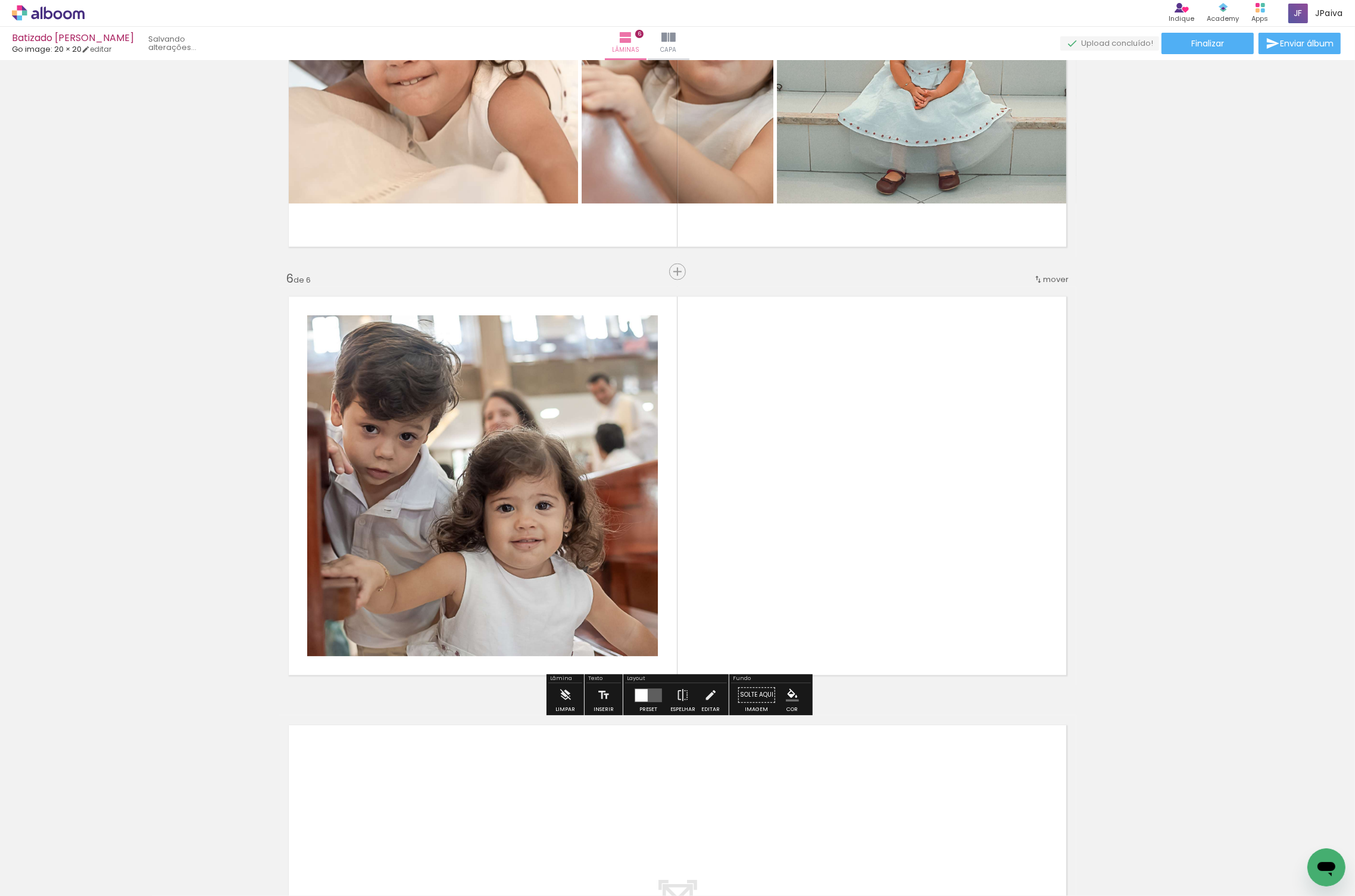
scroll to position [1996, 0]
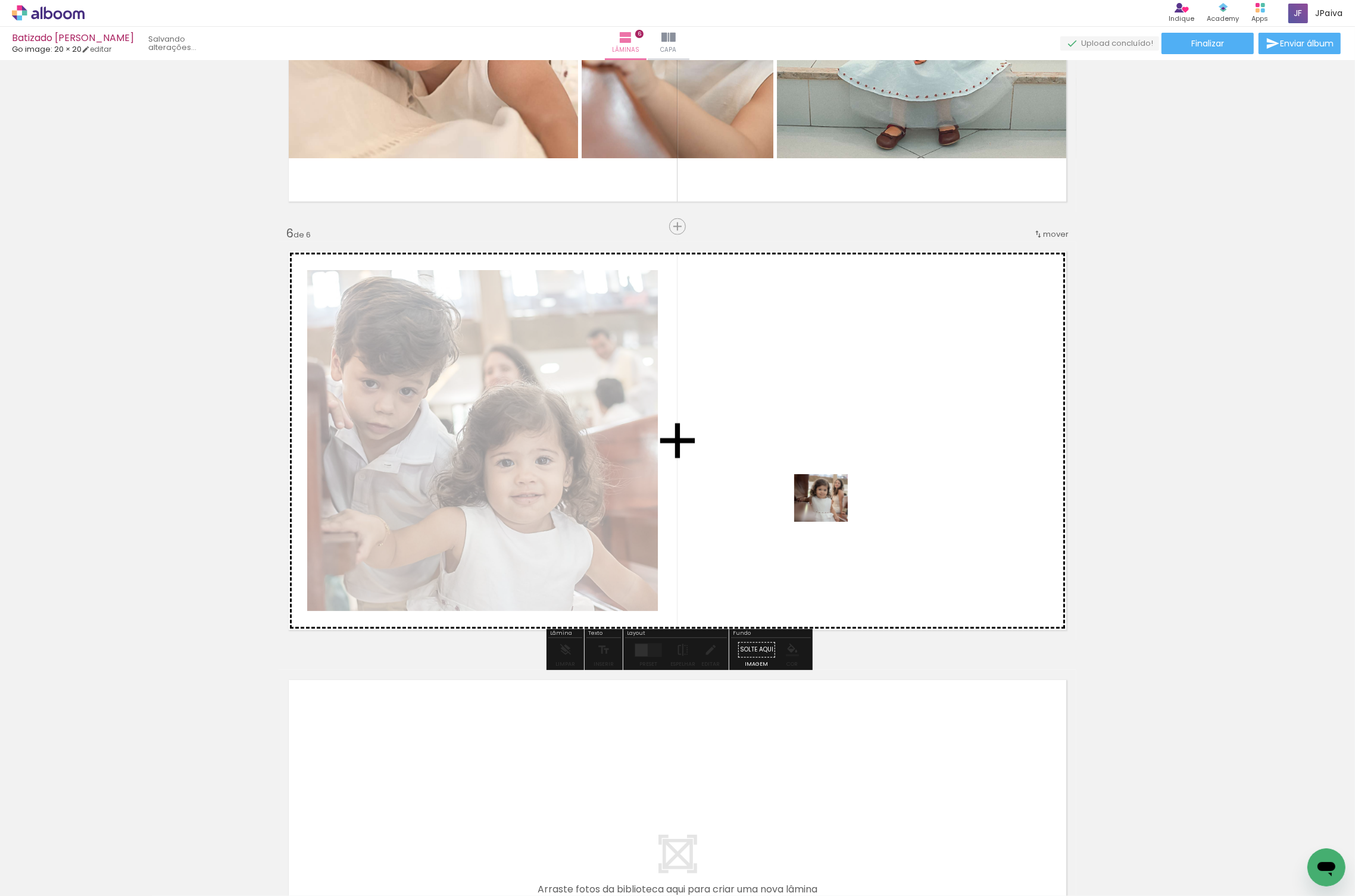
drag, startPoint x: 134, startPoint y: 847, endPoint x: 964, endPoint y: 461, distance: 915.4
click at [964, 461] on quentale-workspace at bounding box center [678, 448] width 1355 height 896
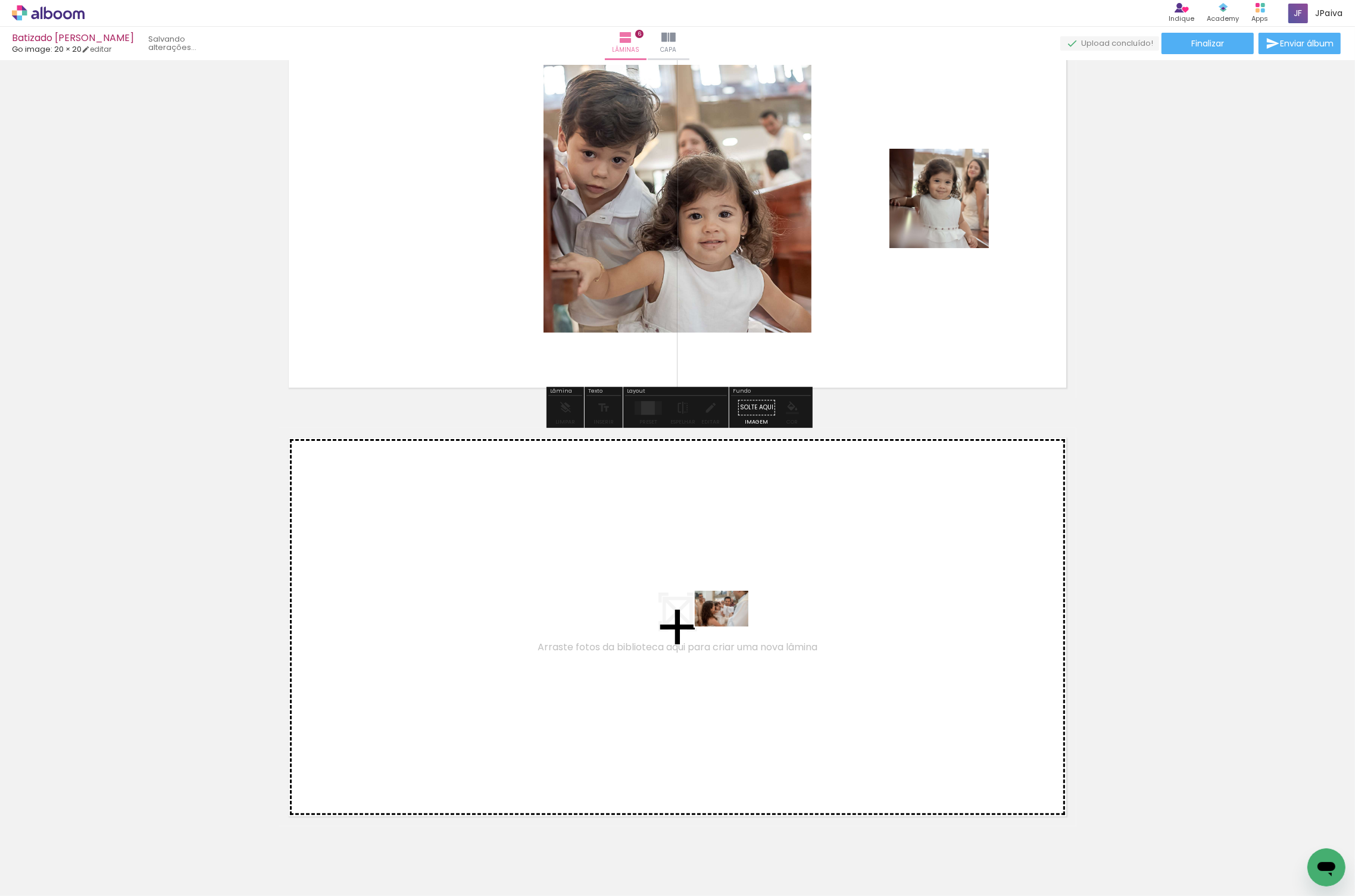
drag, startPoint x: 125, startPoint y: 863, endPoint x: 730, endPoint y: 627, distance: 649.4
click at [730, 627] on quentale-workspace at bounding box center [678, 448] width 1355 height 896
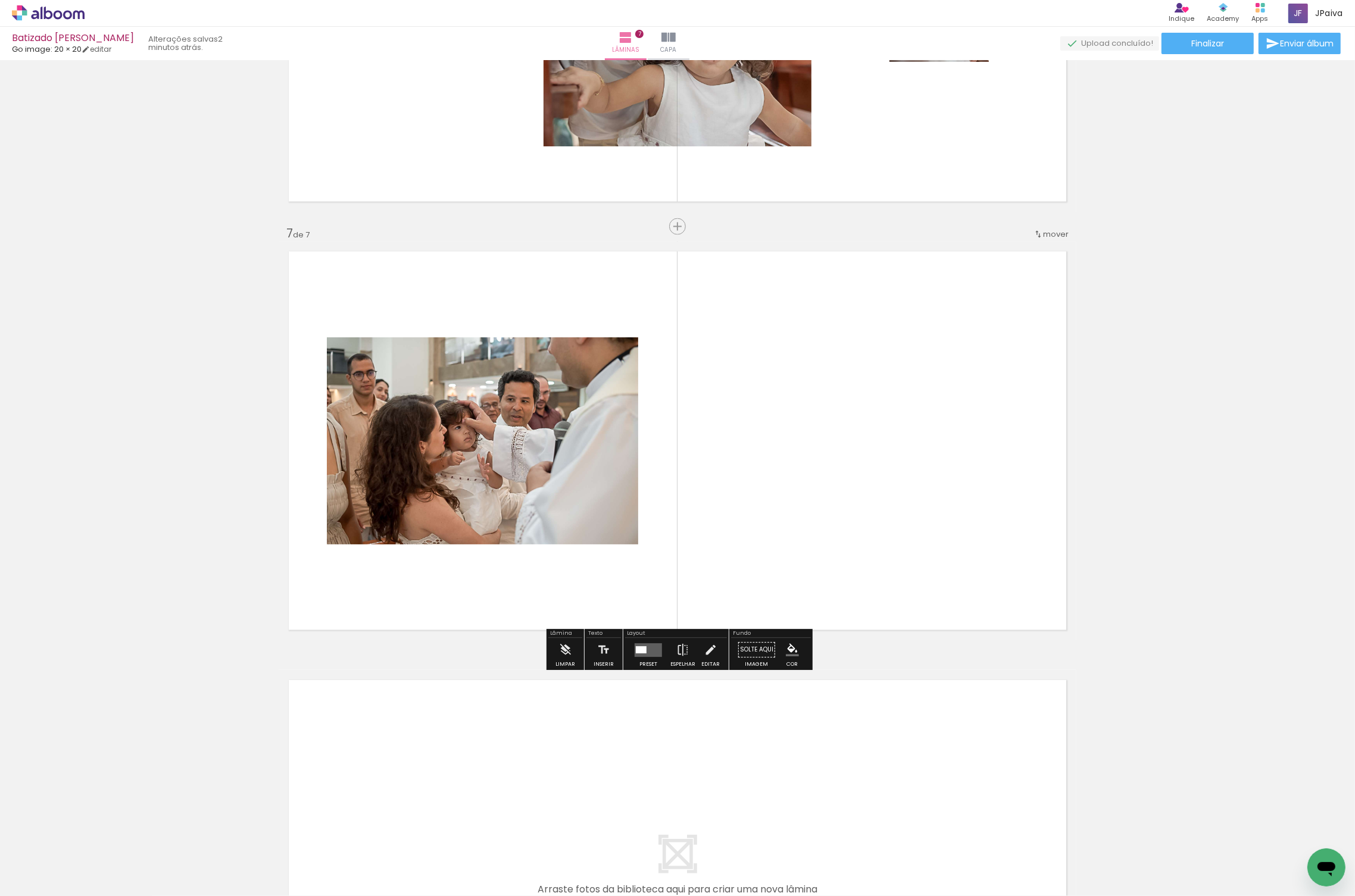
scroll to position [0, 2]
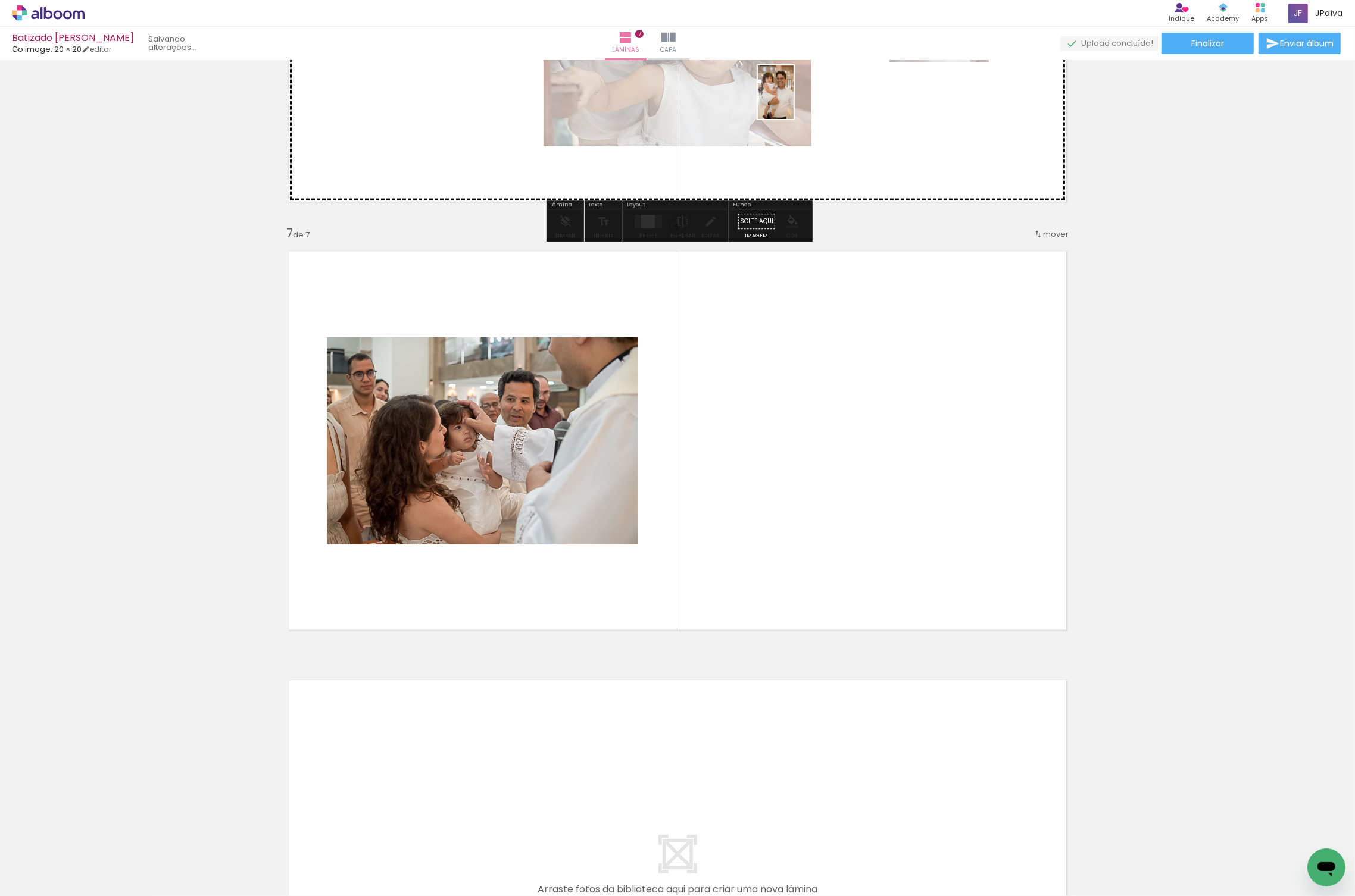
drag, startPoint x: 113, startPoint y: 840, endPoint x: 942, endPoint y: 94, distance: 1115.2
click at [942, 94] on quentale-workspace at bounding box center [678, 448] width 1355 height 896
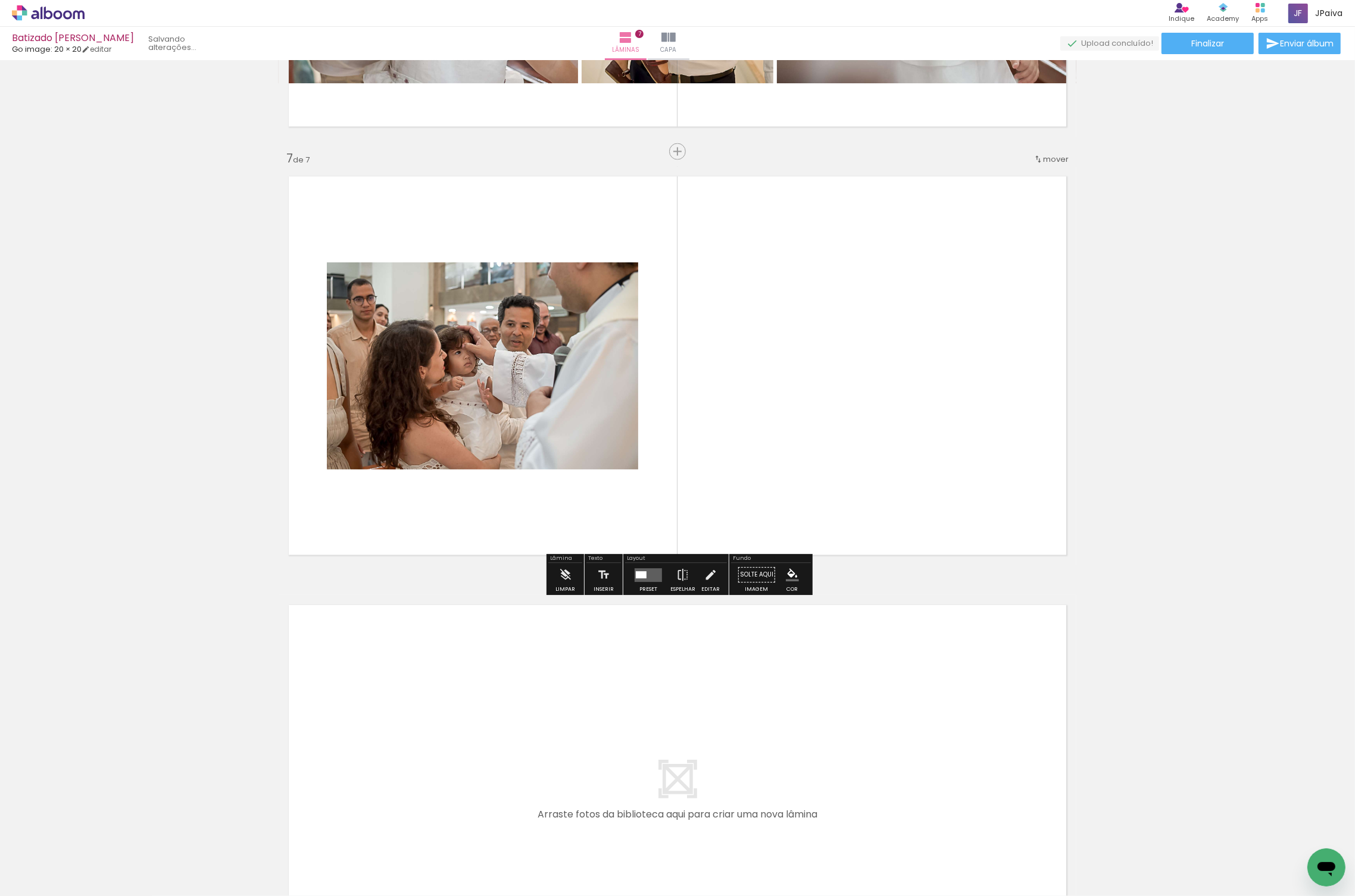
scroll to position [2500, 0]
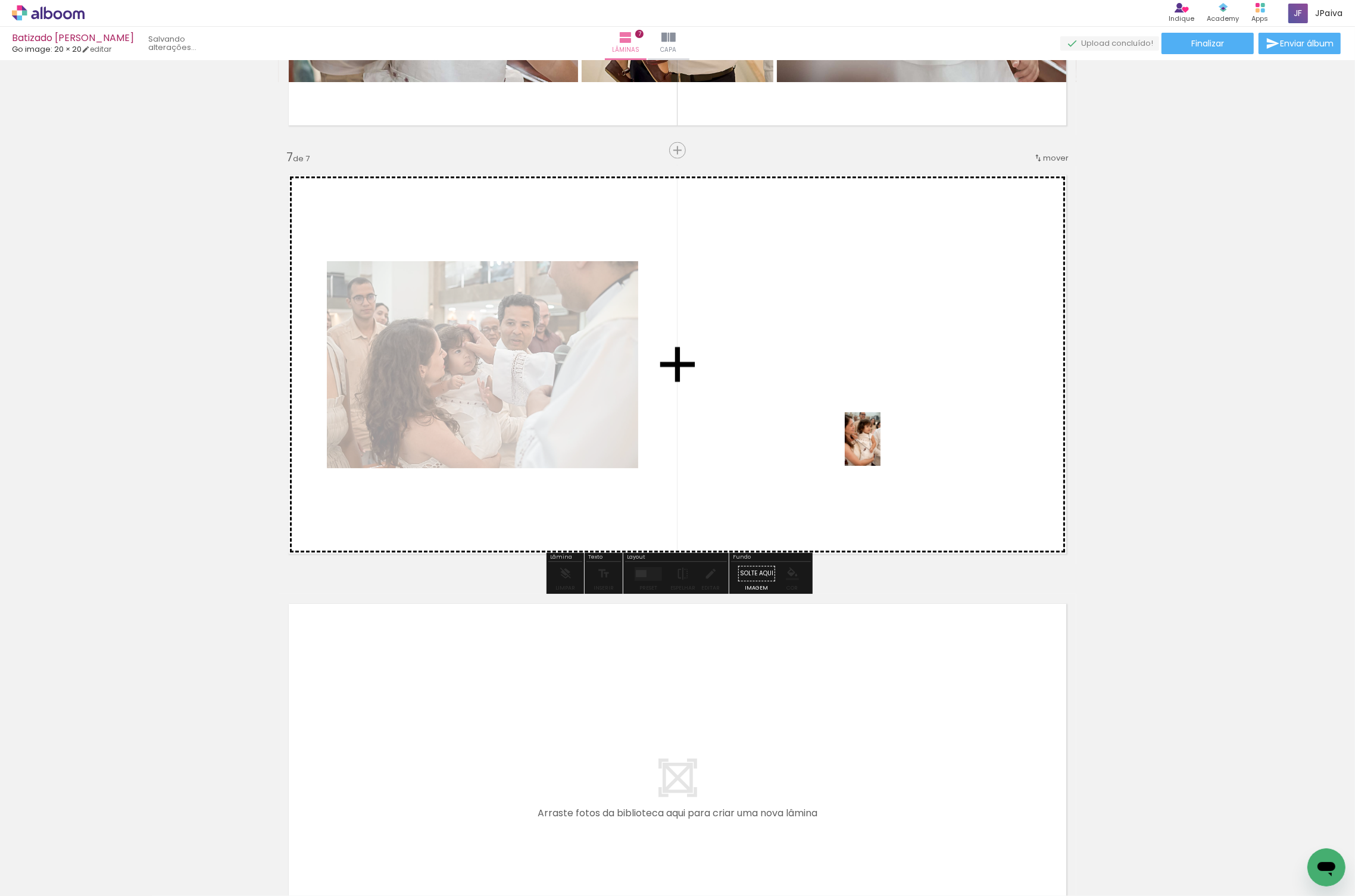
drag, startPoint x: 129, startPoint y: 856, endPoint x: 880, endPoint y: 448, distance: 854.7
click at [880, 448] on quentale-workspace at bounding box center [678, 448] width 1355 height 896
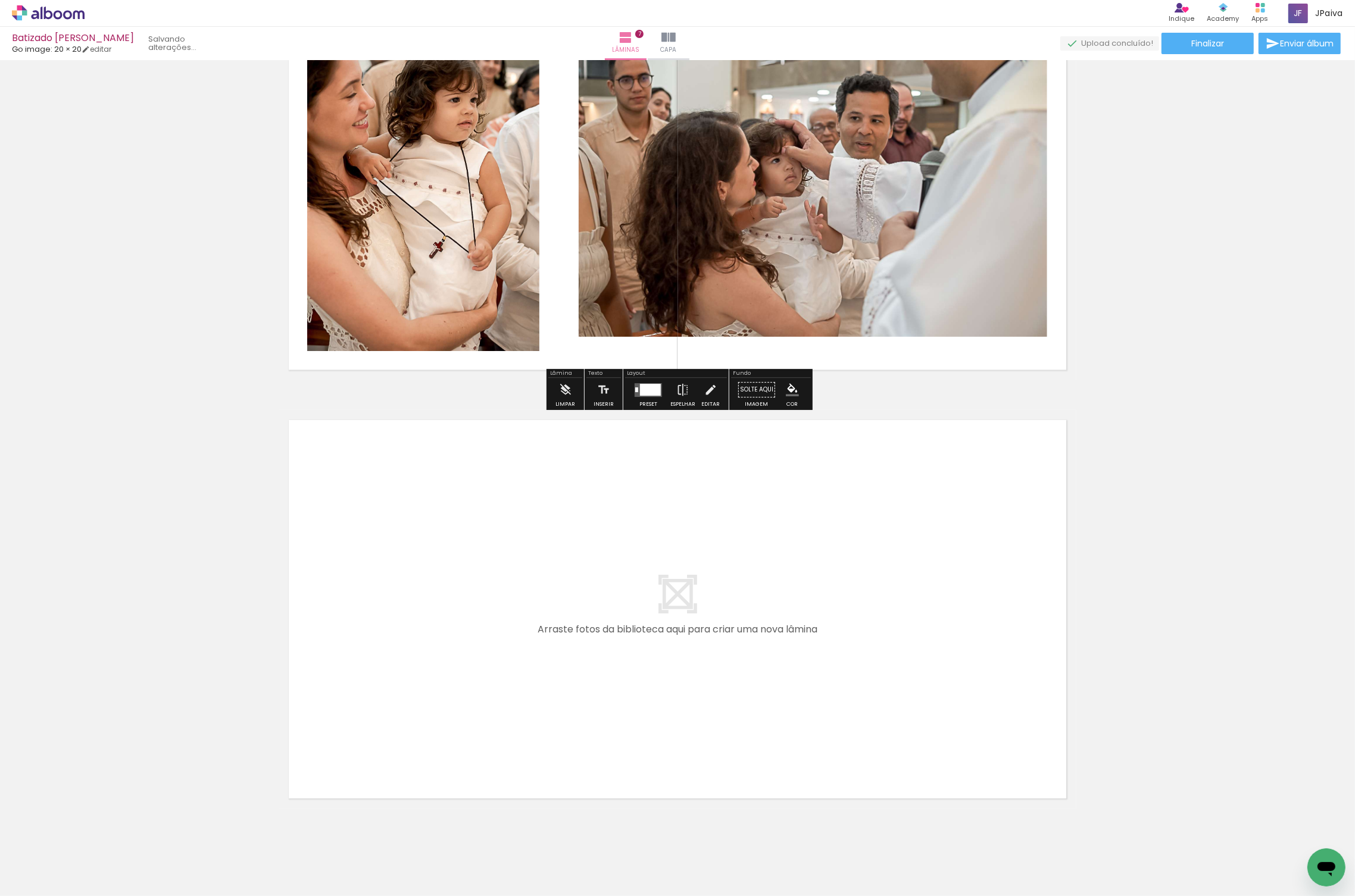
scroll to position [2685, 0]
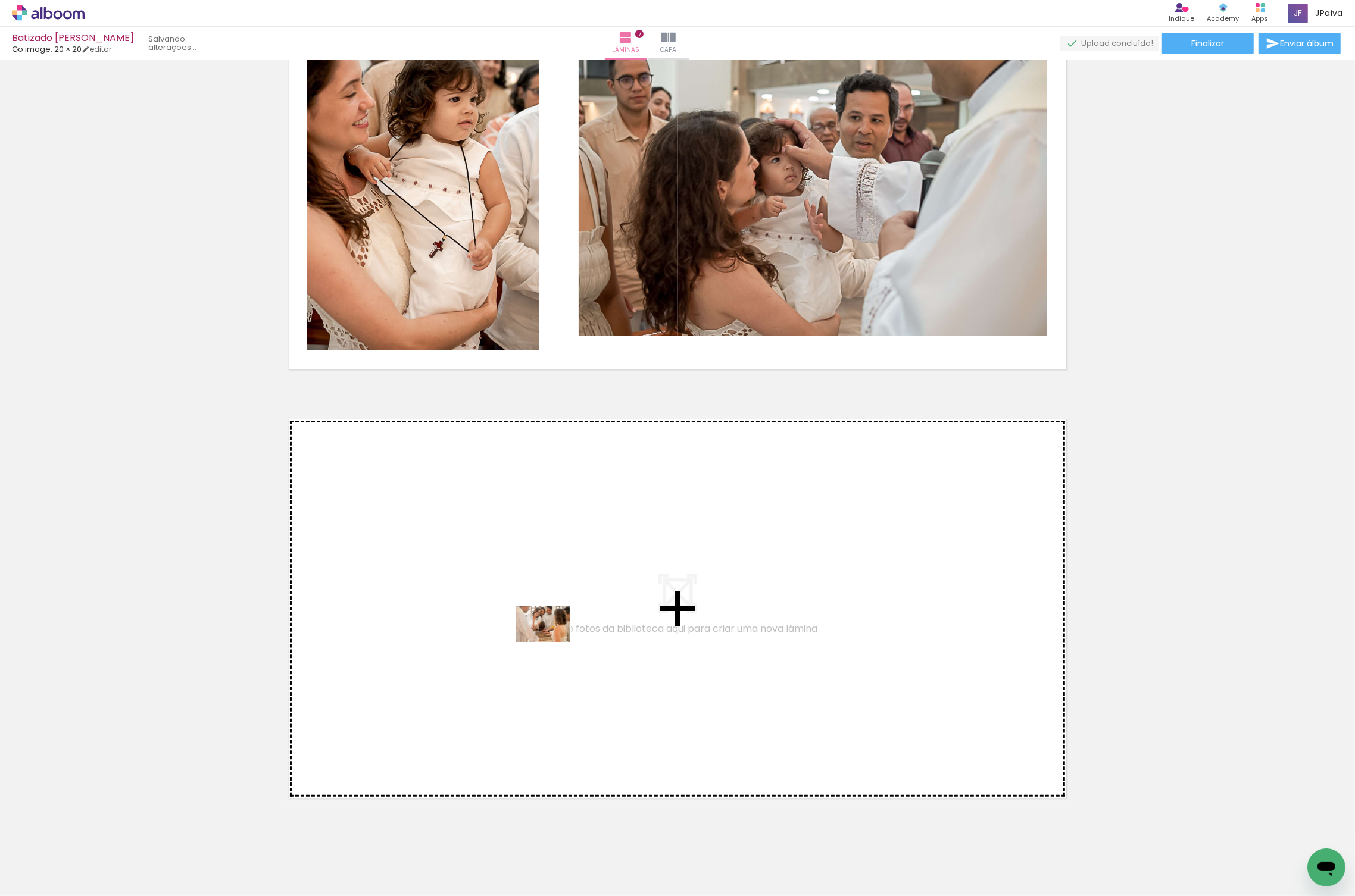
drag, startPoint x: 144, startPoint y: 859, endPoint x: 552, endPoint y: 642, distance: 462.1
click at [552, 642] on quentale-workspace at bounding box center [678, 448] width 1355 height 896
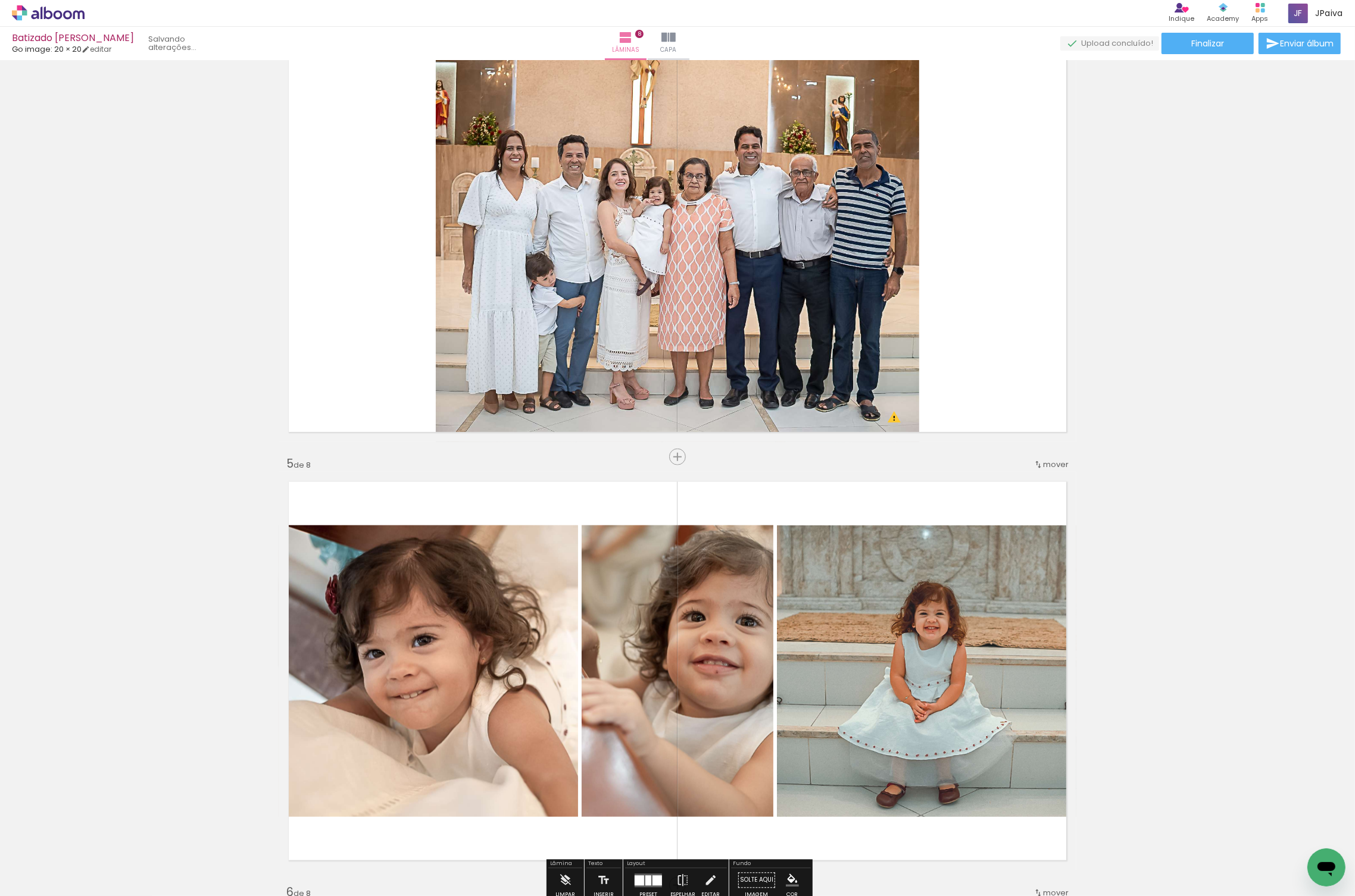
scroll to position [1354, 0]
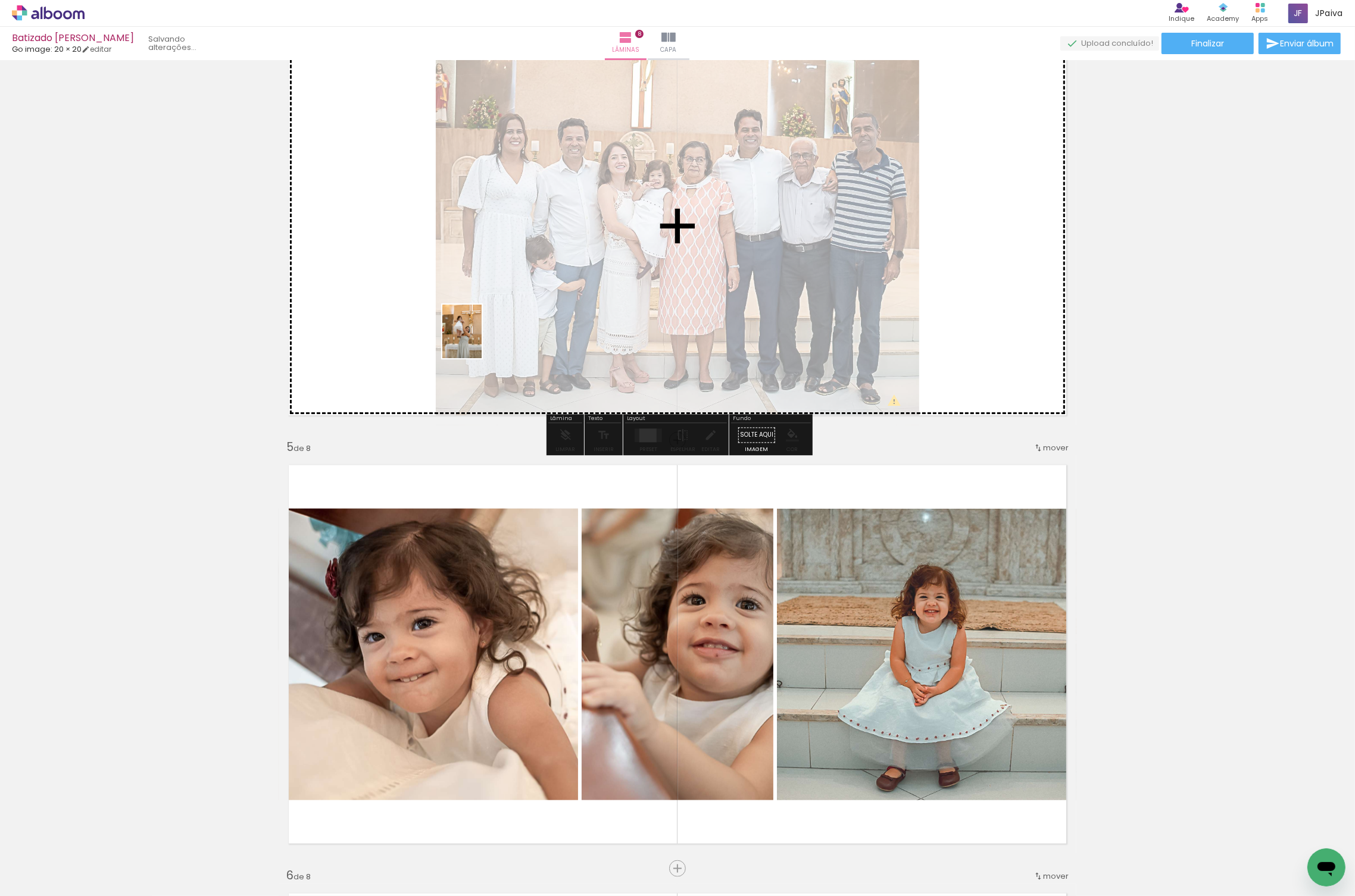
drag, startPoint x: 143, startPoint y: 866, endPoint x: 478, endPoint y: 340, distance: 623.6
click at [478, 340] on quentale-workspace at bounding box center [678, 448] width 1355 height 896
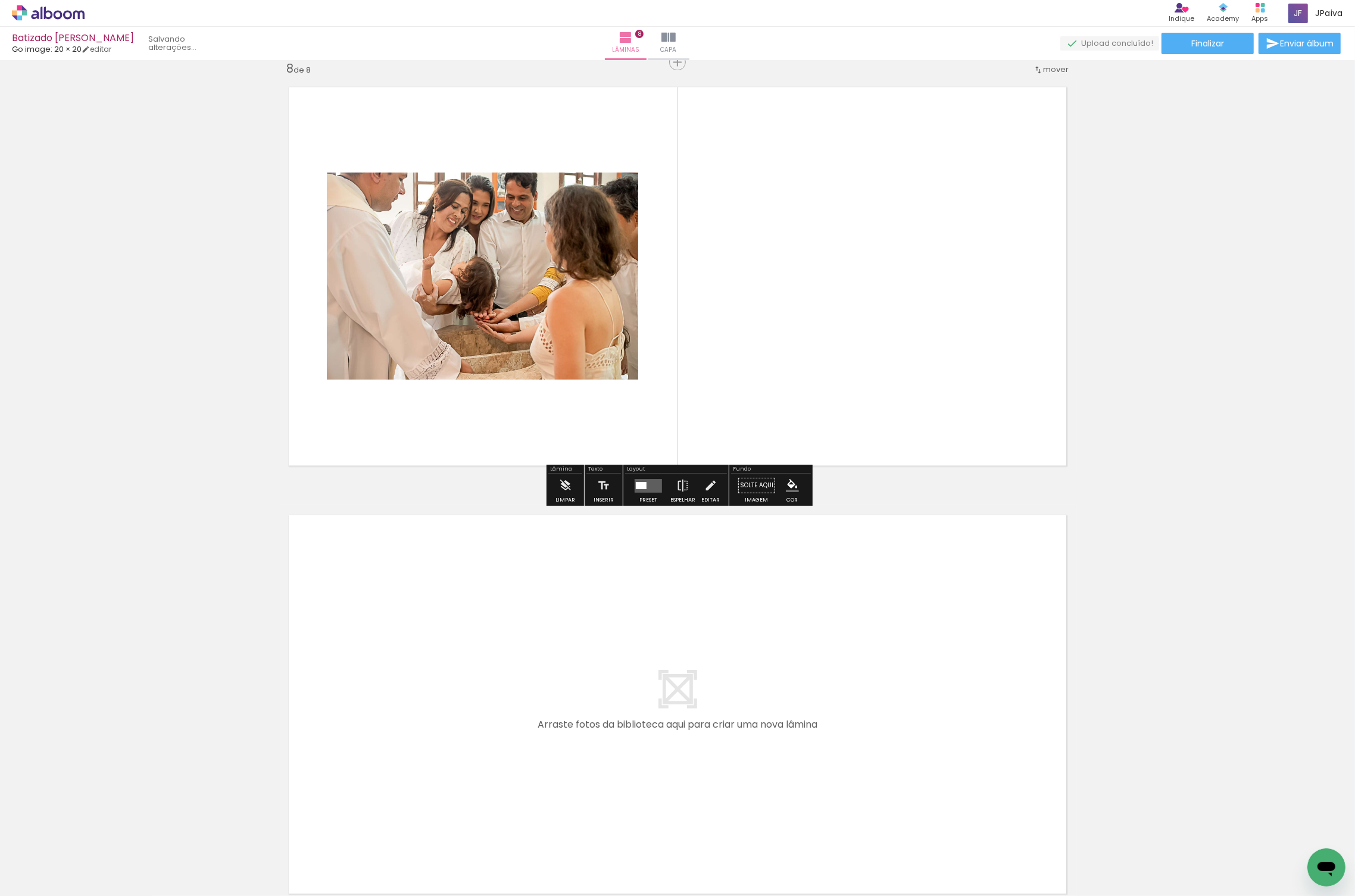
scroll to position [3020, 0]
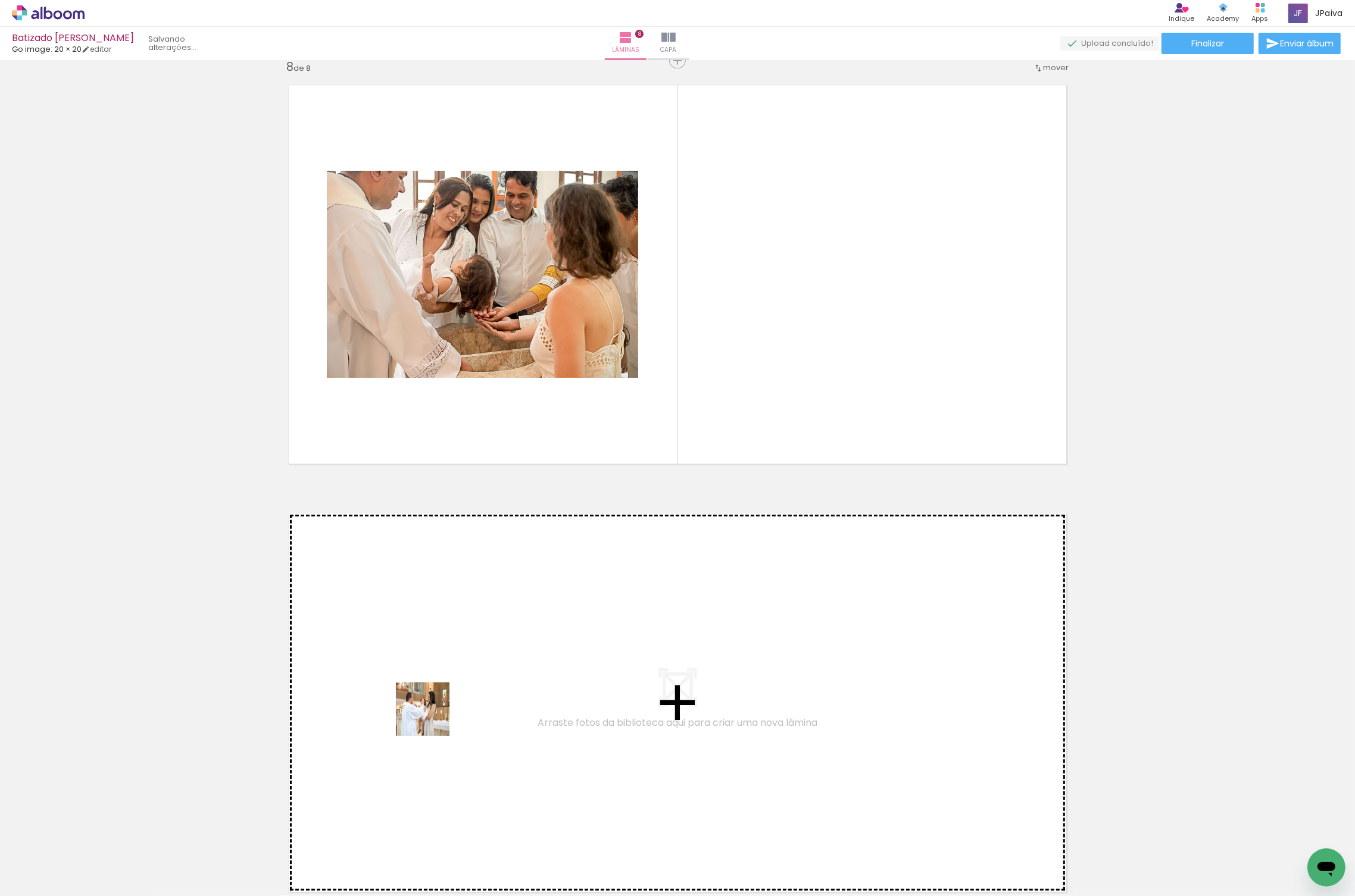
drag, startPoint x: 236, startPoint y: 805, endPoint x: 462, endPoint y: 700, distance: 249.2
click at [462, 700] on quentale-workspace at bounding box center [678, 448] width 1355 height 896
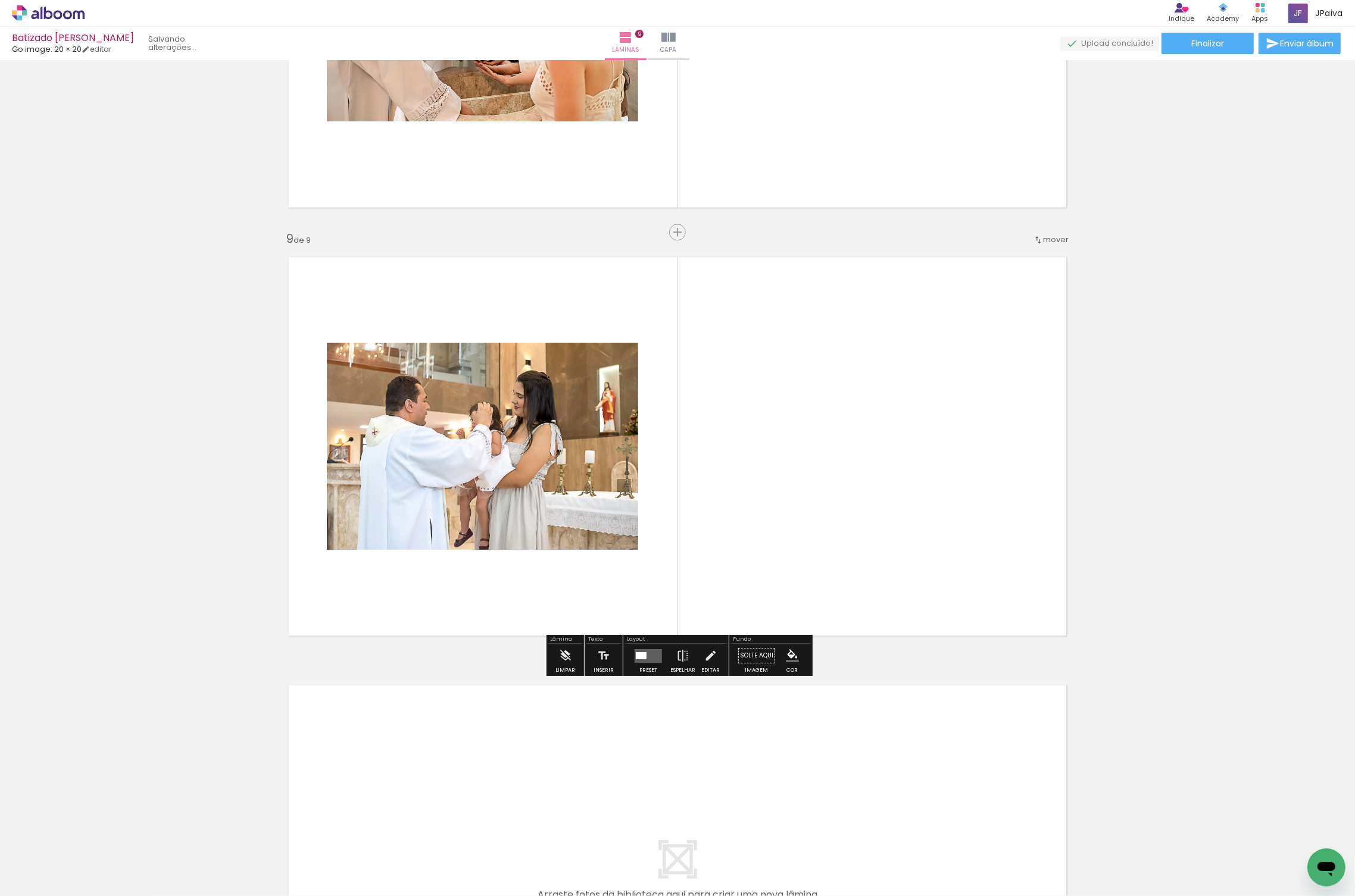
scroll to position [3282, 0]
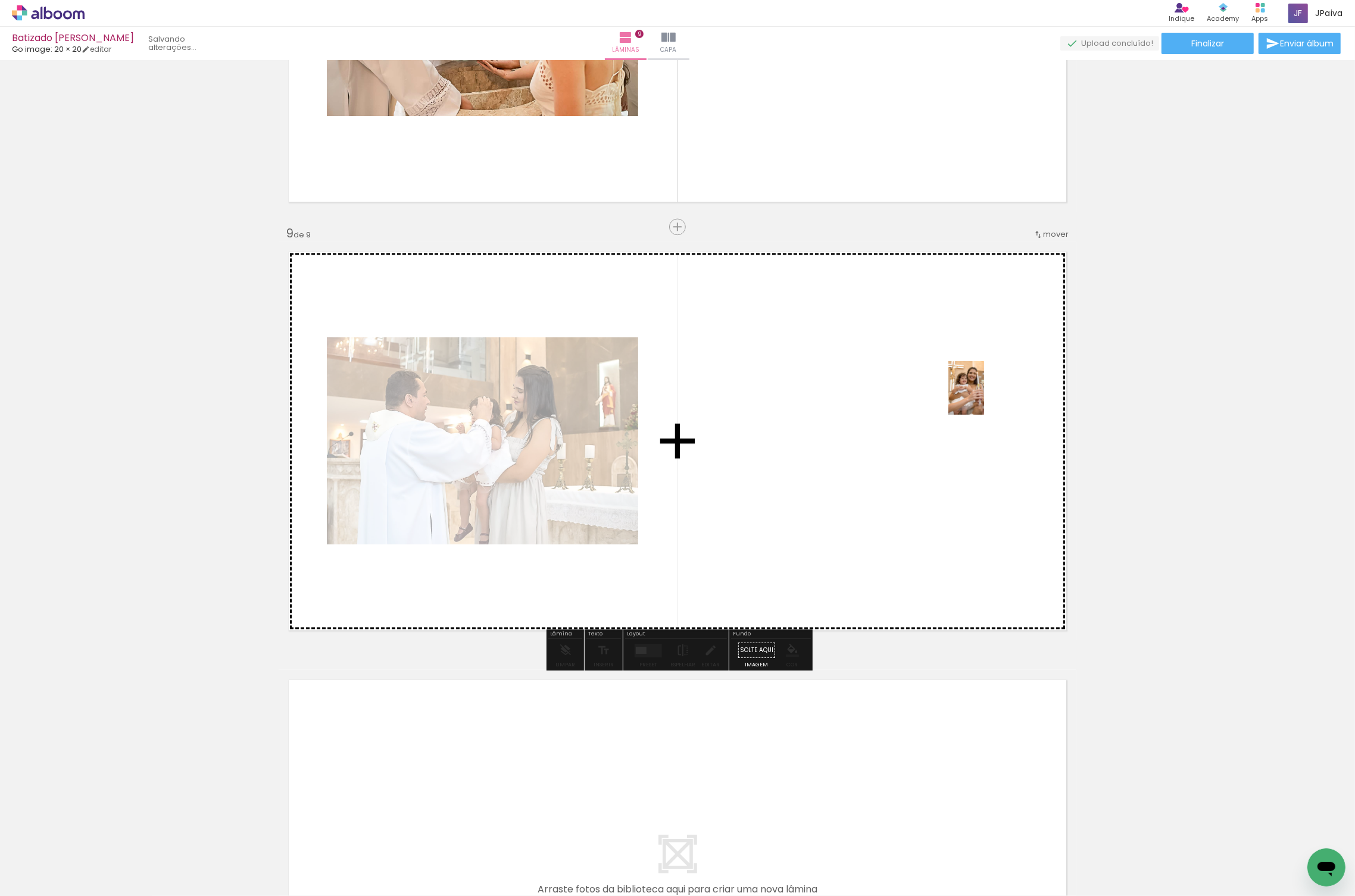
drag, startPoint x: 120, startPoint y: 854, endPoint x: 977, endPoint y: 401, distance: 969.4
click at [984, 398] on quentale-workspace at bounding box center [678, 448] width 1355 height 896
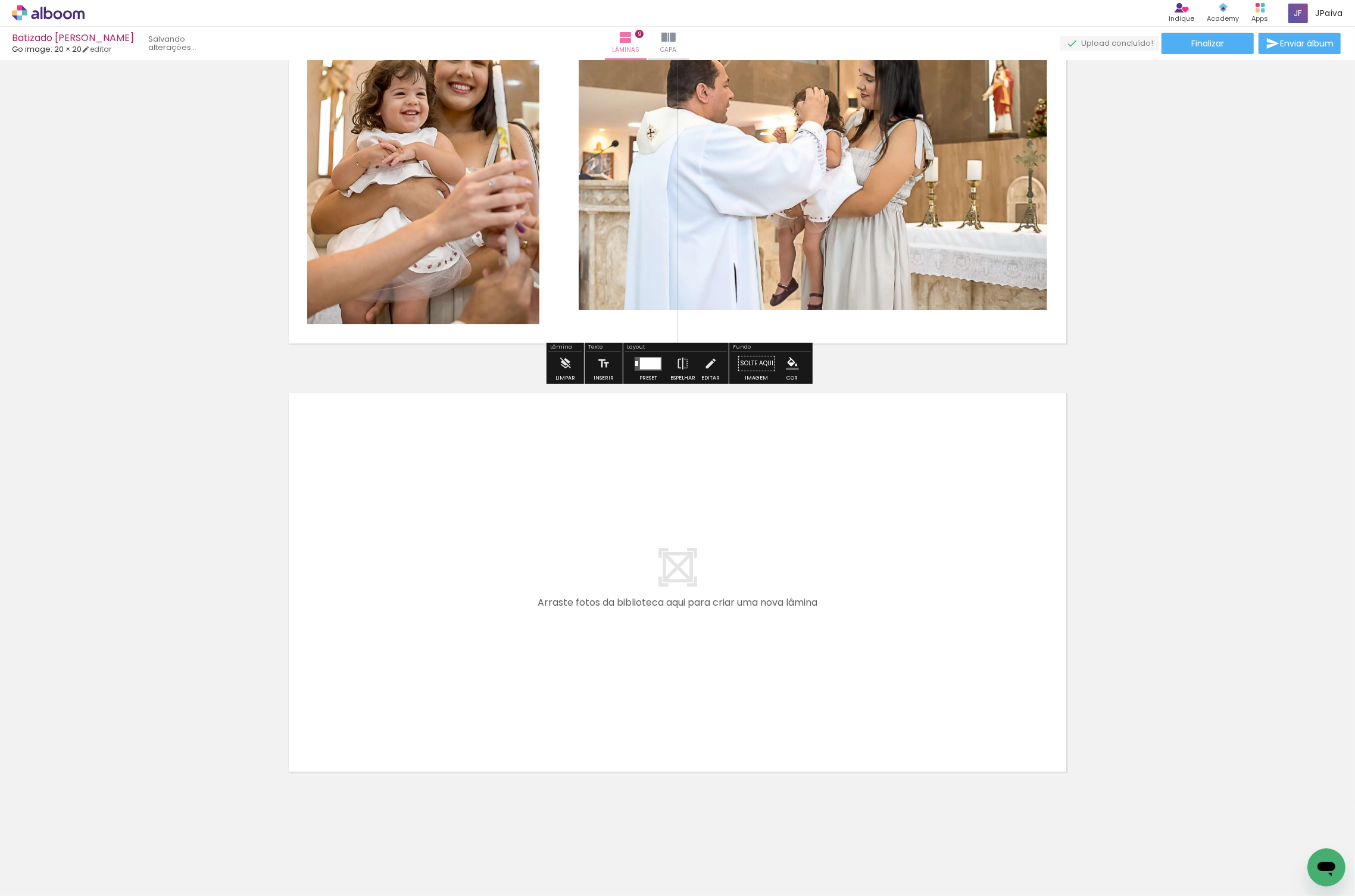
scroll to position [3570, 0]
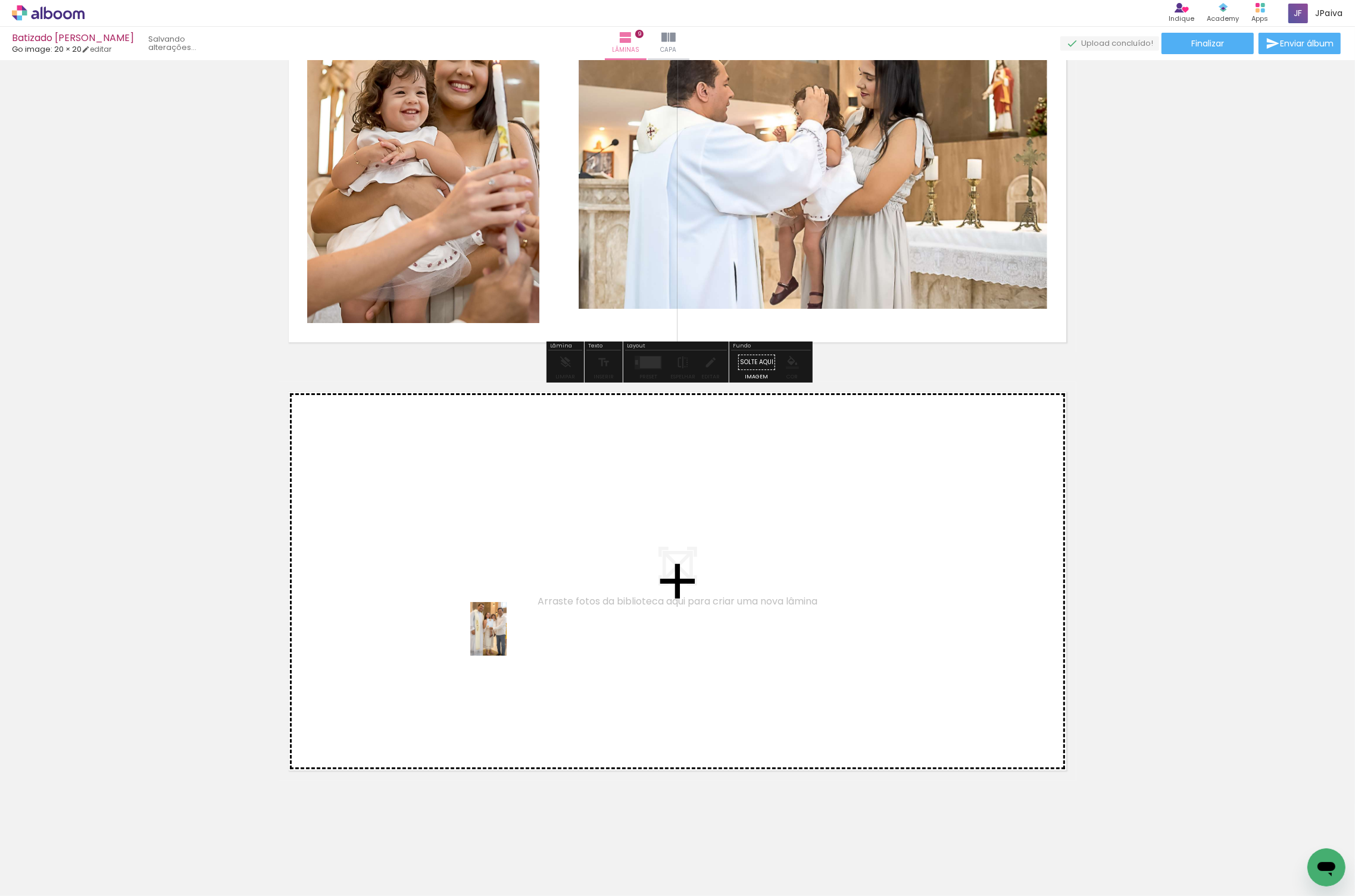
drag, startPoint x: 129, startPoint y: 853, endPoint x: 547, endPoint y: 610, distance: 483.5
click at [547, 610] on quentale-workspace at bounding box center [678, 448] width 1355 height 896
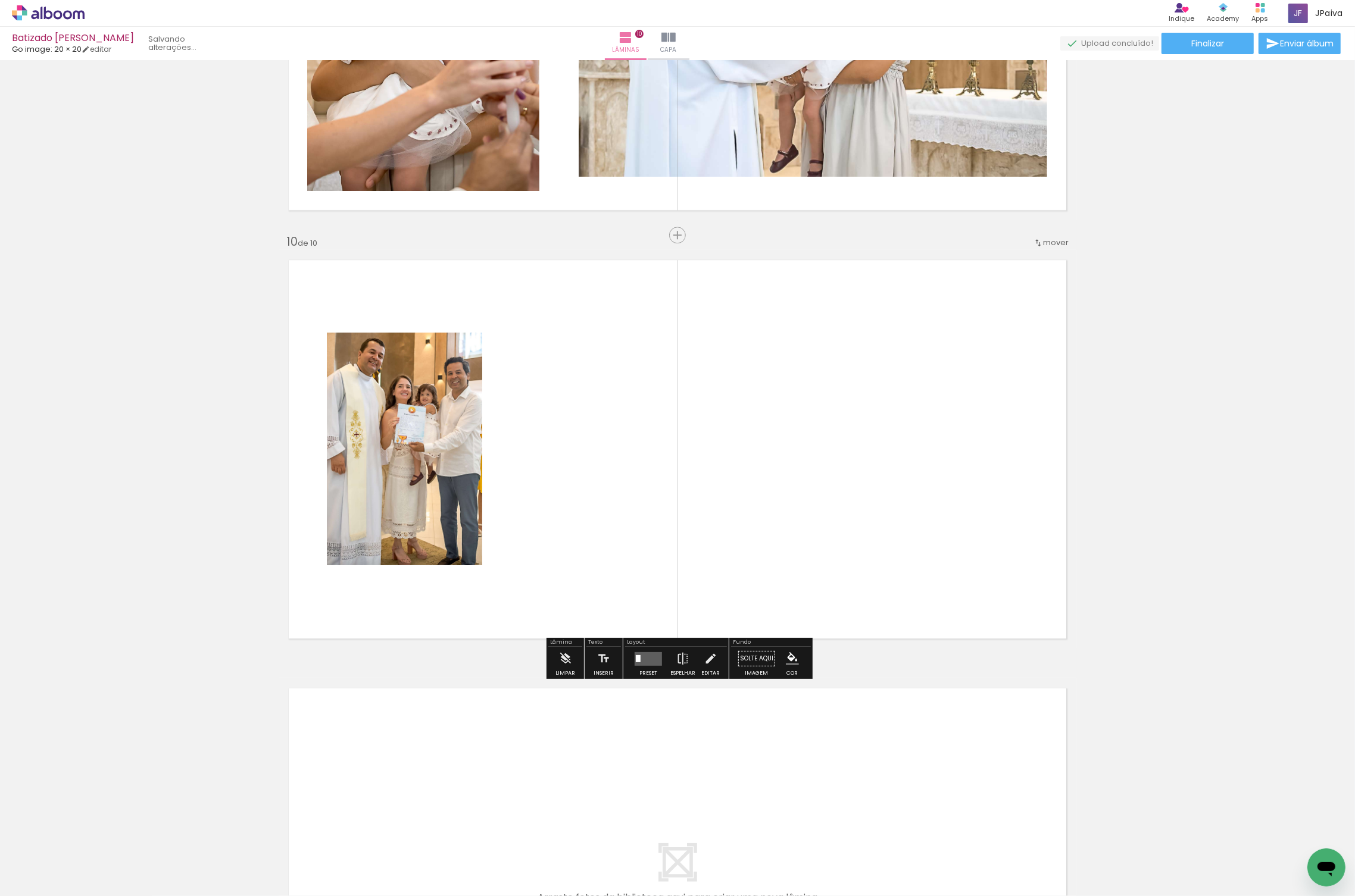
scroll to position [3710, 0]
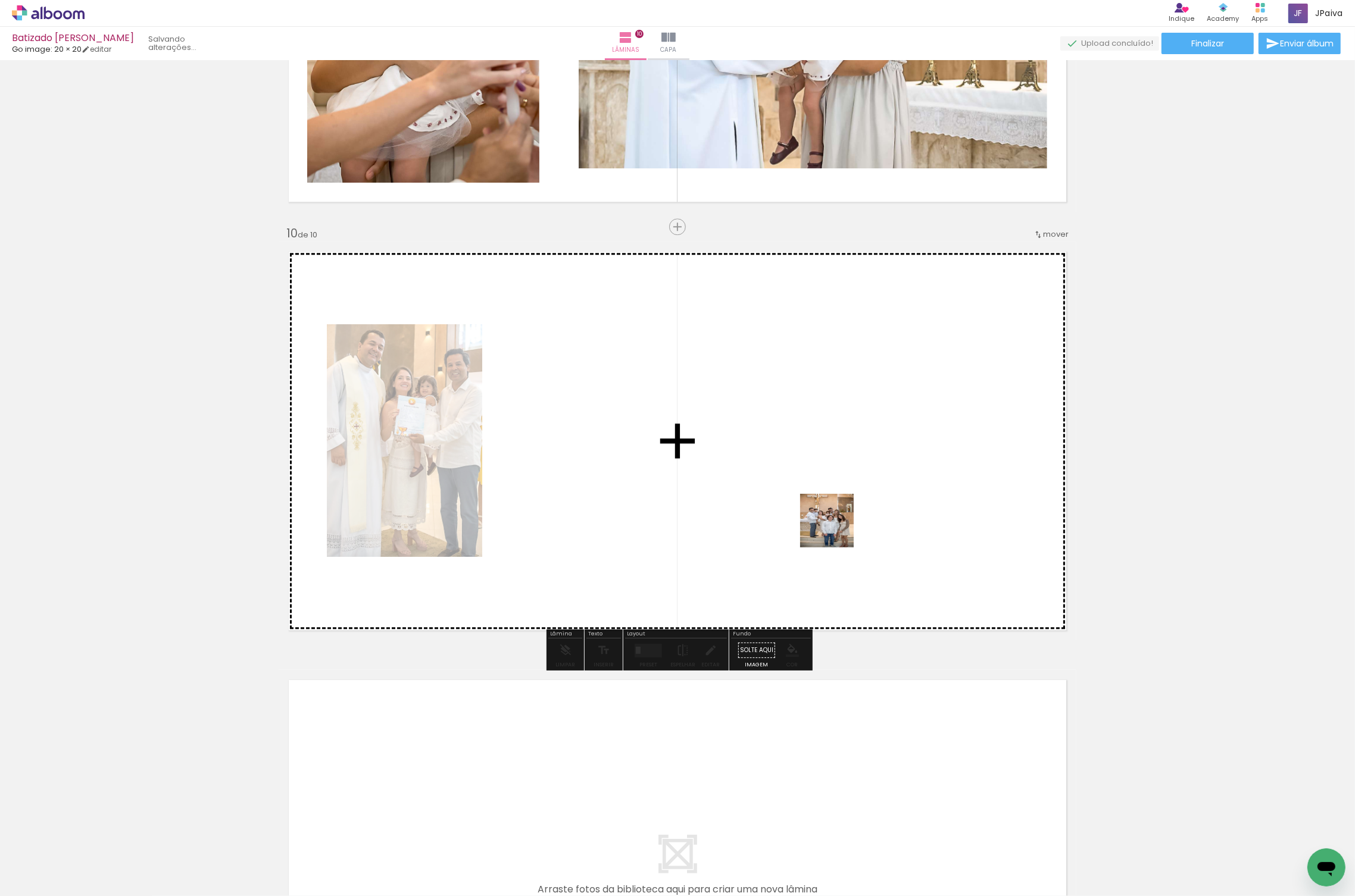
drag, startPoint x: 116, startPoint y: 862, endPoint x: 874, endPoint y: 509, distance: 836.2
click at [876, 508] on quentale-workspace at bounding box center [678, 448] width 1355 height 896
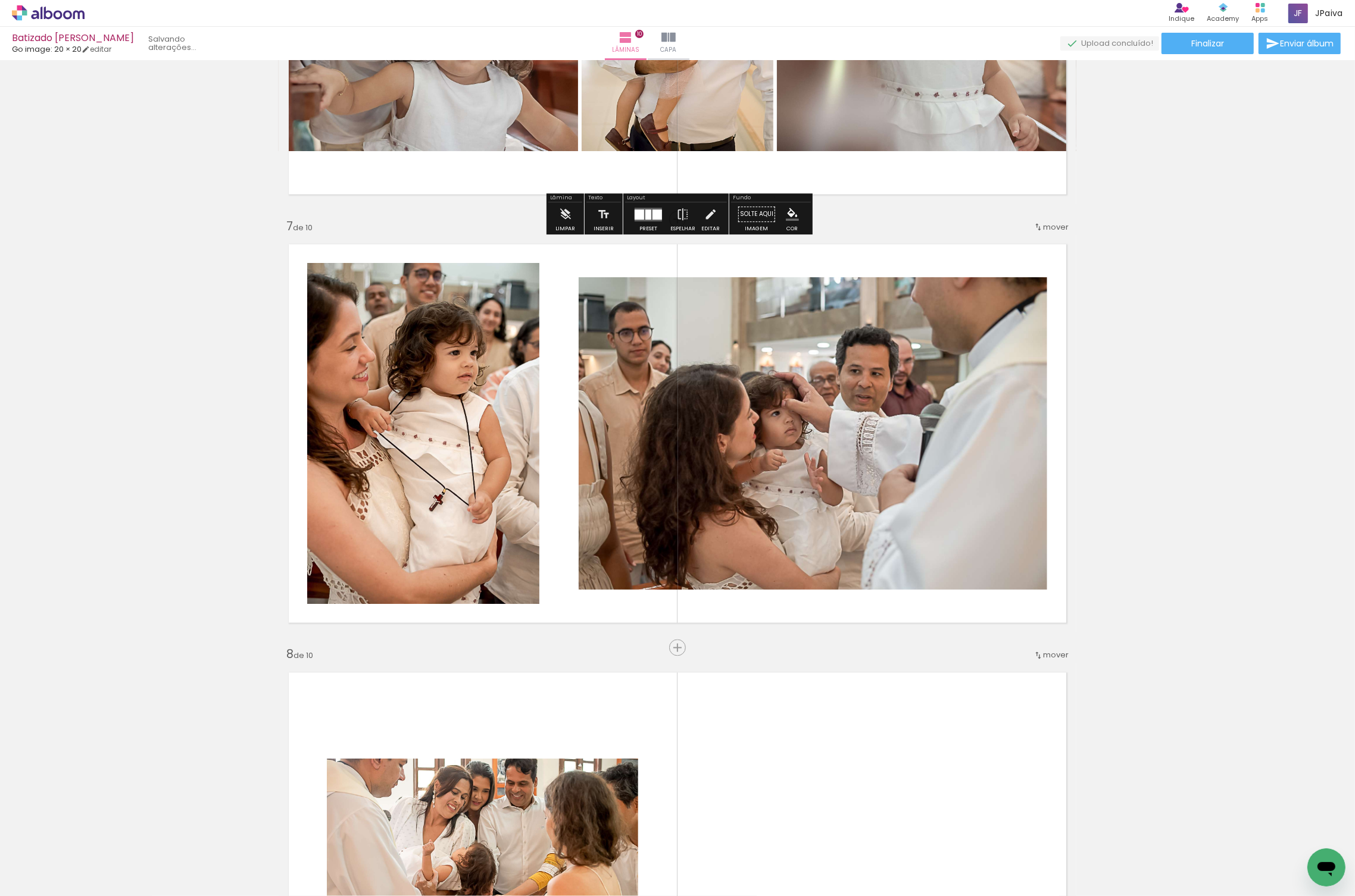
scroll to position [2479, 0]
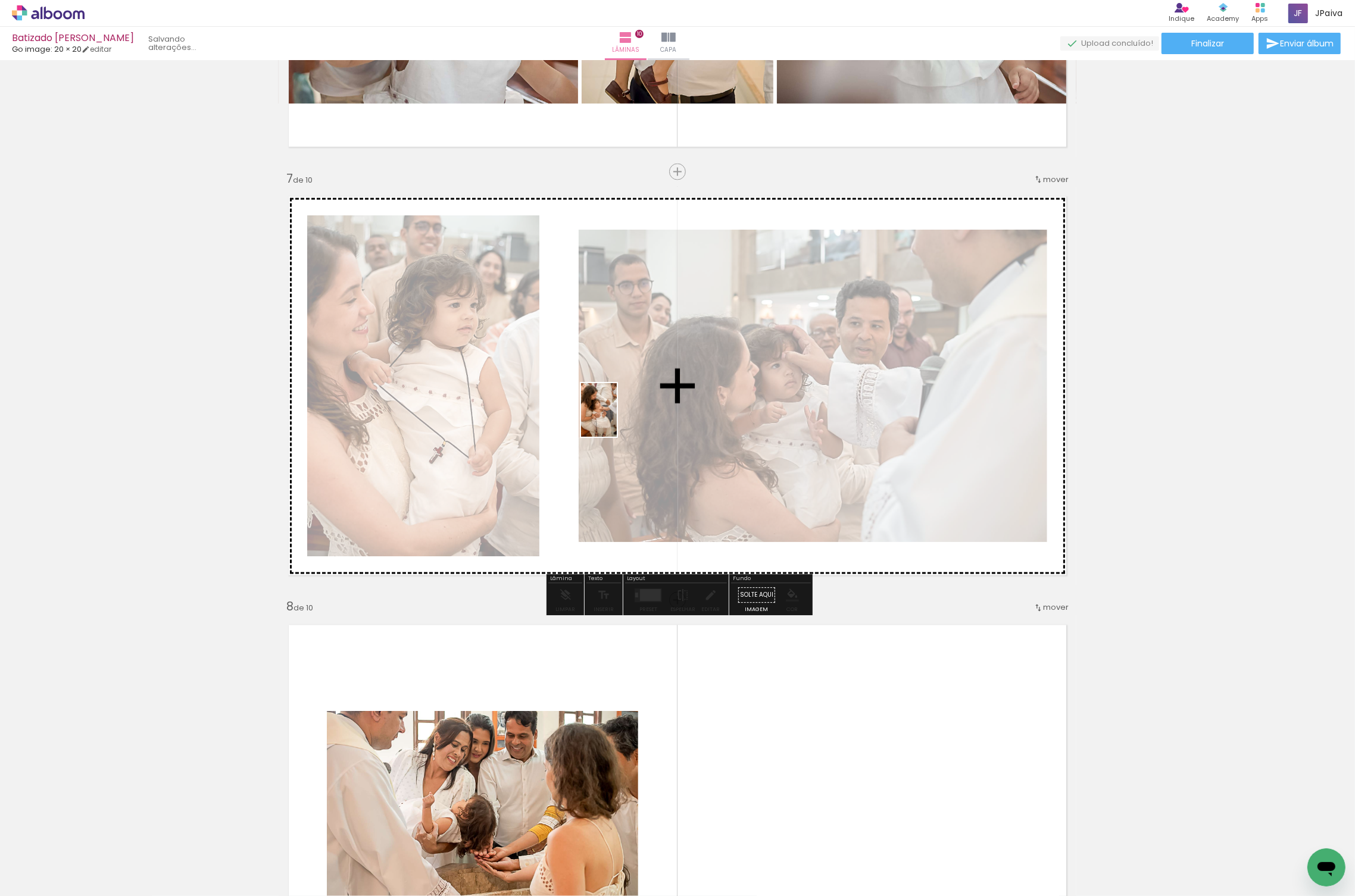
drag, startPoint x: 266, startPoint y: 865, endPoint x: 615, endPoint y: 420, distance: 565.5
click at [617, 419] on quentale-workspace at bounding box center [678, 448] width 1355 height 896
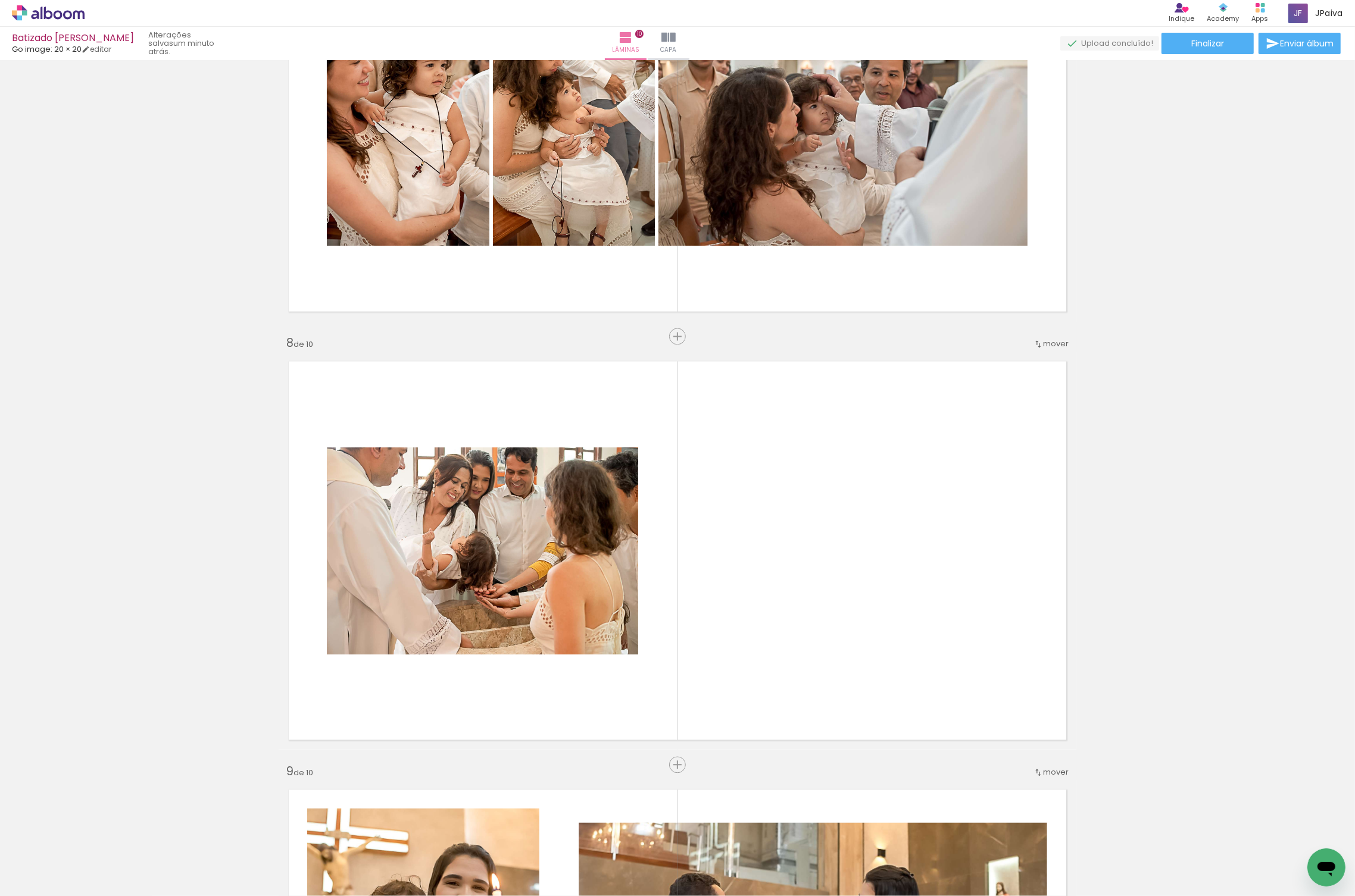
scroll to position [2738, 0]
